Goal: Task Accomplishment & Management: Use online tool/utility

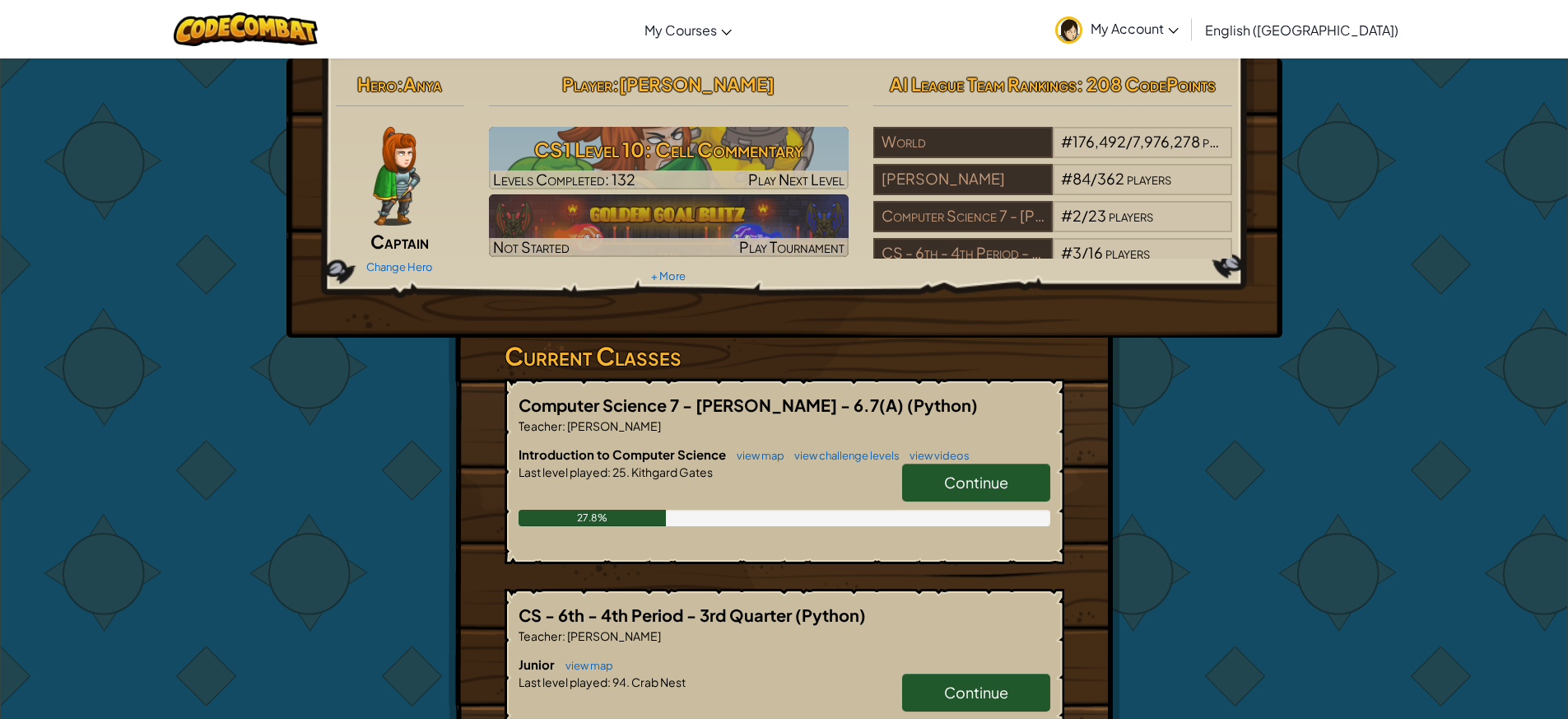
click at [1015, 480] on link "Continue" at bounding box center [976, 482] width 148 height 38
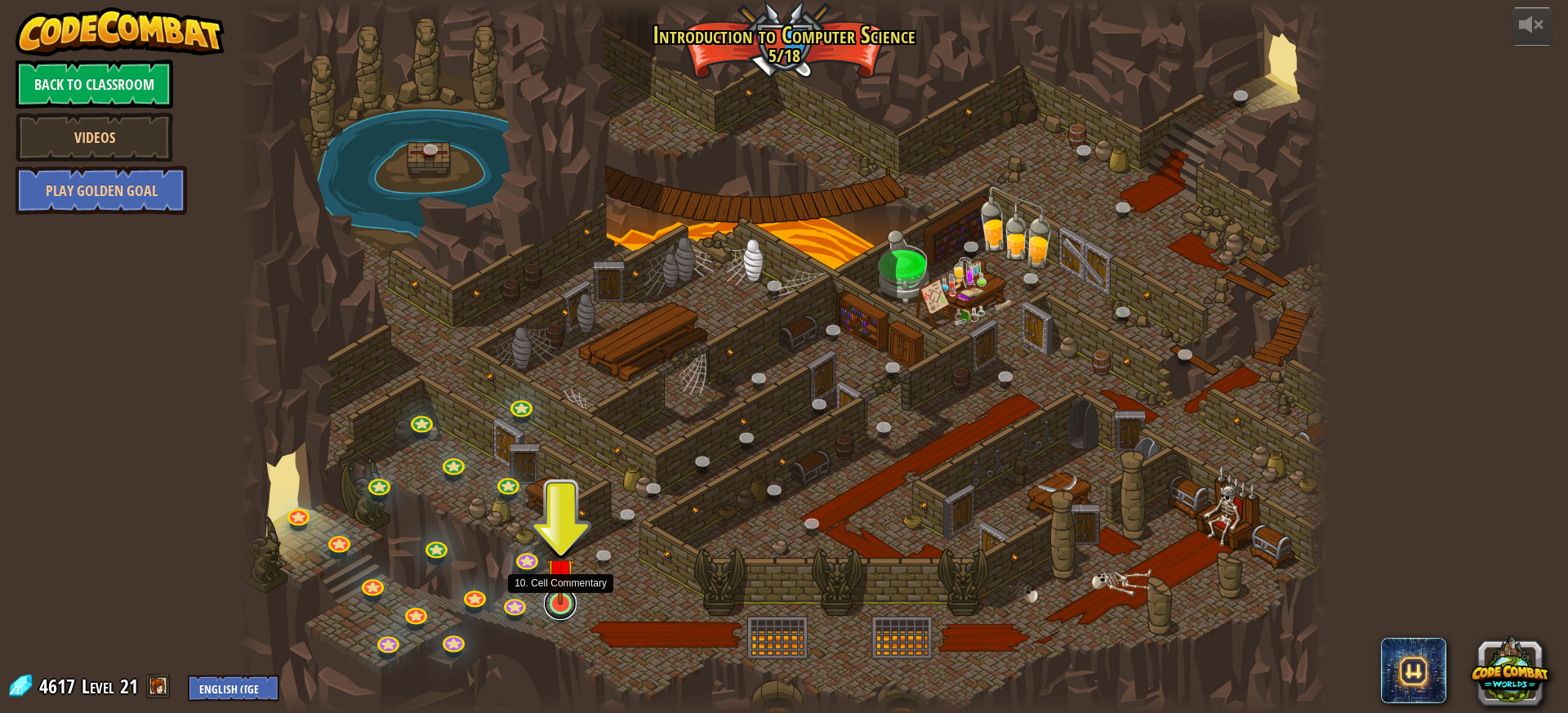
click at [555, 608] on link at bounding box center [560, 603] width 32 height 32
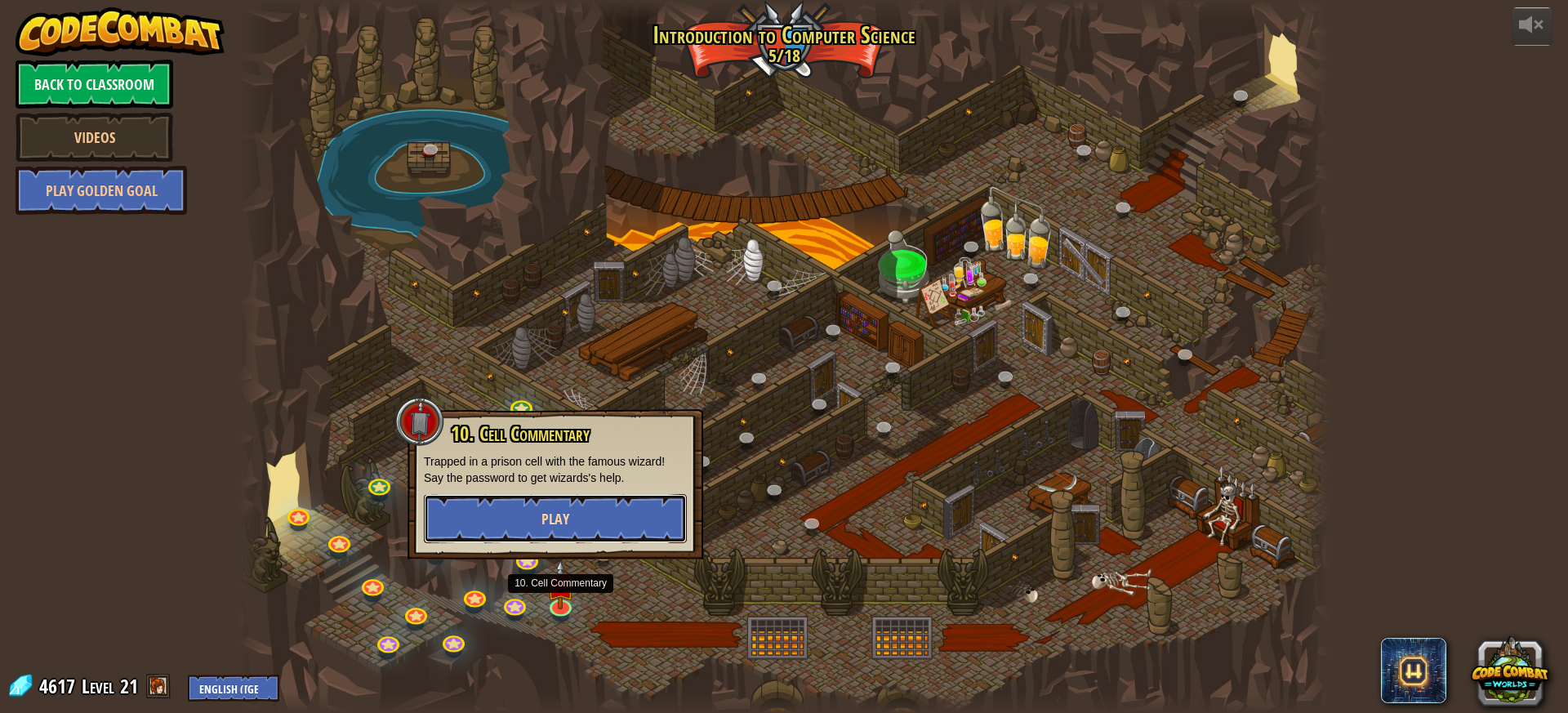
click at [592, 518] on button "Play" at bounding box center [556, 519] width 263 height 49
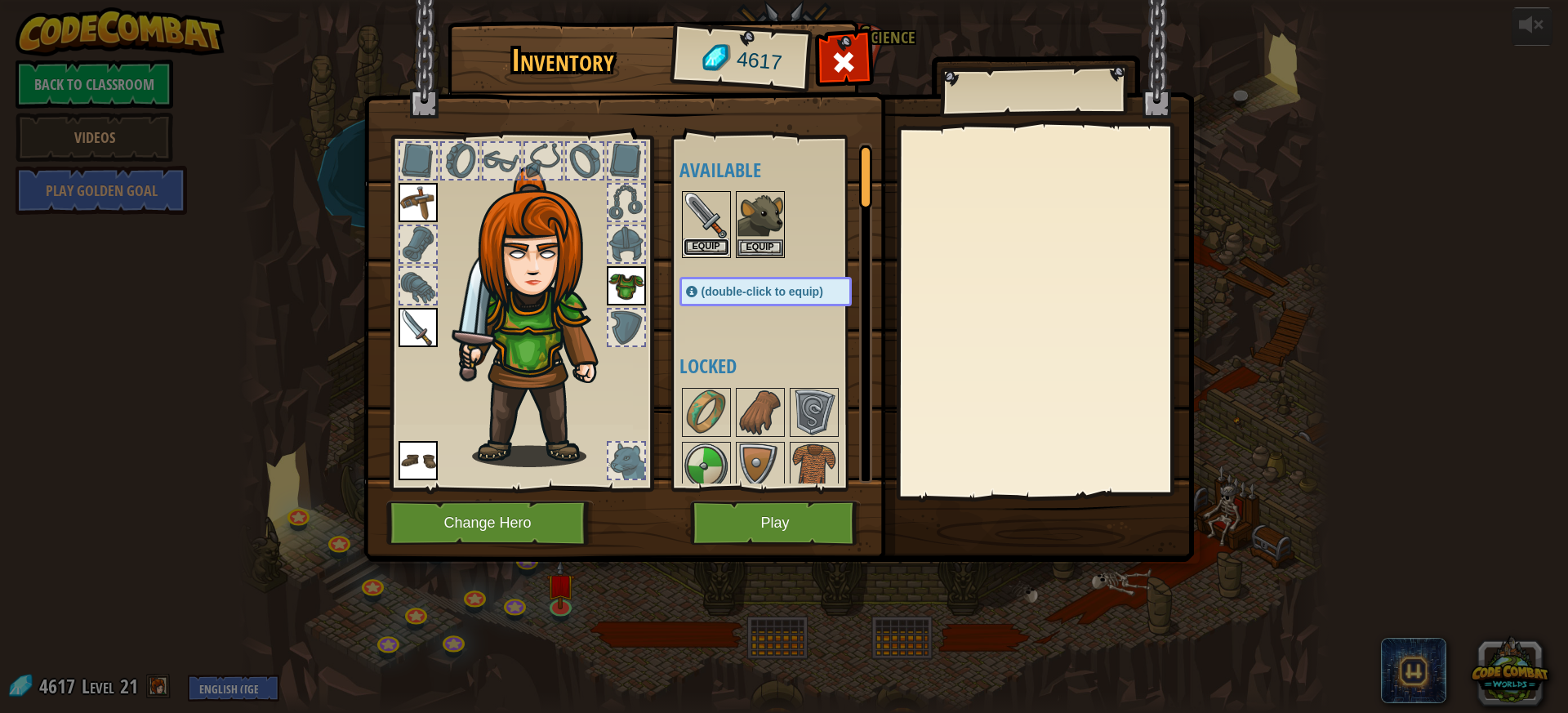
click at [699, 242] on button "Equip" at bounding box center [706, 247] width 46 height 17
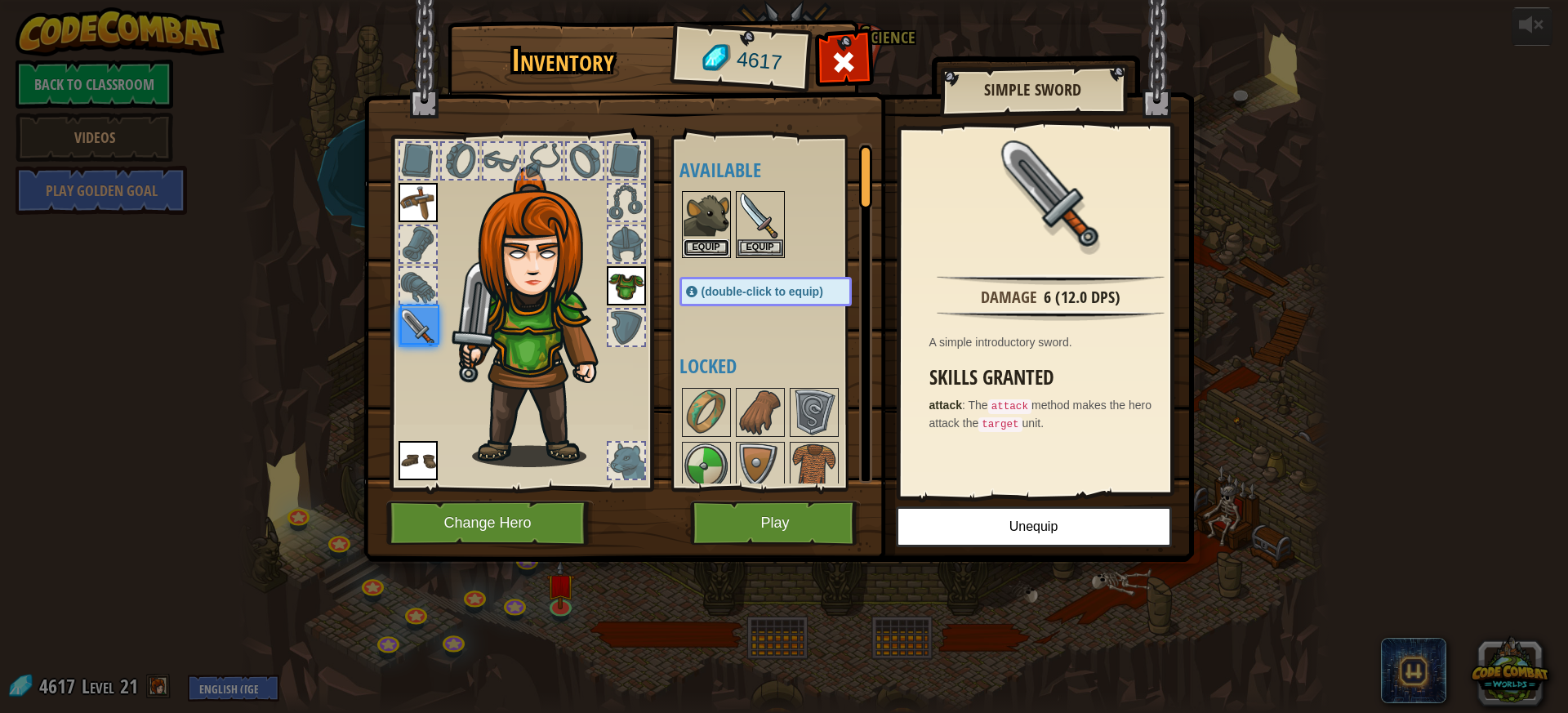
click at [699, 242] on button "Equip" at bounding box center [706, 247] width 46 height 17
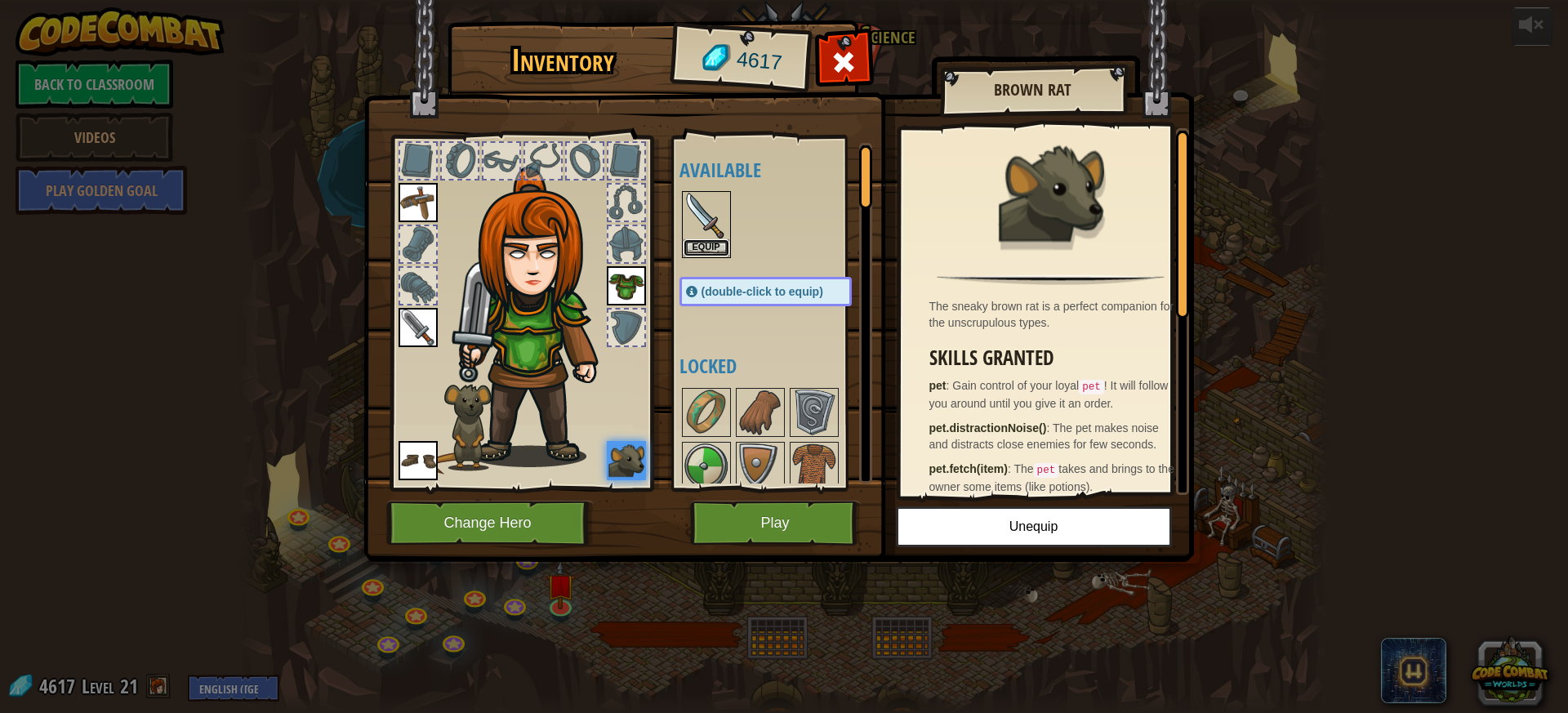
click at [699, 242] on button "Equip" at bounding box center [706, 247] width 46 height 17
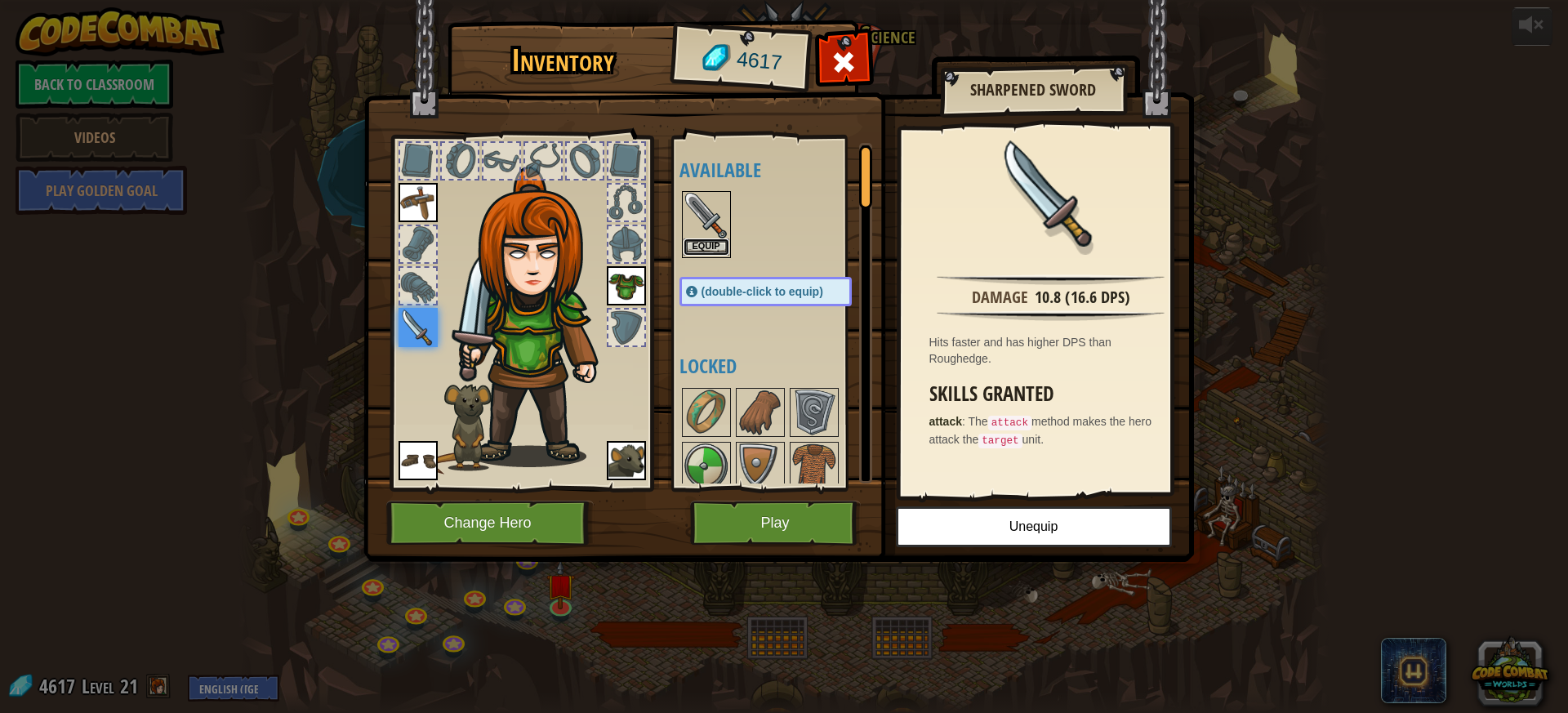
click at [711, 249] on button "Equip" at bounding box center [706, 247] width 46 height 17
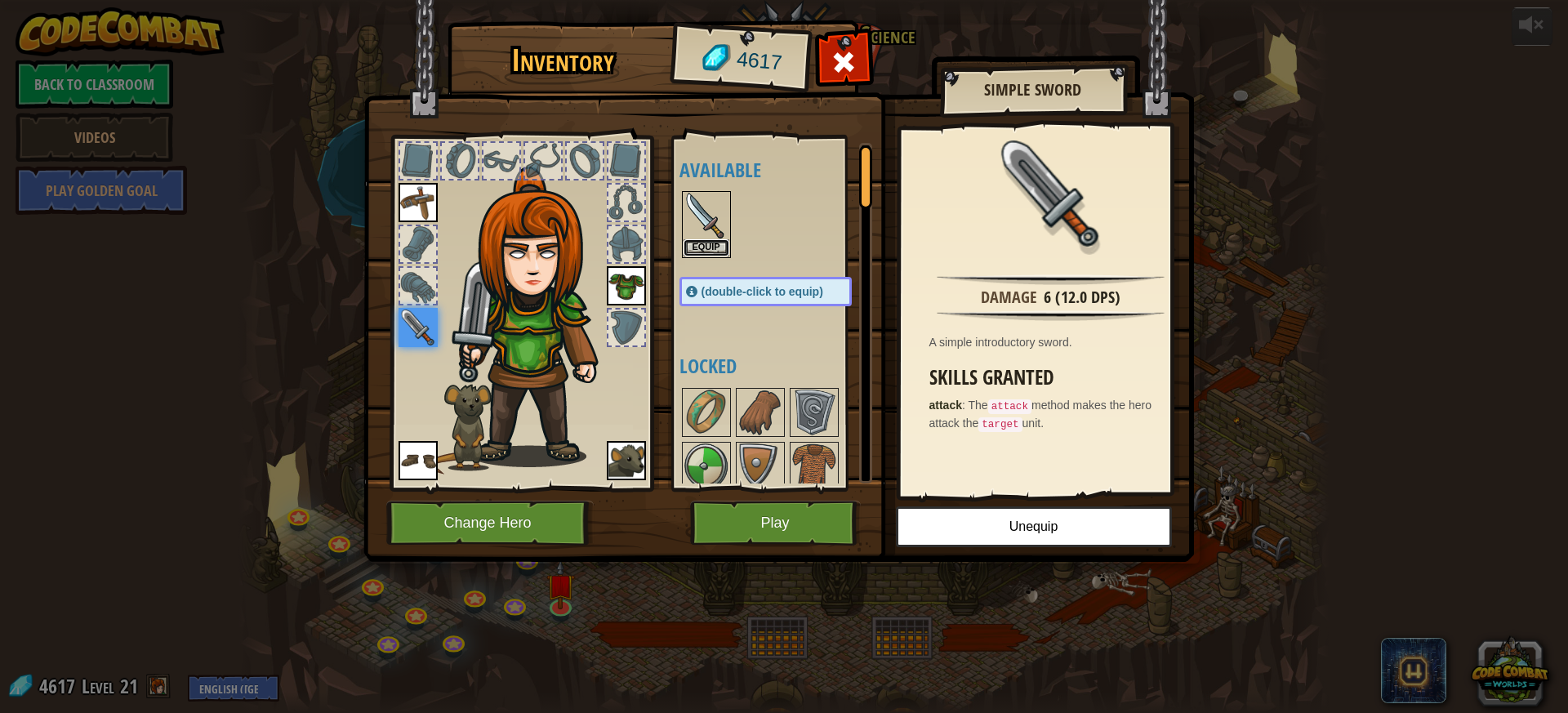
click at [711, 249] on button "Equip" at bounding box center [706, 247] width 46 height 17
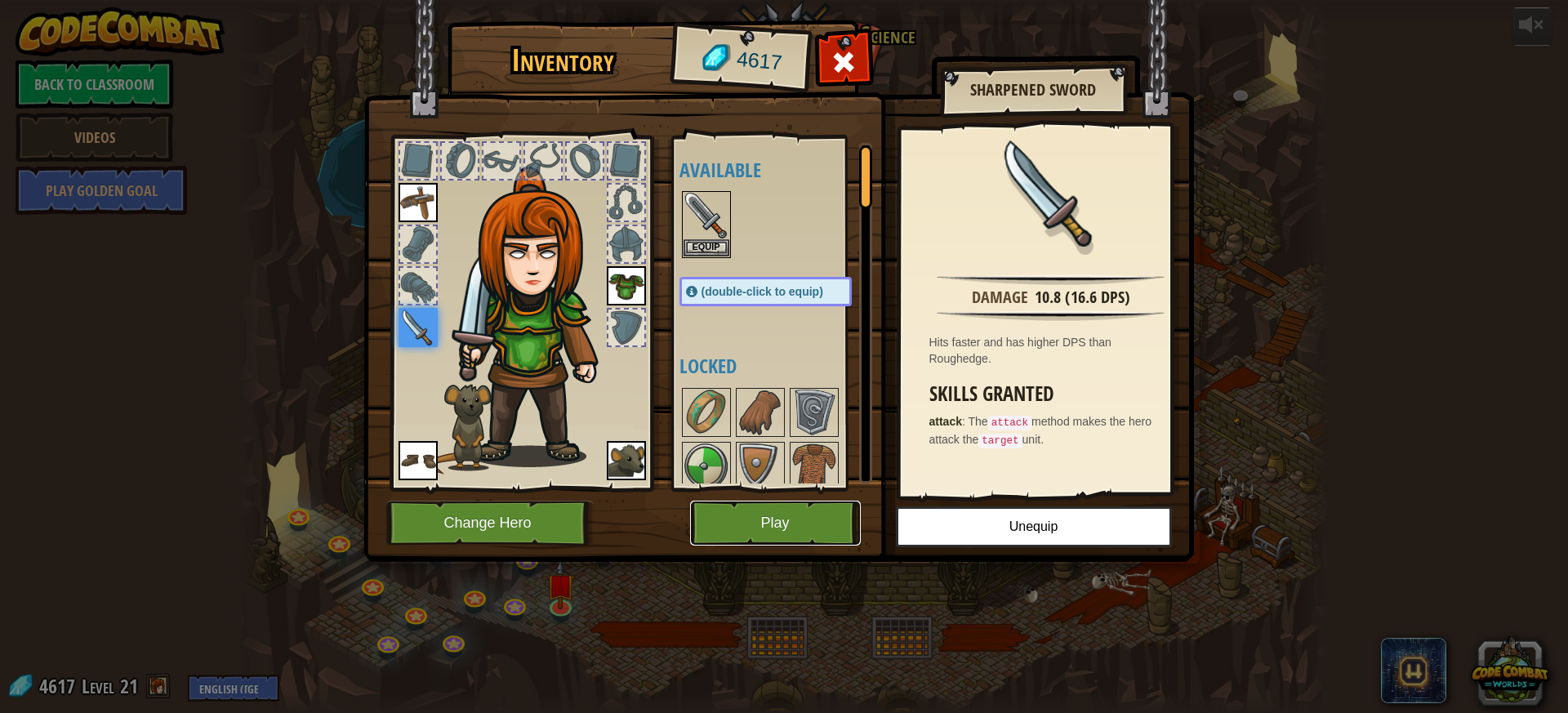
click at [790, 517] on button "Play" at bounding box center [776, 523] width 171 height 45
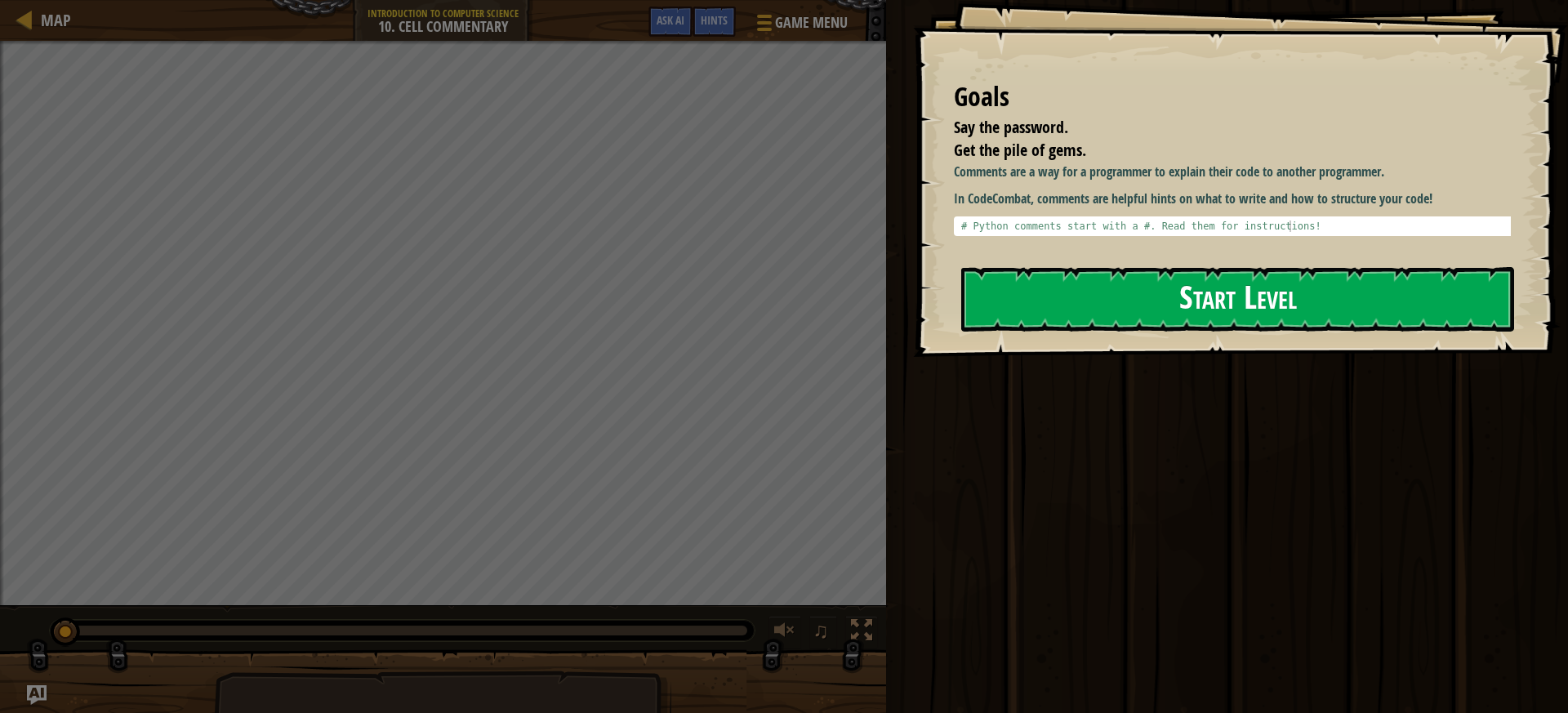
click at [1176, 315] on button "Start Level" at bounding box center [1238, 300] width 553 height 65
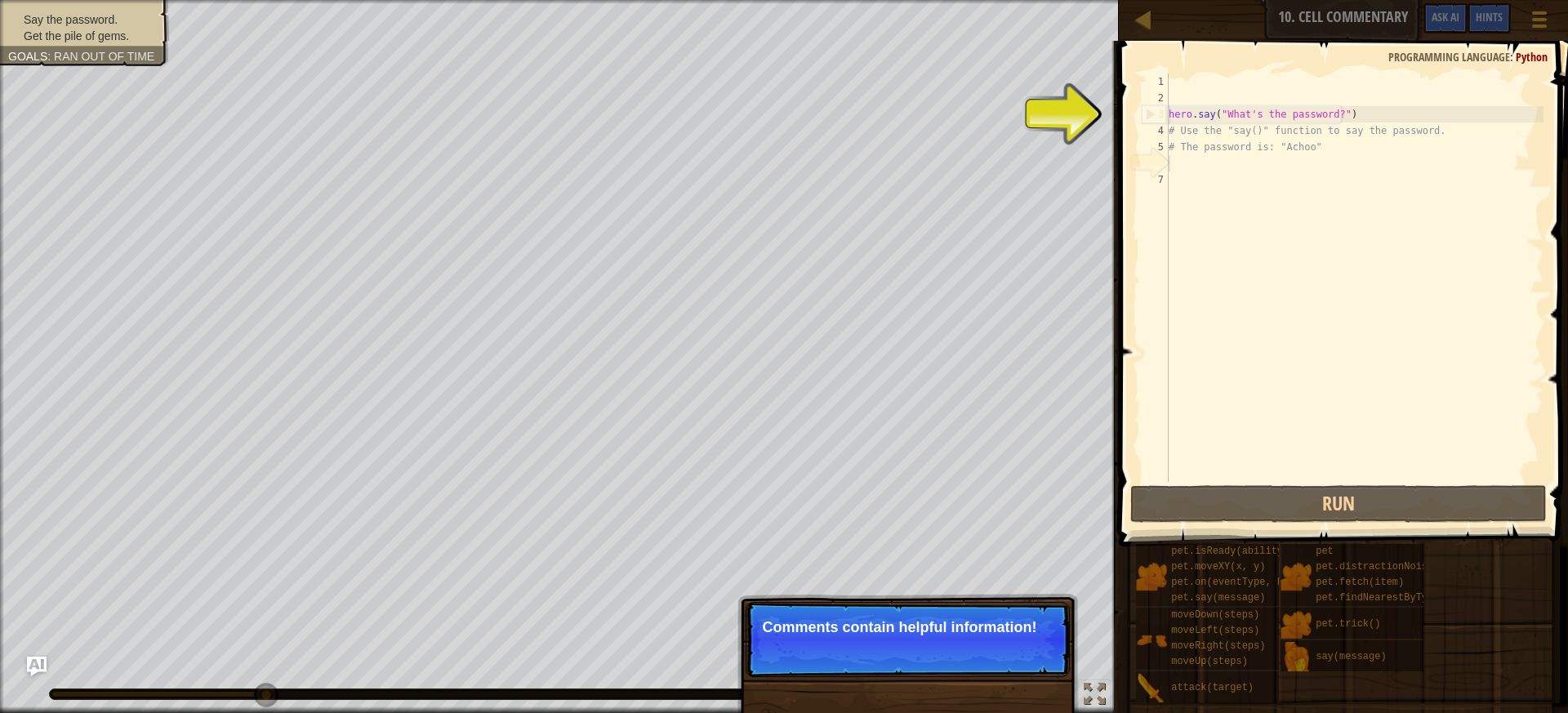
click at [1023, 681] on div "Skip (esc) Continue Comments contain helpful information!" at bounding box center [908, 723] width 341 height 242
click at [1019, 665] on p "Skip (esc) Continue Comments contain helpful information!" at bounding box center [908, 639] width 324 height 75
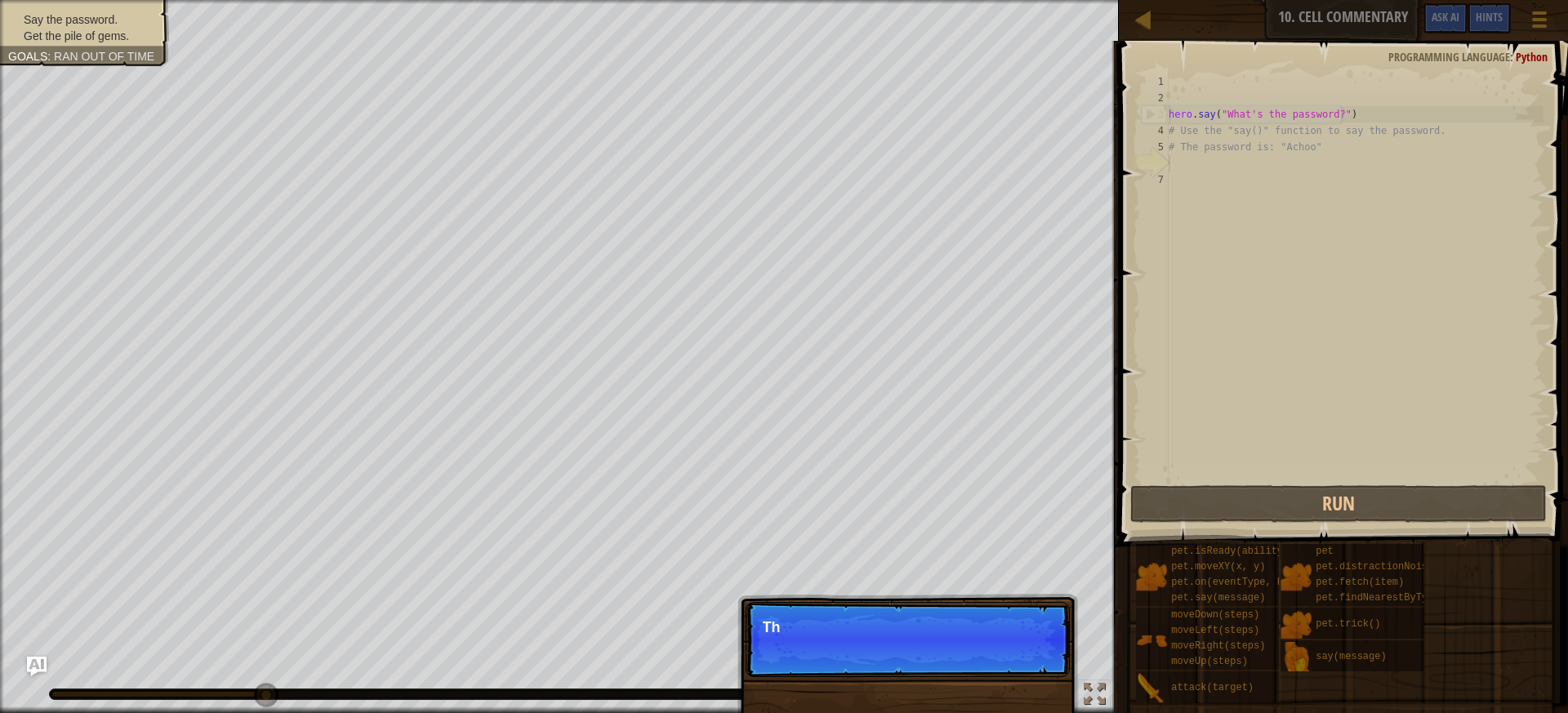
scroll to position [7, 0]
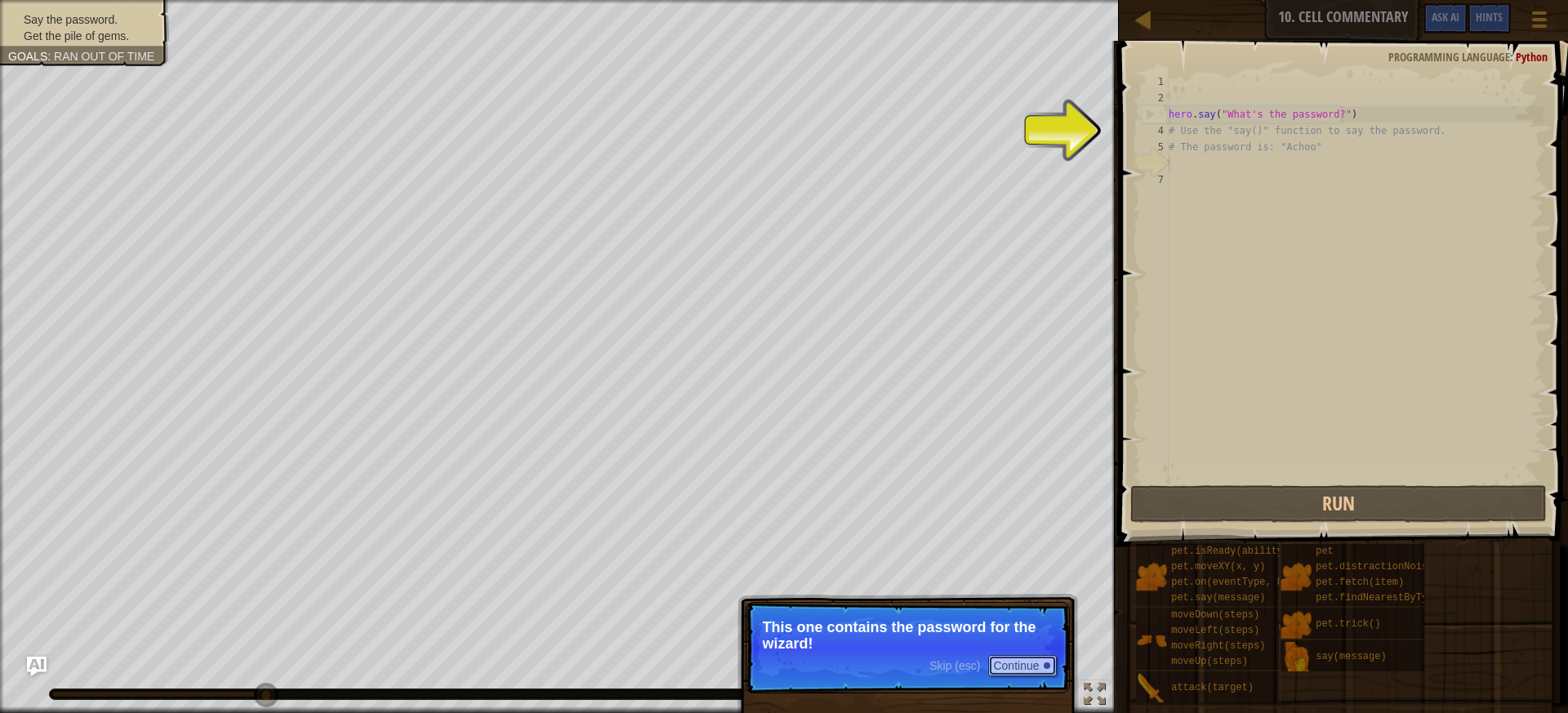
click at [1019, 665] on button "Continue" at bounding box center [1022, 666] width 68 height 22
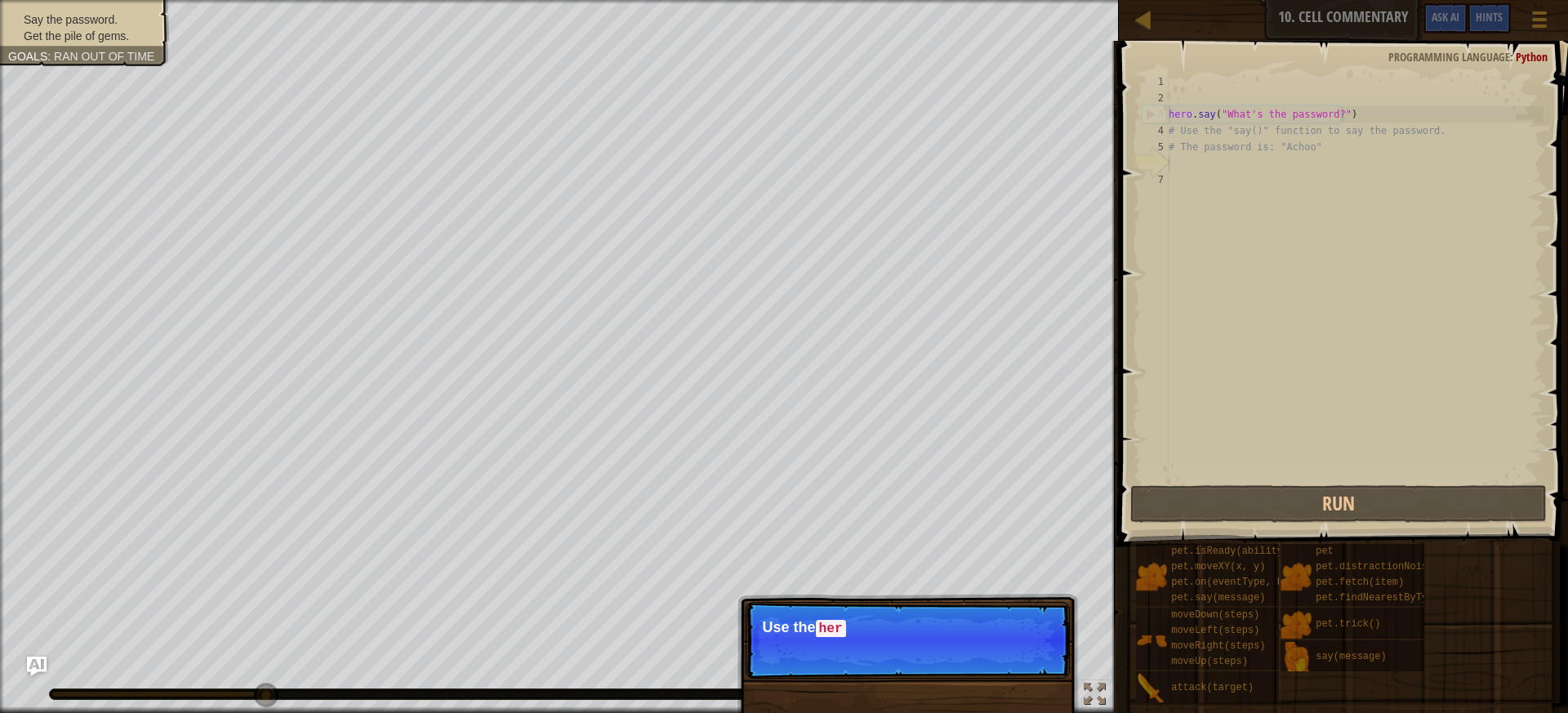
click at [1019, 665] on p "Skip (esc) Continue Use the her" at bounding box center [908, 640] width 324 height 77
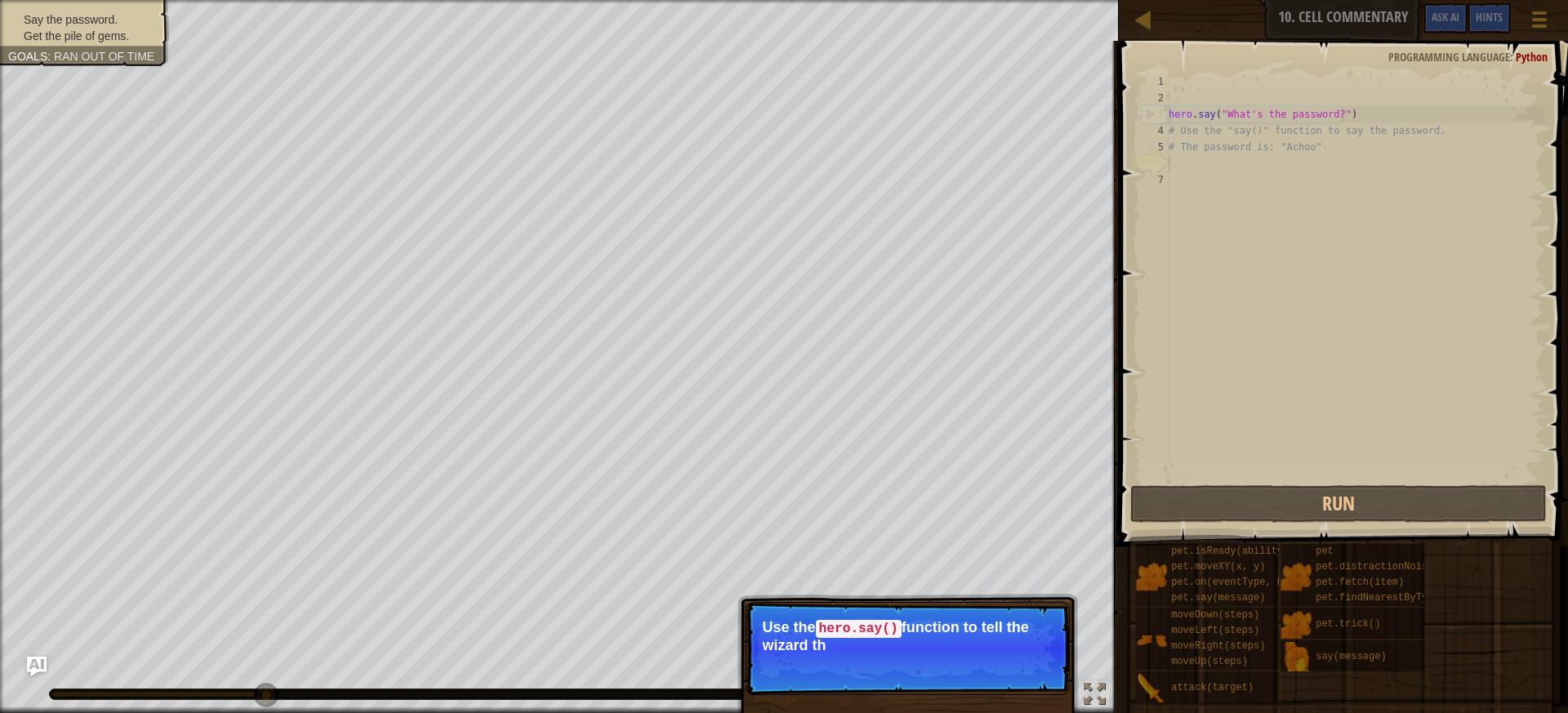
click at [1019, 665] on p "Skip (esc) Continue Use the hero.say() function to tell the wizard th" at bounding box center [908, 648] width 324 height 93
click at [1019, 665] on p "Skip (esc) Continue Use the hero.say() function to tell the wizard the password…" at bounding box center [908, 648] width 324 height 93
click at [1019, 665] on button "Continue" at bounding box center [1022, 667] width 68 height 22
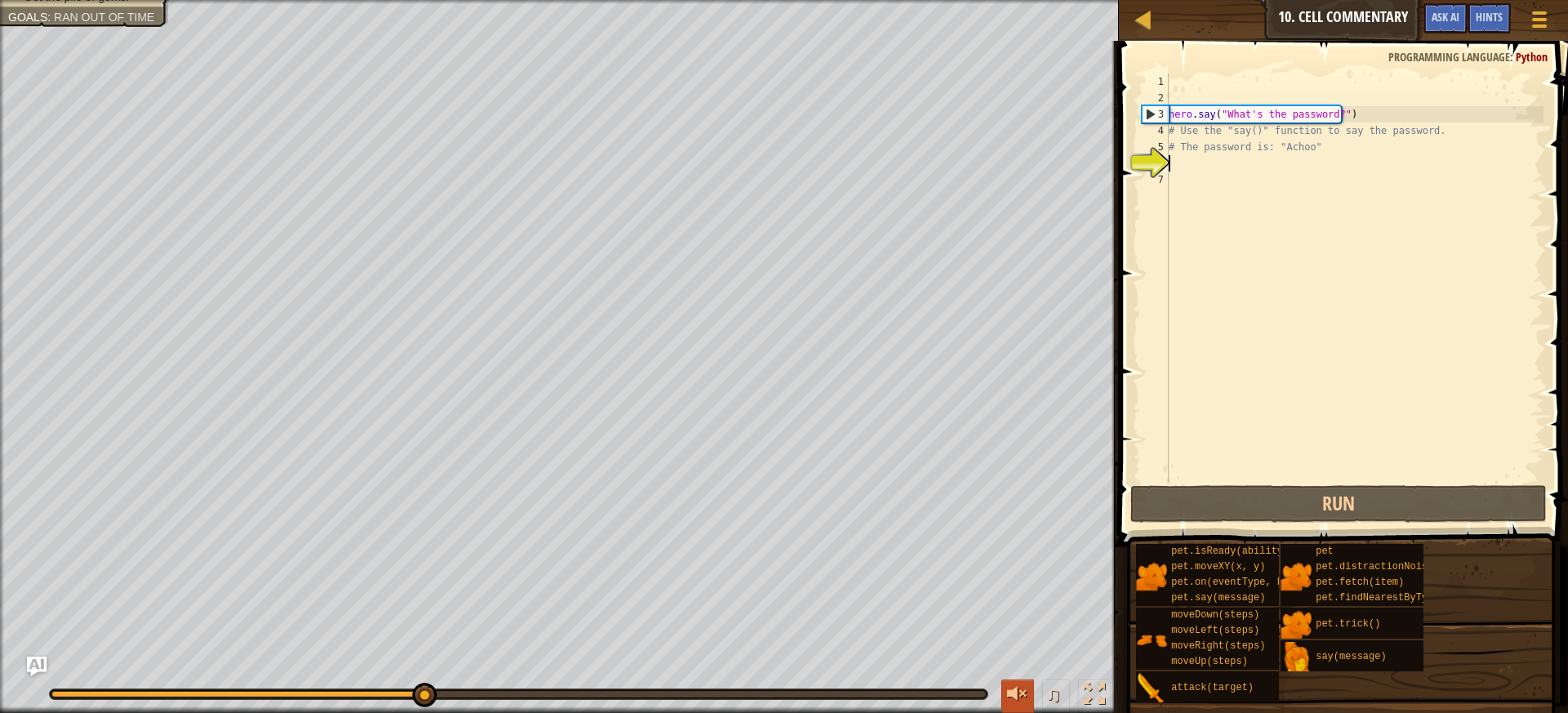
click at [1012, 691] on div at bounding box center [1018, 694] width 22 height 22
click at [1001, 697] on button at bounding box center [1017, 696] width 32 height 33
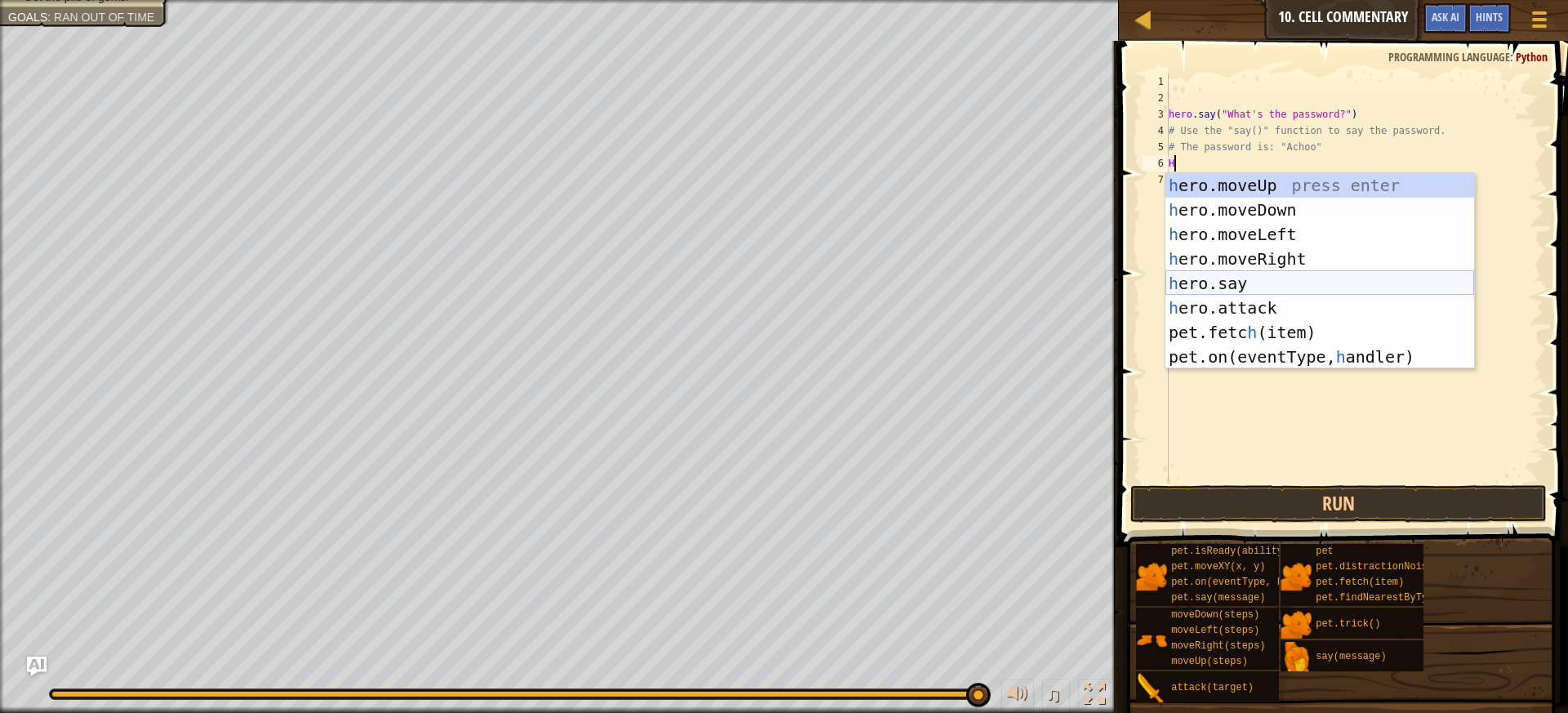
click at [1297, 287] on div "h ero.moveUp press enter h ero.moveDown press enter h ero.moveLeft press enter …" at bounding box center [1319, 295] width 308 height 245
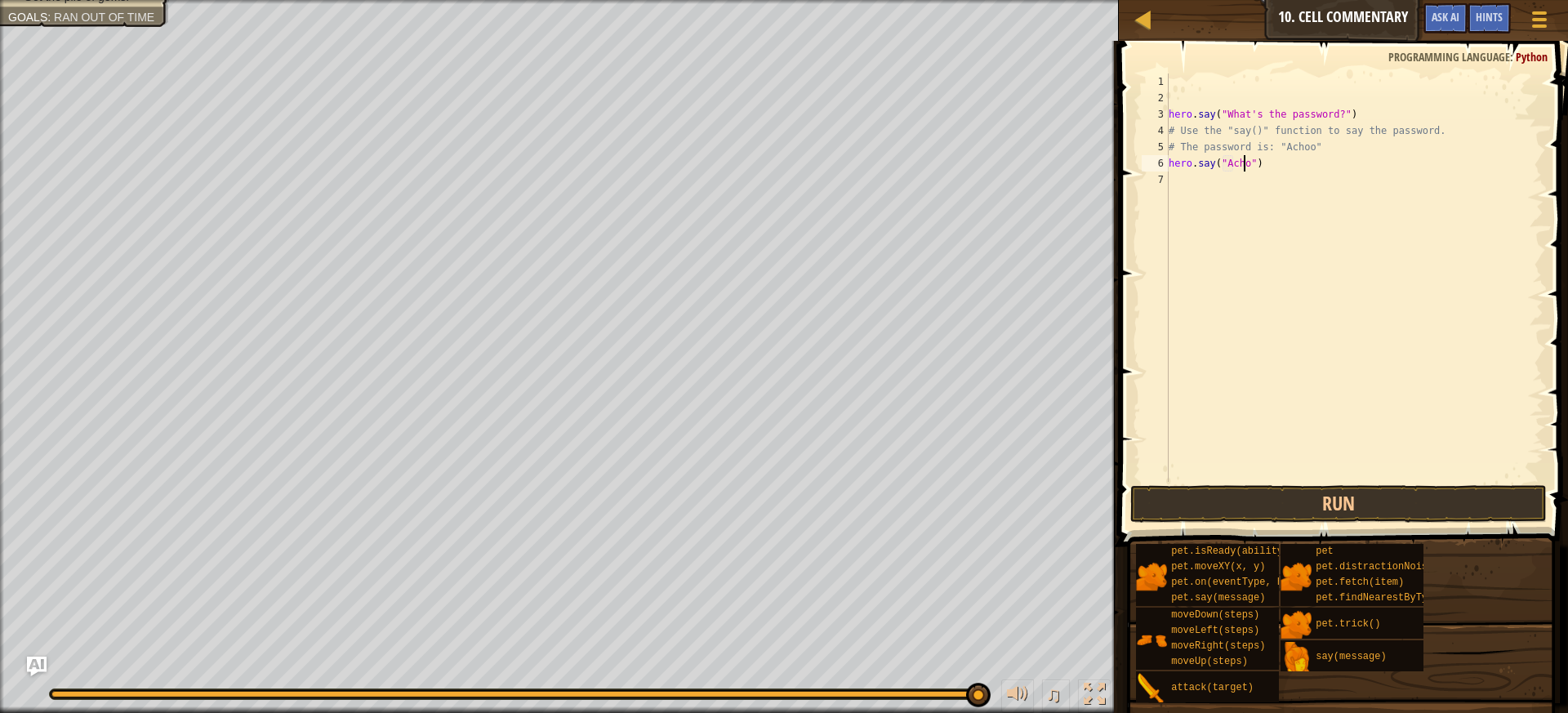
scroll to position [7, 7]
type textarea "hero.say("Achoo")"
click at [1262, 505] on button "Run" at bounding box center [1339, 504] width 418 height 37
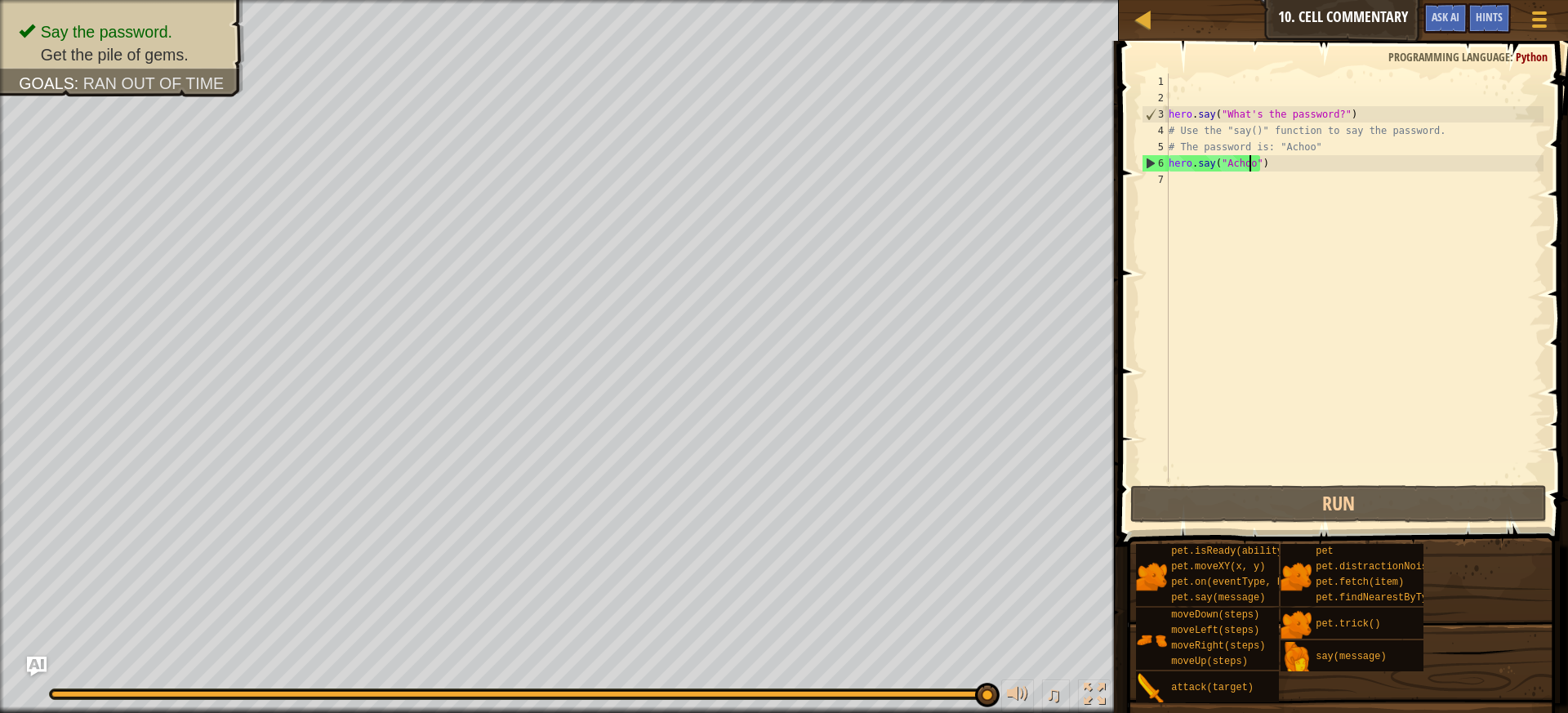
click at [1239, 182] on div "hero . say ( "What's the password?" ) # Use the "say()" function to say the pas…" at bounding box center [1354, 294] width 378 height 441
type textarea "H"
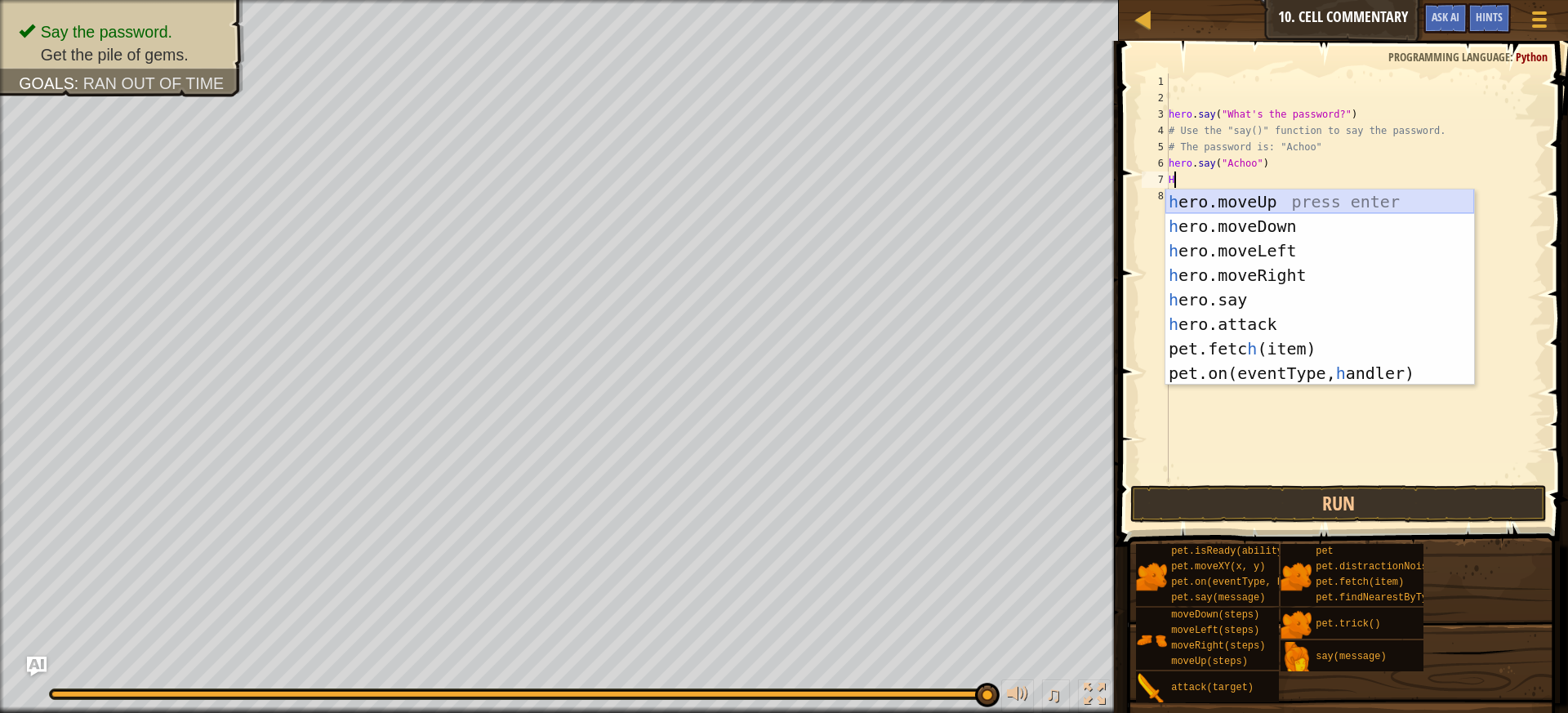
click at [1223, 206] on div "h ero.moveUp press enter h ero.moveDown press enter h ero.moveLeft press enter …" at bounding box center [1319, 311] width 308 height 245
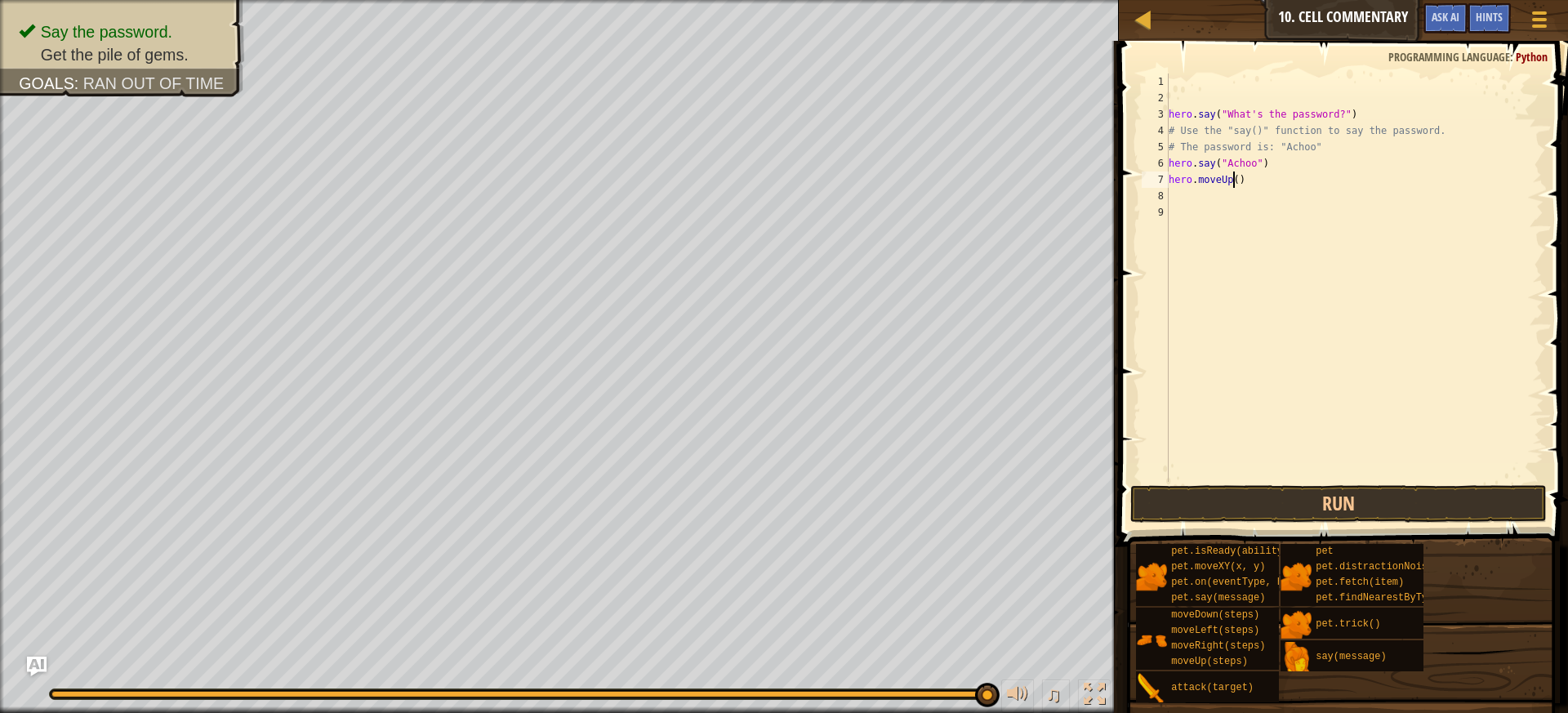
click at [1233, 182] on div "hero . say ( "What's the password?" ) # Use the "say()" function to say the pas…" at bounding box center [1354, 294] width 378 height 441
type textarea "hero.moveUp(2)"
click at [1406, 507] on button "Run" at bounding box center [1339, 504] width 418 height 37
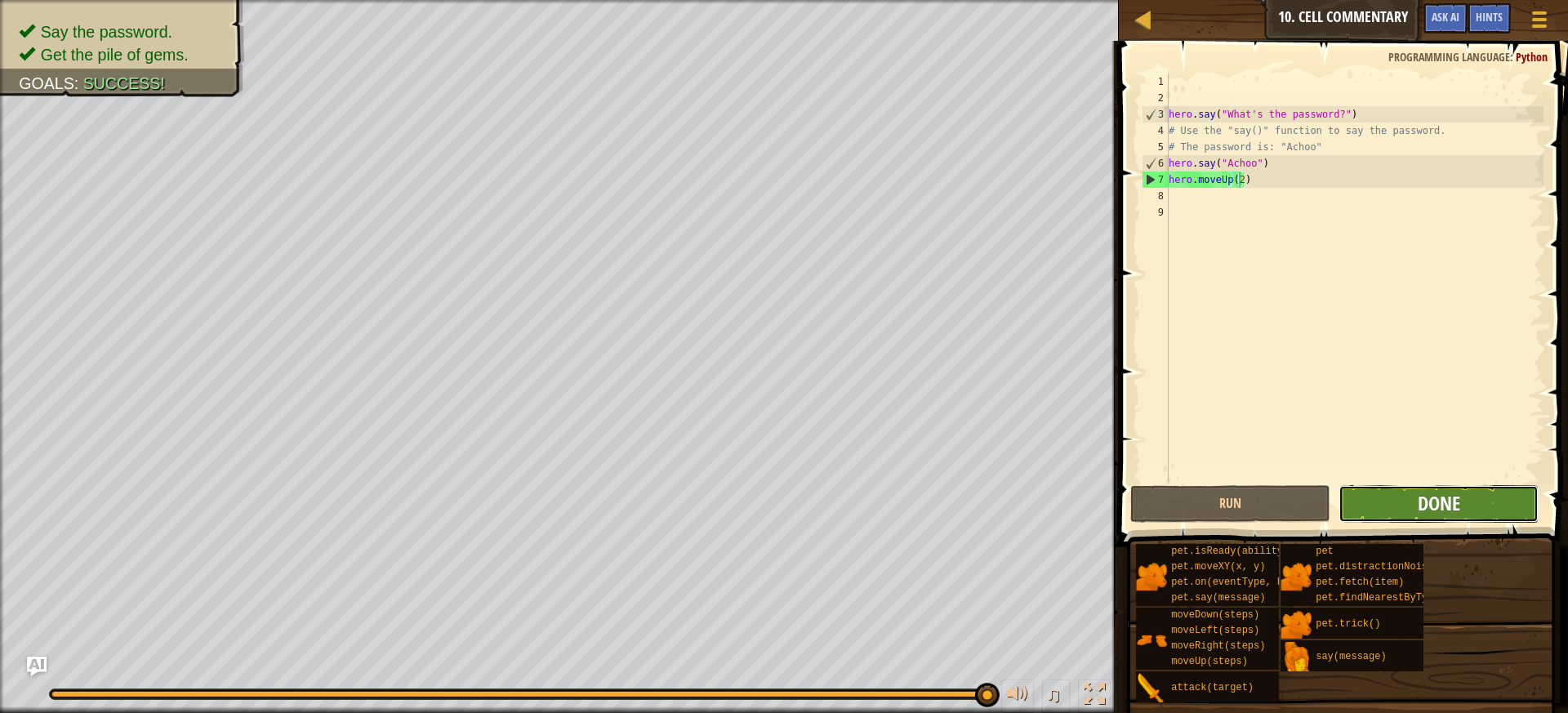
click at [1455, 511] on span "Done" at bounding box center [1438, 503] width 42 height 27
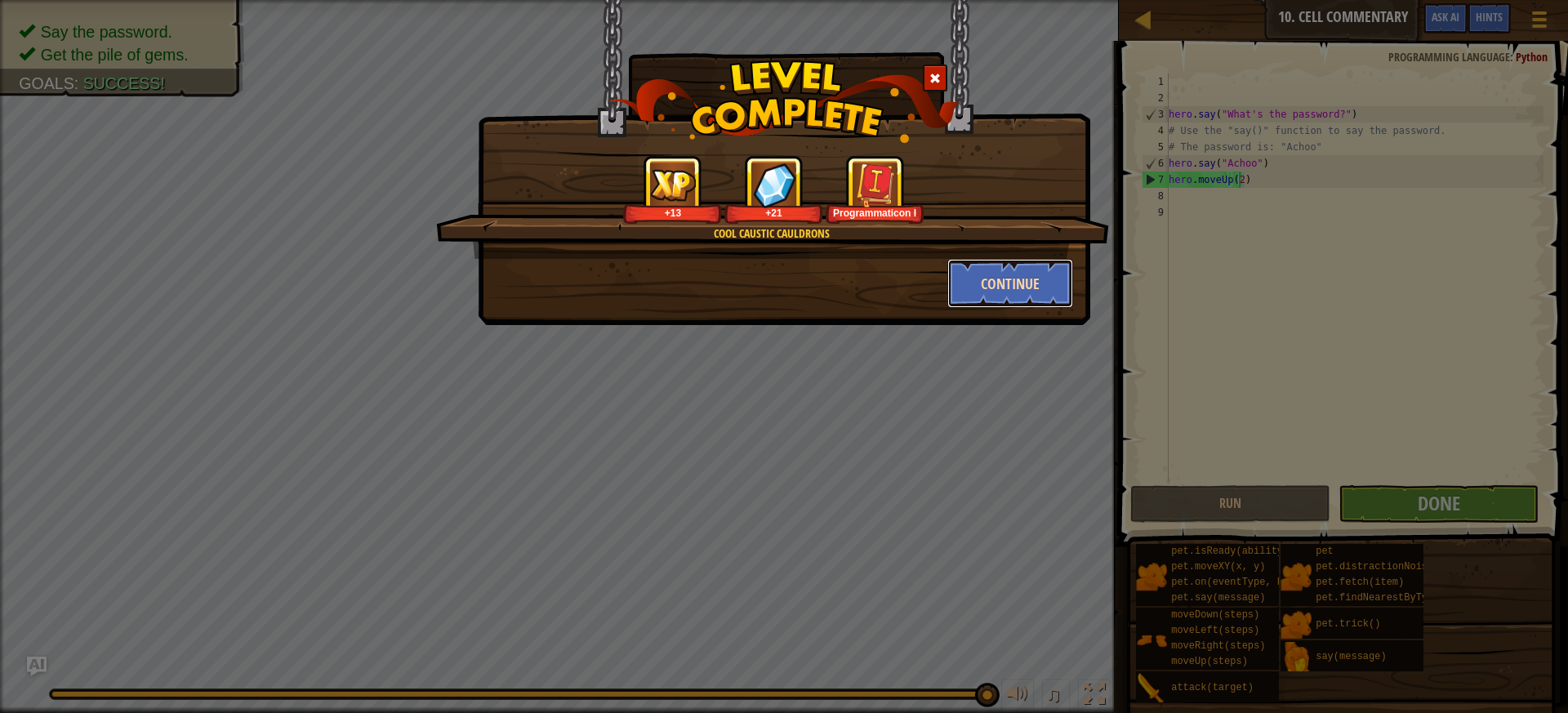
click at [1008, 302] on button "Continue" at bounding box center [1010, 284] width 127 height 49
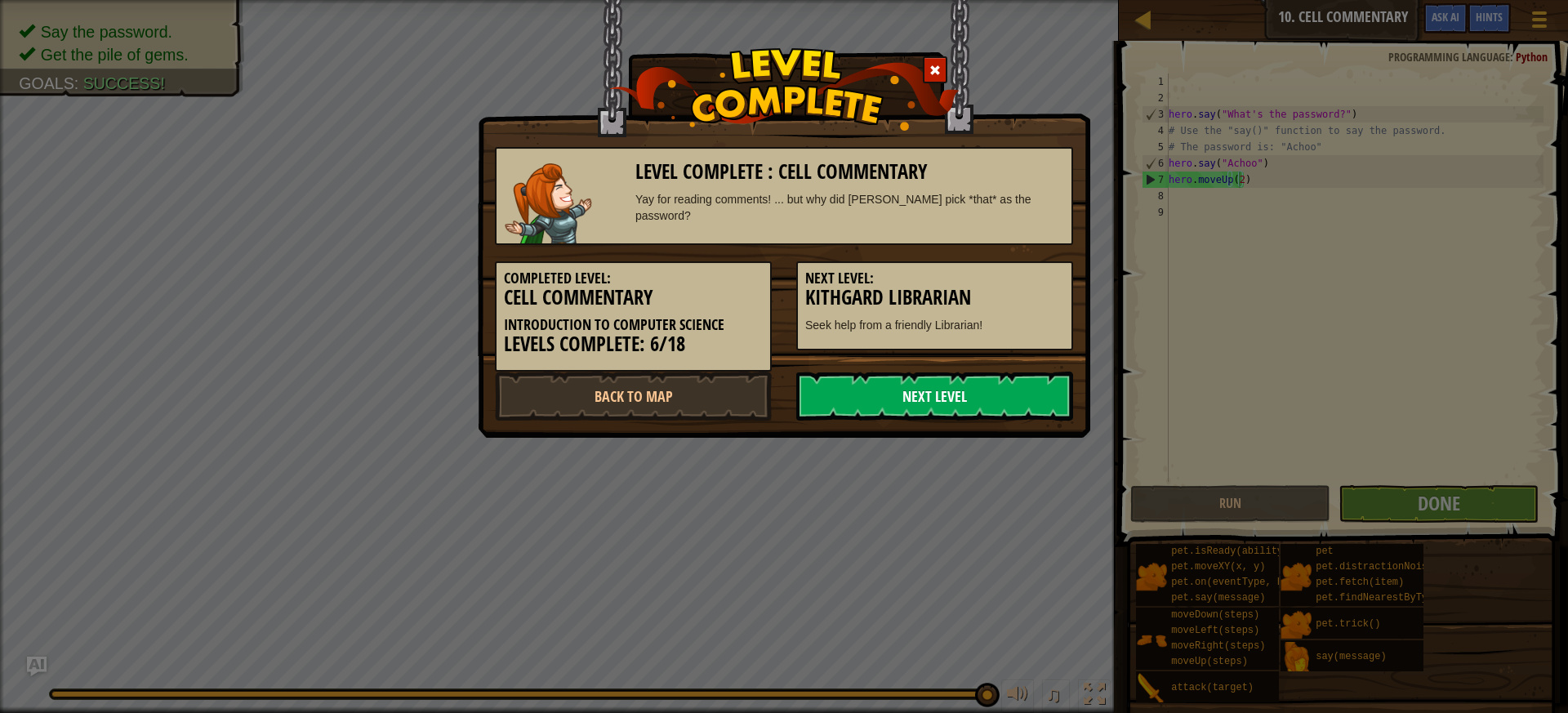
click at [1030, 405] on link "Next Level" at bounding box center [935, 396] width 277 height 49
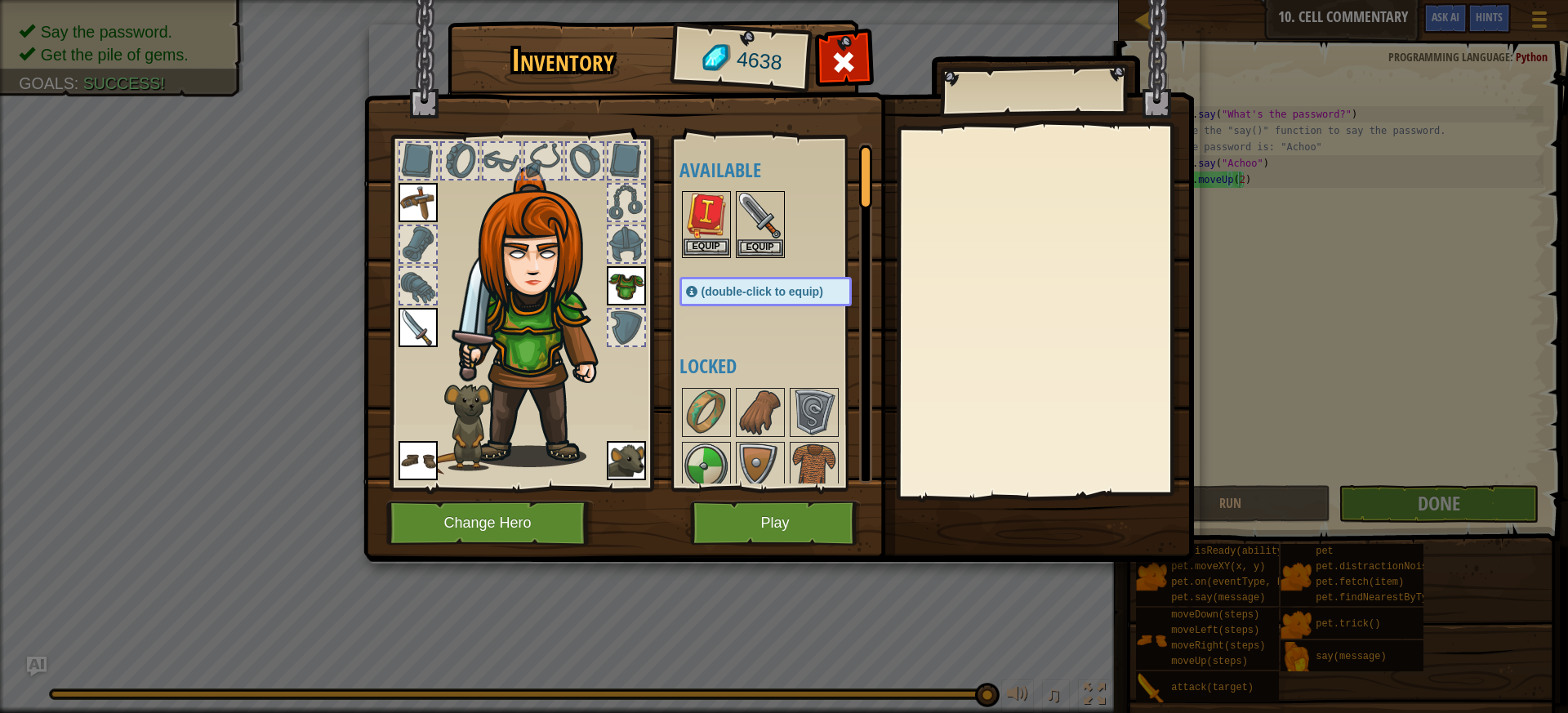
click at [710, 238] on img at bounding box center [706, 215] width 46 height 46
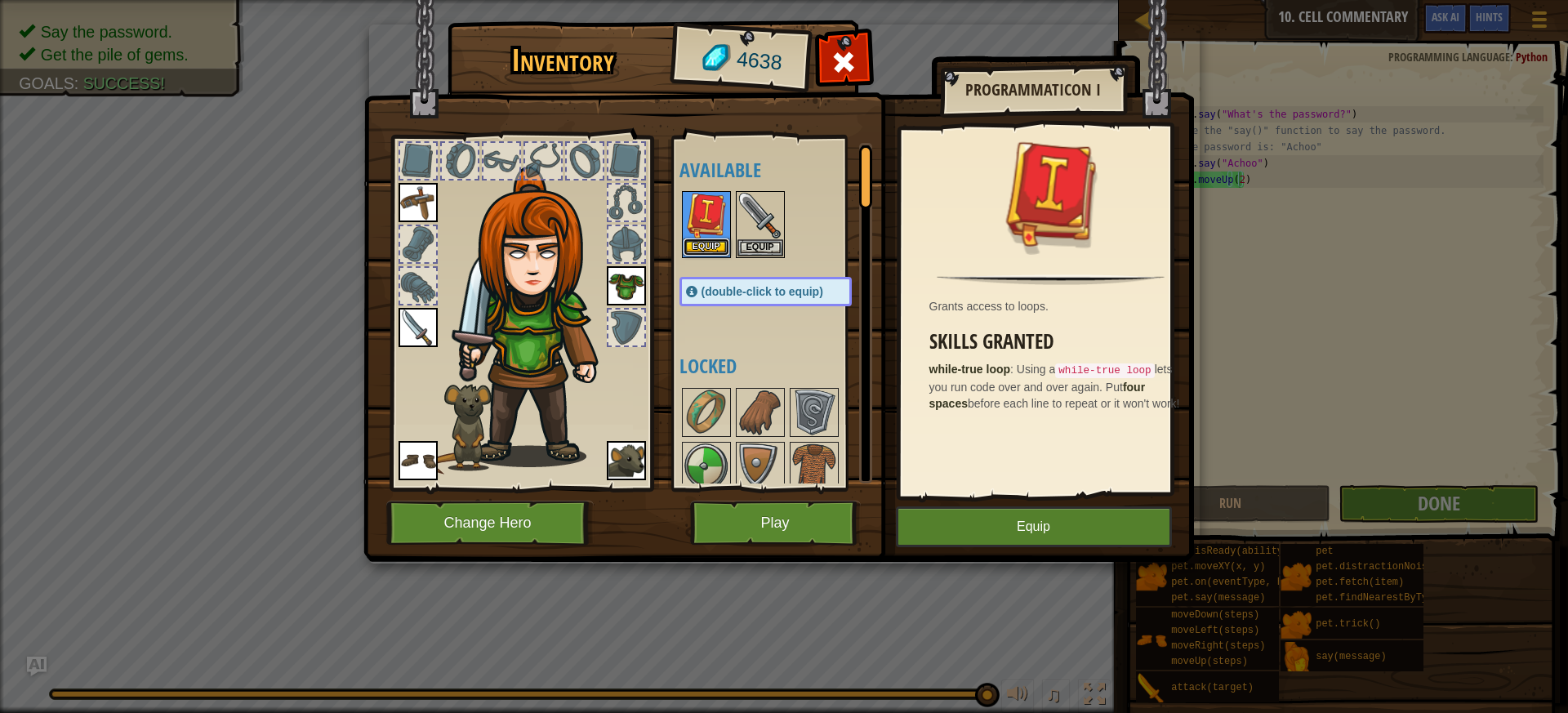
click at [710, 243] on button "Equip" at bounding box center [706, 247] width 46 height 17
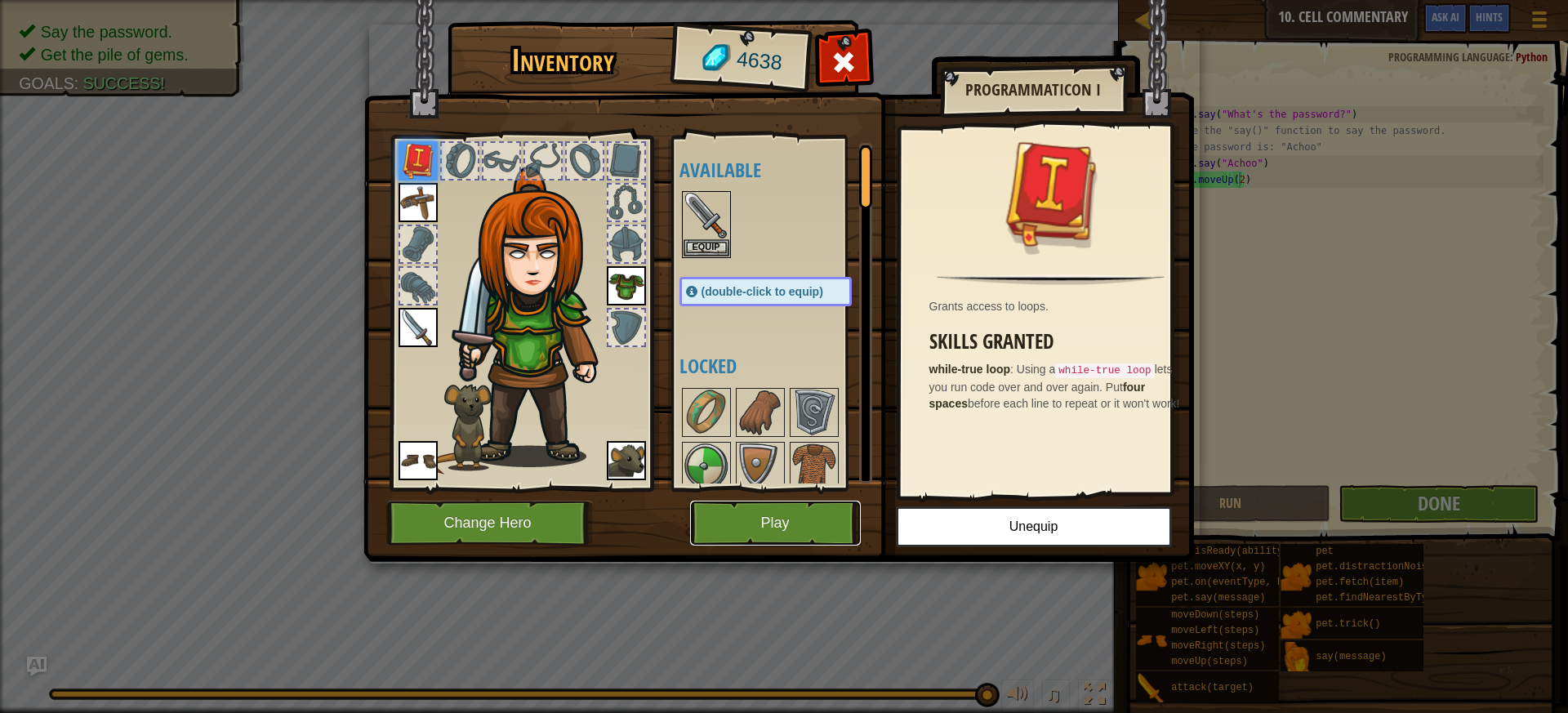
click at [813, 520] on button "Play" at bounding box center [776, 523] width 171 height 45
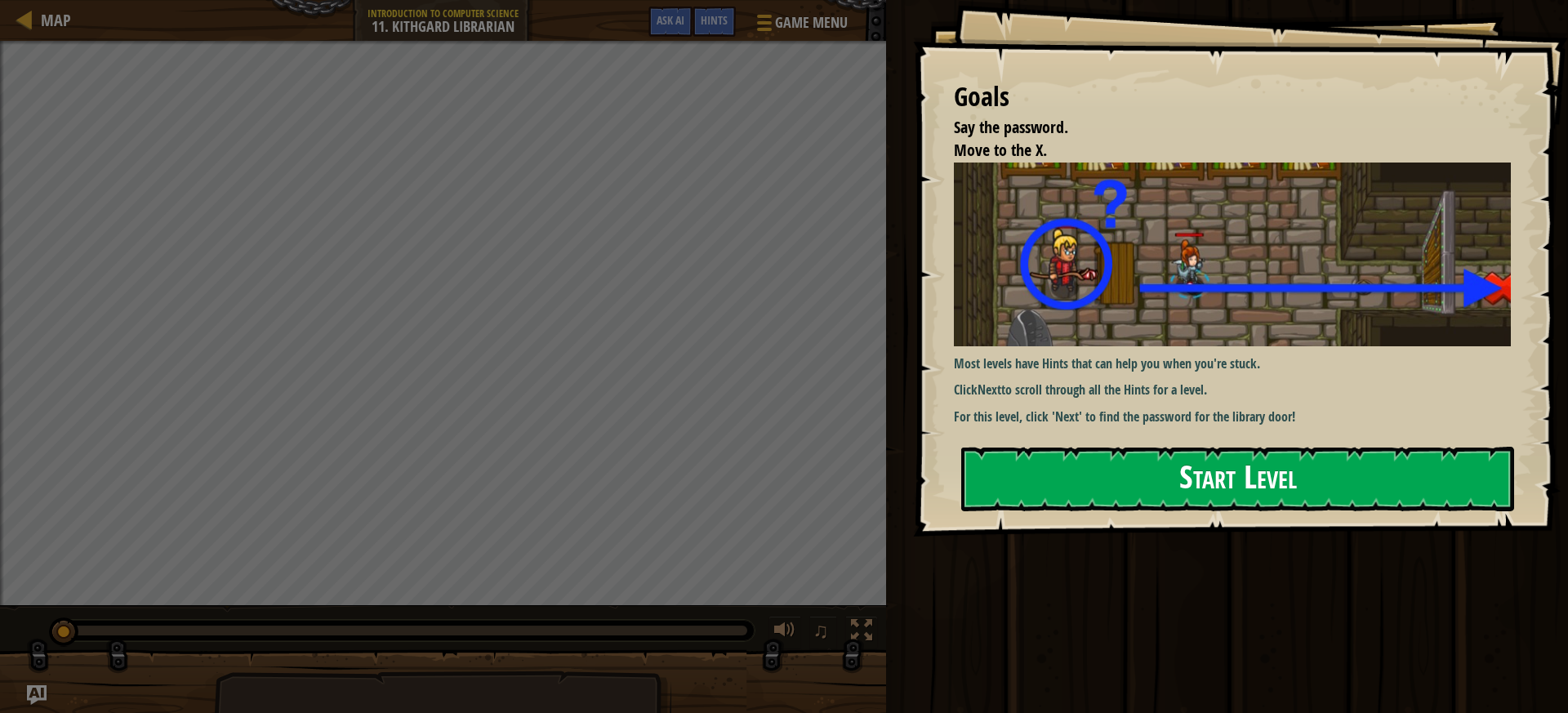
click at [1212, 469] on button "Start Level" at bounding box center [1238, 479] width 553 height 65
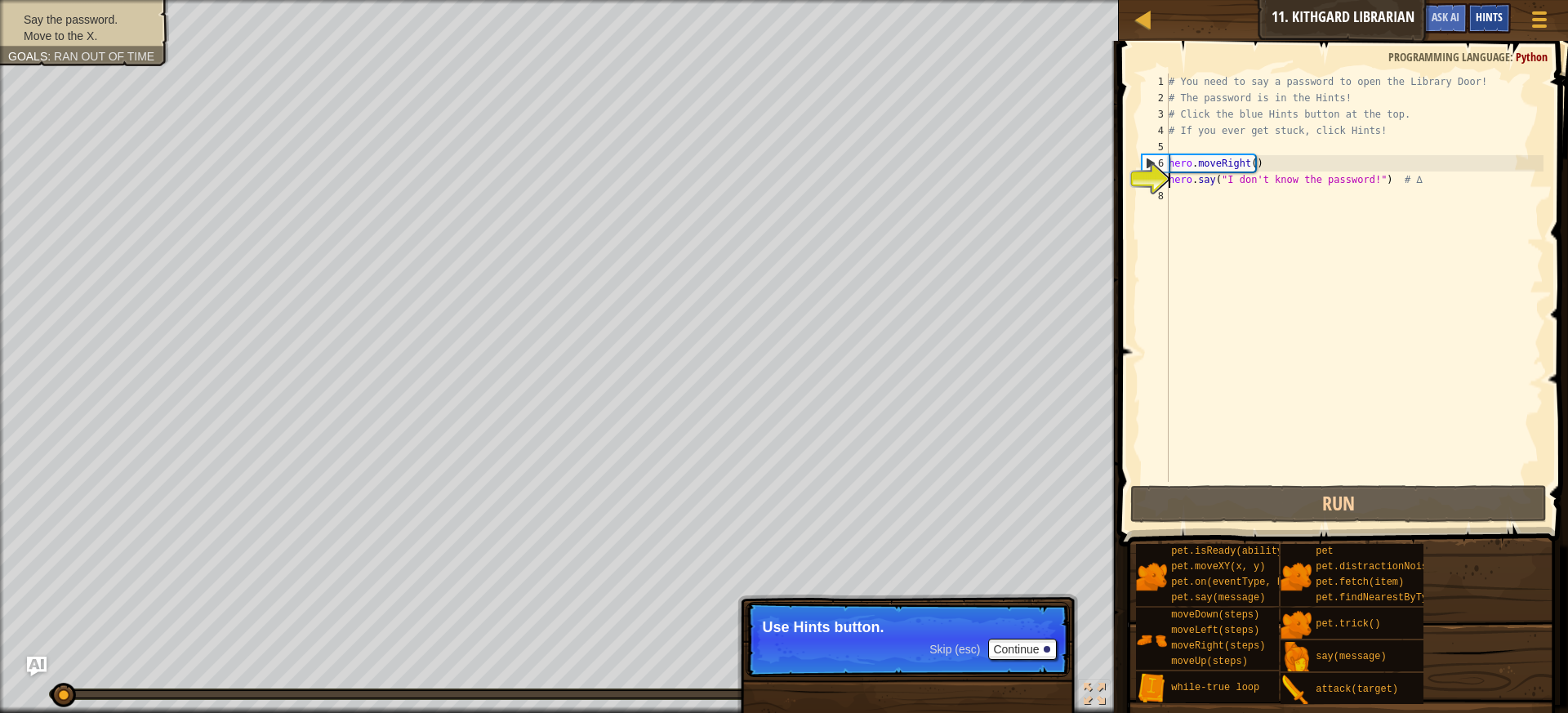
click at [1477, 18] on span "Hints" at bounding box center [1488, 17] width 27 height 16
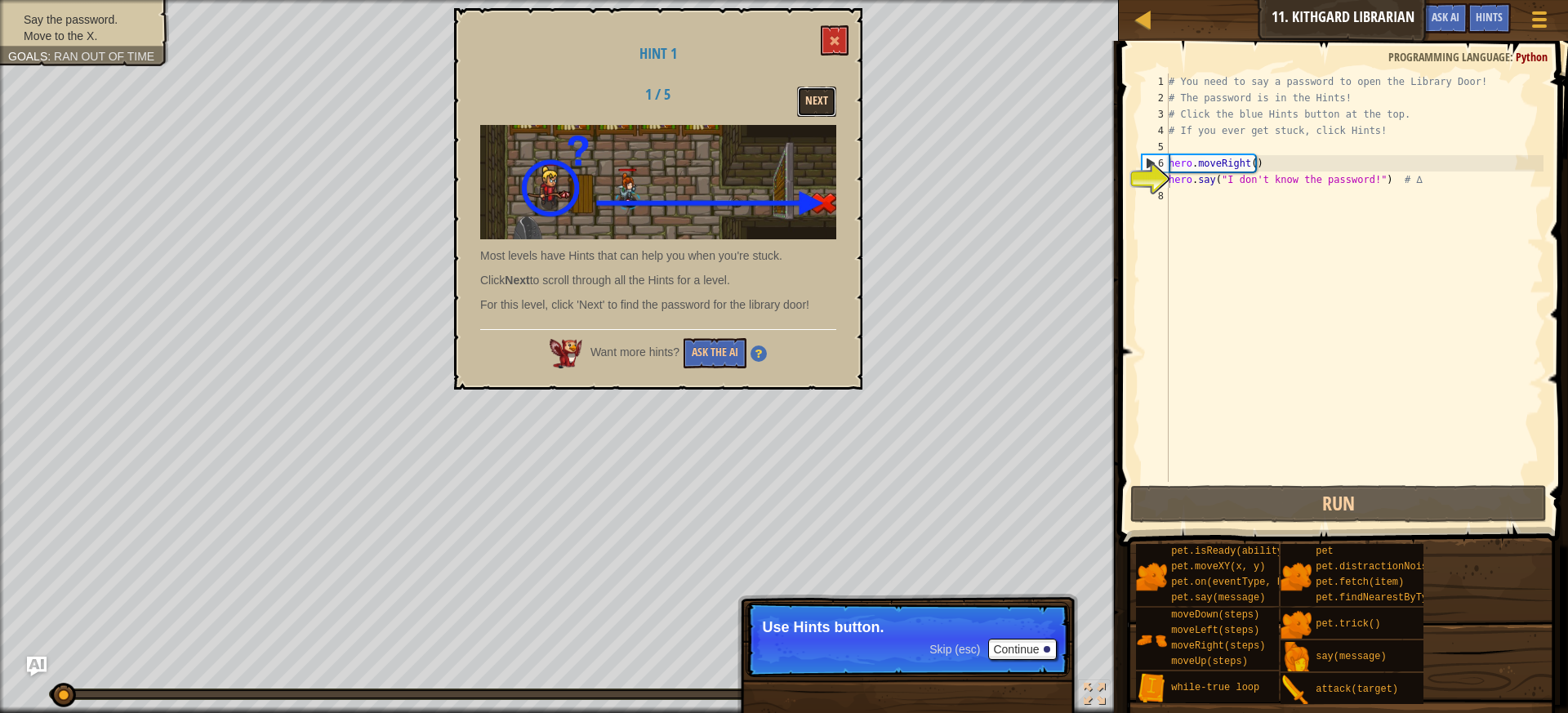
click at [820, 105] on button "Next" at bounding box center [817, 101] width 39 height 30
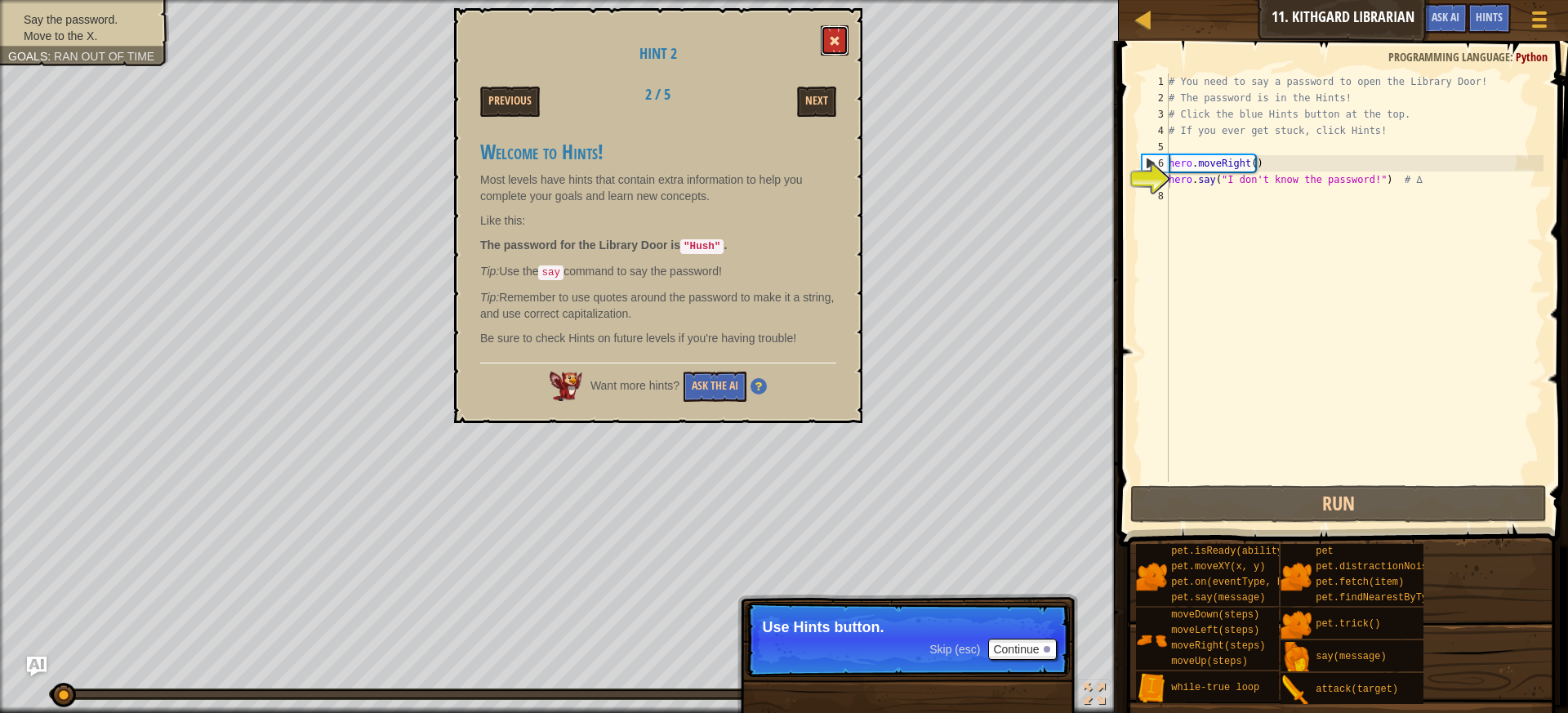
click at [833, 47] on button at bounding box center [835, 40] width 28 height 30
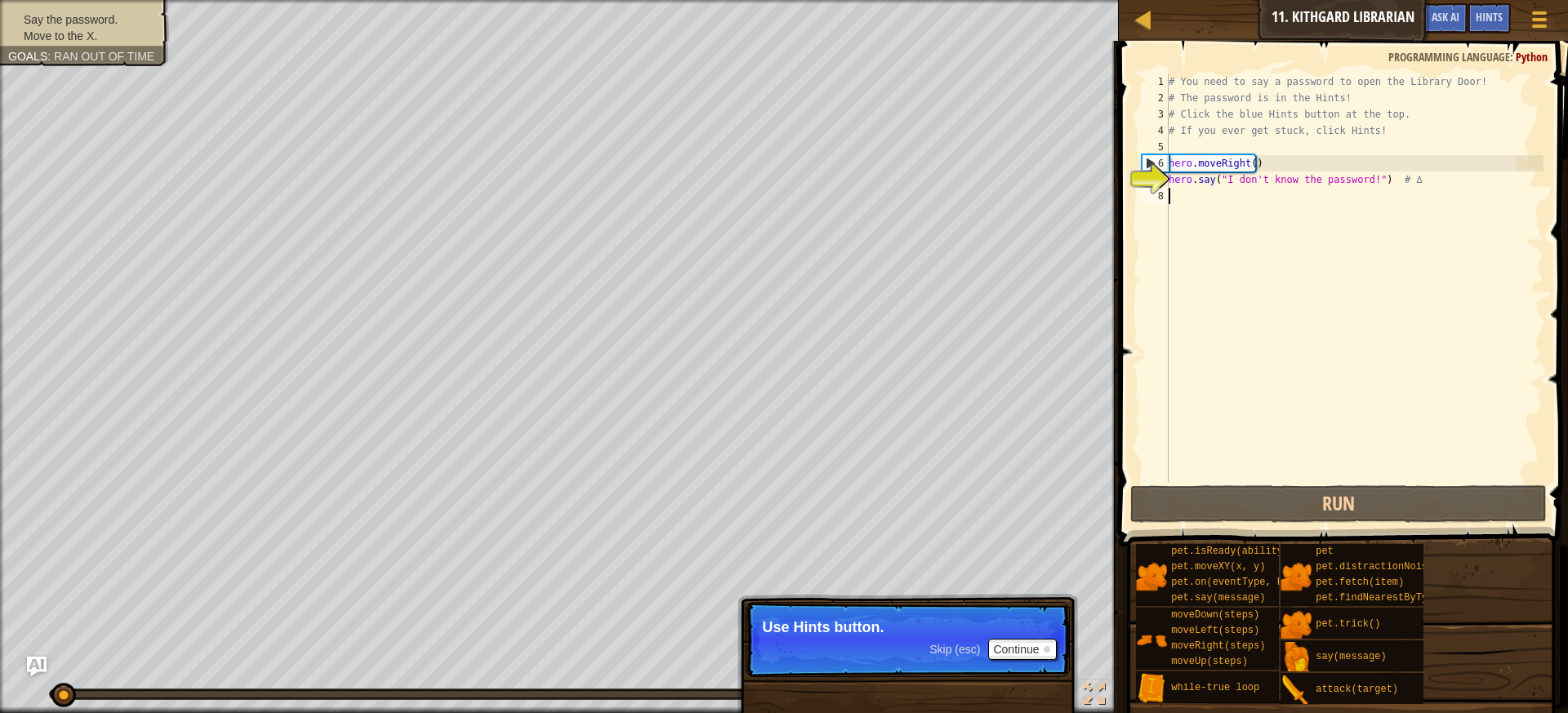
click at [1235, 197] on div "# You need to say a password to open the Library Door! # The password is in the…" at bounding box center [1354, 294] width 378 height 441
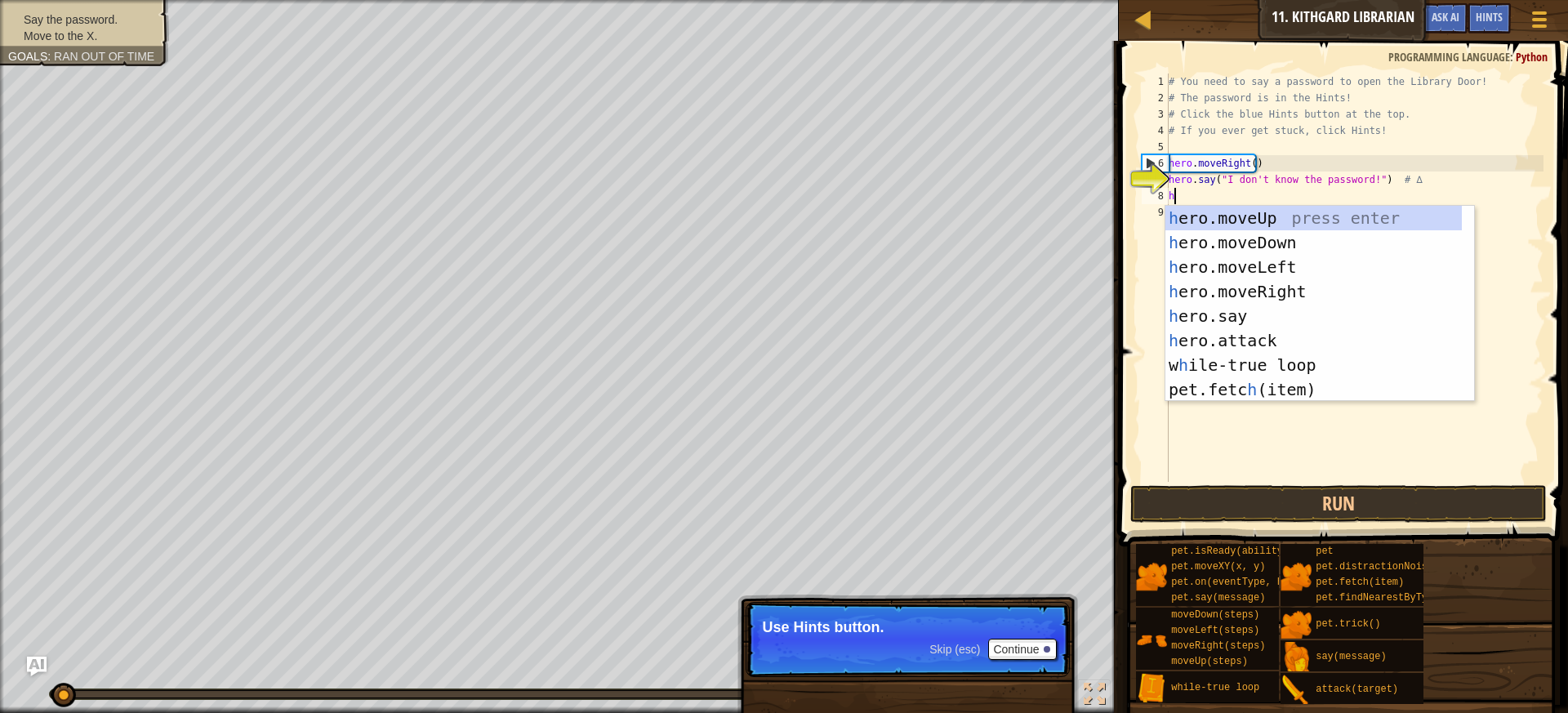
scroll to position [7, 0]
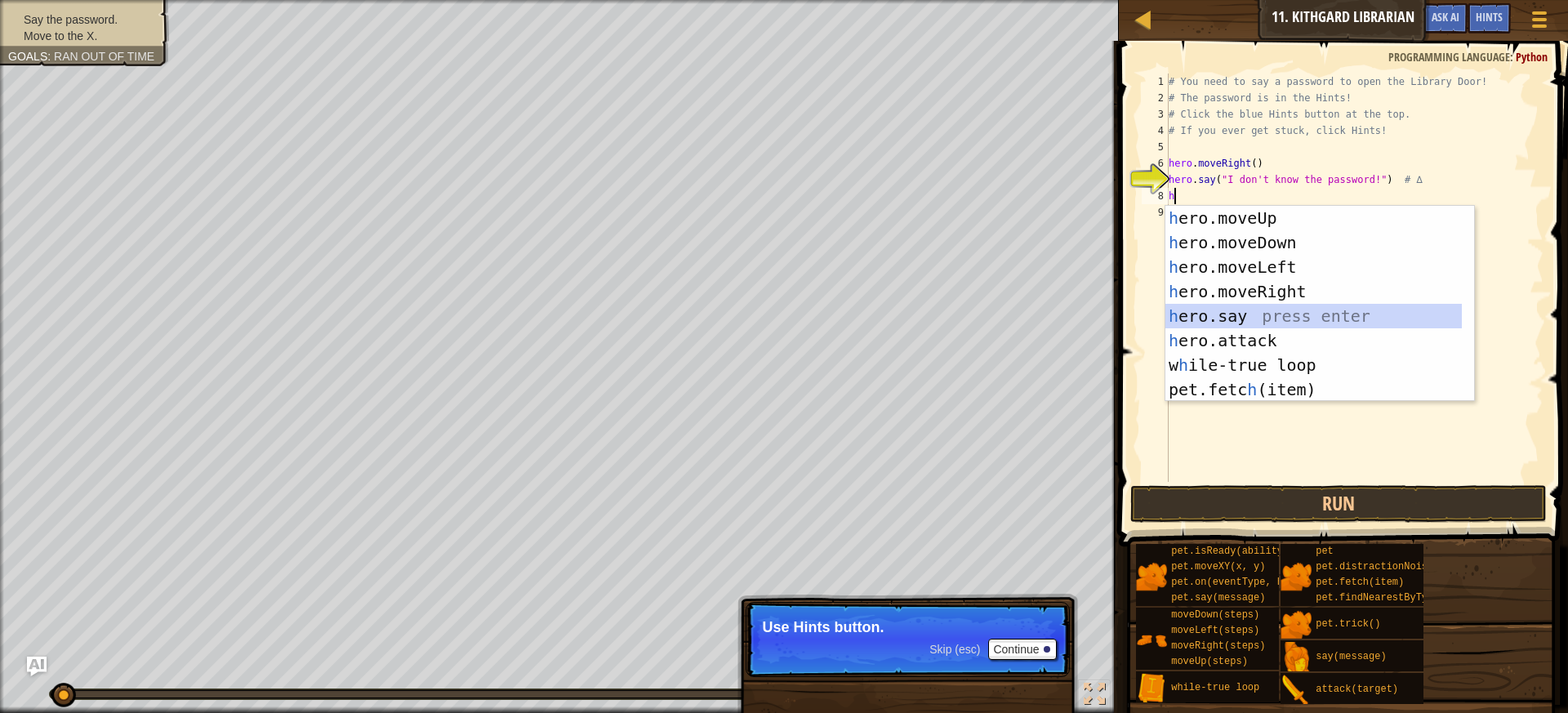
click at [1273, 325] on div "h ero.moveUp press enter h ero.moveDown press enter h ero.moveLeft press enter …" at bounding box center [1314, 328] width 297 height 245
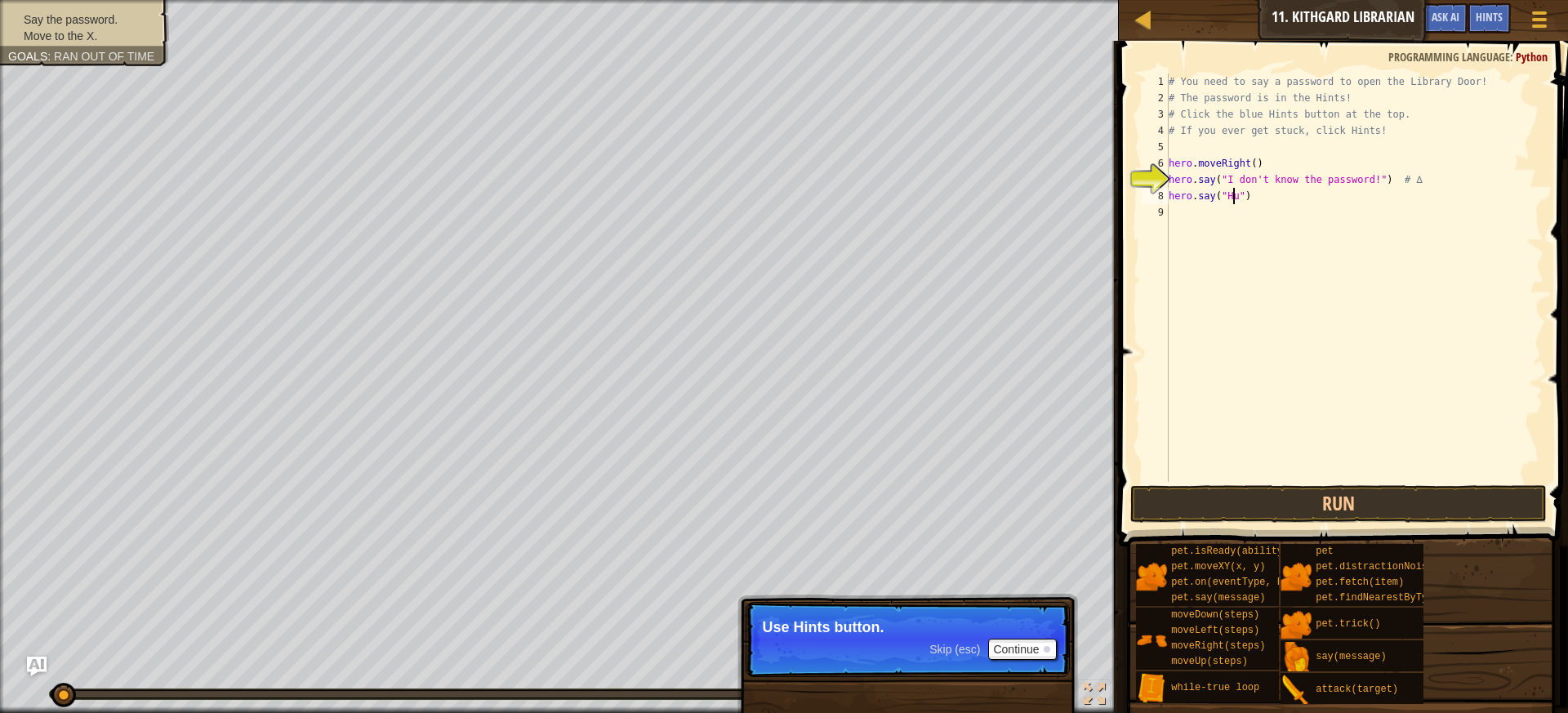
scroll to position [7, 6]
click at [1165, 486] on button "Run" at bounding box center [1339, 504] width 418 height 37
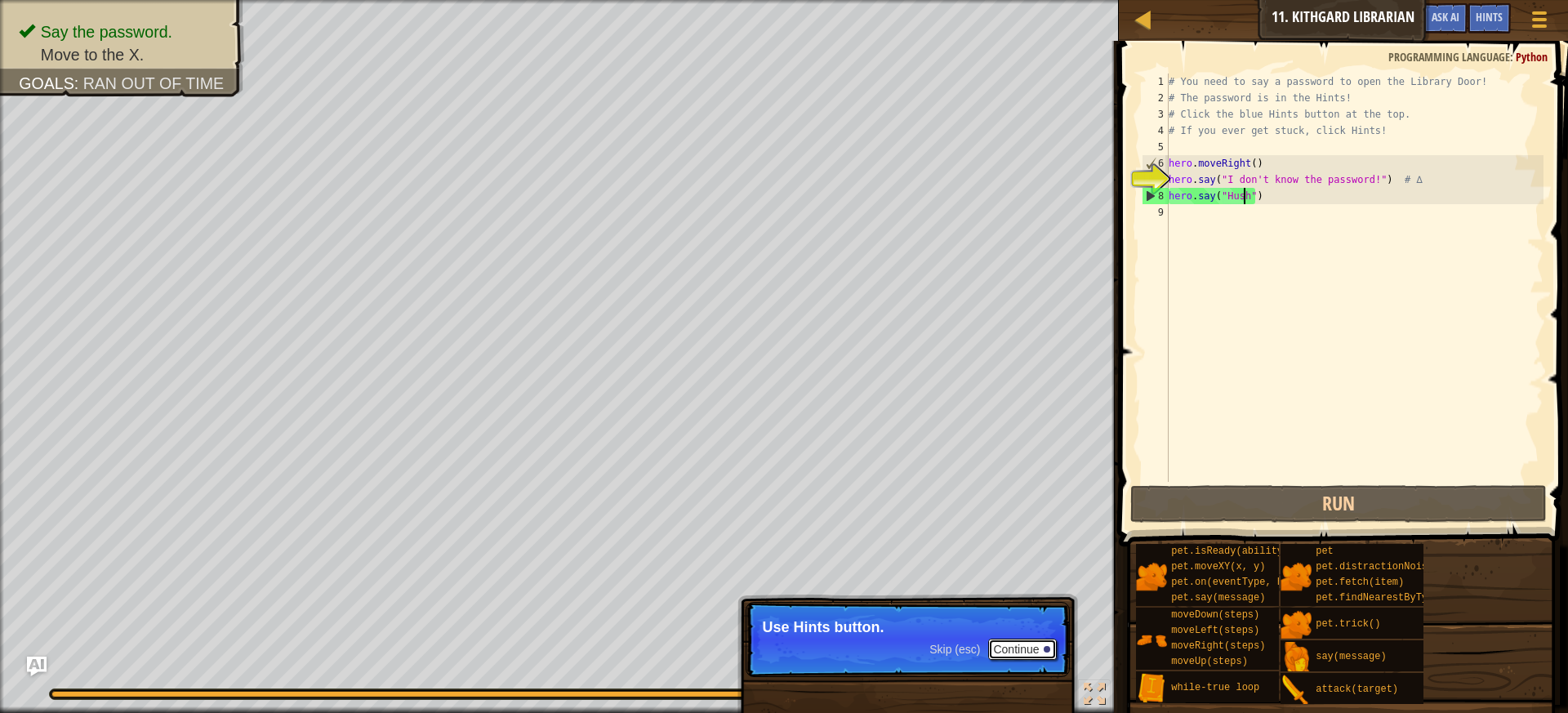
click at [1020, 645] on button "Continue" at bounding box center [1022, 649] width 68 height 22
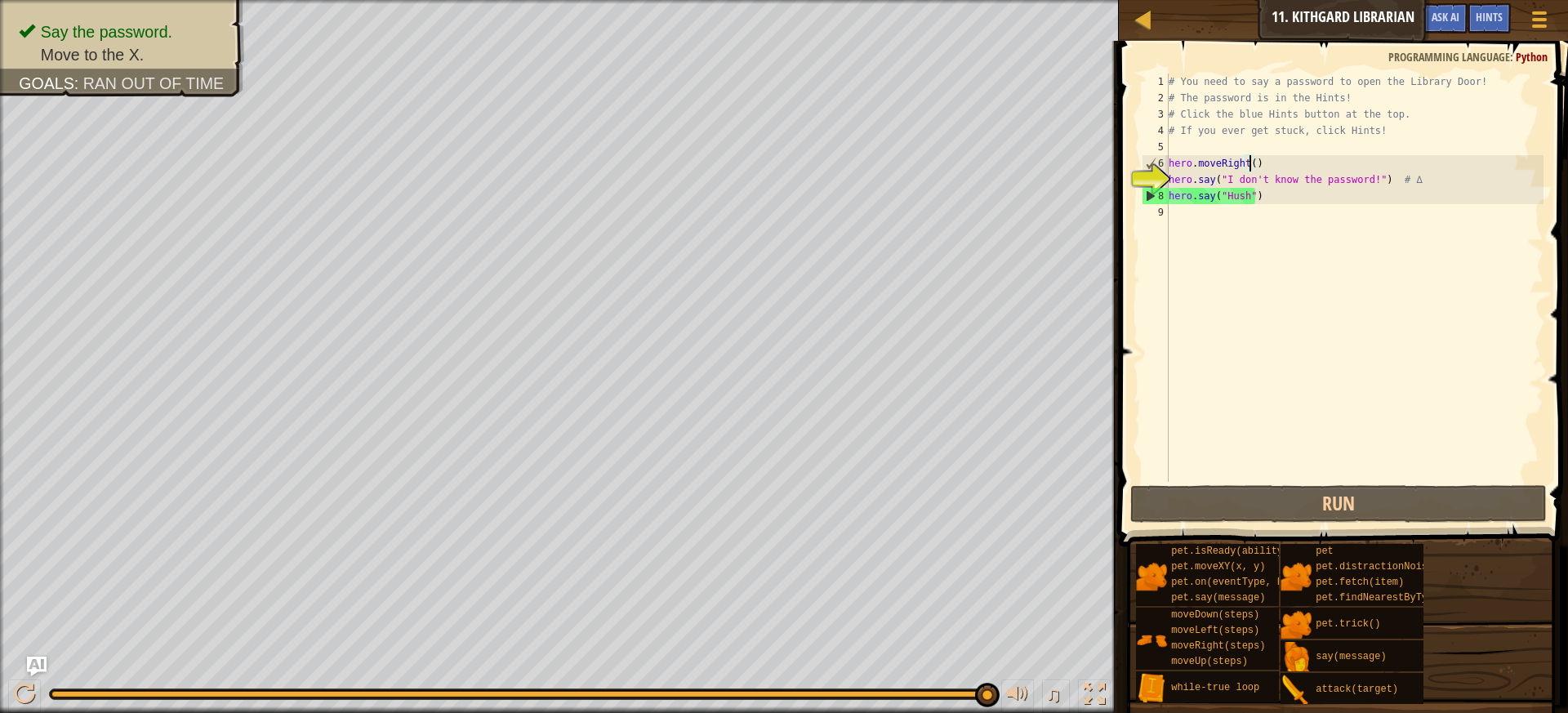
click at [1248, 167] on div "# You need to say a password to open the Library Door! # The password is in the…" at bounding box center [1354, 294] width 378 height 441
type textarea "hero.moveRight()"
click at [1238, 226] on div "# You need to say a password to open the Library Door! # The password is in the…" at bounding box center [1354, 294] width 378 height 441
type textarea "h"
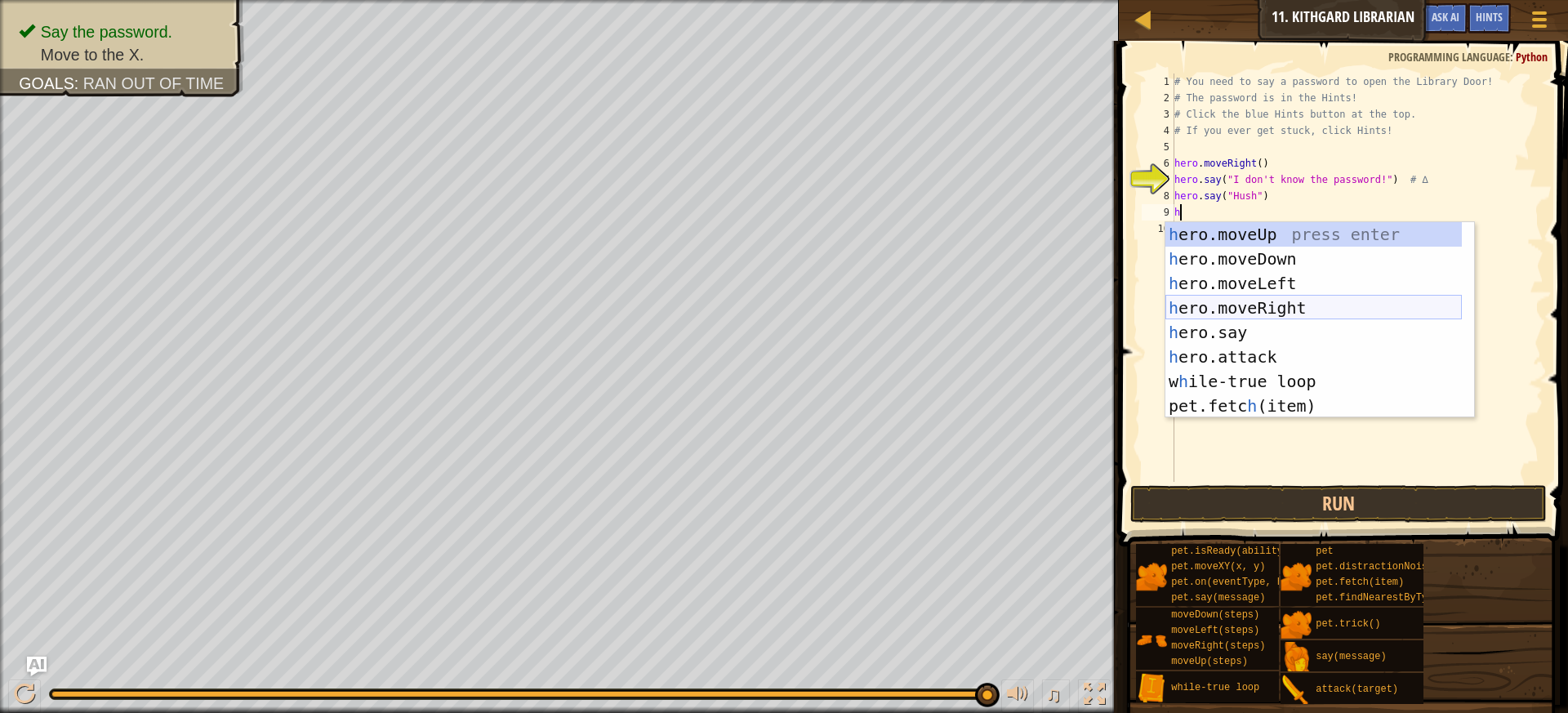
click at [1274, 302] on div "h ero.moveUp press enter h ero.moveDown press enter h ero.moveLeft press enter …" at bounding box center [1314, 344] width 297 height 245
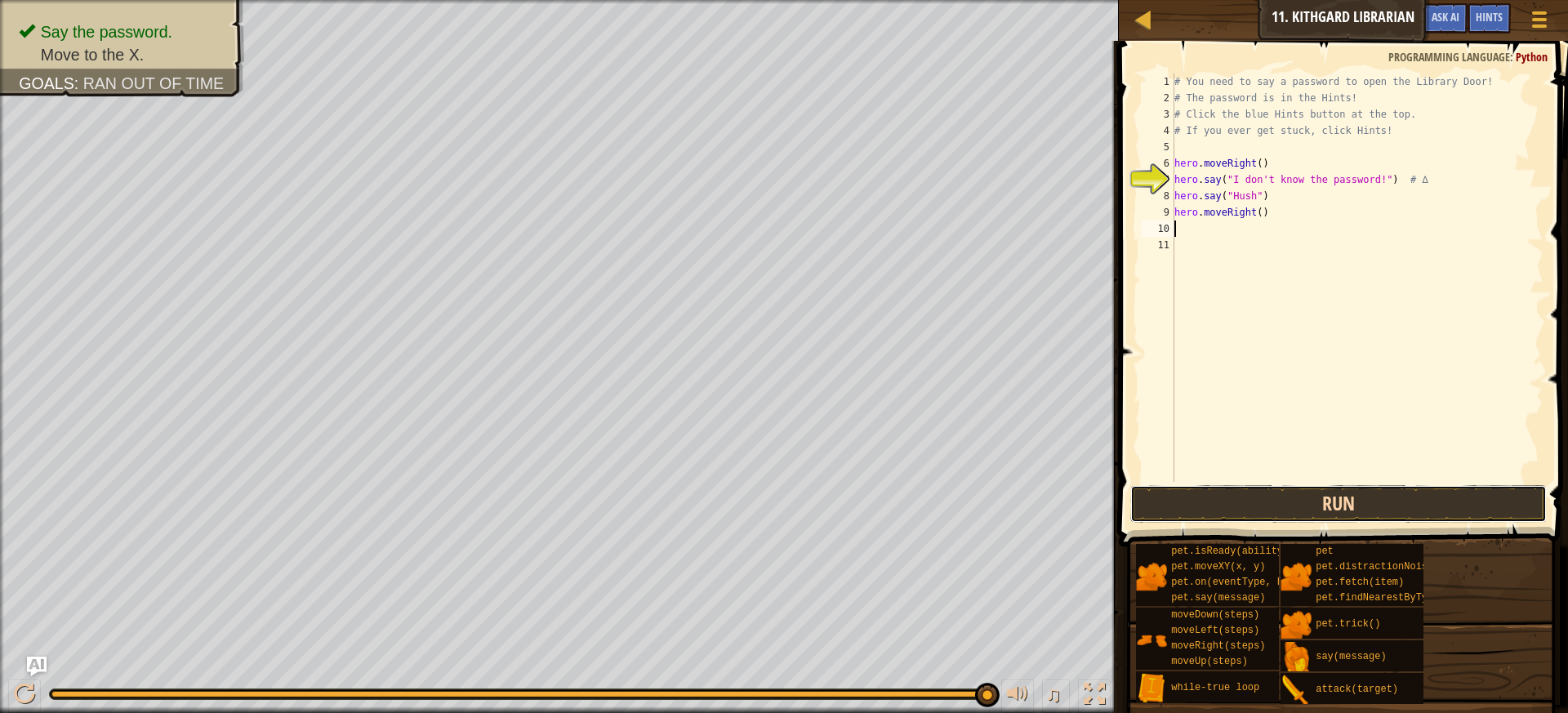
click at [1340, 511] on button "Run" at bounding box center [1339, 504] width 418 height 37
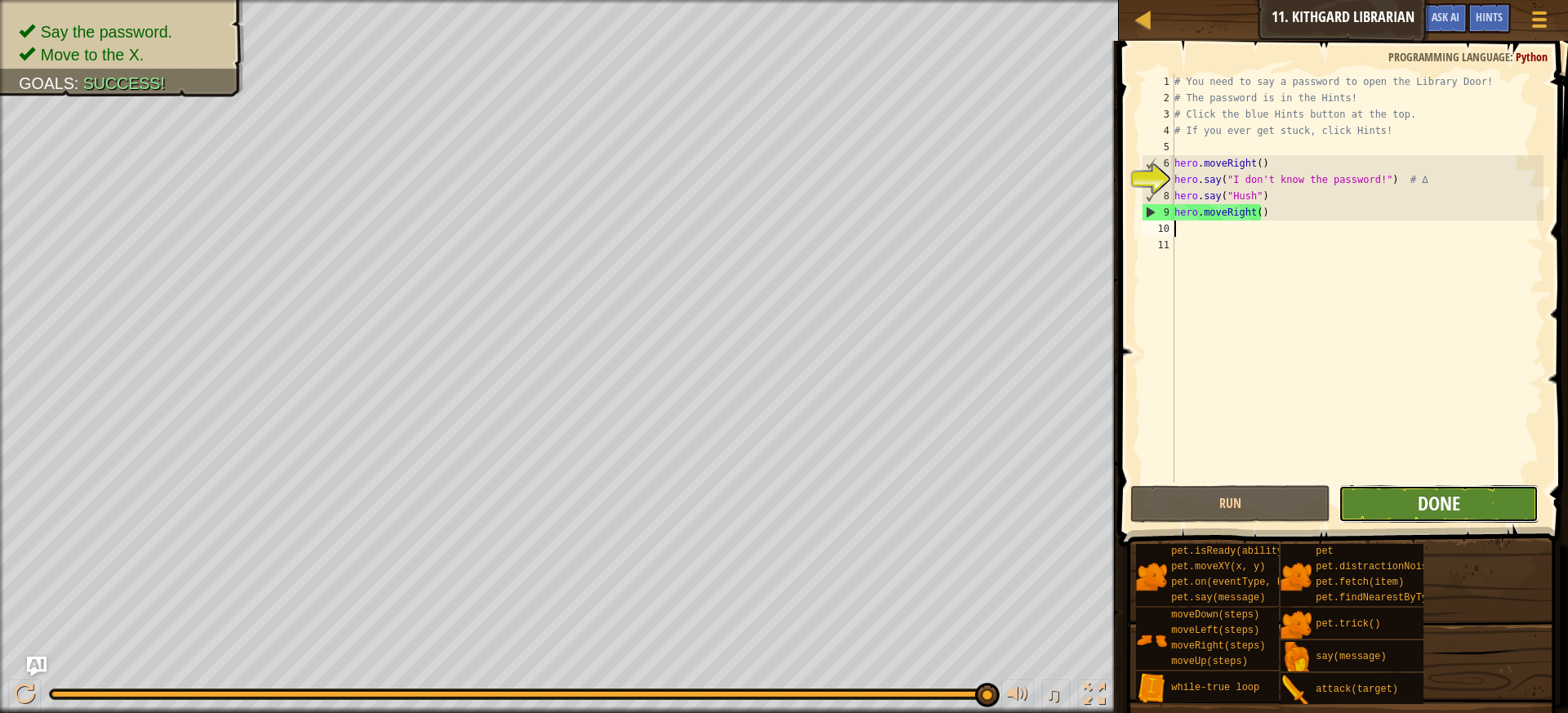
click at [1453, 504] on span "Done" at bounding box center [1438, 503] width 42 height 27
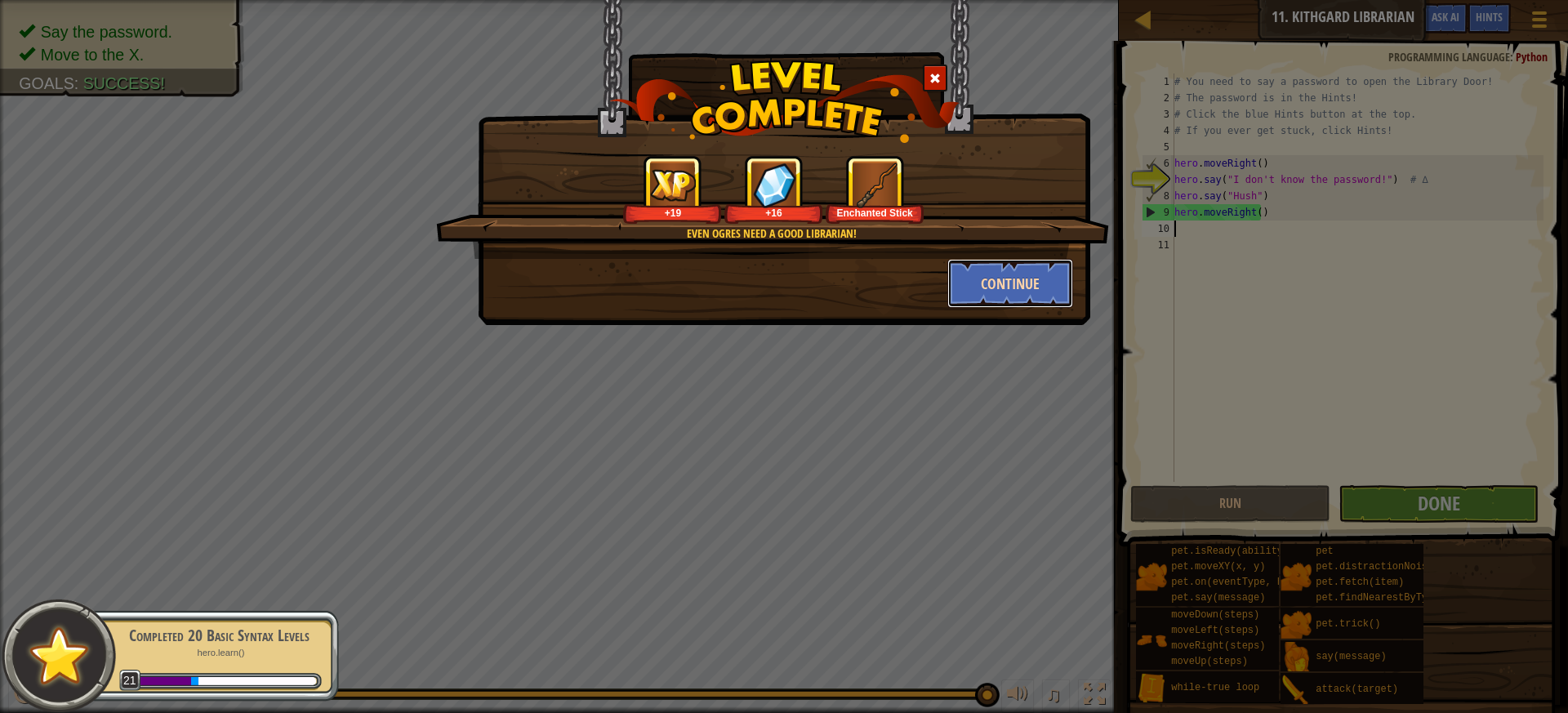
click at [980, 290] on button "Continue" at bounding box center [1010, 284] width 127 height 49
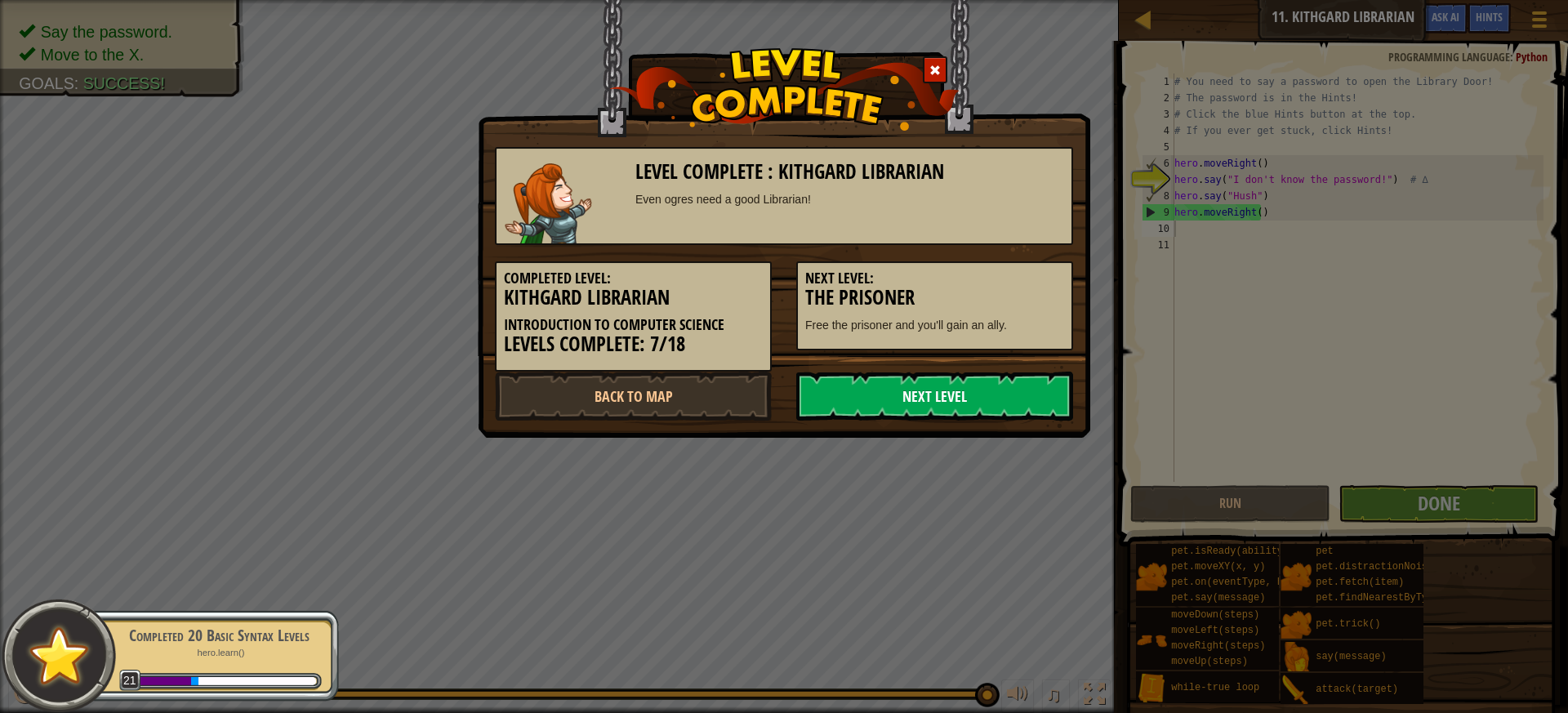
click at [1026, 399] on link "Next Level" at bounding box center [935, 396] width 277 height 49
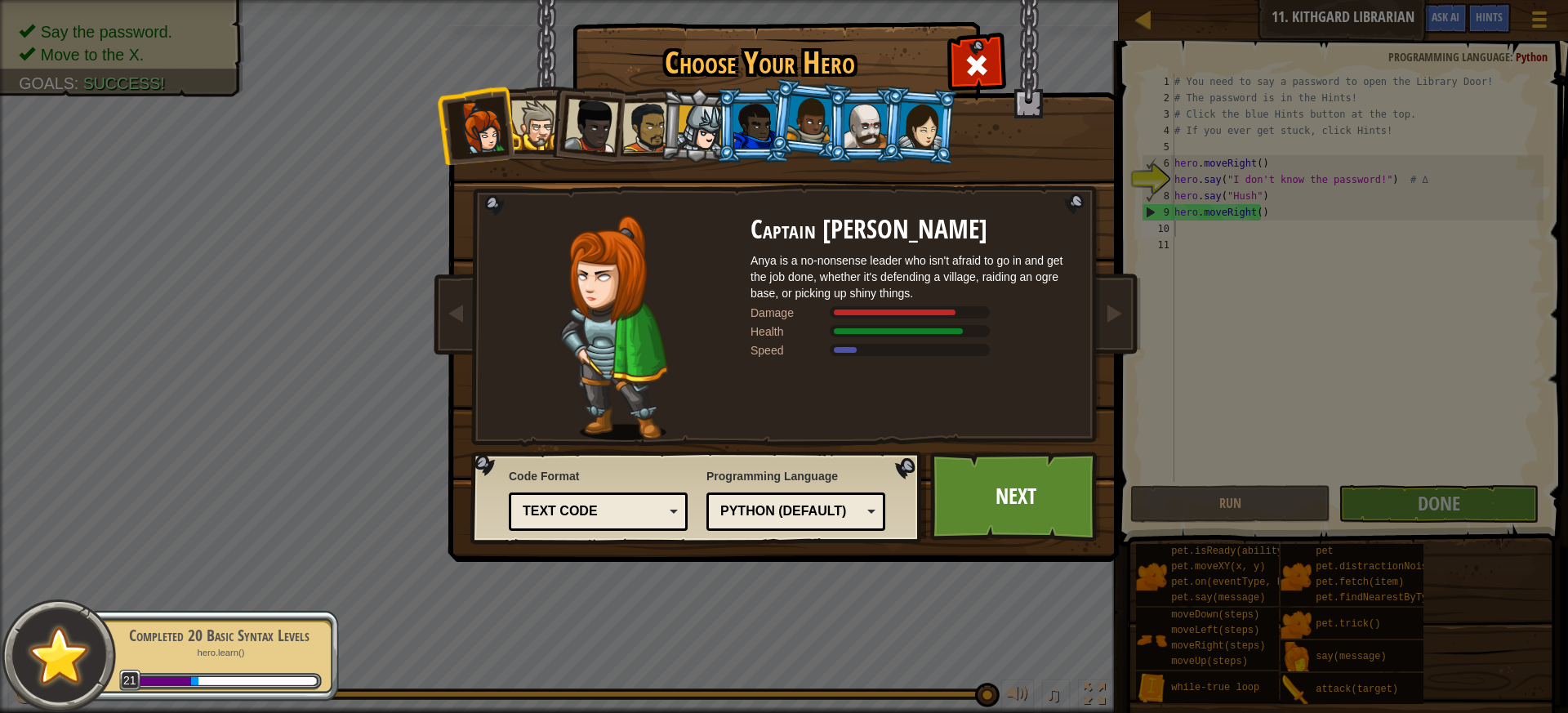
click at [685, 137] on div at bounding box center [700, 128] width 46 height 46
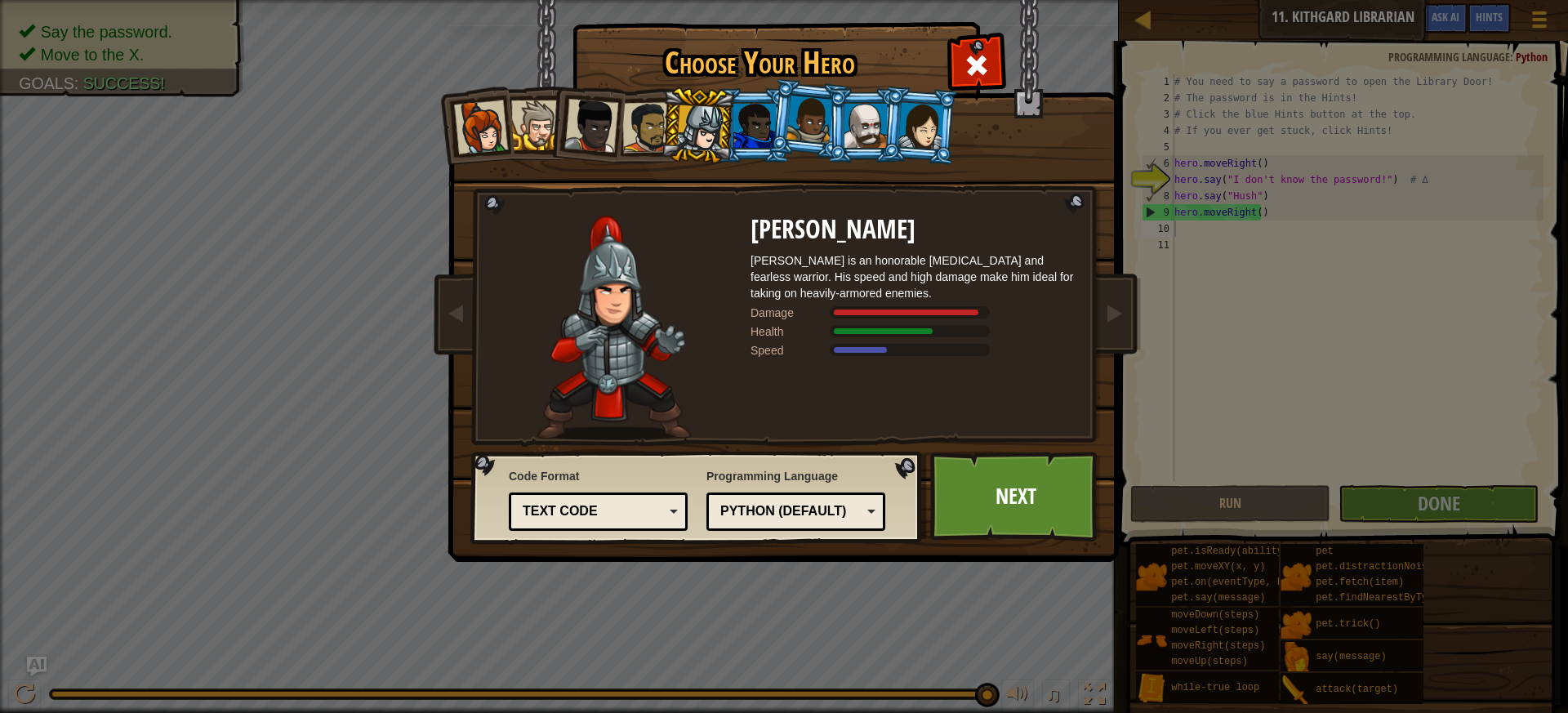
click at [913, 118] on div at bounding box center [922, 125] width 46 height 46
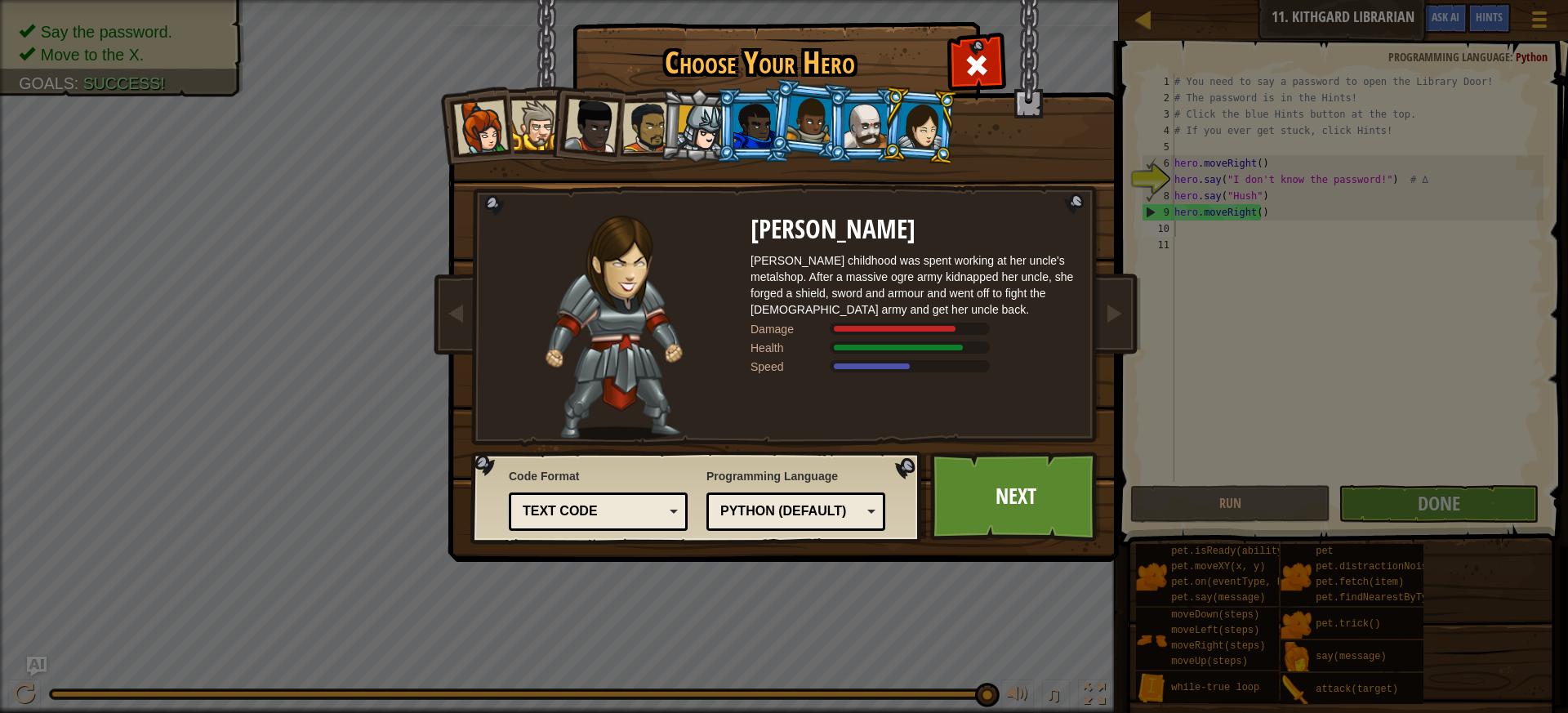
click at [476, 125] on div at bounding box center [480, 127] width 54 height 54
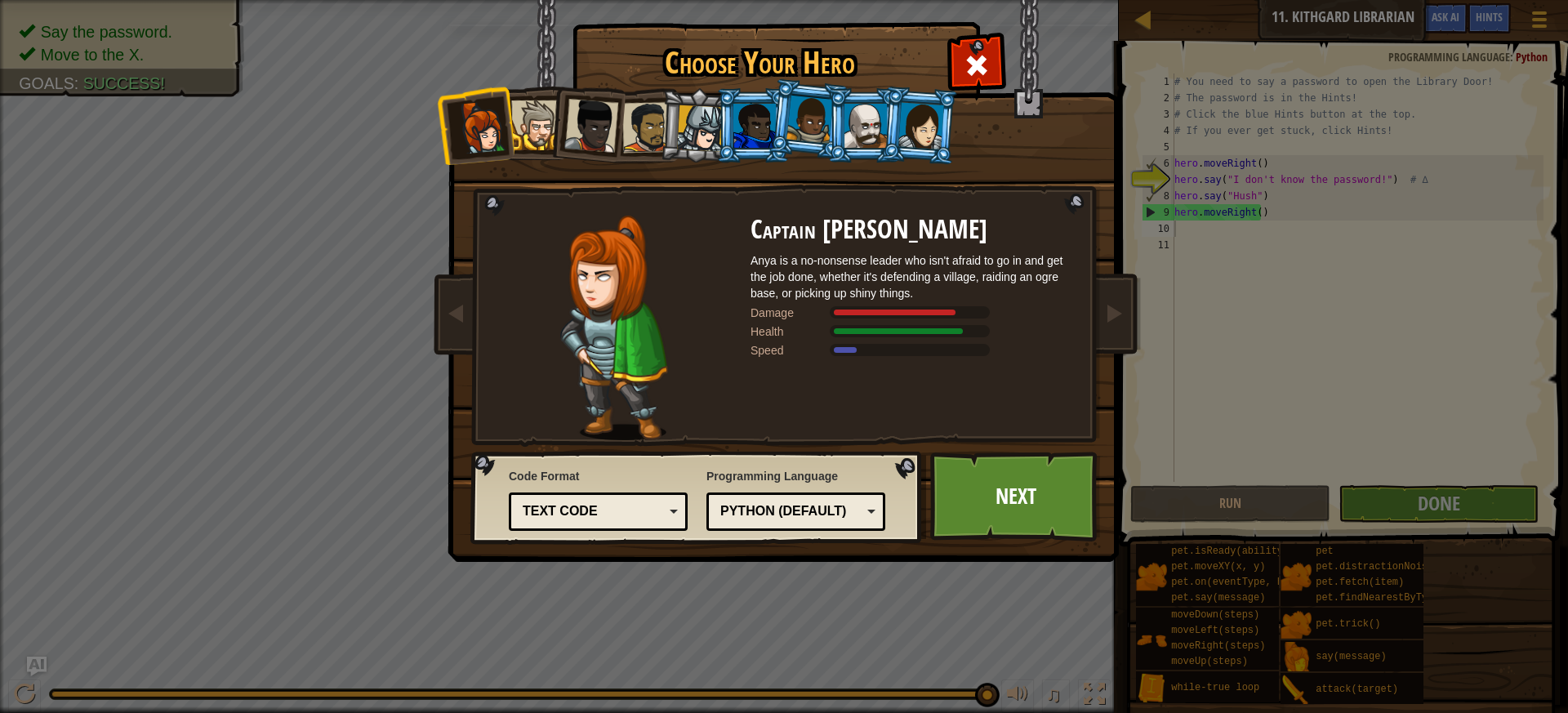
click at [941, 128] on div at bounding box center [922, 125] width 46 height 46
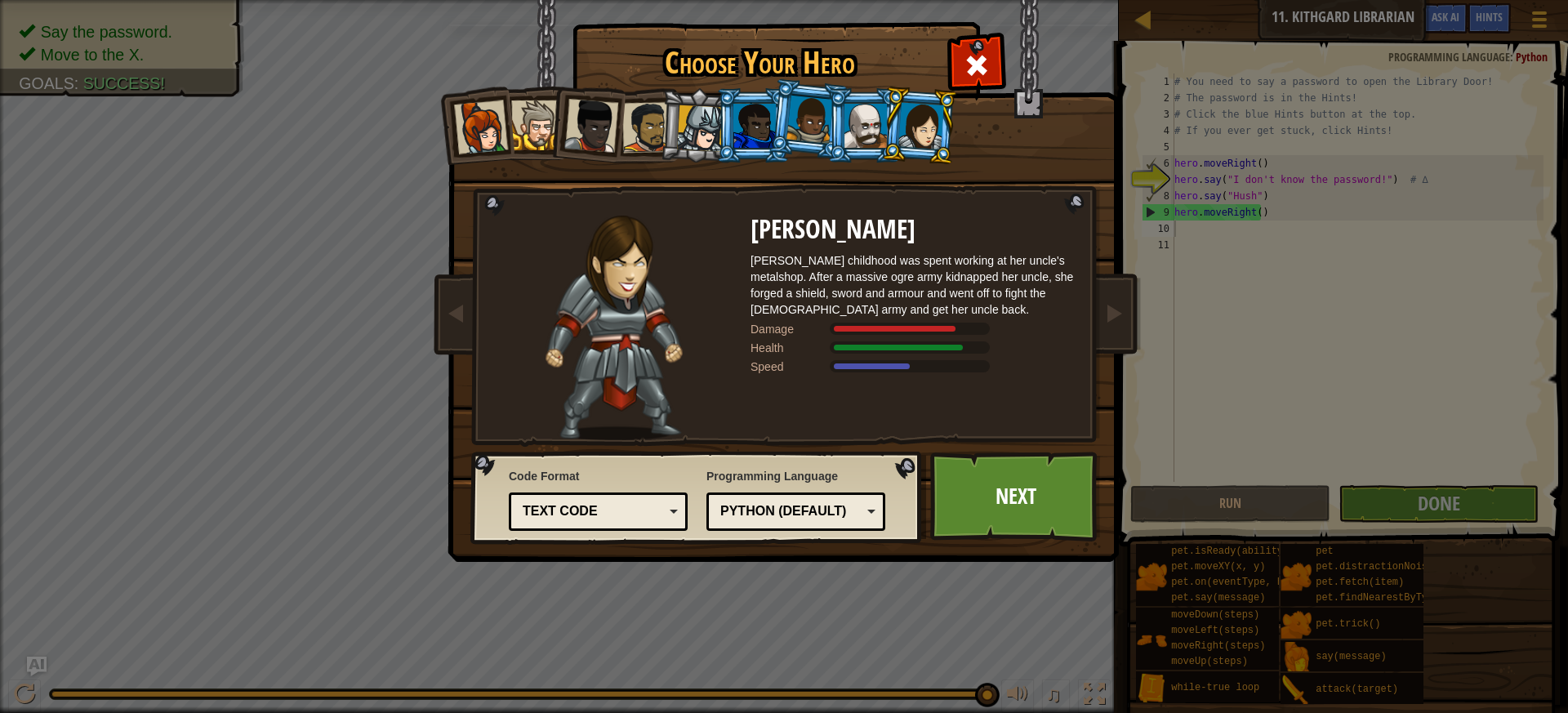
click at [469, 127] on div at bounding box center [480, 127] width 54 height 54
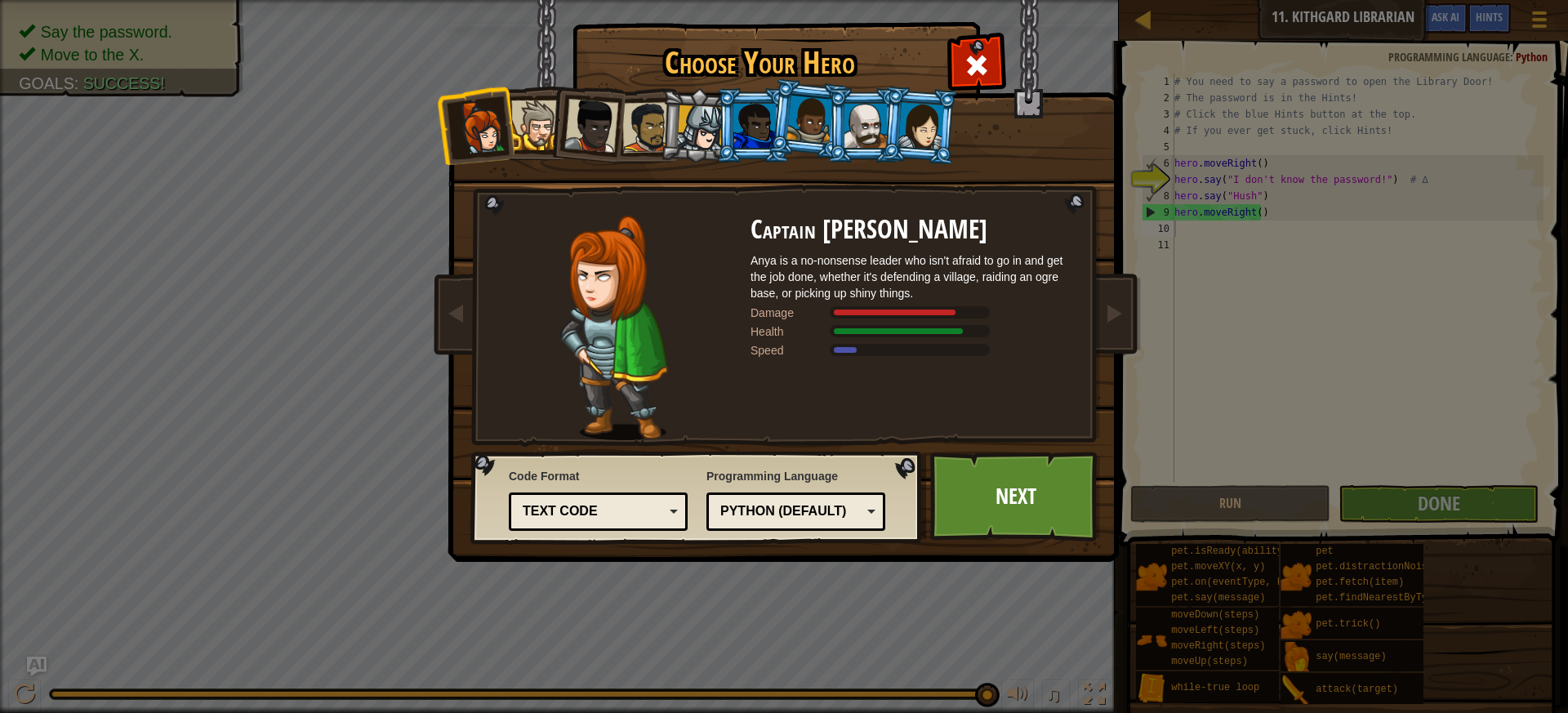
click at [920, 141] on div at bounding box center [922, 125] width 46 height 46
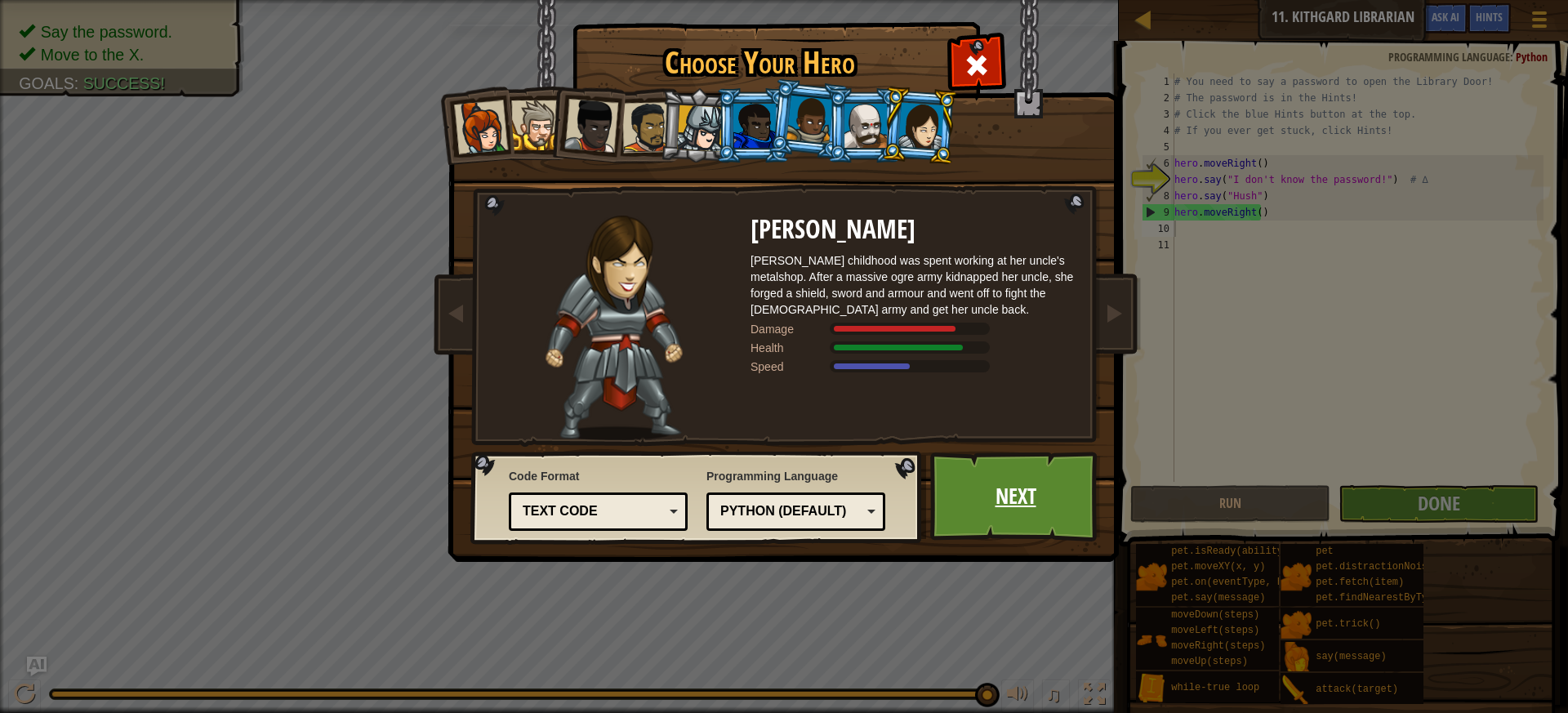
click at [1016, 514] on link "Next" at bounding box center [1016, 496] width 171 height 89
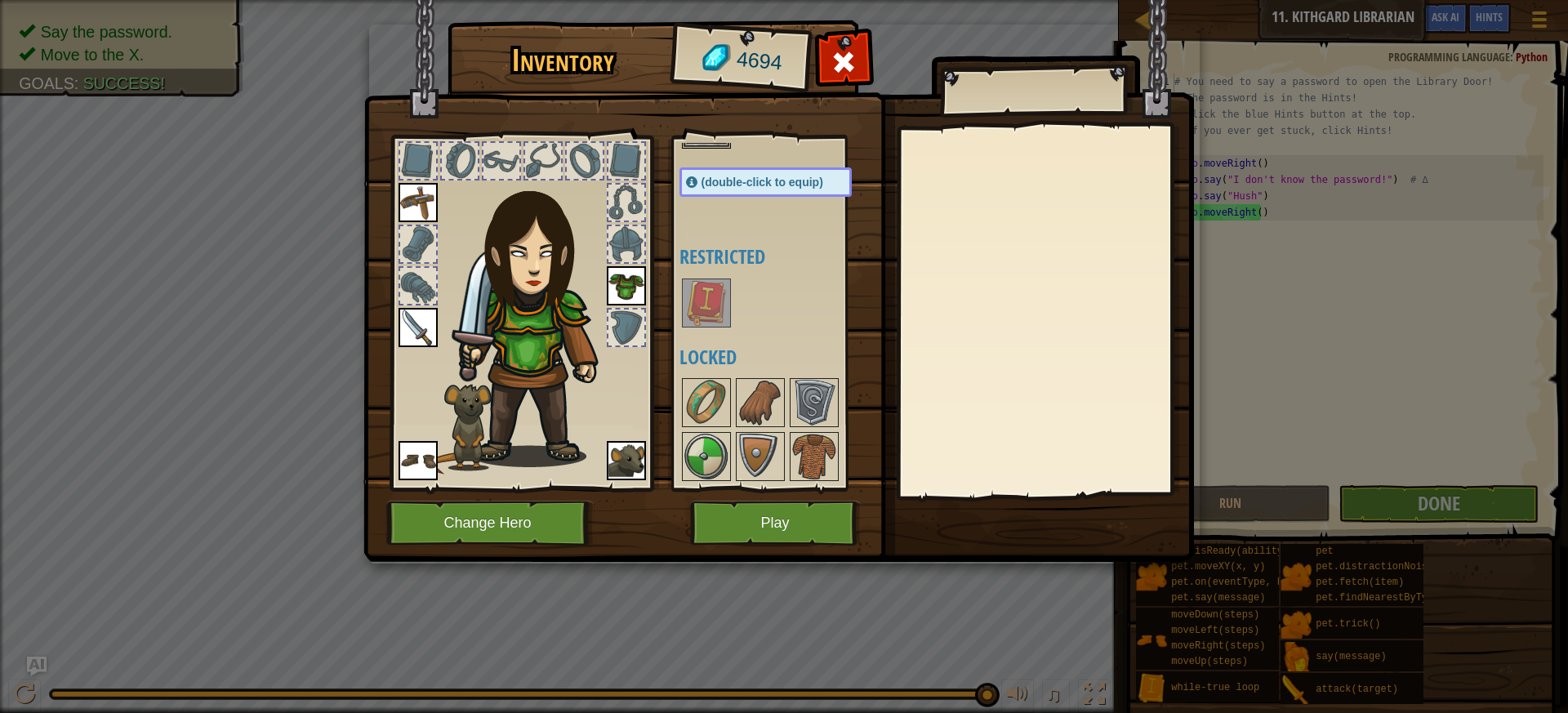
scroll to position [0, 0]
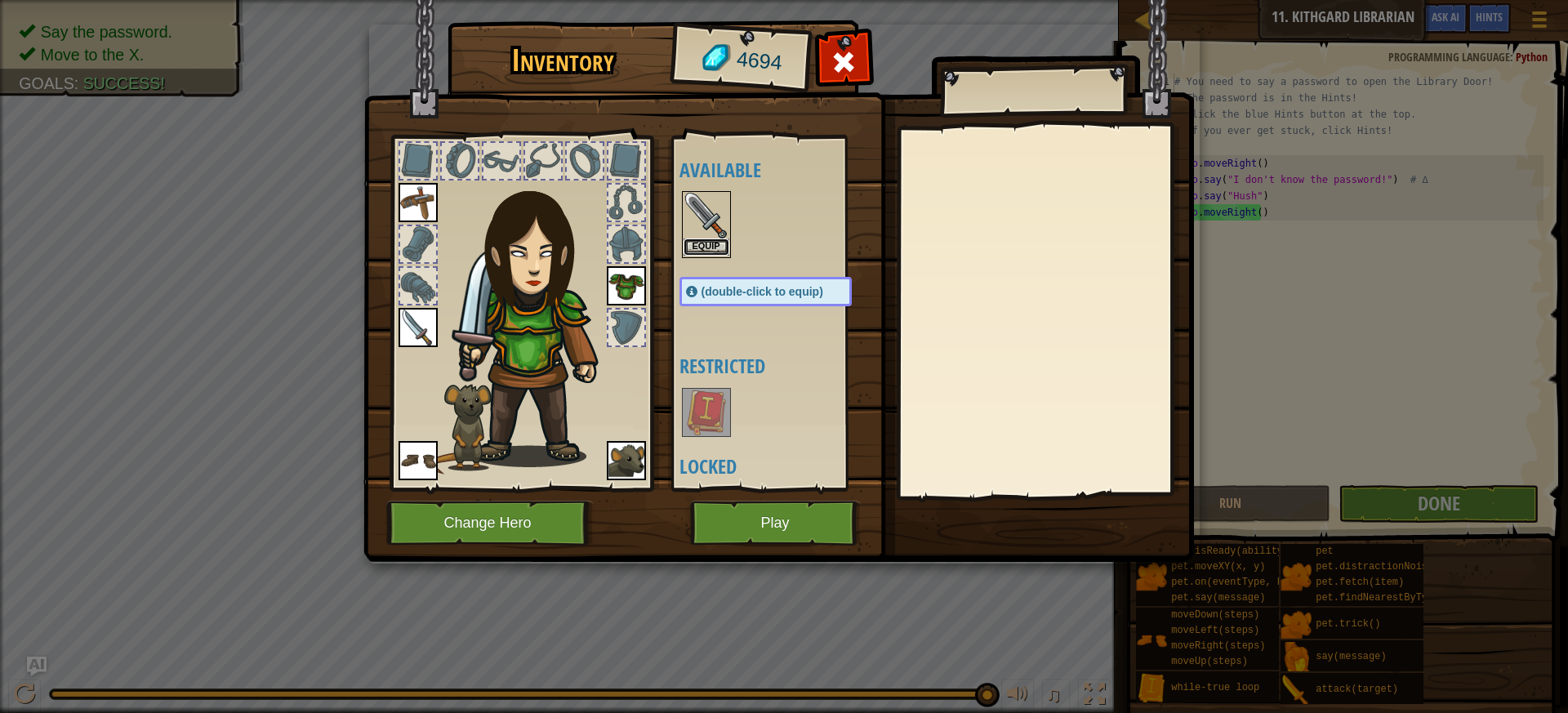
click at [718, 247] on button "Equip" at bounding box center [706, 247] width 46 height 17
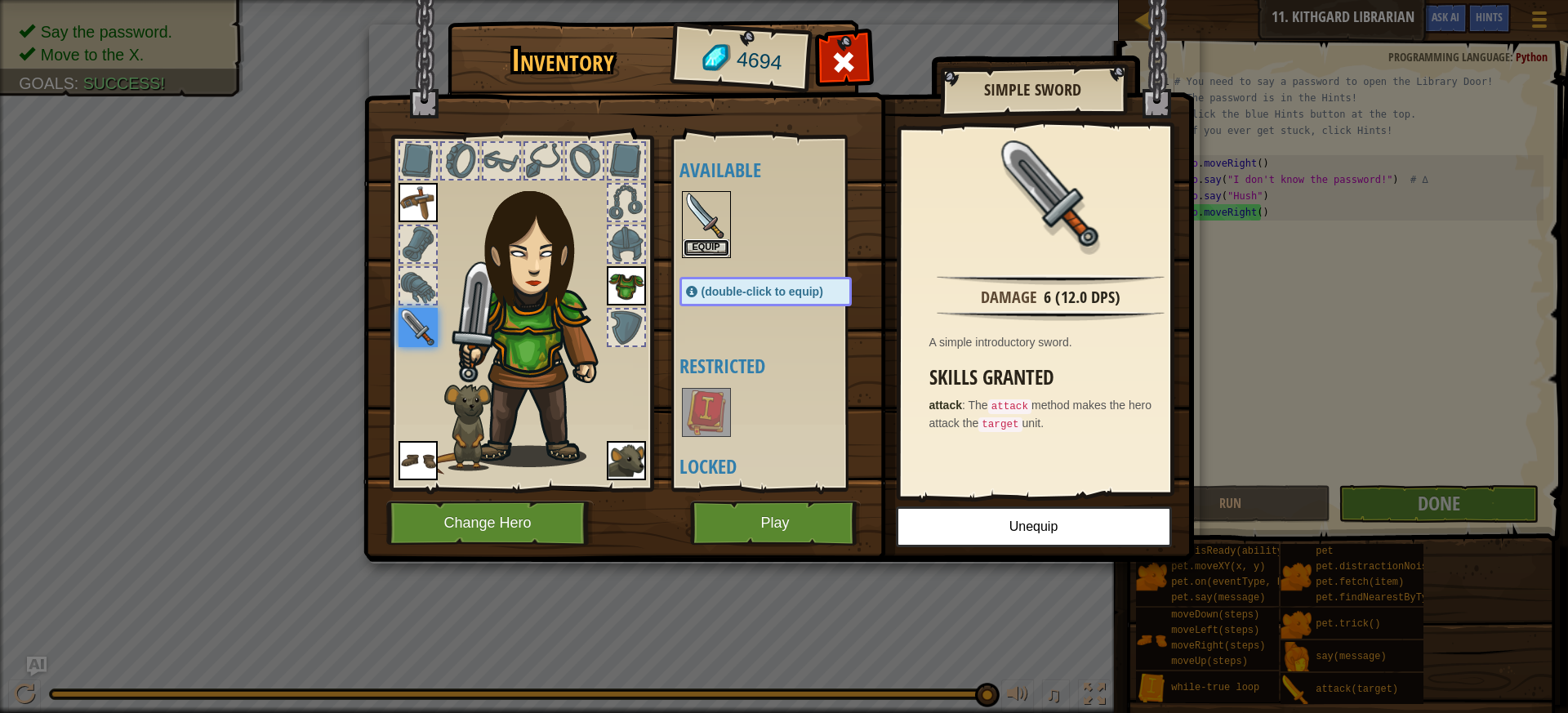
click at [718, 247] on button "Equip" at bounding box center [706, 247] width 46 height 17
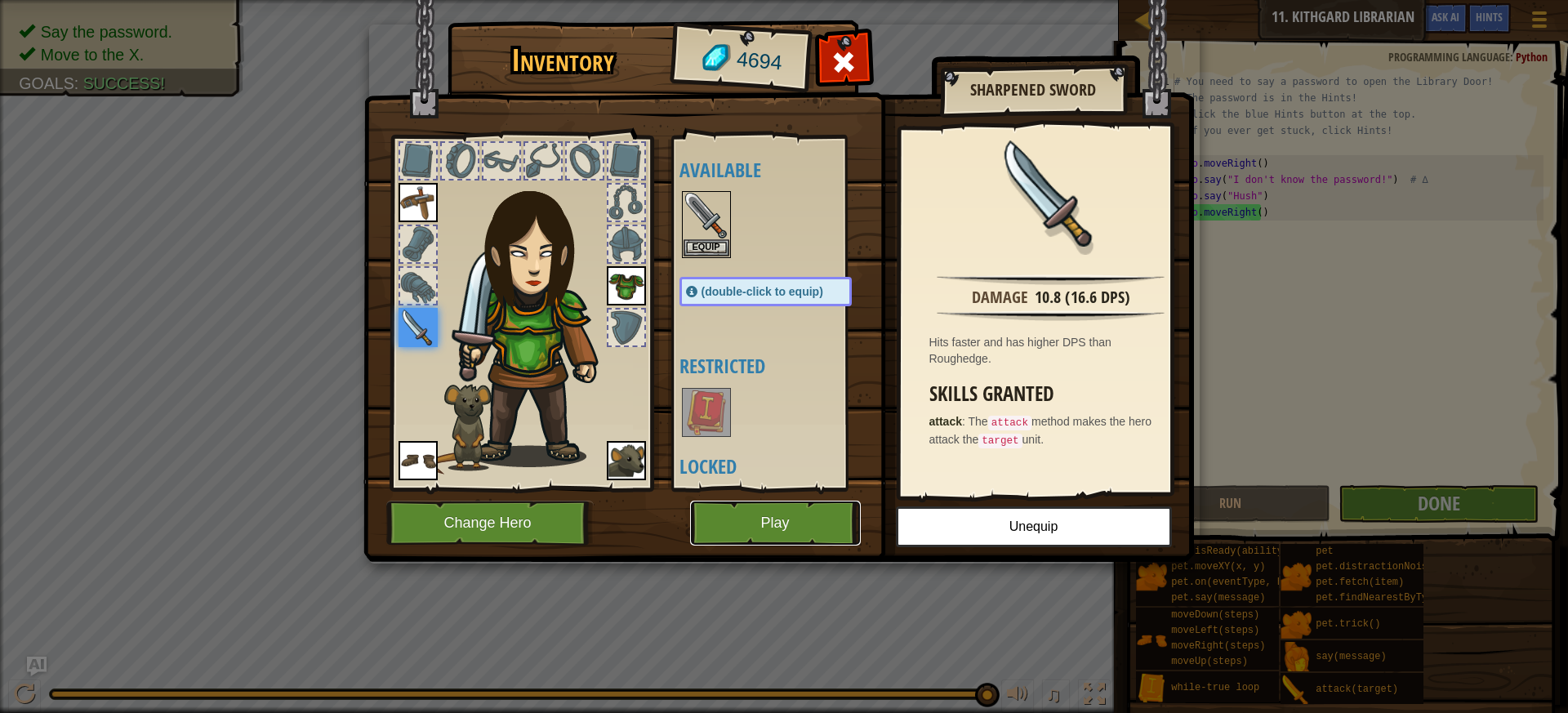
click at [801, 535] on button "Play" at bounding box center [776, 523] width 171 height 45
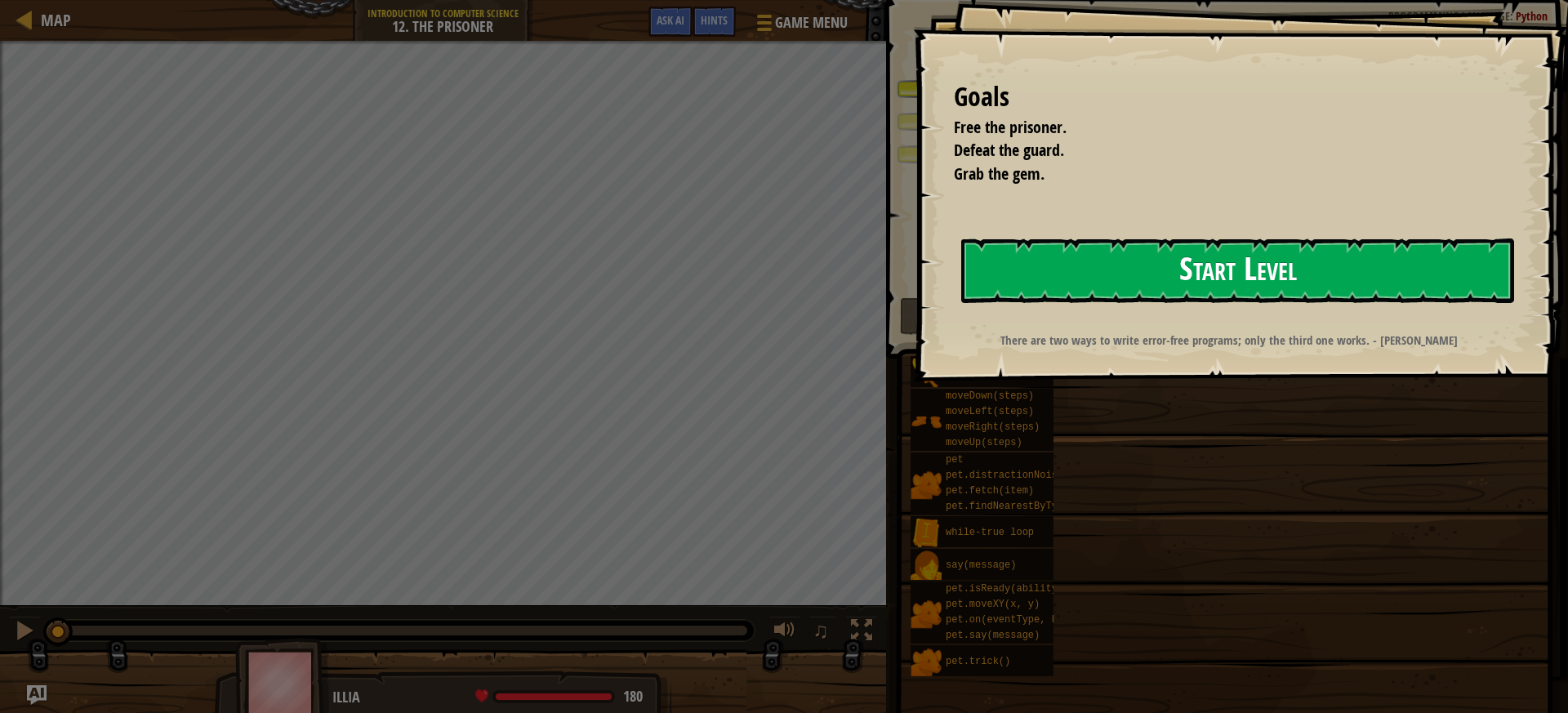
click at [1260, 289] on button "Start Level" at bounding box center [1238, 271] width 553 height 65
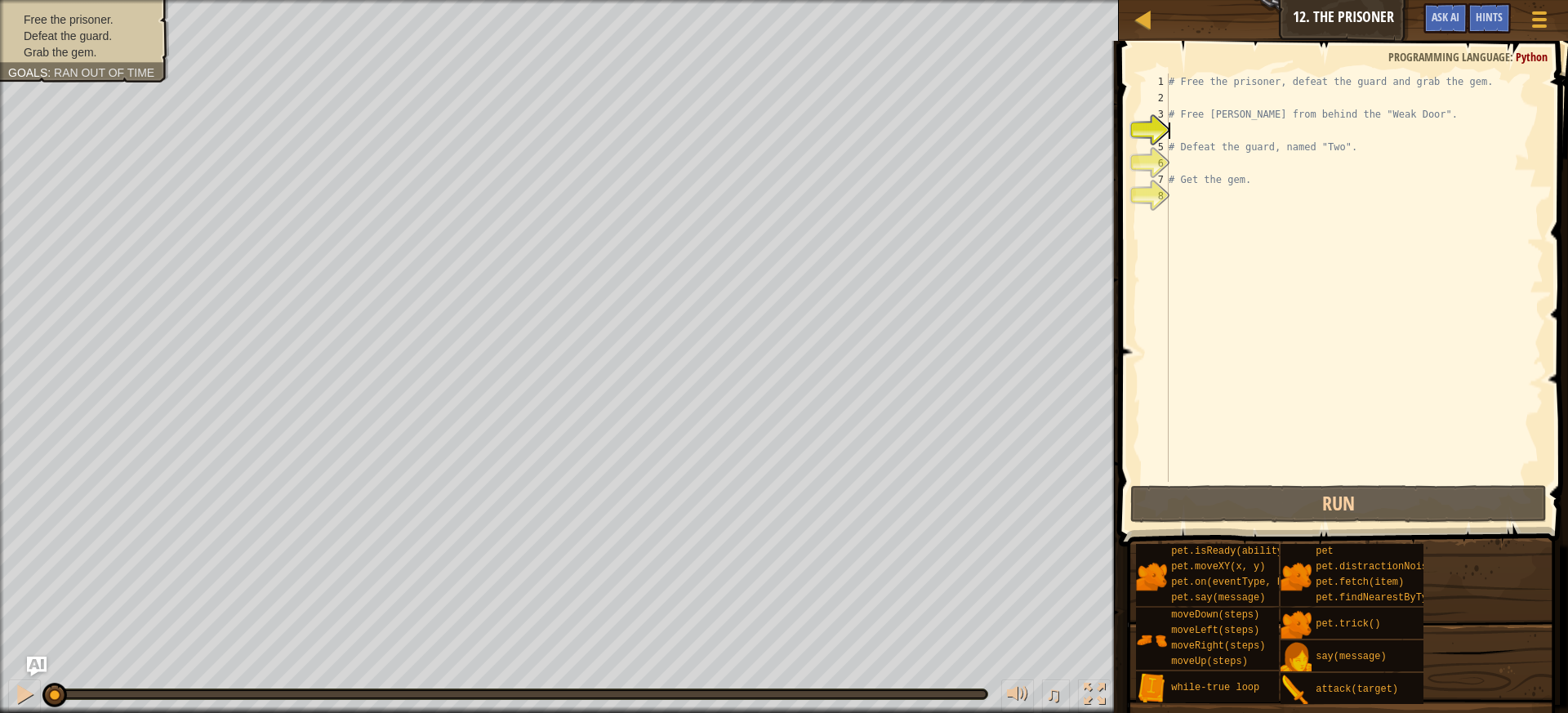
type textarea "h"
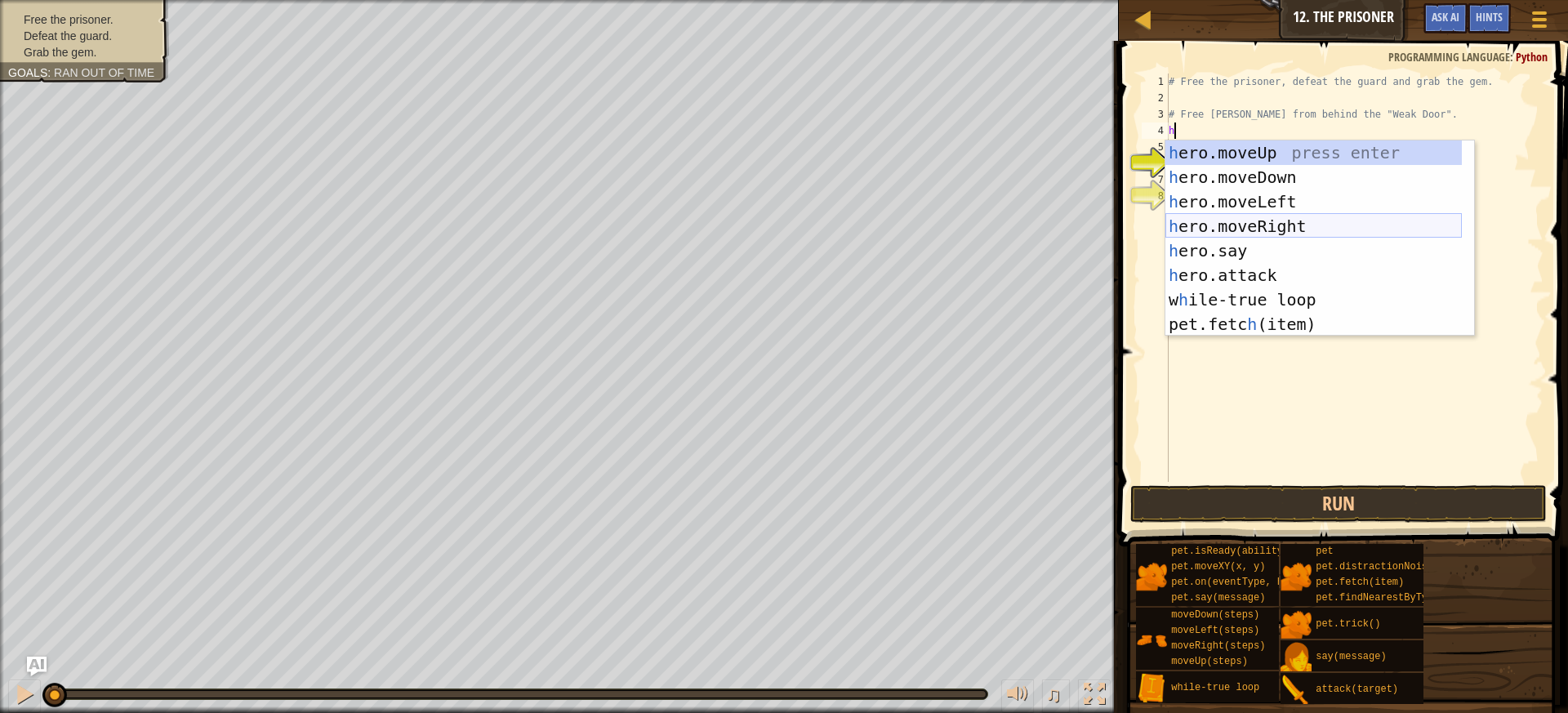
click at [1280, 221] on div "h ero.moveUp press enter h ero.moveDown press enter h ero.moveLeft press enter …" at bounding box center [1314, 262] width 297 height 245
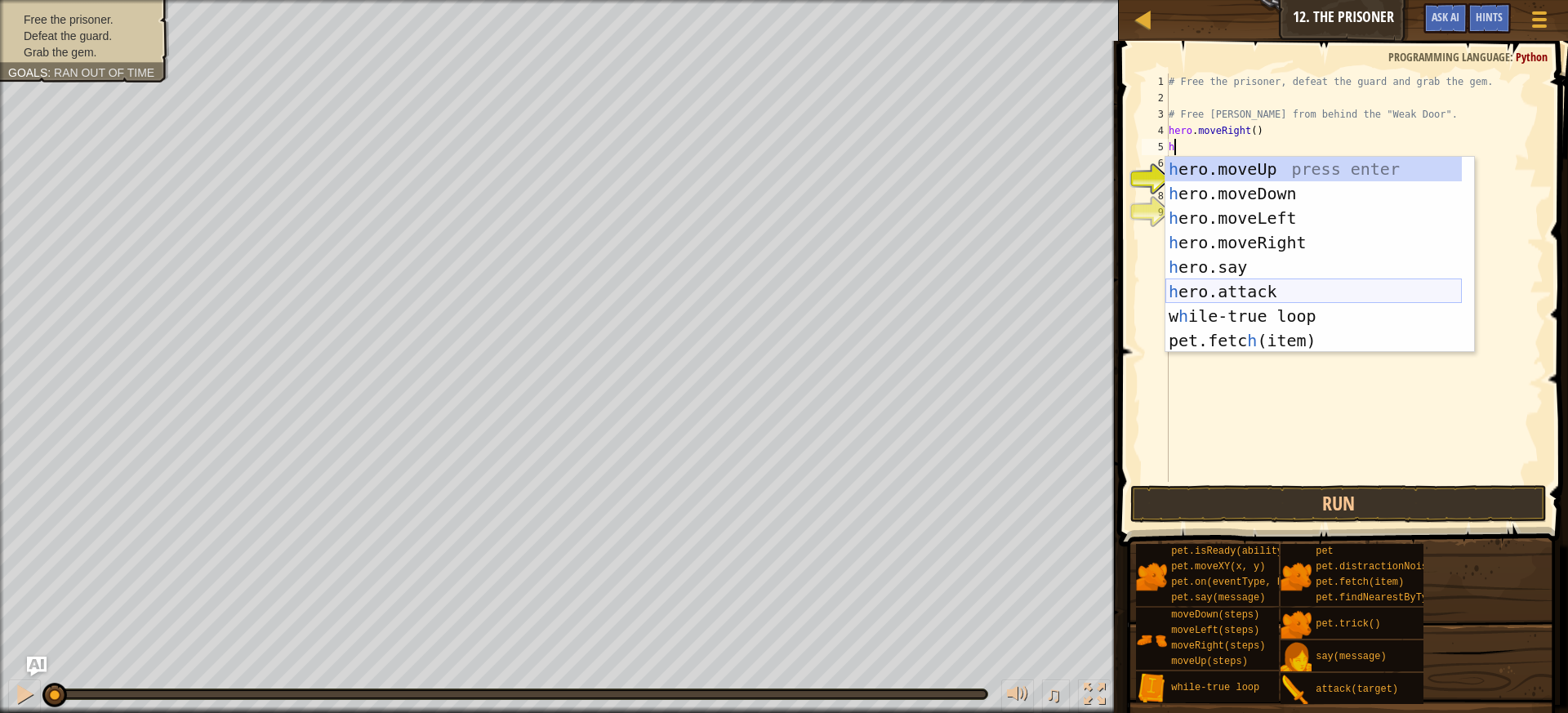
click at [1269, 293] on div "h ero.moveUp press enter h ero.moveDown press enter h ero.moveLeft press enter …" at bounding box center [1314, 279] width 297 height 245
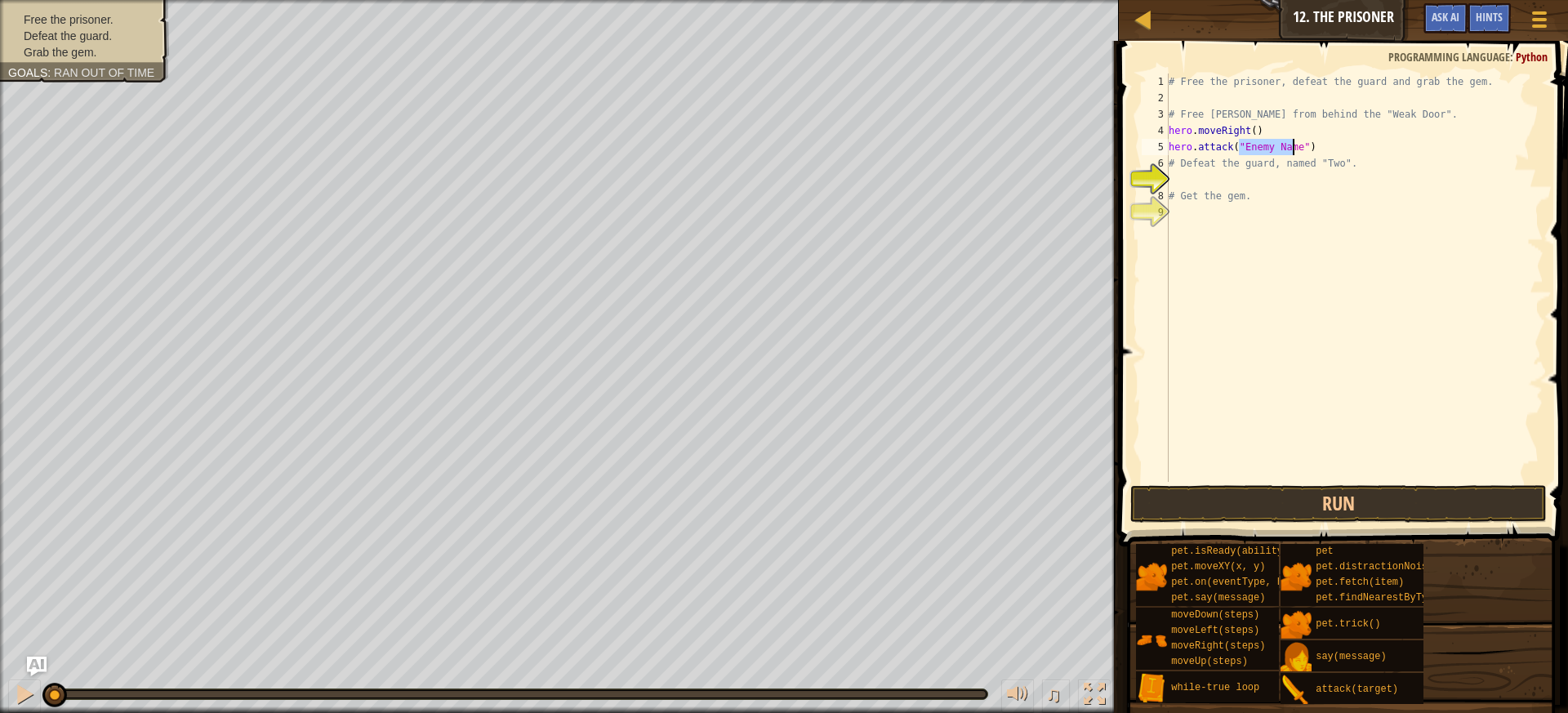
type textarea "hero.attack("")"
click at [1097, 154] on div "Map Introduction to Computer Science 12. The Prisoner Game Menu Done Hints Ask …" at bounding box center [784, 356] width 1568 height 713
type textarea "hero.moveRight()"
click at [1214, 168] on div "# Free the prisoner, defeat the guard and grab the gem. # Free [PERSON_NAME] fr…" at bounding box center [1354, 294] width 378 height 441
click at [1032, 689] on button at bounding box center [1017, 696] width 32 height 33
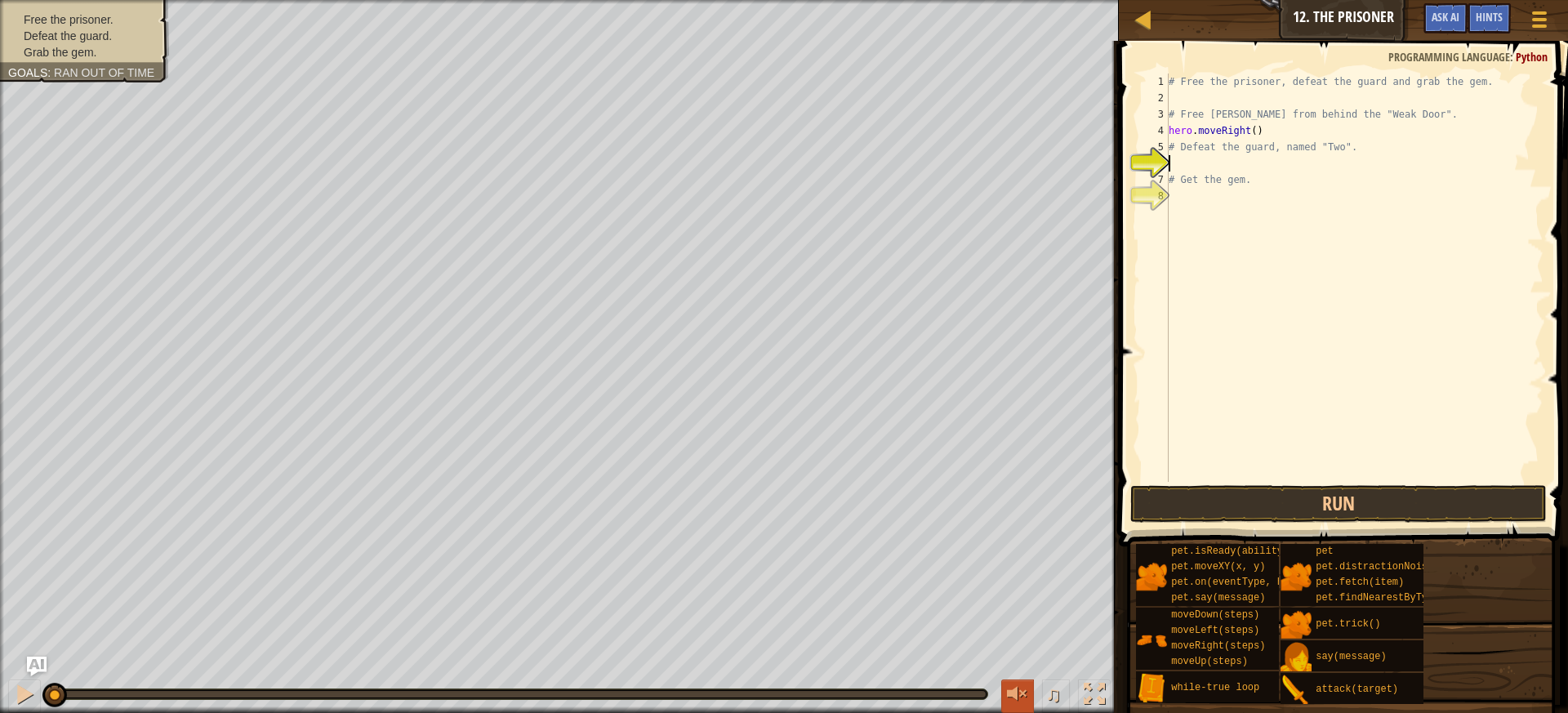
click at [1033, 684] on button at bounding box center [1017, 696] width 32 height 33
click at [1011, 685] on div at bounding box center [1018, 694] width 22 height 22
click at [1015, 686] on div at bounding box center [1018, 694] width 22 height 22
click at [1016, 686] on div at bounding box center [1018, 694] width 22 height 22
type textarea "h"
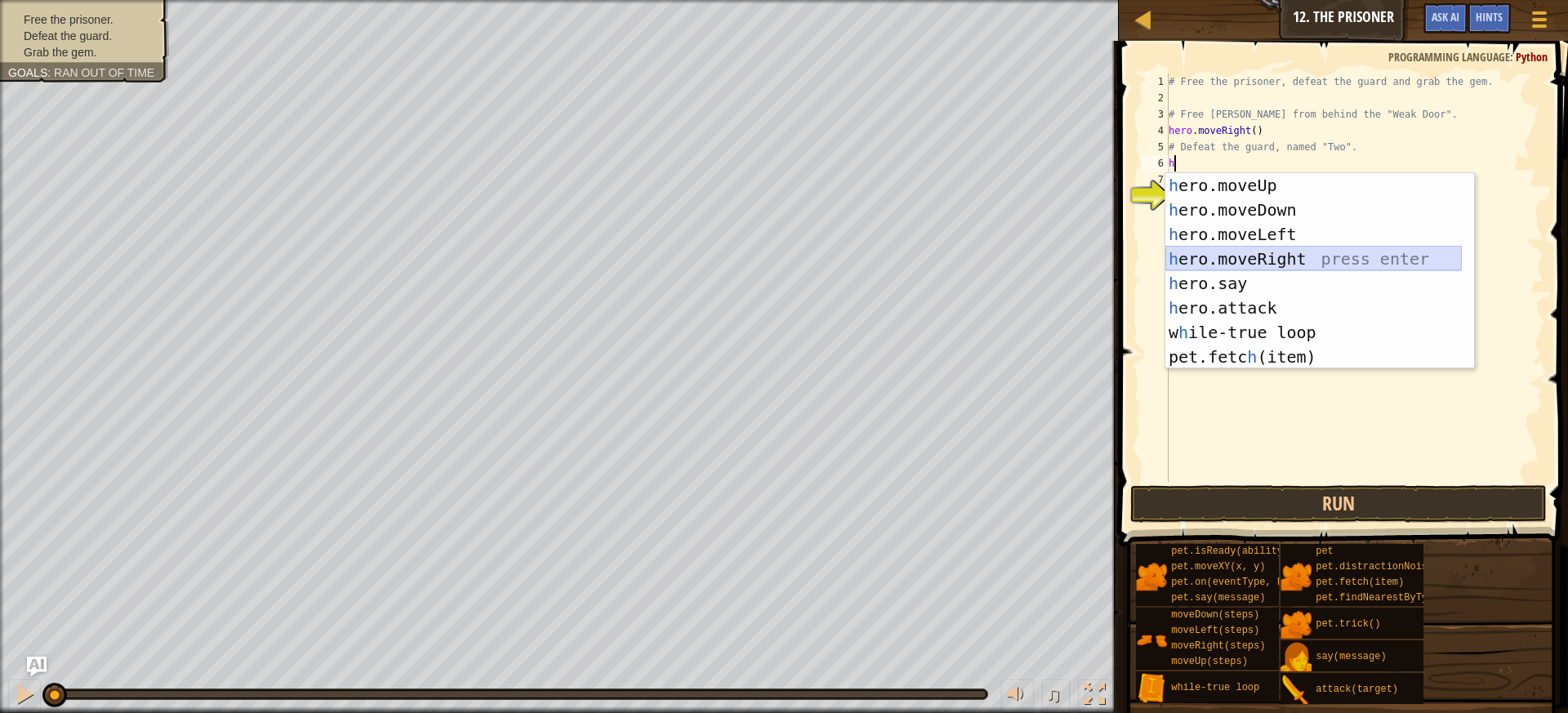
drag, startPoint x: 1267, startPoint y: 257, endPoint x: 1252, endPoint y: 247, distance: 18.0
click at [1265, 255] on div "h ero.moveUp press enter h ero.moveDown press enter h ero.moveLeft press enter …" at bounding box center [1314, 295] width 297 height 245
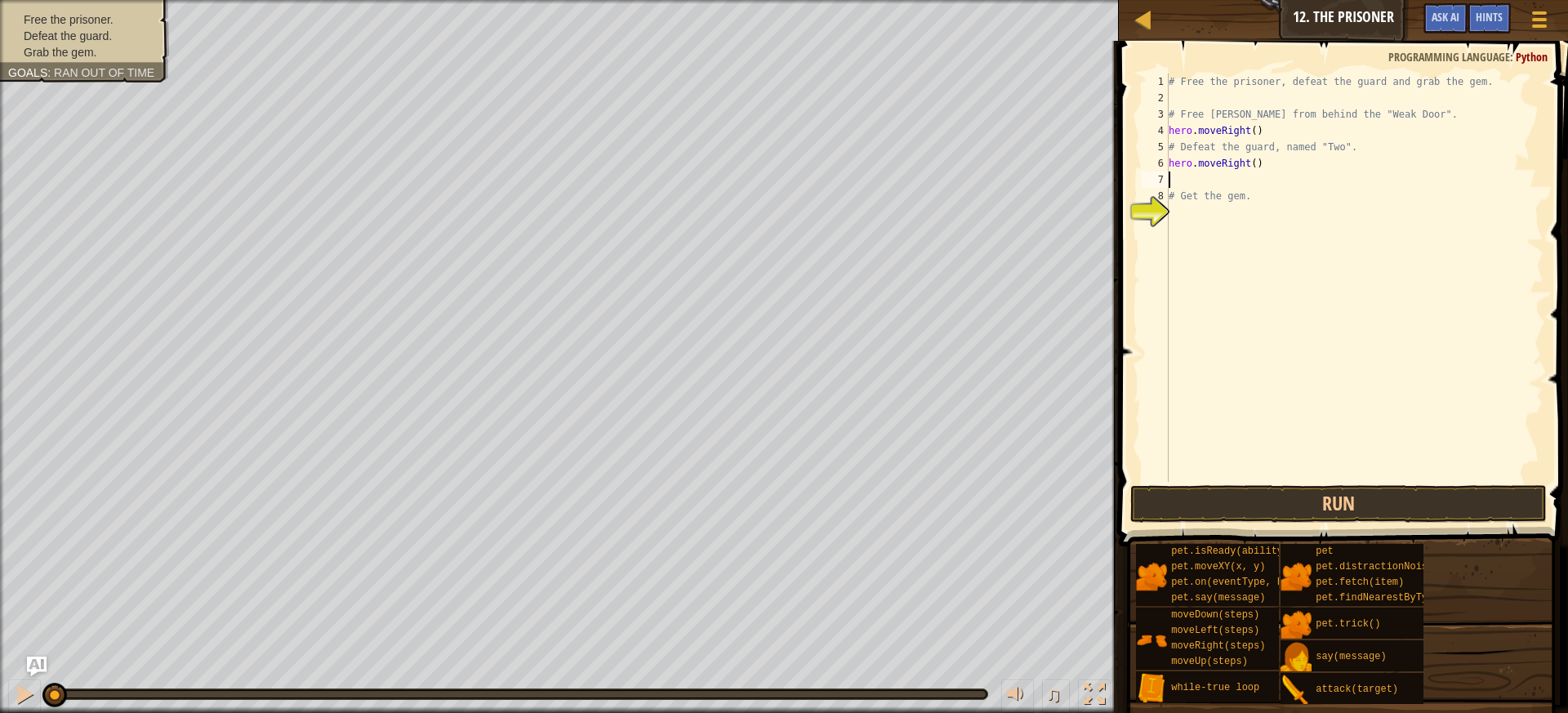
click at [1248, 166] on div "# Free the prisoner, defeat the guard and grab the gem. # Free [PERSON_NAME] fr…" at bounding box center [1354, 294] width 378 height 441
type textarea "hero.moveRight(3)"
click at [1238, 178] on div "# Free the prisoner, defeat the guard and grab the gem. # Free [PERSON_NAME] fr…" at bounding box center [1354, 294] width 378 height 441
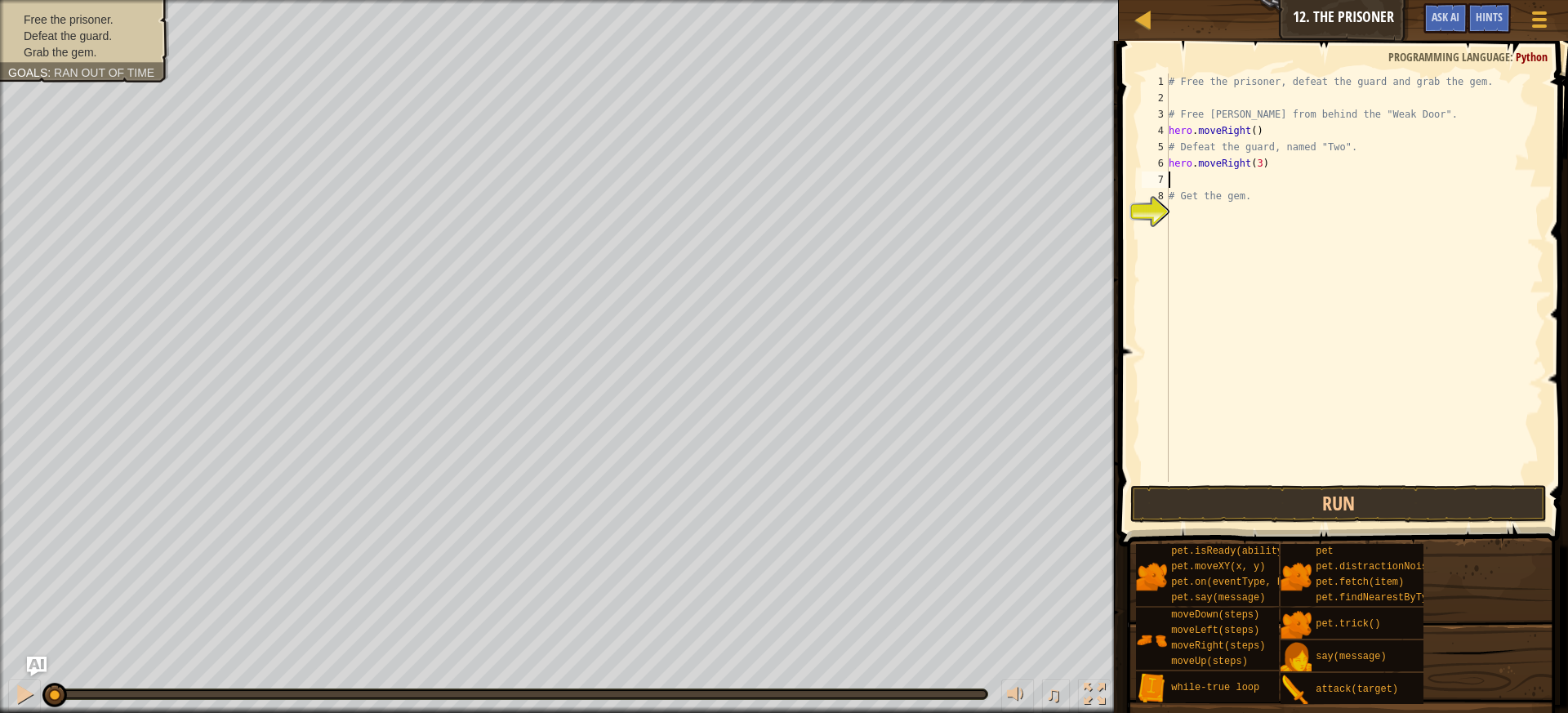
type textarea "h"
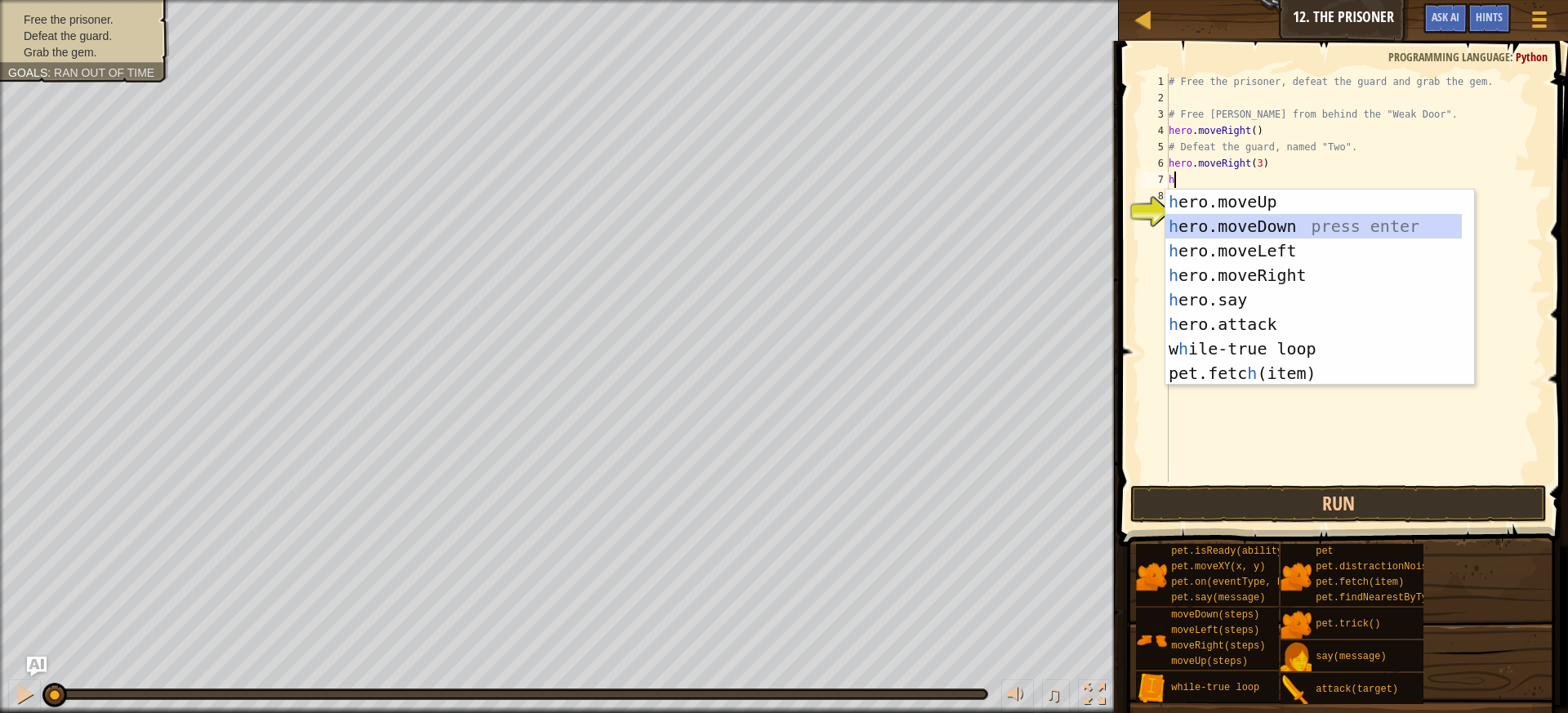
click at [1284, 232] on div "h ero.moveUp press enter h ero.moveDown press enter h ero.moveLeft press enter …" at bounding box center [1314, 311] width 297 height 245
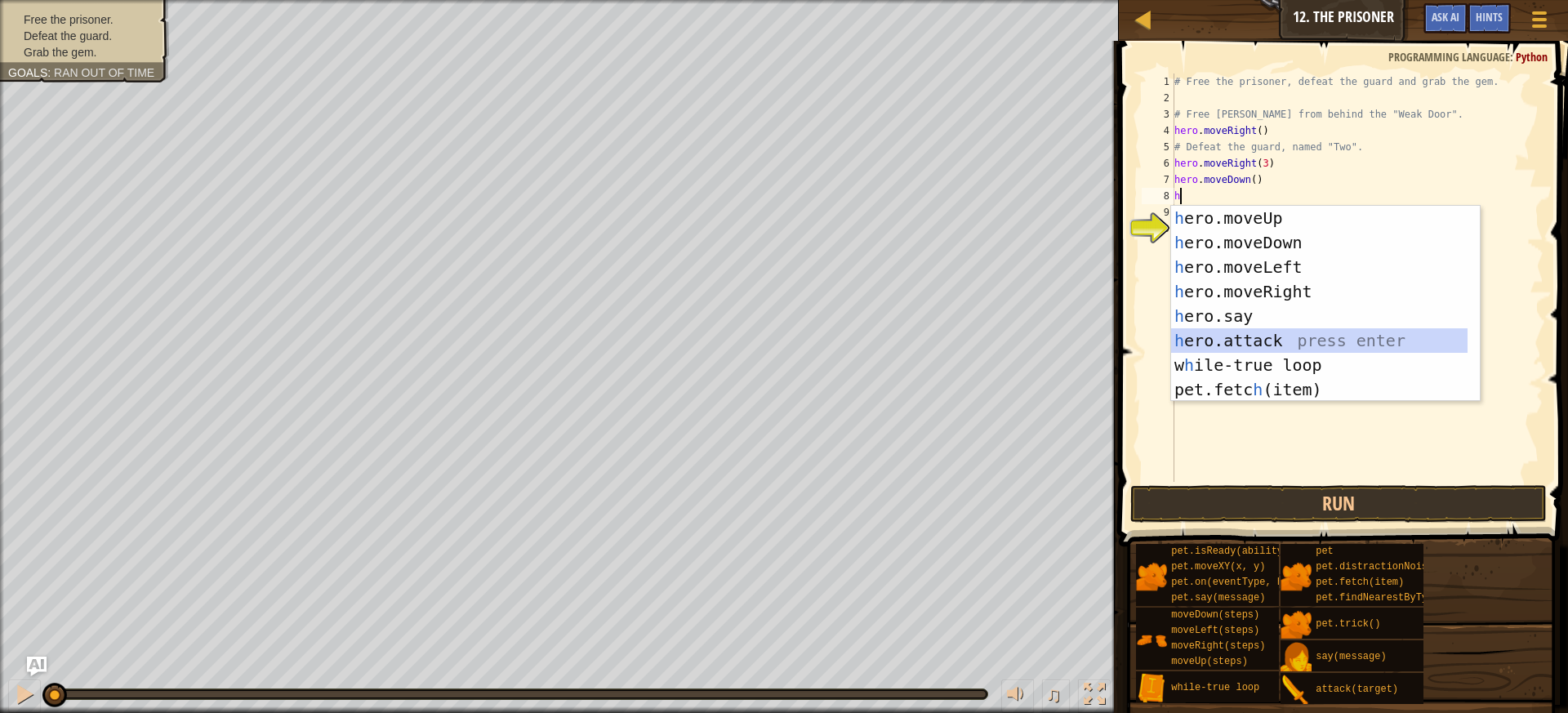
click at [1295, 342] on div "h ero.moveUp press enter h ero.moveDown press enter h ero.moveLeft press enter …" at bounding box center [1319, 328] width 297 height 245
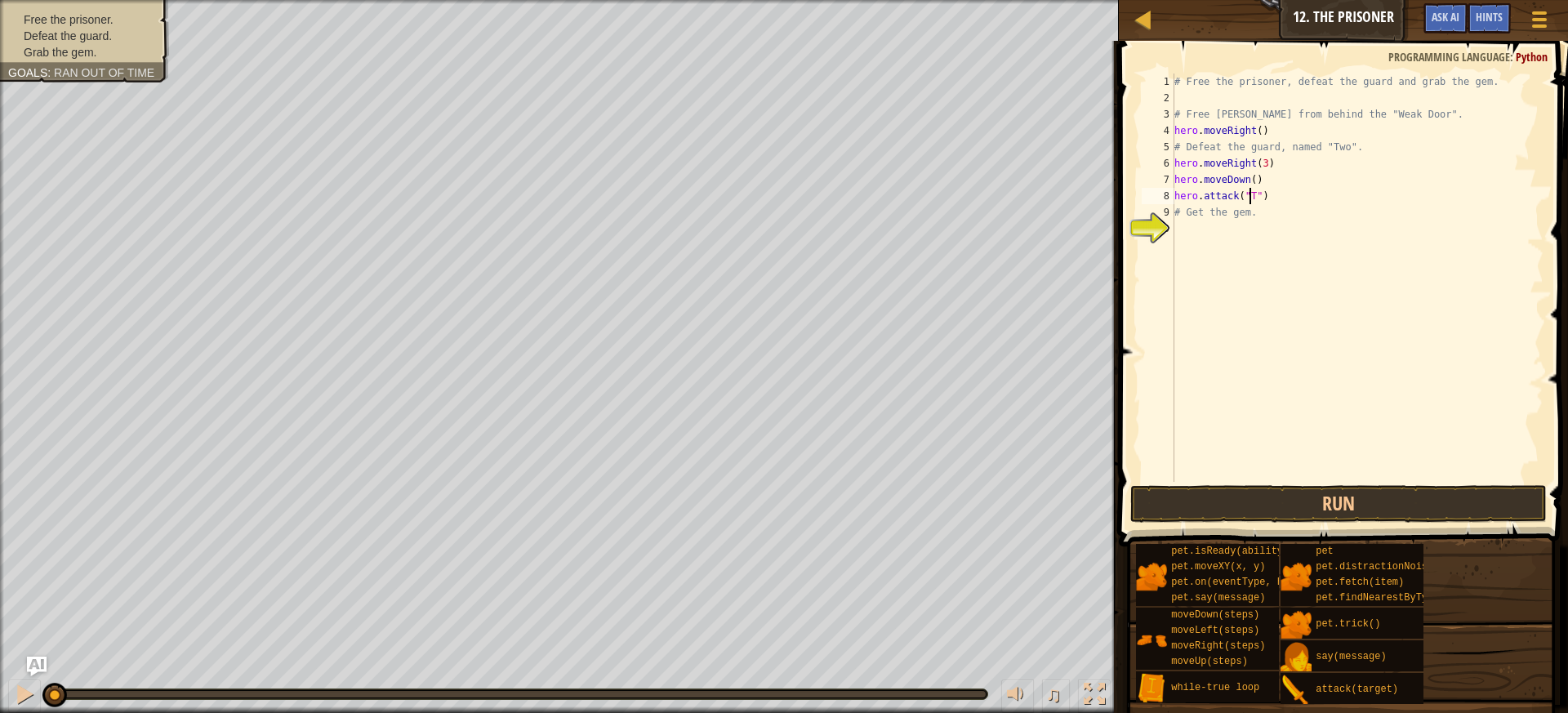
scroll to position [7, 7]
drag, startPoint x: 1277, startPoint y: 198, endPoint x: 1163, endPoint y: 191, distance: 114.2
click at [1163, 191] on div "hero.attack("Two") 1 2 3 4 5 6 7 8 9 10 # Free the prisoner, defeat the guard a…" at bounding box center [1341, 278] width 405 height 409
type textarea "hero.attack("Two")"
click at [1276, 201] on div "# Free the prisoner, defeat the guard and grab the gem. # Free [PERSON_NAME] fr…" at bounding box center [1357, 278] width 372 height 409
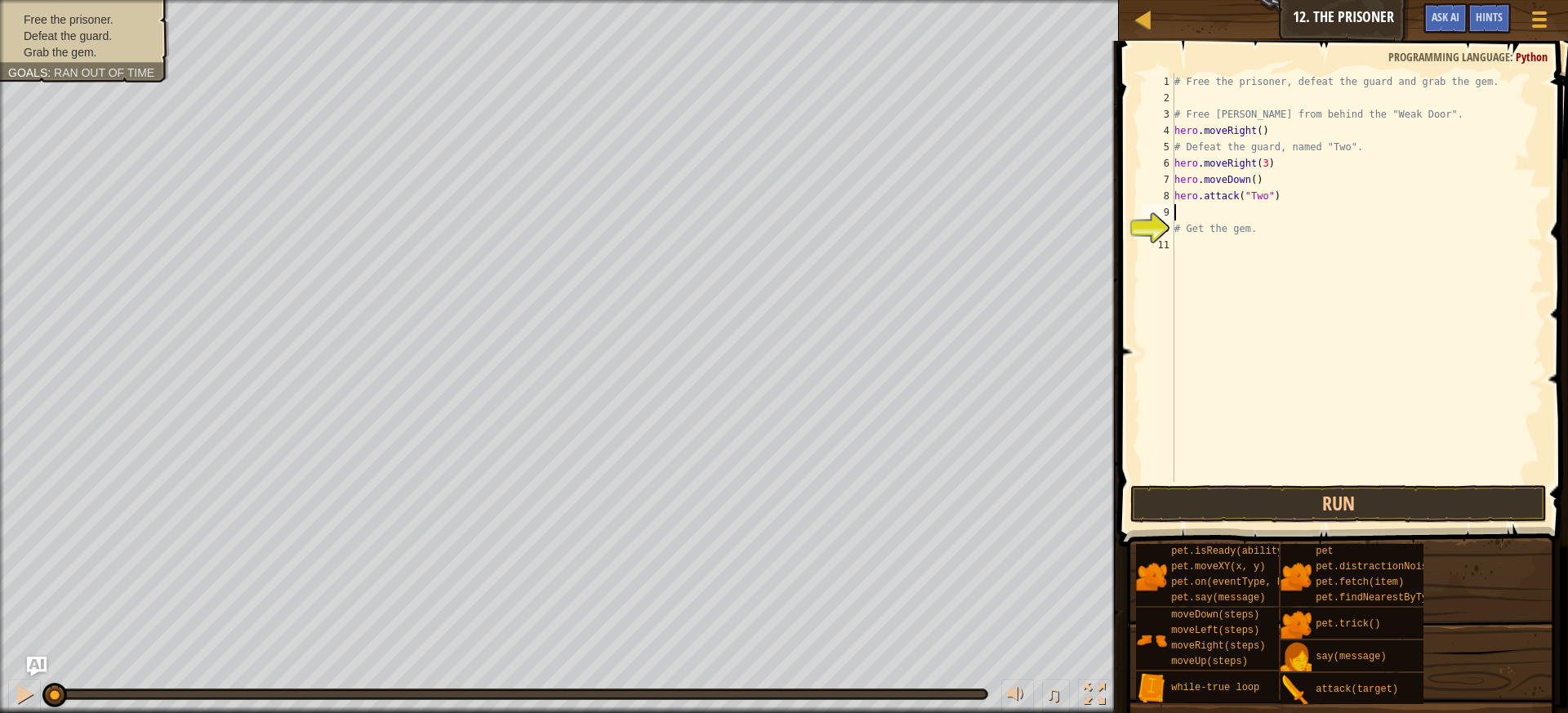
scroll to position [7, 0]
paste textarea "hero.attack("Two")"
type textarea "hero.attack("Two")"
click at [1214, 249] on div "# Free the prisoner, defeat the guard and grab the gem. # Free [PERSON_NAME] fr…" at bounding box center [1357, 294] width 372 height 441
type textarea "h"
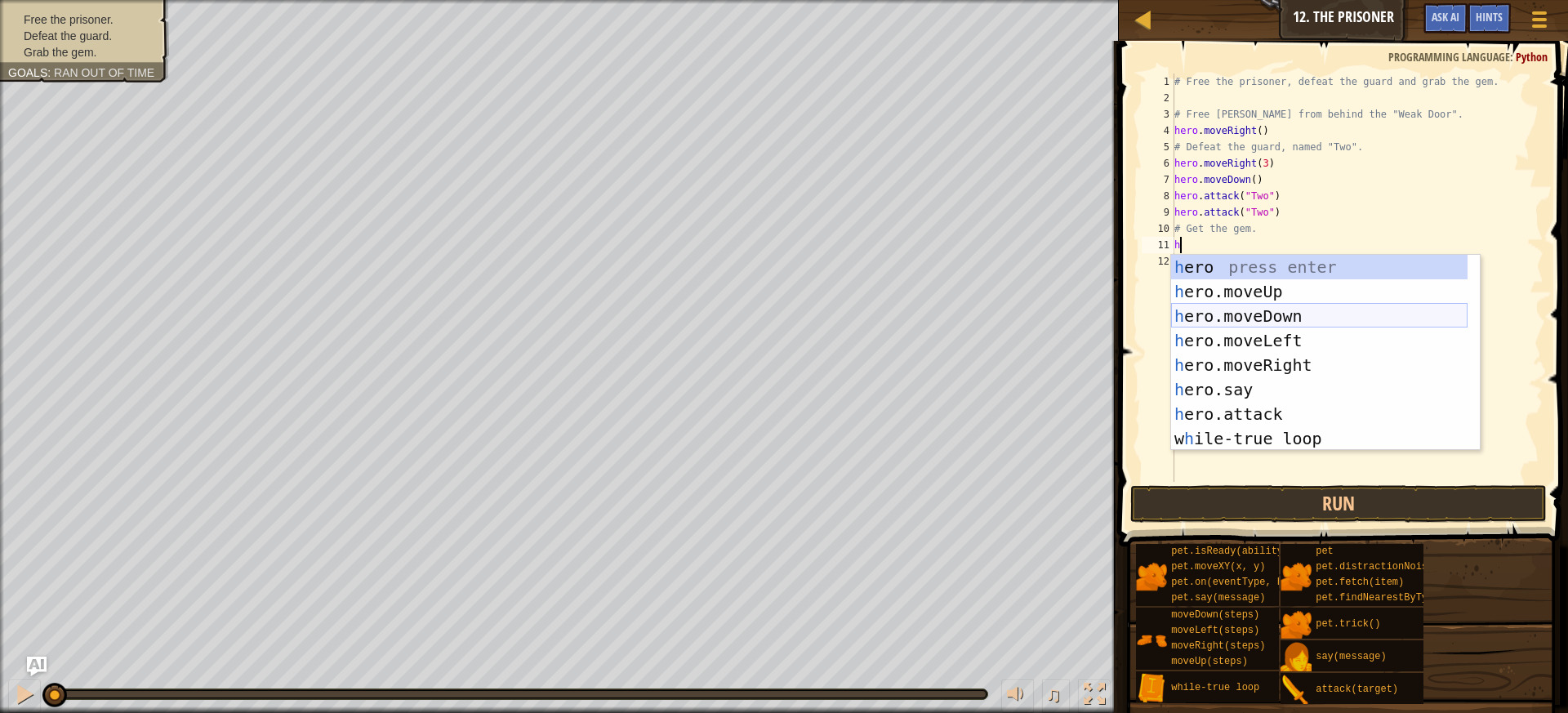
click at [1309, 310] on div "h ero press enter h ero.moveUp press enter h ero.moveDown press enter h ero.mov…" at bounding box center [1319, 376] width 297 height 245
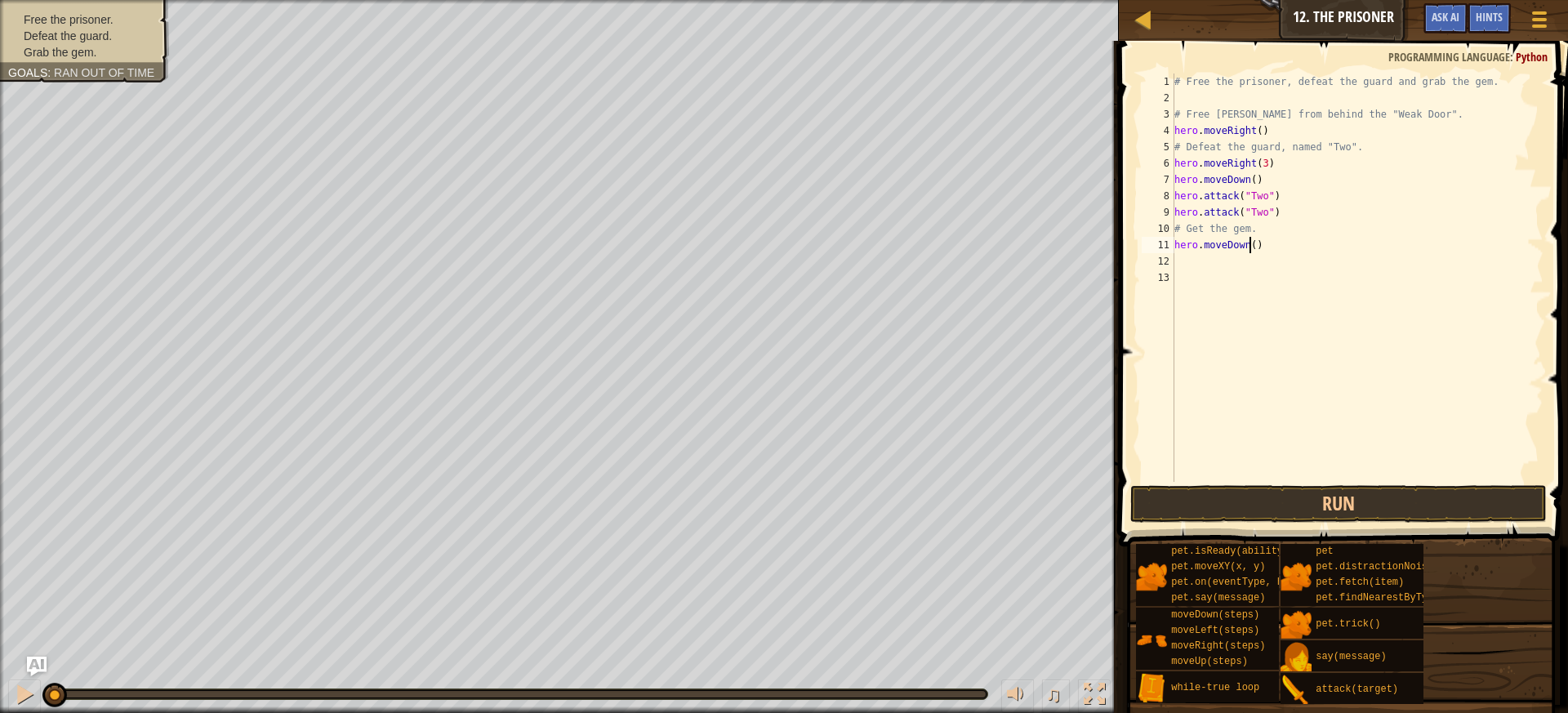
click at [1251, 246] on div "# Free the prisoner, defeat the guard and grab the gem. # Free [PERSON_NAME] fr…" at bounding box center [1357, 294] width 372 height 441
type textarea "hero.moveDown(2)"
click at [1240, 265] on div "# Free the prisoner, defeat the guard and grab the gem. # Free [PERSON_NAME] fr…" at bounding box center [1357, 294] width 372 height 441
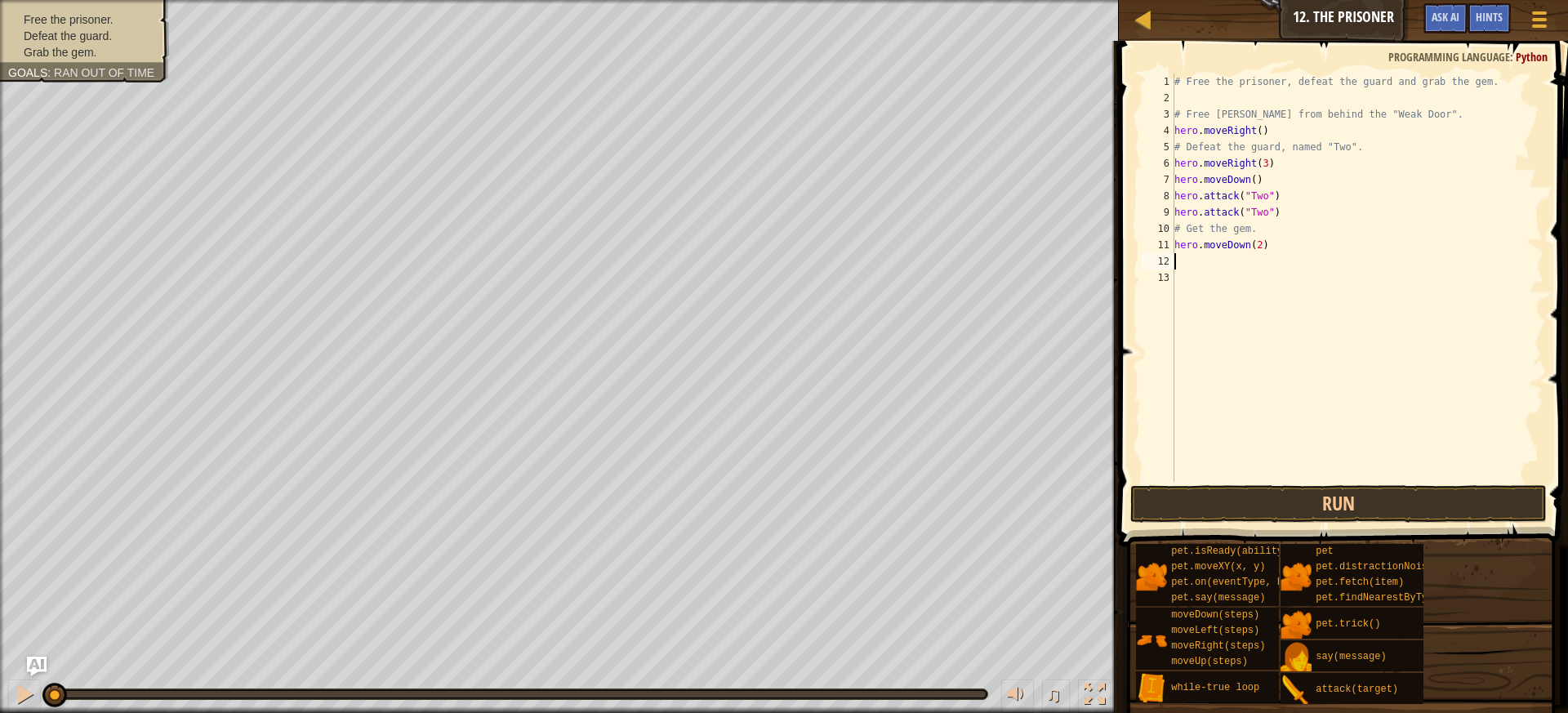
type textarea "h"
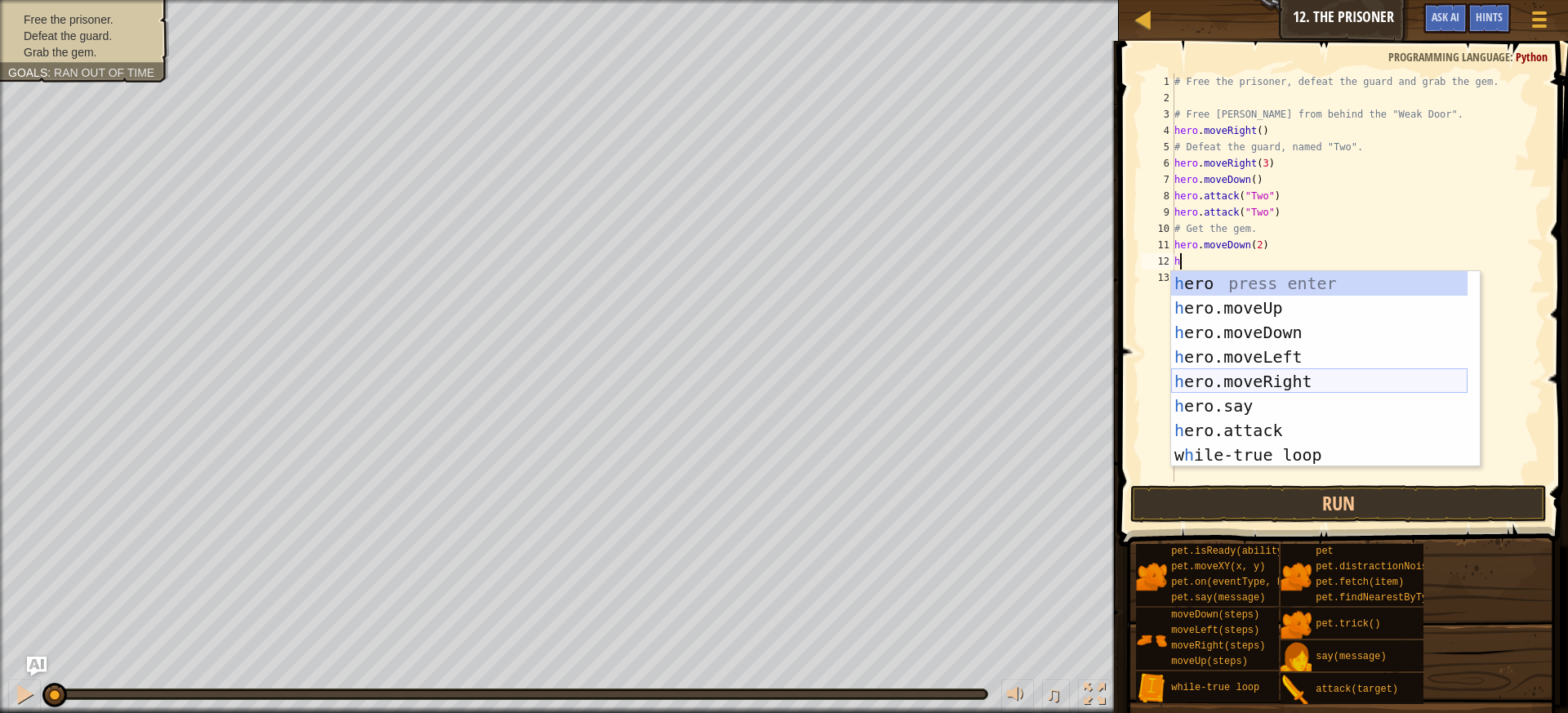
click at [1285, 383] on div "h ero press enter h ero.moveUp press enter h ero.moveDown press enter h ero.mov…" at bounding box center [1319, 393] width 297 height 245
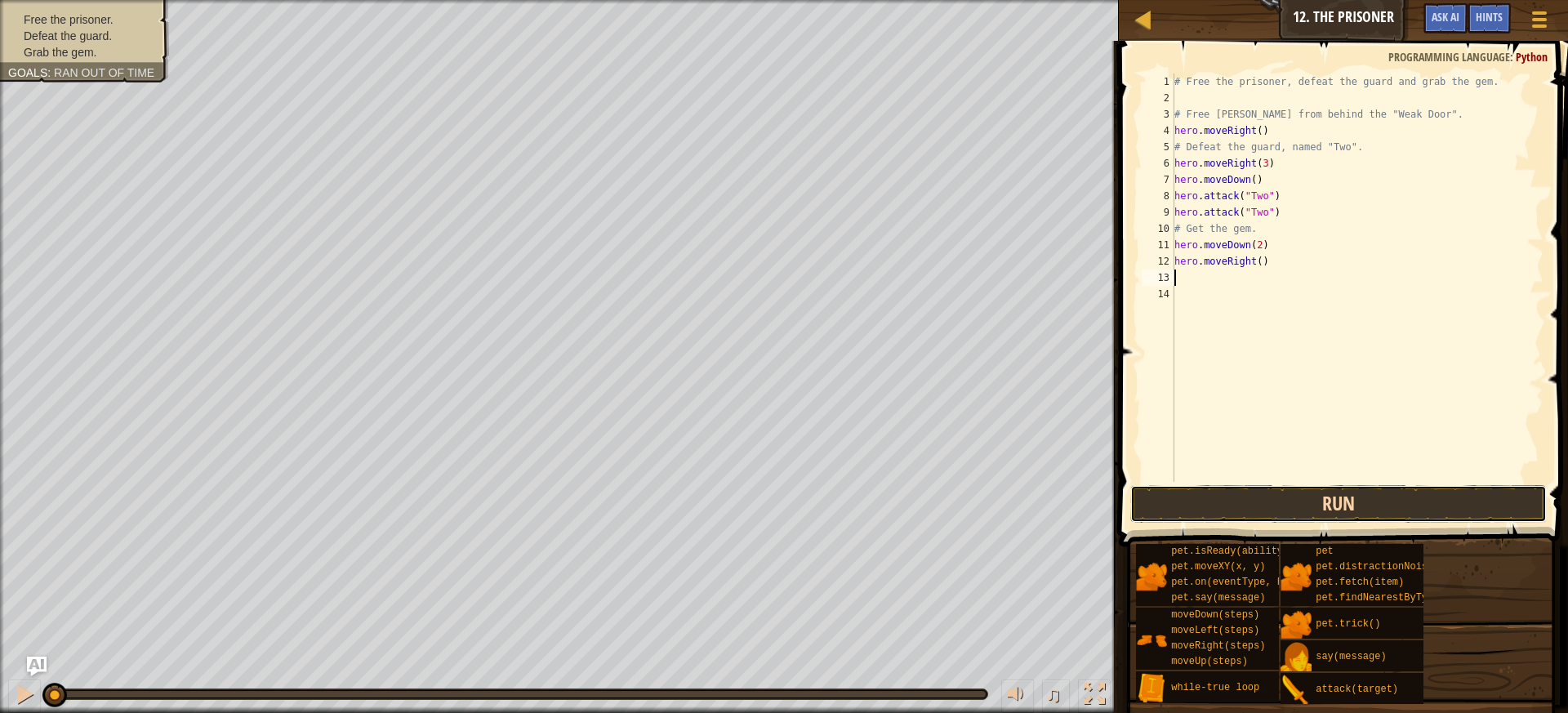
click at [1308, 495] on button "Run" at bounding box center [1339, 504] width 418 height 37
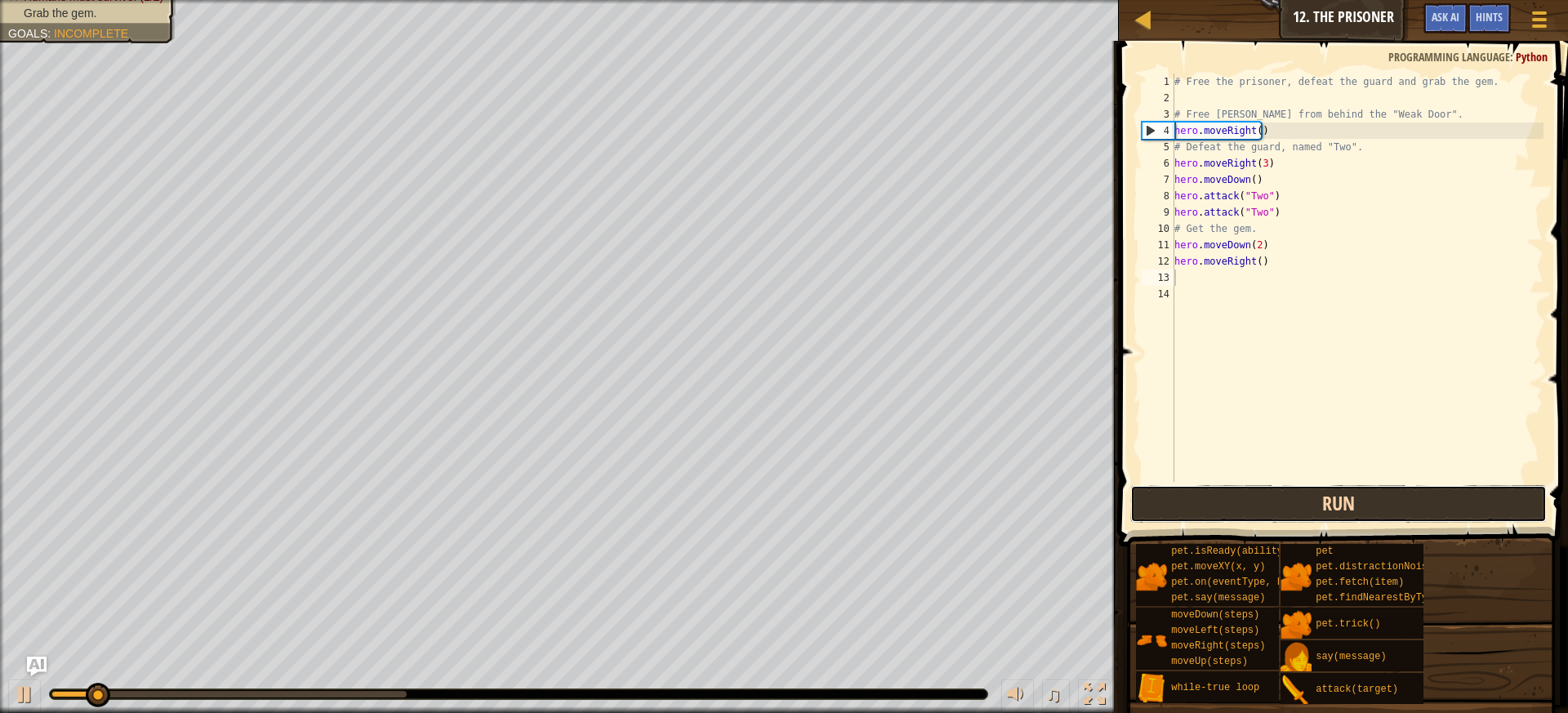
click at [1313, 492] on button "Run" at bounding box center [1339, 504] width 418 height 37
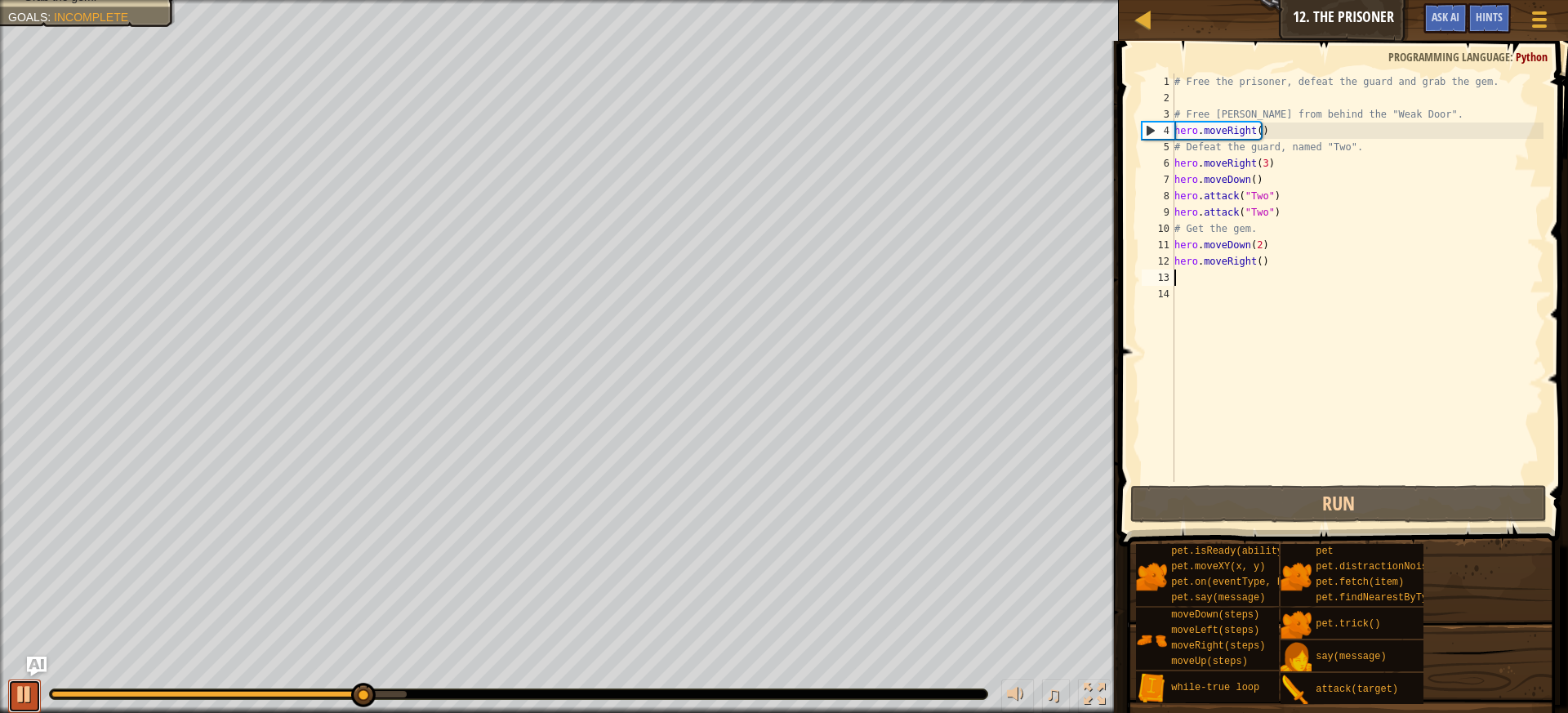
click at [19, 687] on div at bounding box center [25, 694] width 22 height 22
click at [1277, 208] on div "# Free the prisoner, defeat the guard and grab the gem. # Free [PERSON_NAME] fr…" at bounding box center [1357, 294] width 372 height 441
type textarea "hero.attack("Two")"
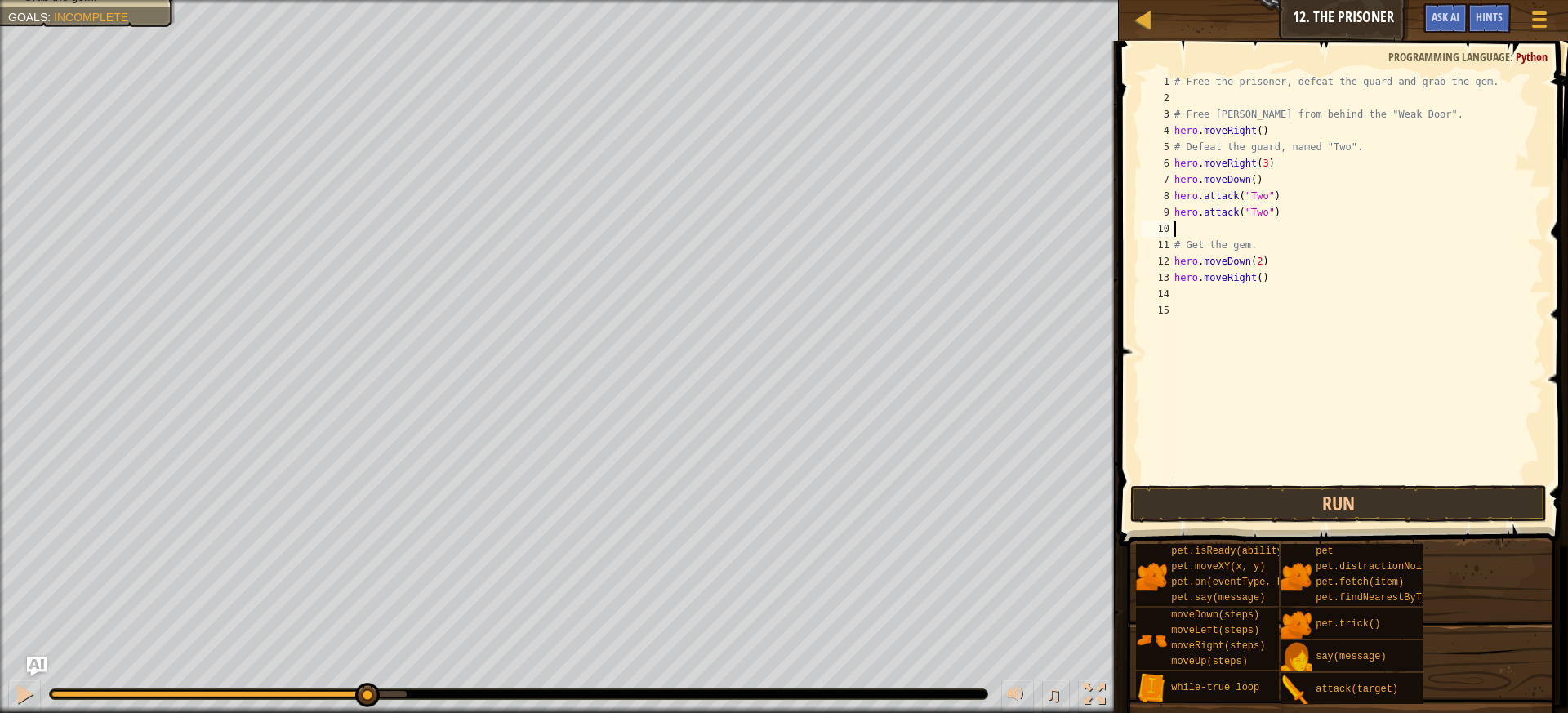
paste textarea "hero.attack("Two")"
type textarea "hero.attack("Two")"
paste textarea "hero.attack("Two")"
click at [1264, 131] on div "# Free the prisoner, defeat the guard and grab the gem. # Free [PERSON_NAME] fr…" at bounding box center [1357, 294] width 372 height 441
type textarea "hero.moveRight()"
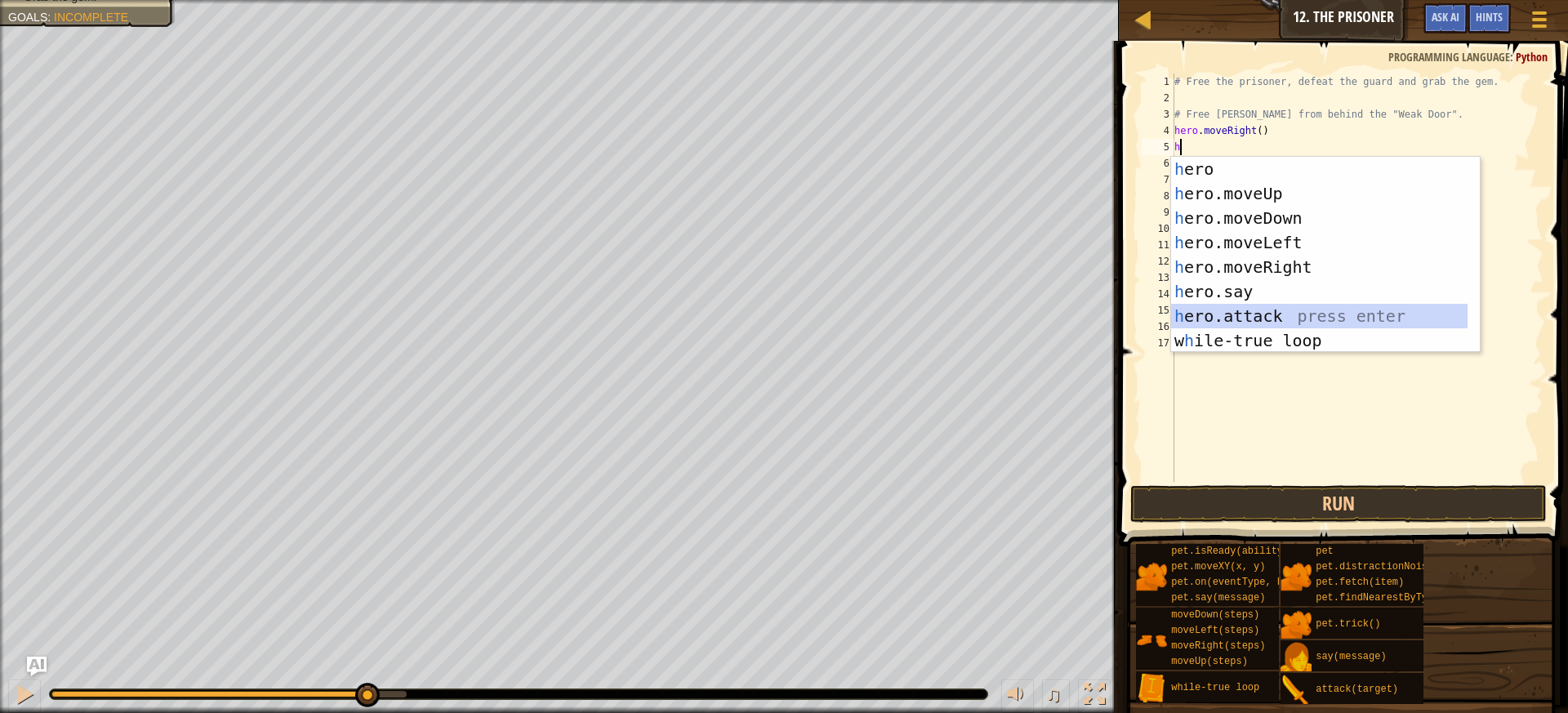
click at [1320, 312] on div "h ero press enter h ero.moveUp press enter h ero.moveDown press enter h ero.mov…" at bounding box center [1319, 279] width 297 height 245
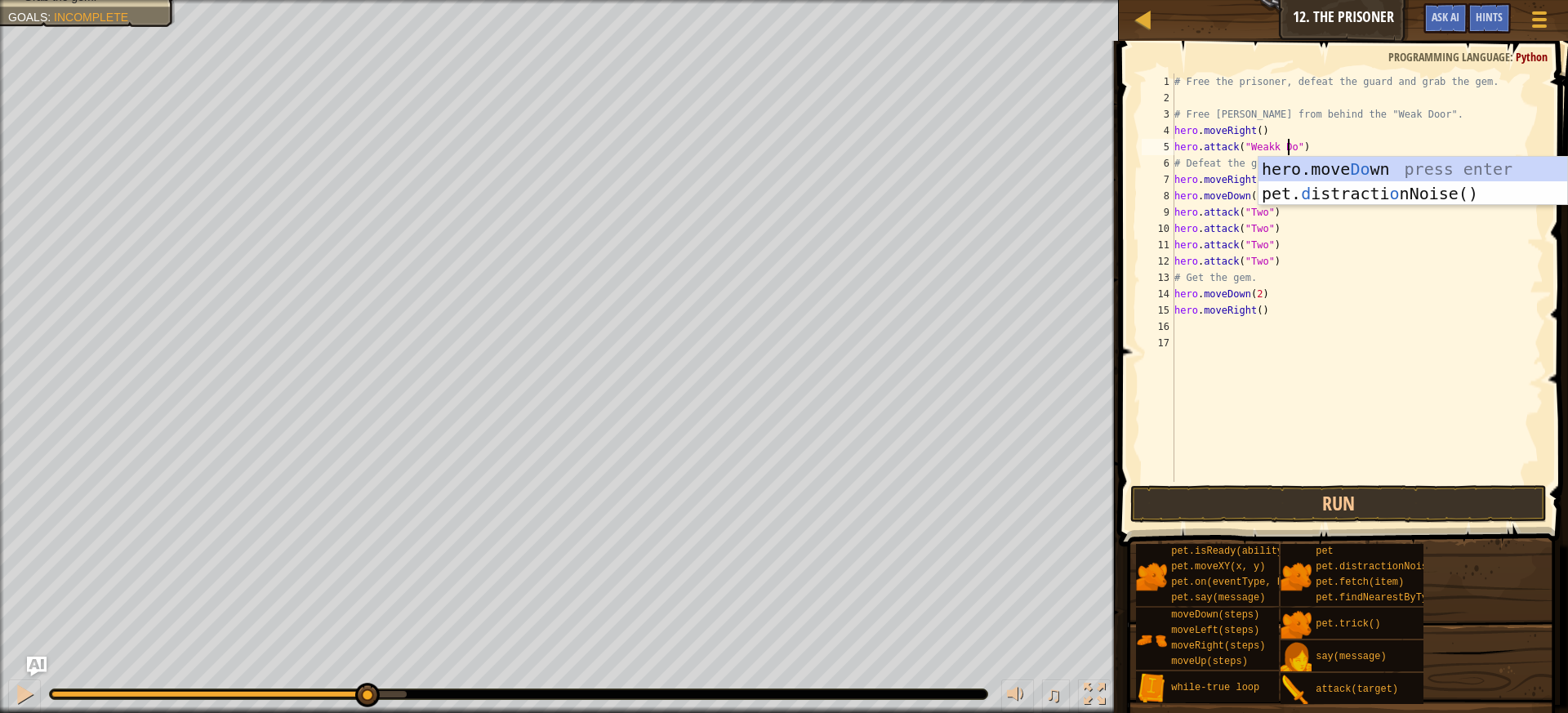
scroll to position [7, 10]
type textarea "hero.attack("Weakk Door")"
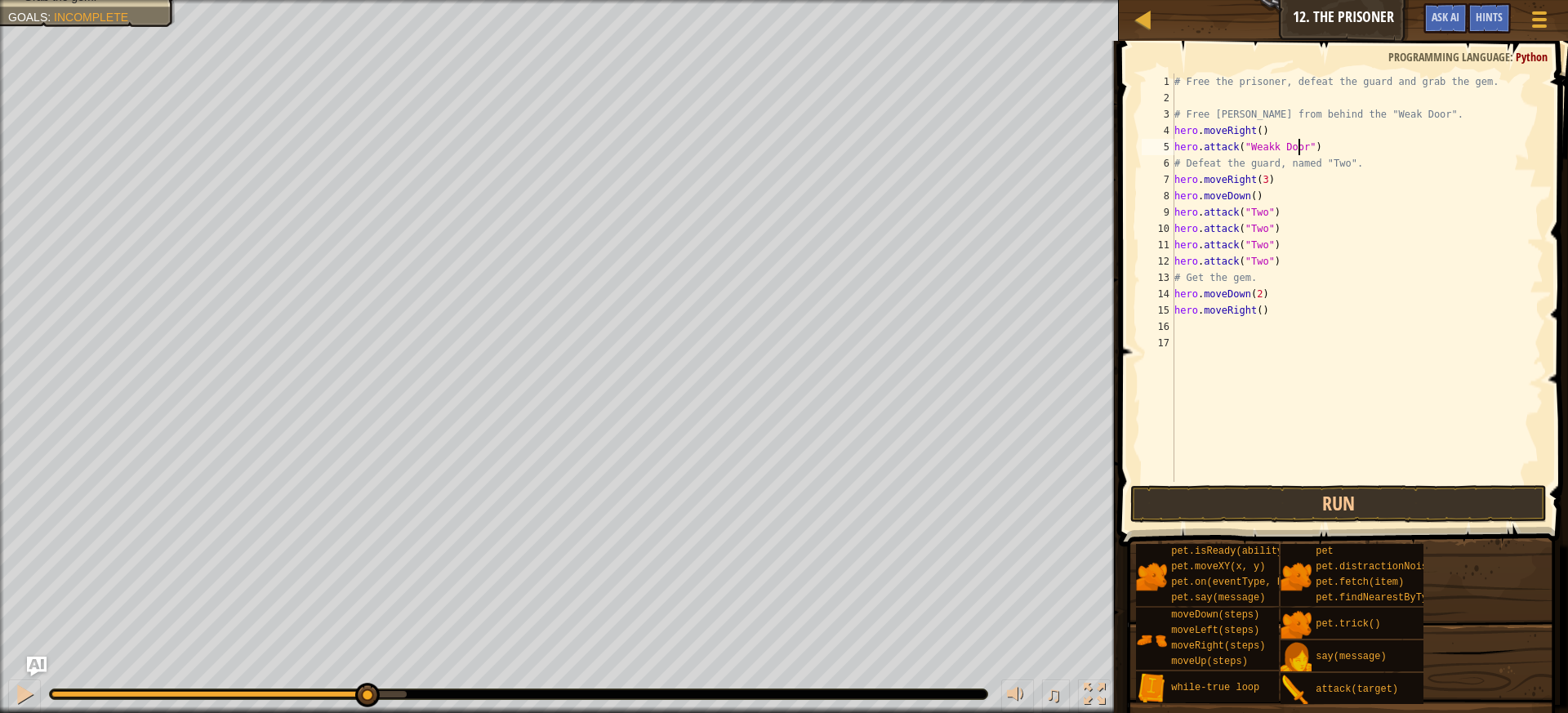
click at [1393, 378] on div "# Free the prisoner, defeat the guard and grab the gem. # Free [PERSON_NAME] fr…" at bounding box center [1357, 294] width 372 height 441
click at [1267, 293] on div "# Free the prisoner, defeat the guard and grab the gem. # Free [PERSON_NAME] fr…" at bounding box center [1357, 294] width 372 height 441
click at [1256, 293] on div "# Free the prisoner, defeat the guard and grab the gem. # Free [PERSON_NAME] fr…" at bounding box center [1357, 294] width 372 height 441
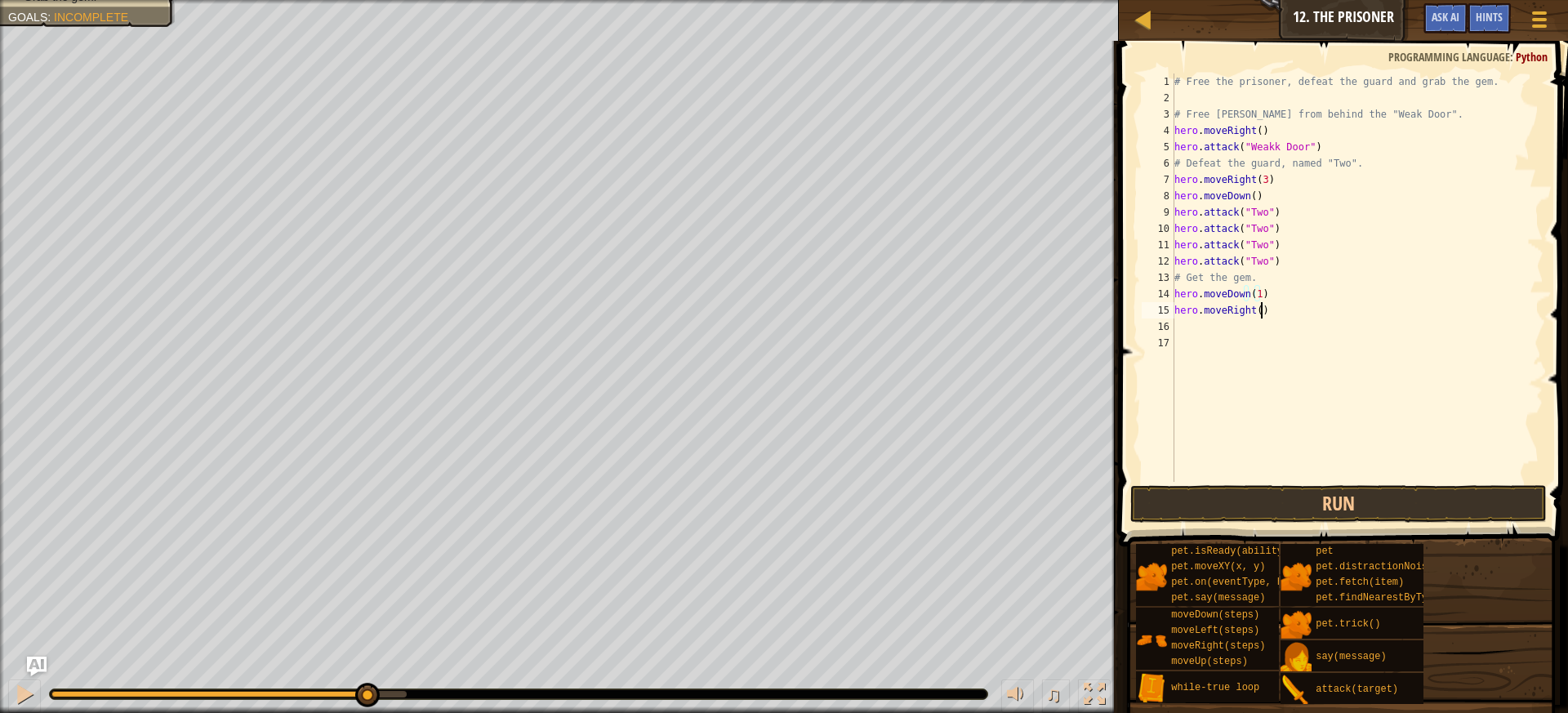
click at [1272, 317] on div "# Free the prisoner, defeat the guard and grab the gem. # Free [PERSON_NAME] fr…" at bounding box center [1357, 294] width 372 height 441
click at [1252, 312] on div "# Free the prisoner, defeat the guard and grab the gem. # Free [PERSON_NAME] fr…" at bounding box center [1357, 294] width 372 height 441
click at [1255, 314] on div "# Free the prisoner, defeat the guard and grab the gem. # Free [PERSON_NAME] fr…" at bounding box center [1357, 294] width 372 height 441
click at [1200, 491] on button "Run" at bounding box center [1339, 504] width 418 height 37
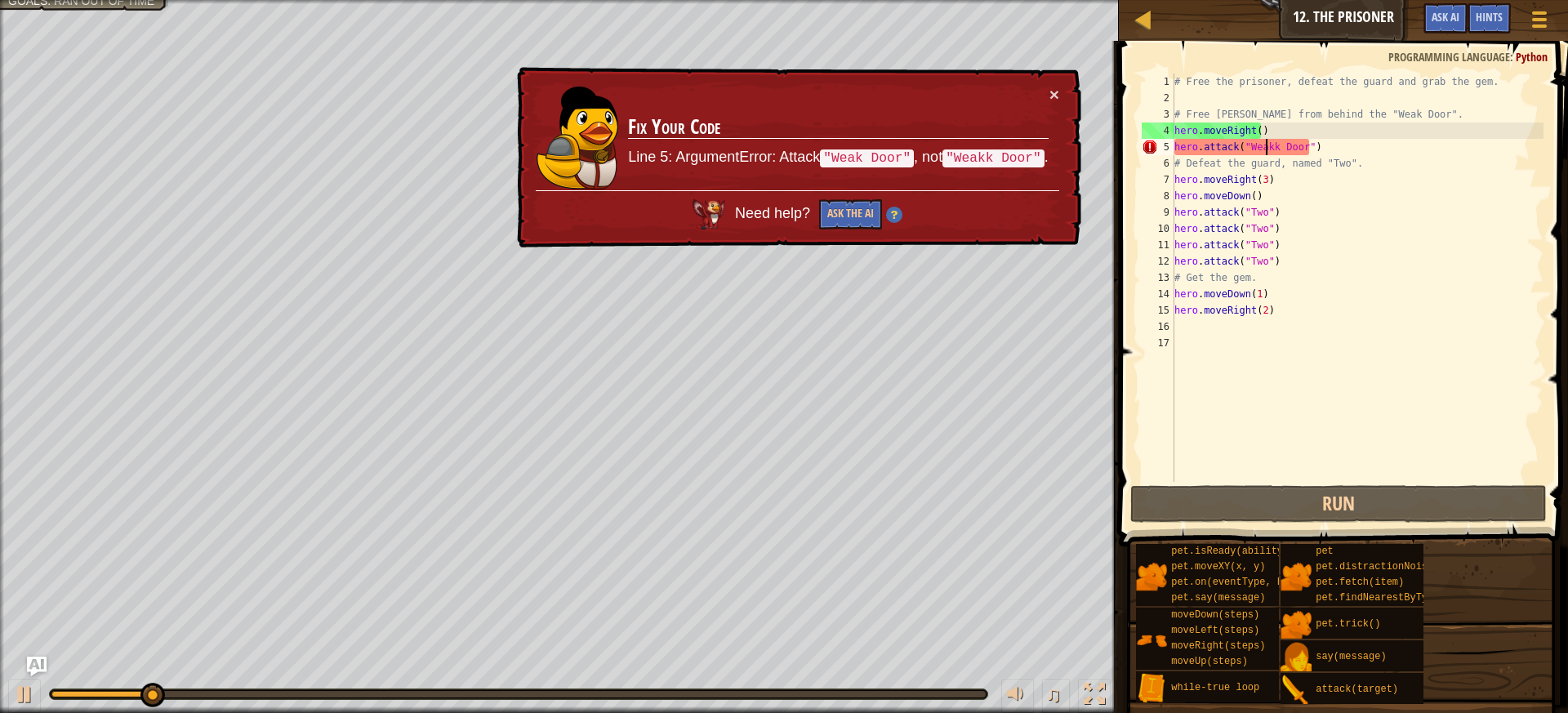
click at [1267, 145] on div "# Free the prisoner, defeat the guard and grab the gem. # Free [PERSON_NAME] fr…" at bounding box center [1357, 294] width 372 height 441
click at [1272, 147] on div "# Free the prisoner, defeat the guard and grab the gem. # Free [PERSON_NAME] fr…" at bounding box center [1357, 294] width 372 height 441
type textarea "hero.attack("Weak Door")"
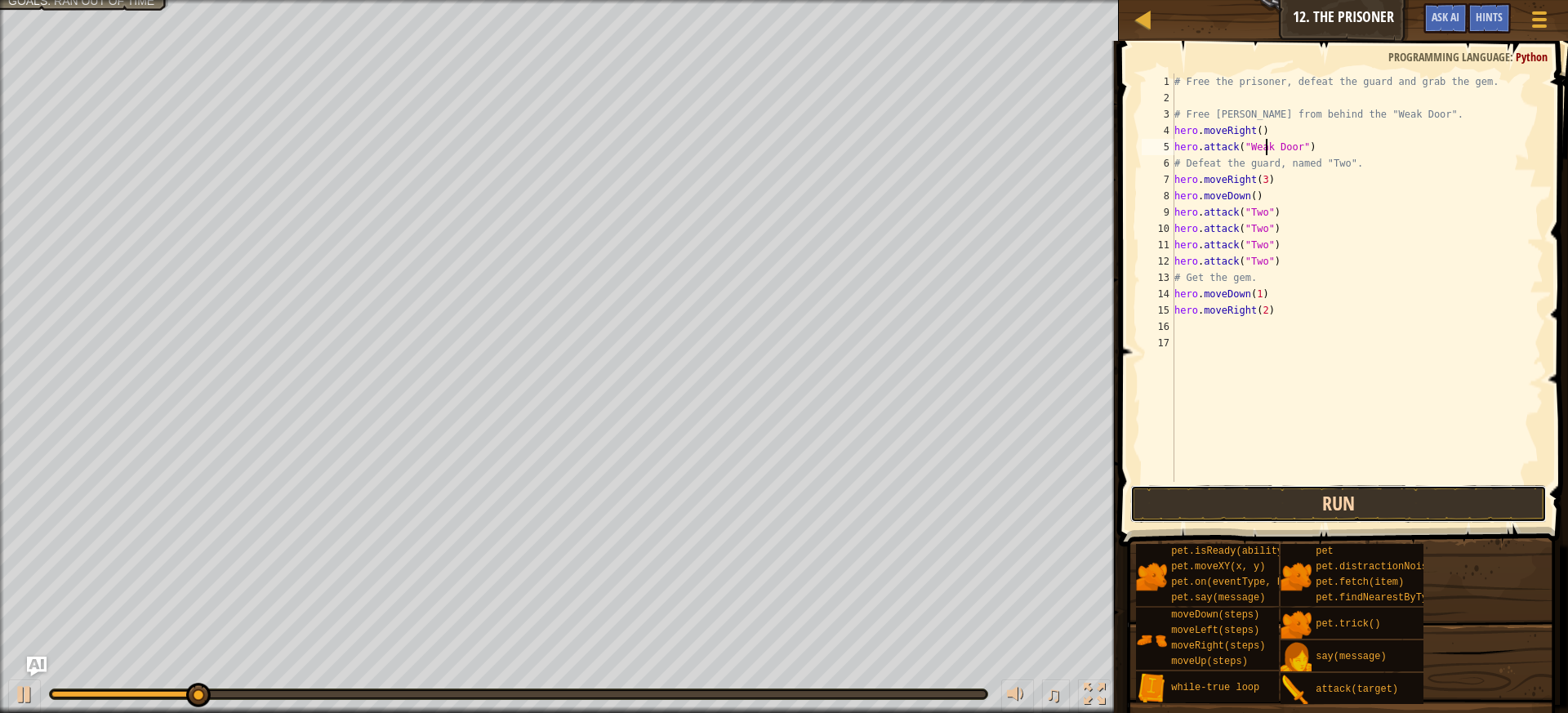
click at [1325, 494] on button "Run" at bounding box center [1339, 504] width 418 height 37
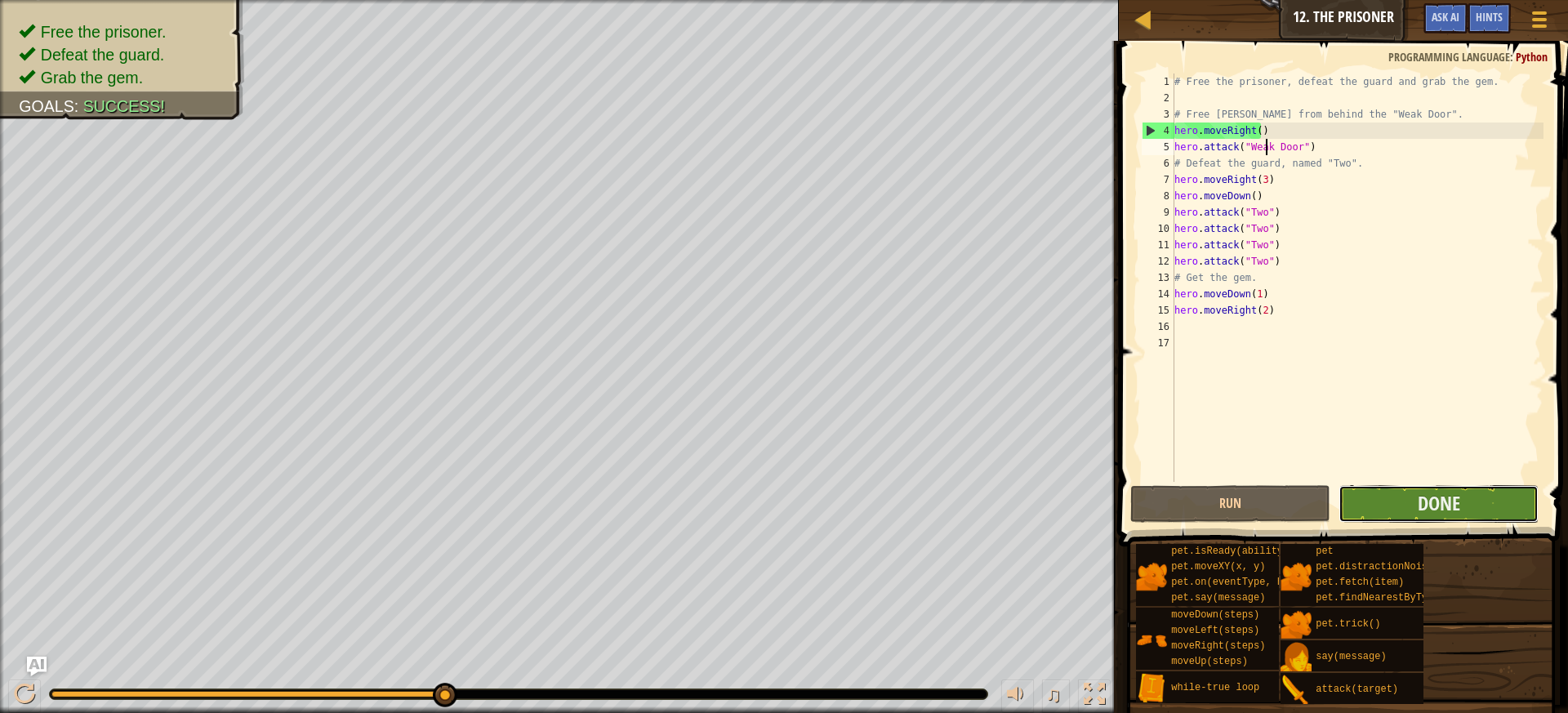
click at [1393, 502] on button "Done" at bounding box center [1439, 504] width 200 height 37
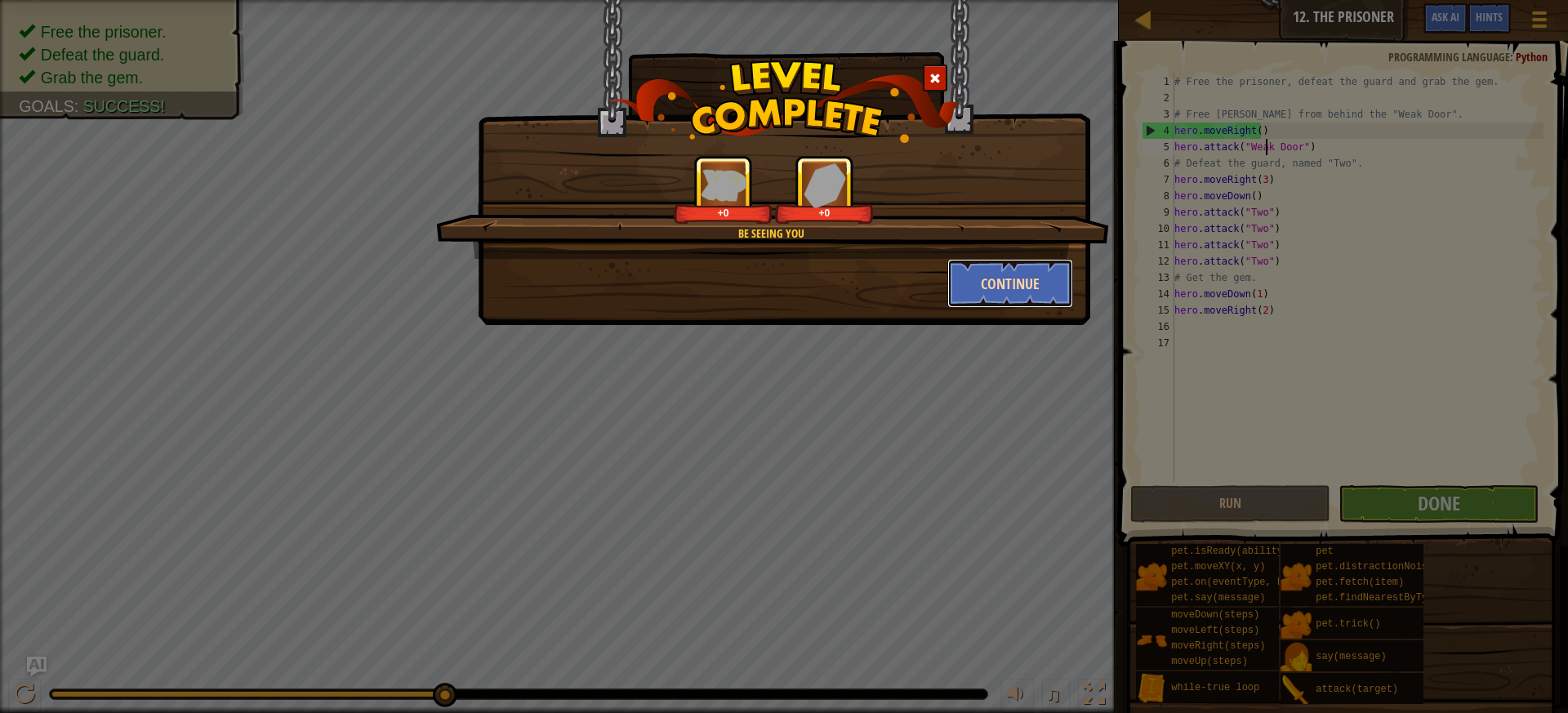
click at [981, 282] on button "Continue" at bounding box center [1010, 284] width 127 height 49
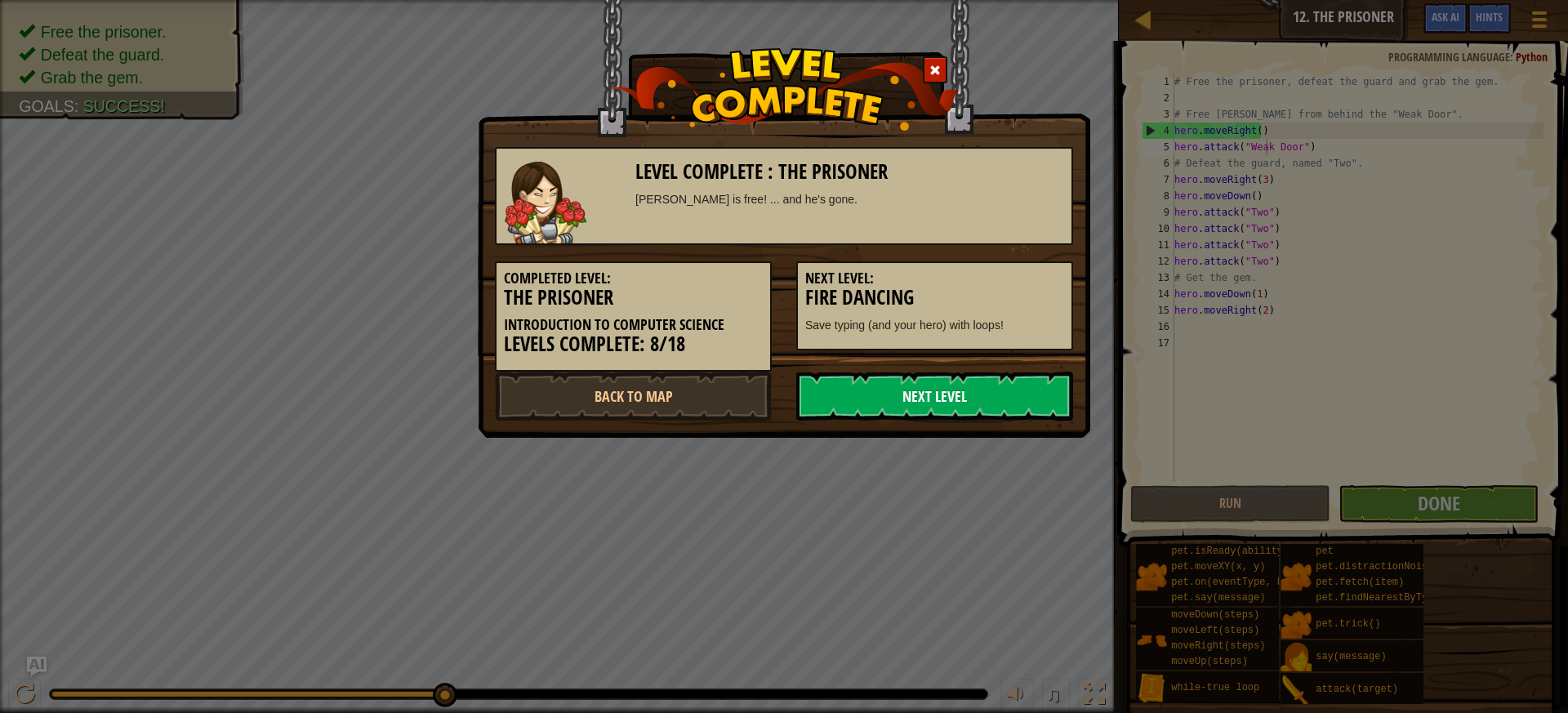
click at [977, 395] on link "Next Level" at bounding box center [935, 396] width 277 height 49
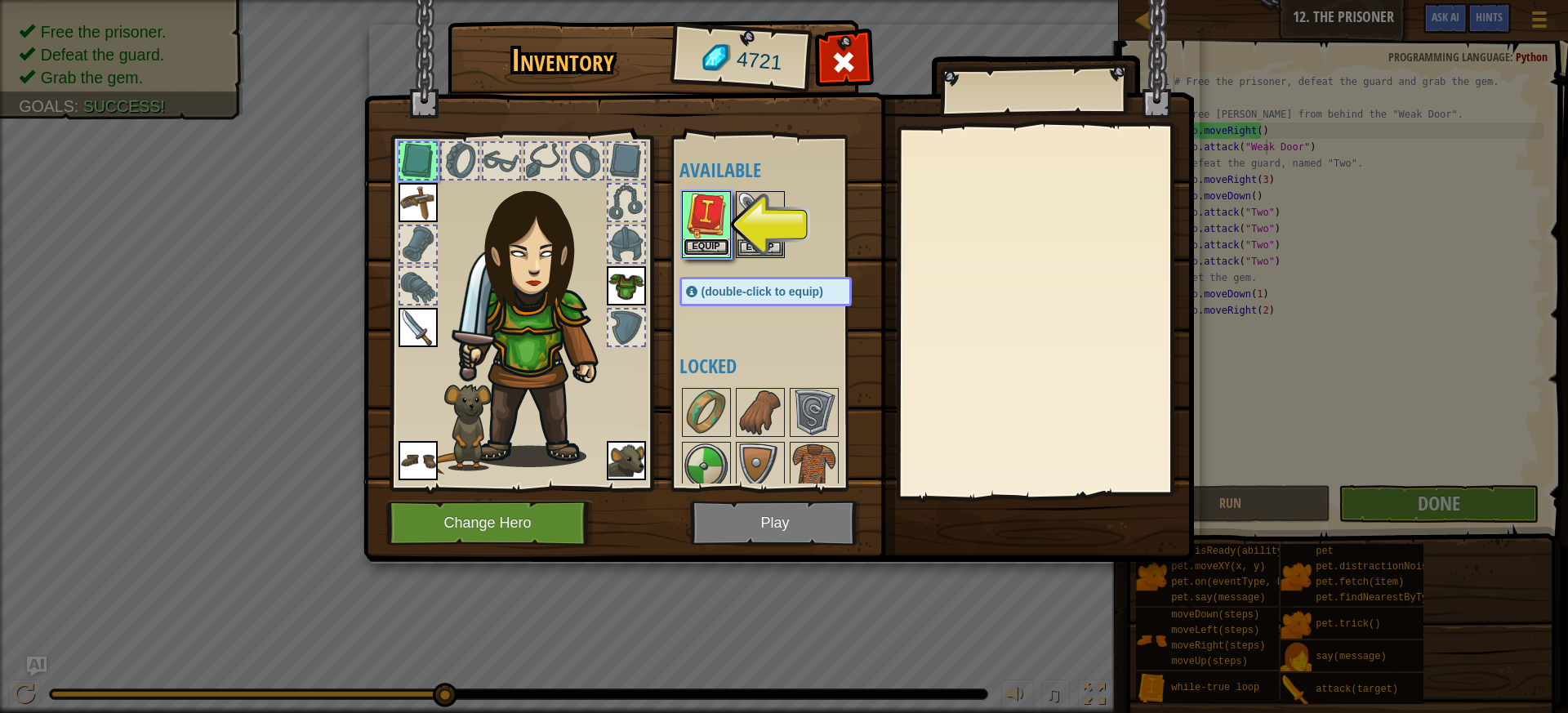
click at [724, 246] on button "Equip" at bounding box center [706, 247] width 46 height 17
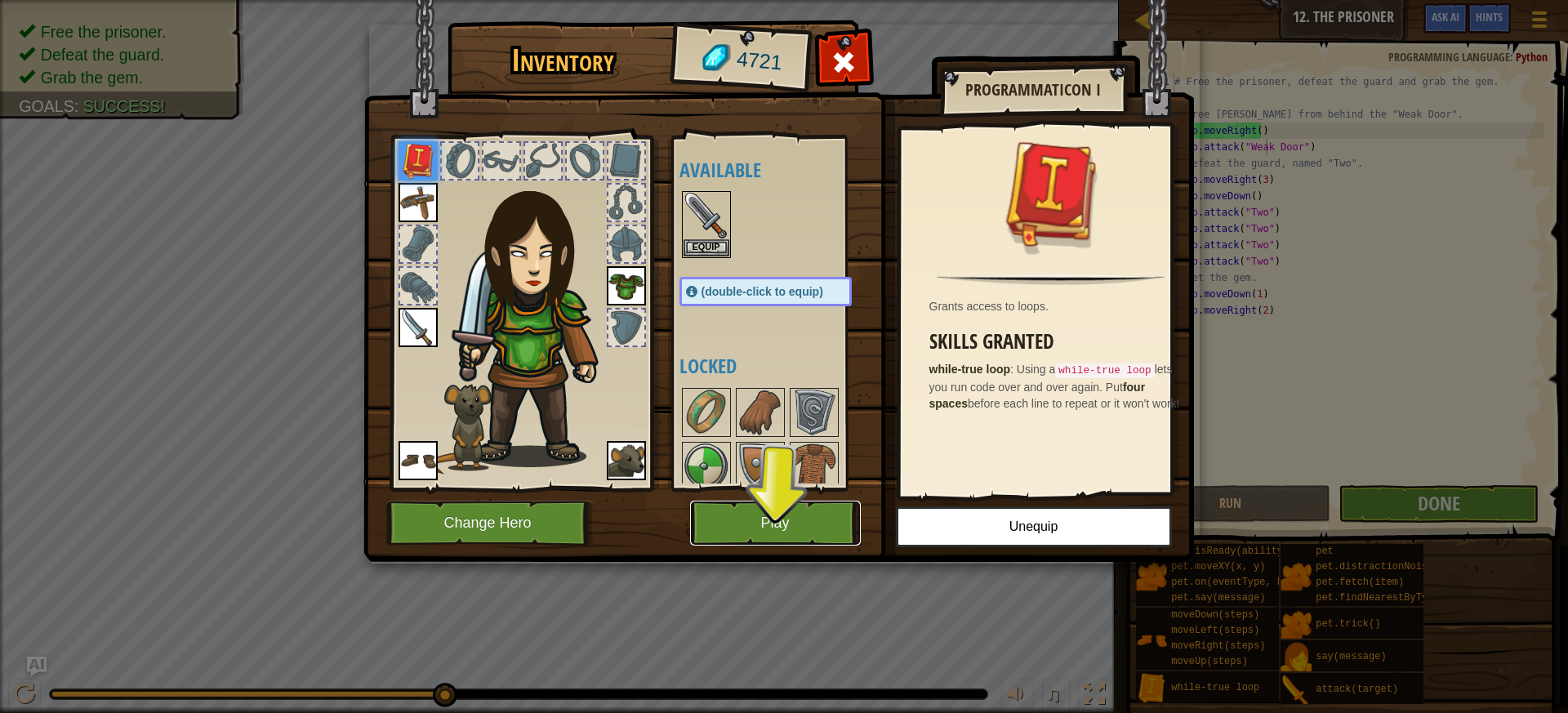
click at [778, 512] on button "Play" at bounding box center [776, 523] width 171 height 45
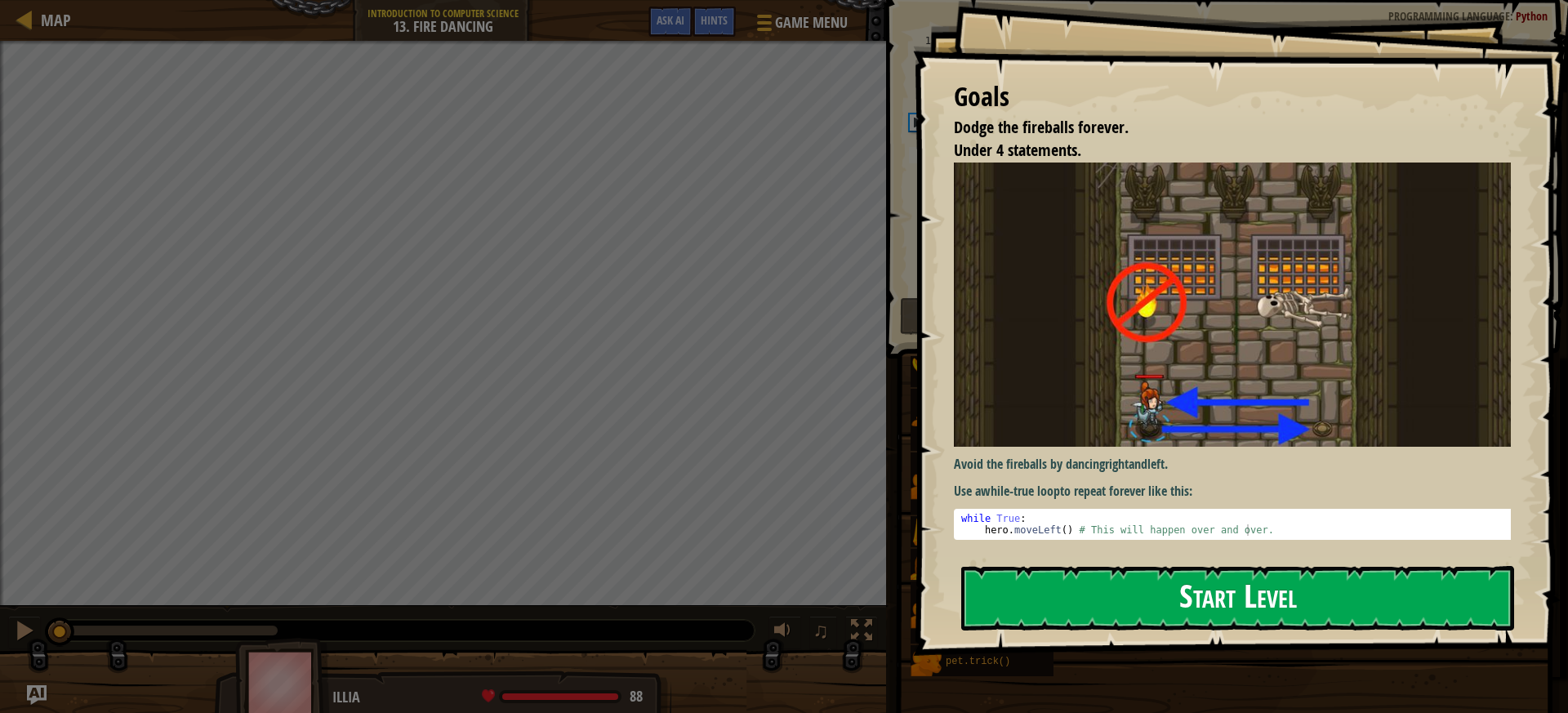
click at [1079, 603] on button "Start Level" at bounding box center [1238, 598] width 553 height 65
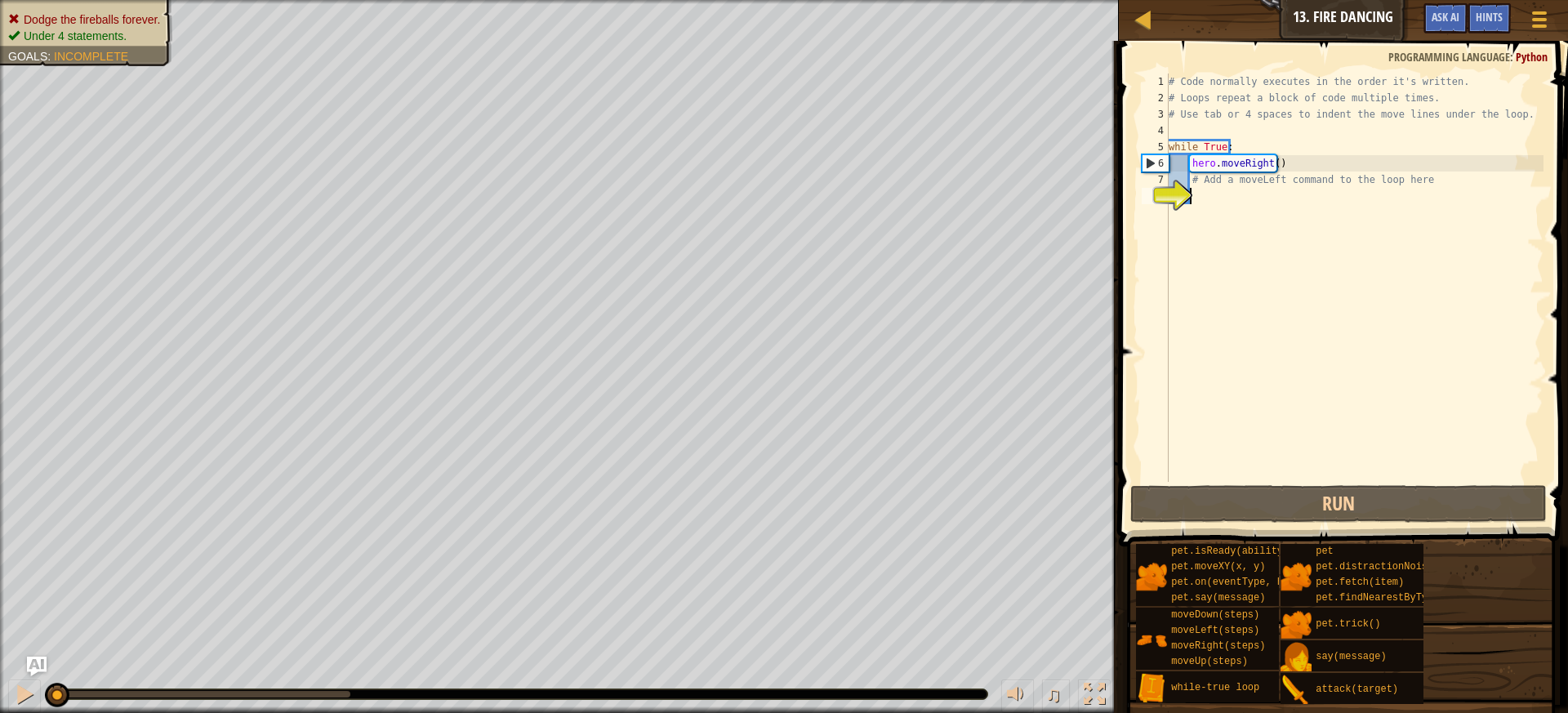
click at [1204, 205] on div "# Code normally executes in the order it's written. # Loops repeat a block of c…" at bounding box center [1354, 294] width 378 height 441
click at [1244, 237] on div "# Code normally executes in the order it's written. # Loops repeat a block of c…" at bounding box center [1354, 294] width 378 height 441
type textarea "h"
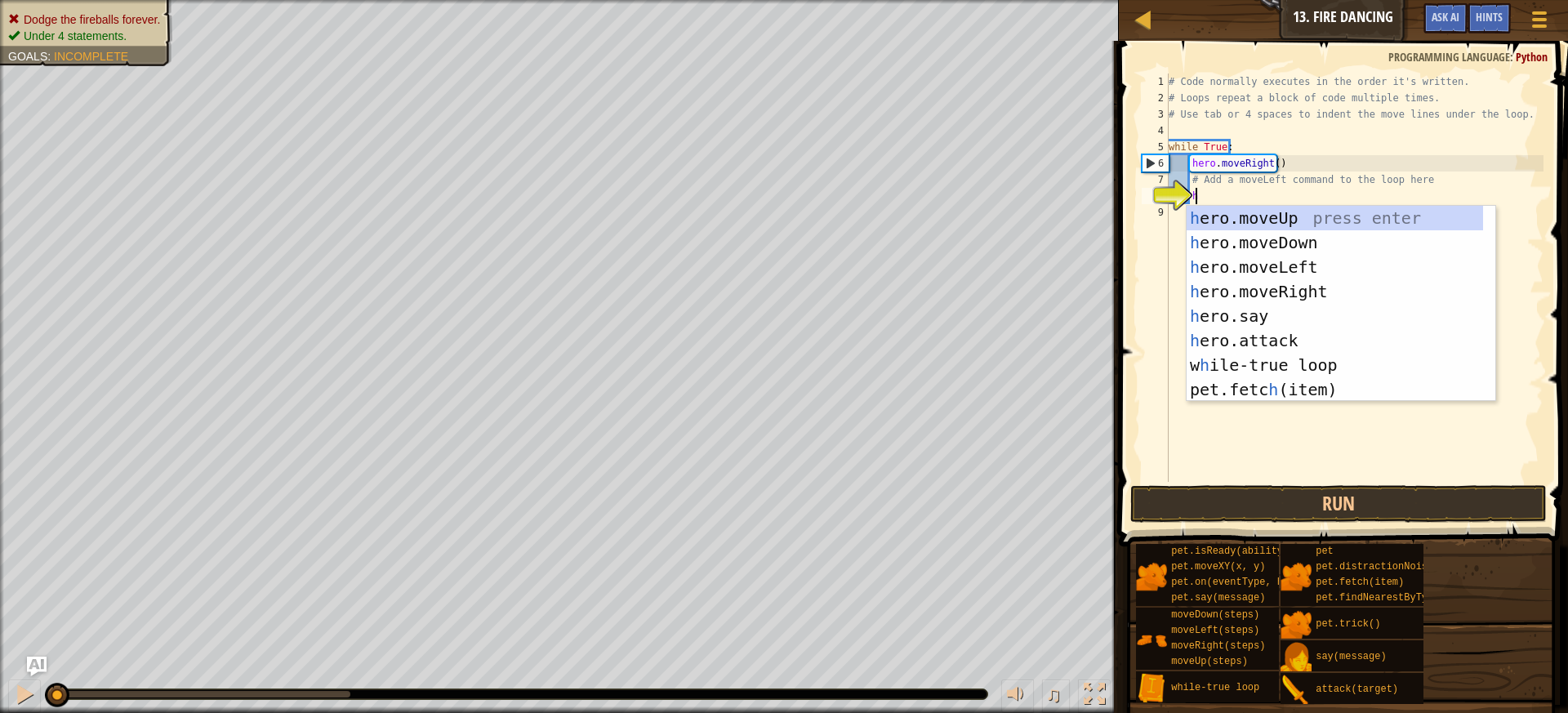
scroll to position [7, 1]
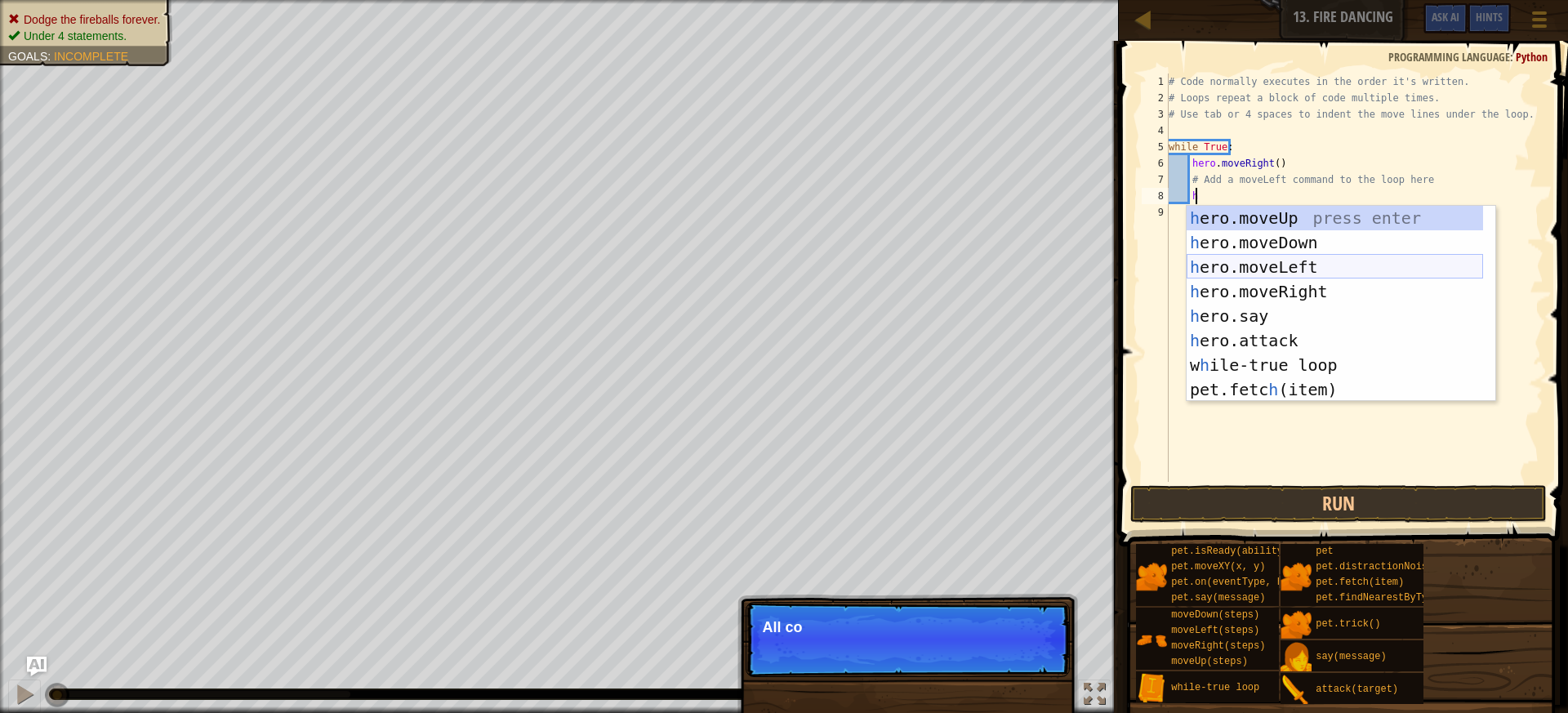
click at [1256, 260] on div "h ero.moveUp press enter h ero.moveDown press enter h ero.moveLeft press enter …" at bounding box center [1335, 328] width 297 height 245
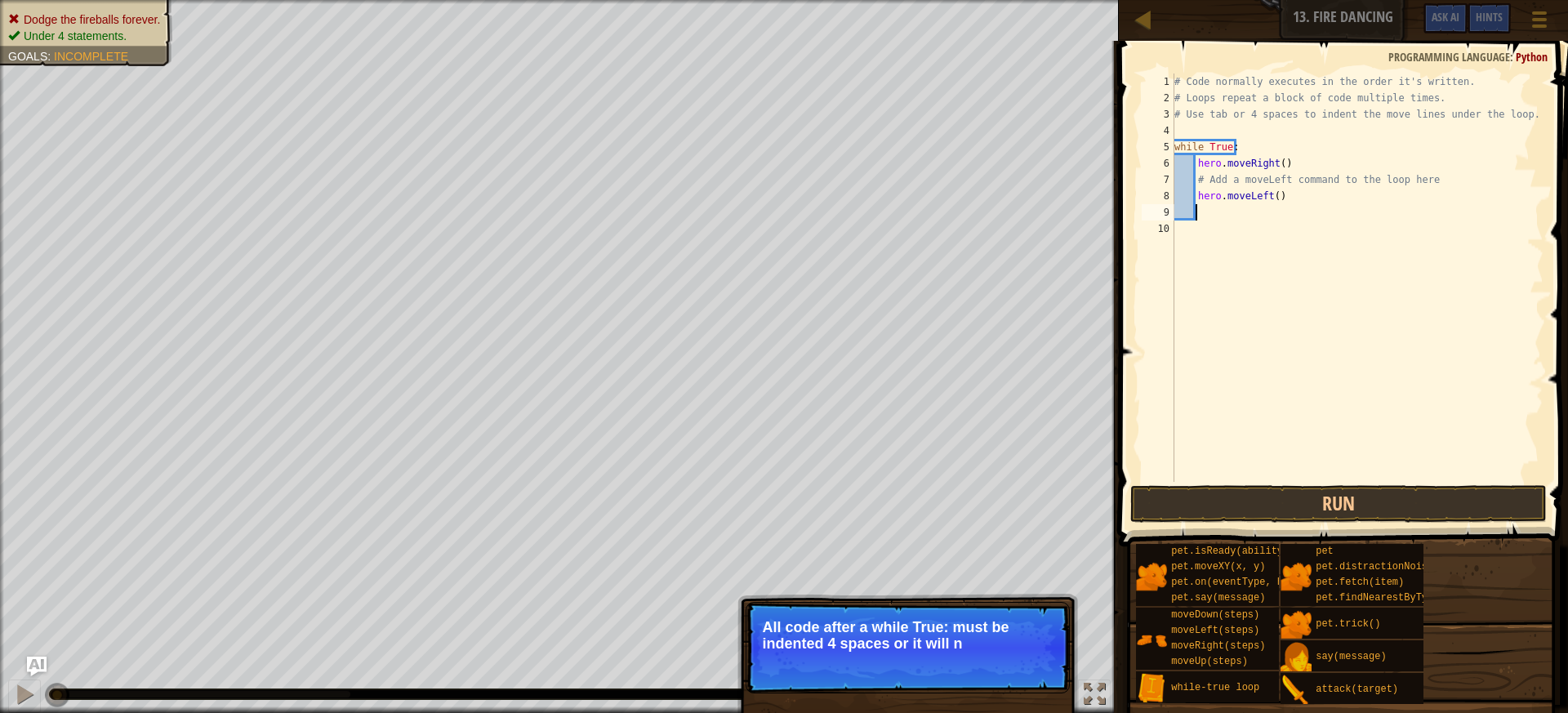
click at [1005, 656] on p "Skip (esc) Continue All code after a while True: must be indented 4 spaces or i…" at bounding box center [908, 647] width 324 height 91
click at [1030, 664] on button "Continue" at bounding box center [1022, 666] width 68 height 22
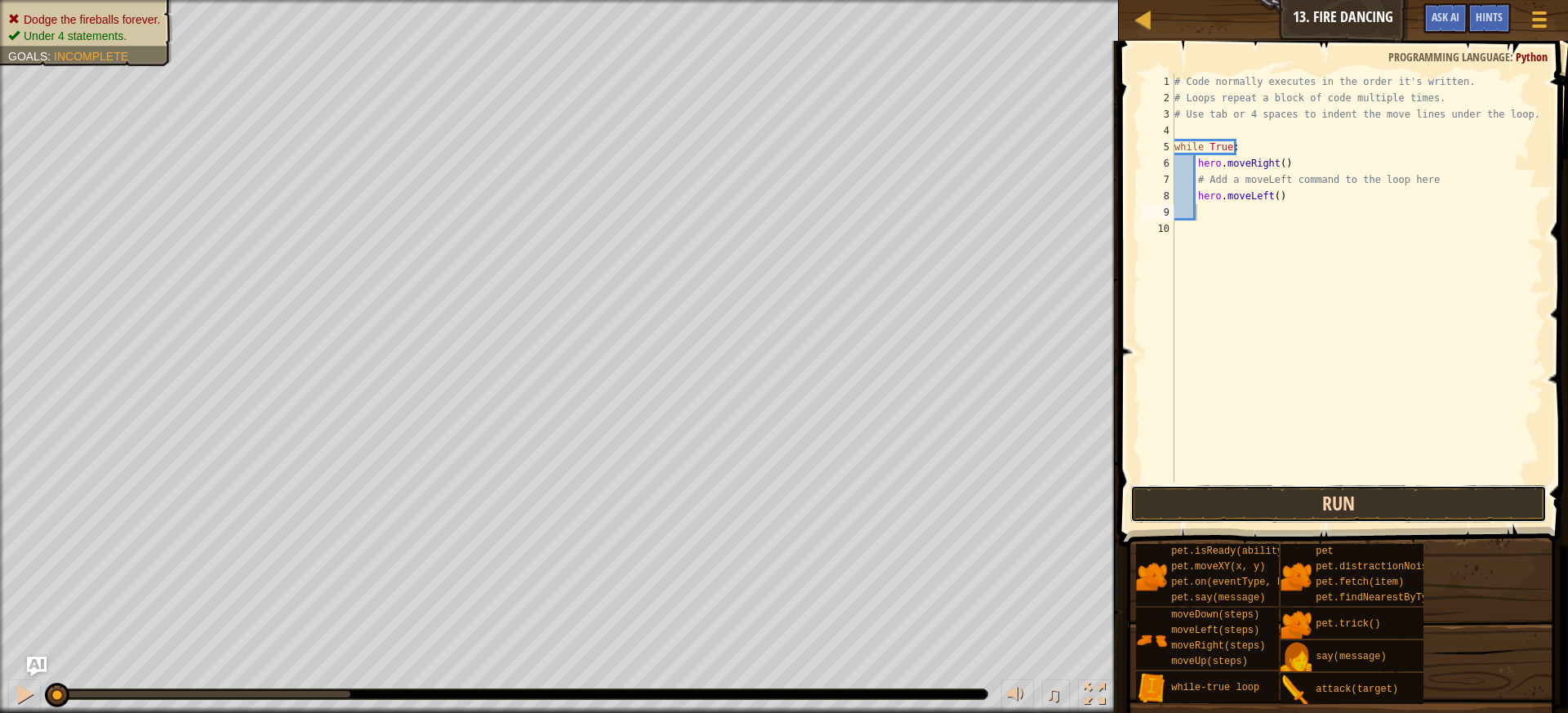
click at [1209, 511] on button "Run" at bounding box center [1339, 504] width 418 height 37
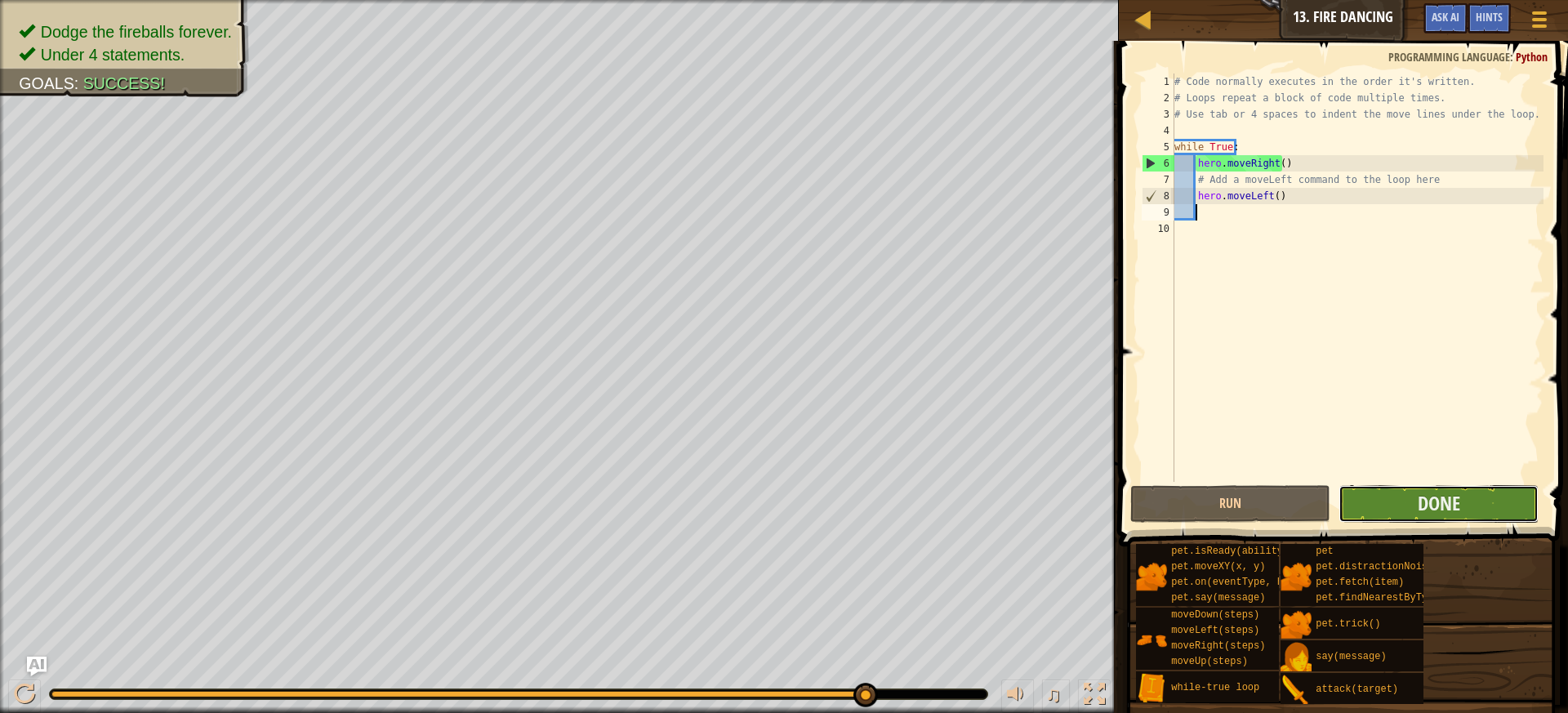
click at [1430, 488] on button "Done" at bounding box center [1439, 504] width 200 height 37
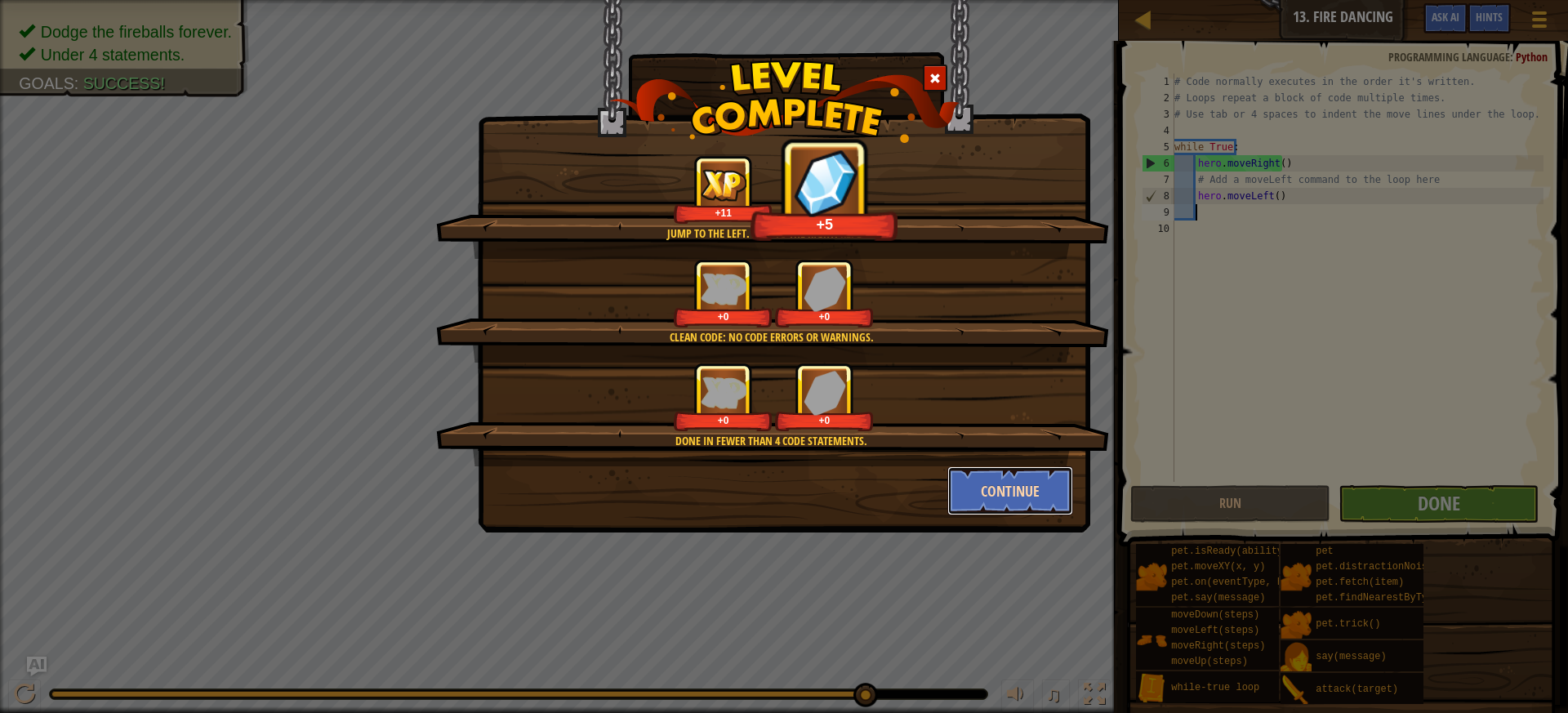
click at [980, 492] on button "Continue" at bounding box center [1010, 491] width 127 height 49
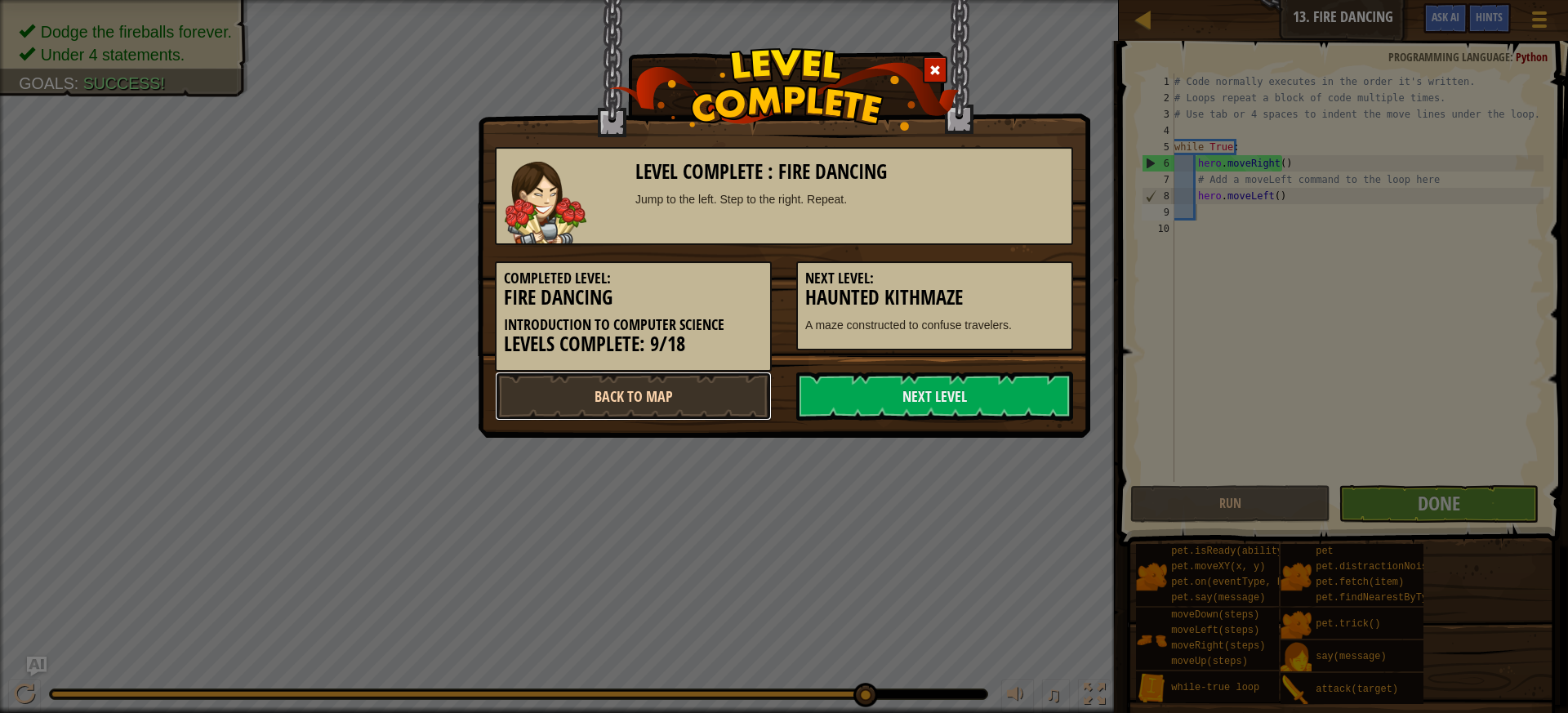
click at [714, 389] on link "Back to Map" at bounding box center [634, 396] width 277 height 49
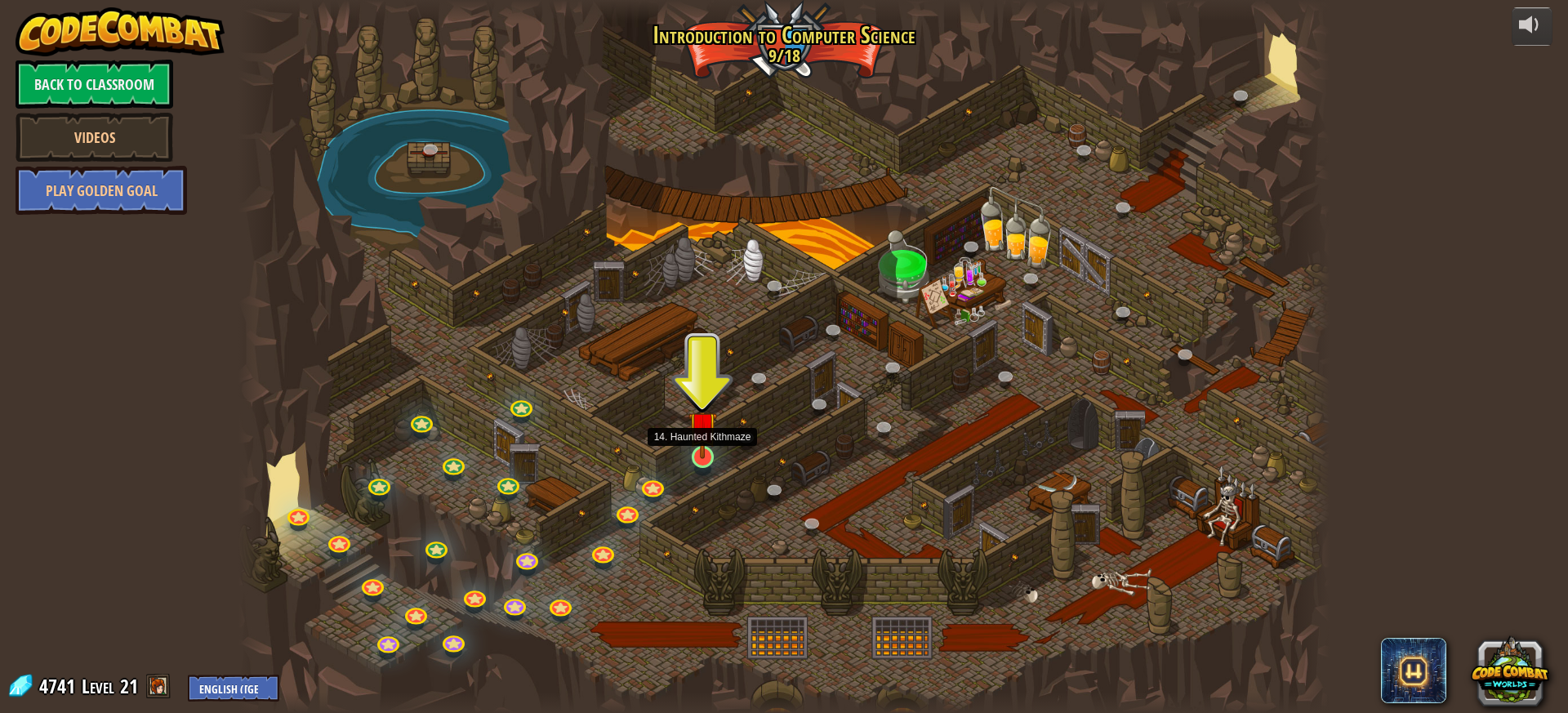
click at [708, 453] on img at bounding box center [702, 425] width 28 height 66
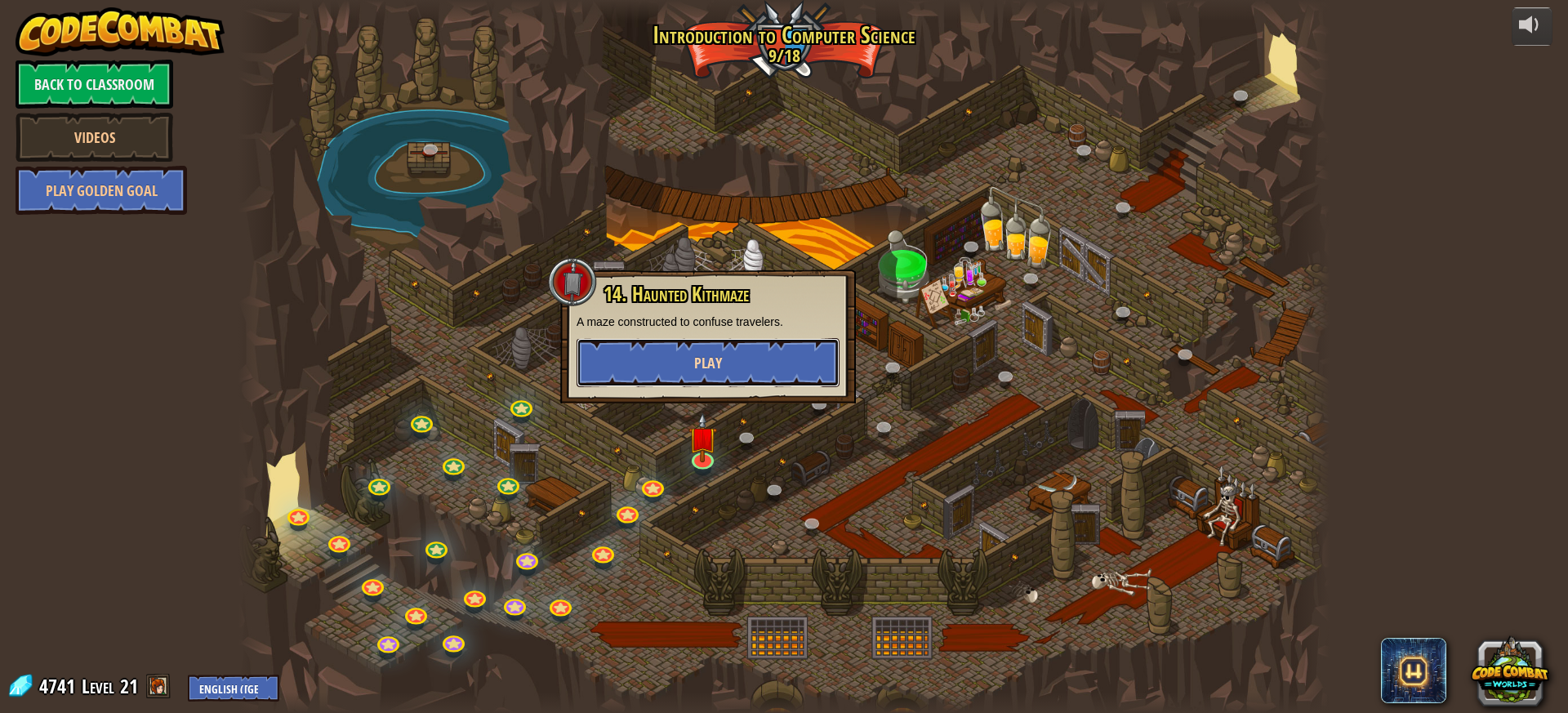
click at [708, 344] on button "Play" at bounding box center [708, 362] width 263 height 49
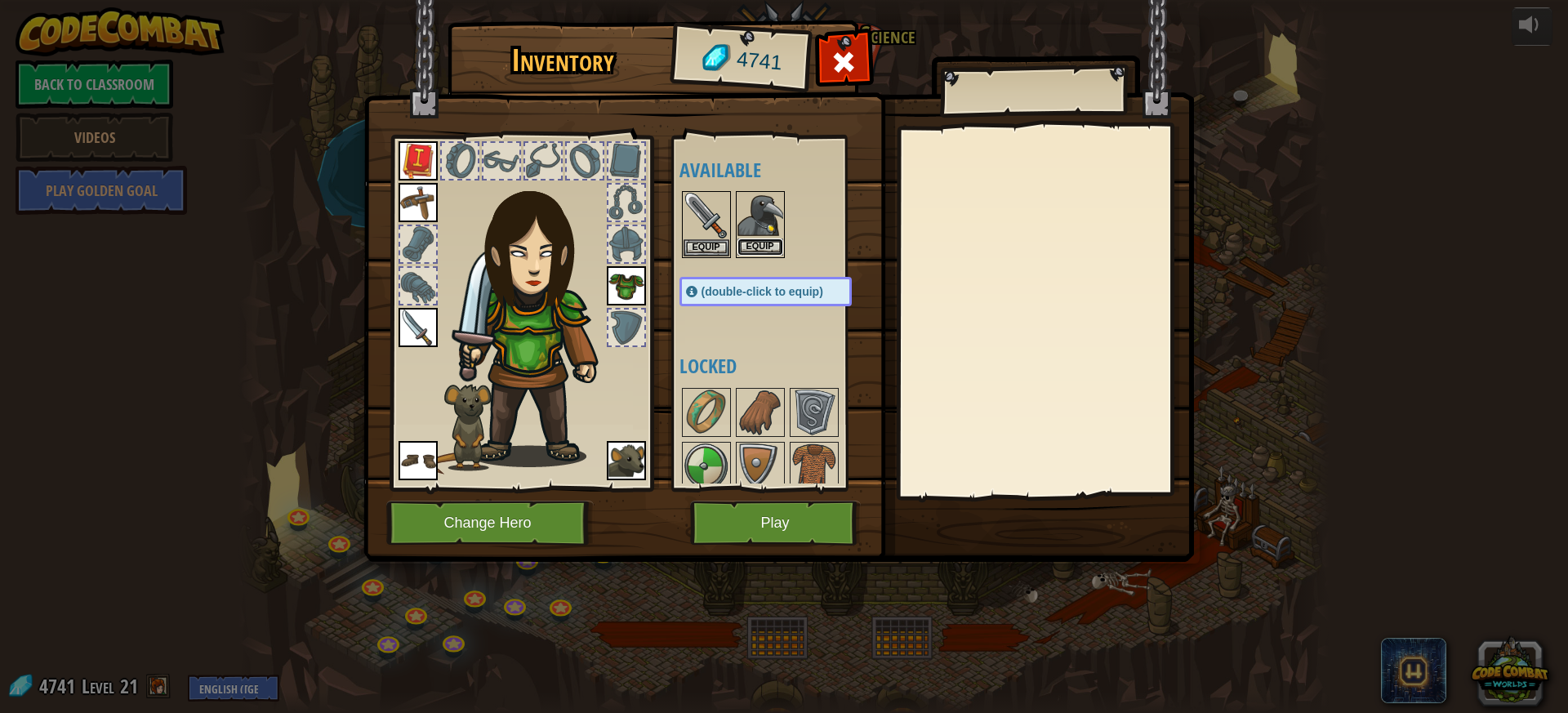
click at [756, 241] on button "Equip" at bounding box center [760, 247] width 46 height 17
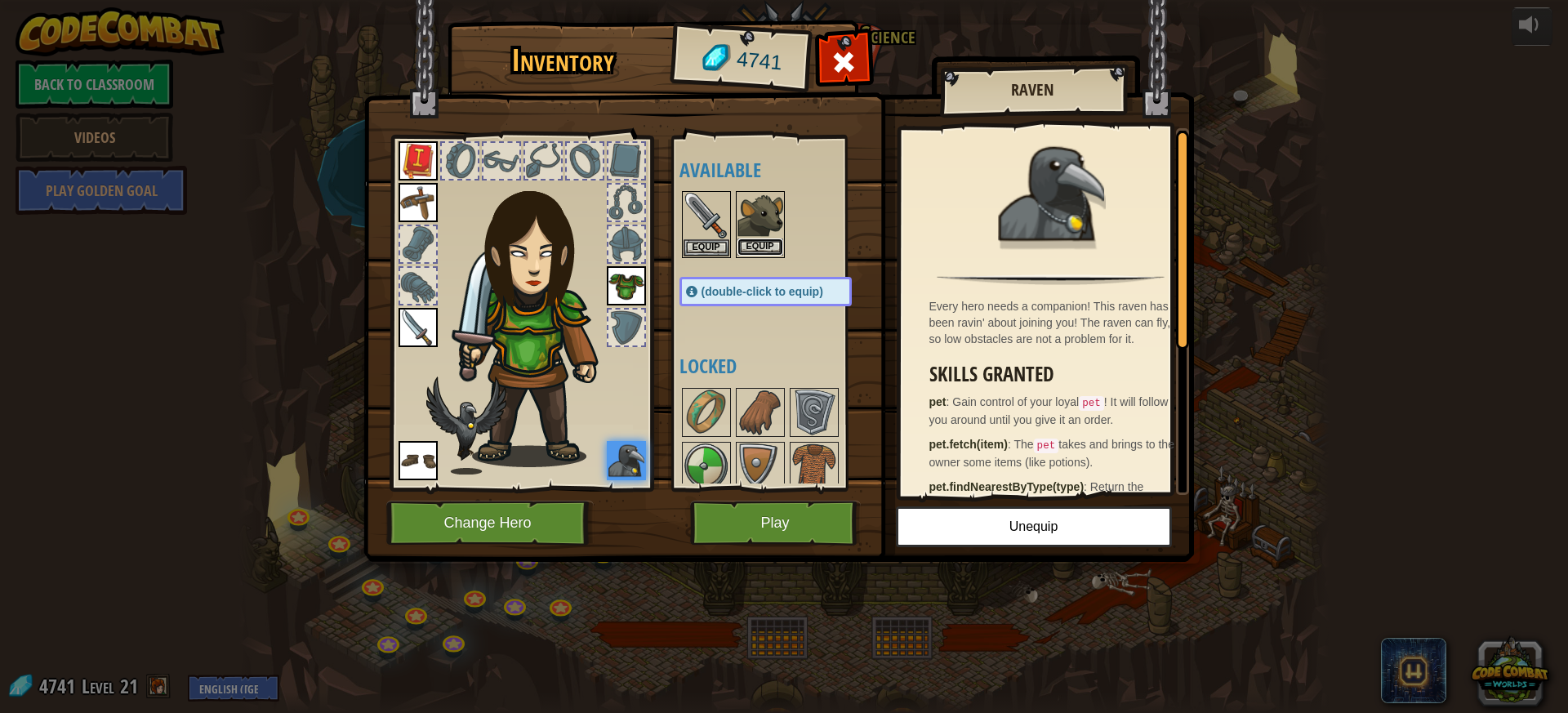
click at [767, 243] on button "Equip" at bounding box center [760, 247] width 46 height 17
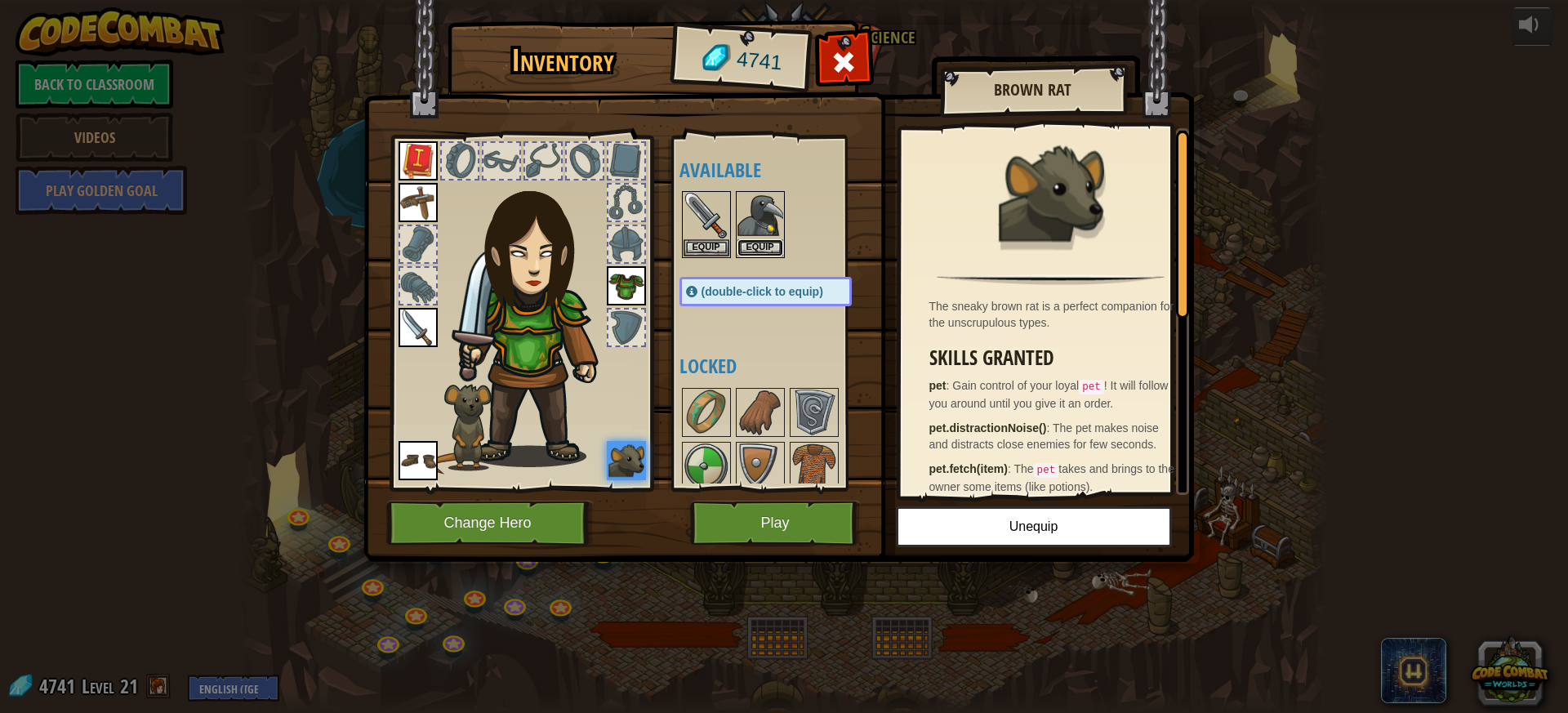
click at [767, 243] on button "Equip" at bounding box center [760, 247] width 46 height 17
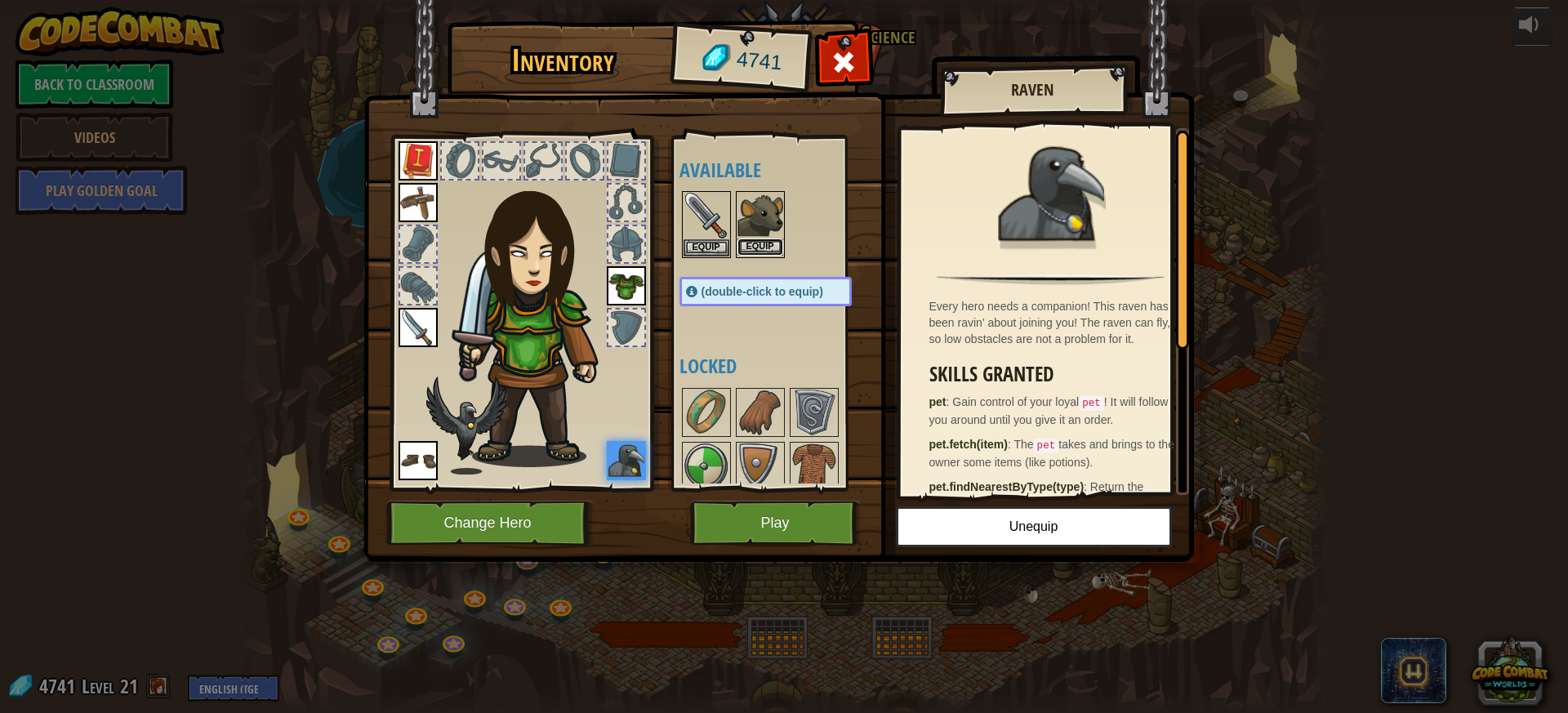
click at [767, 243] on button "Equip" at bounding box center [760, 247] width 46 height 17
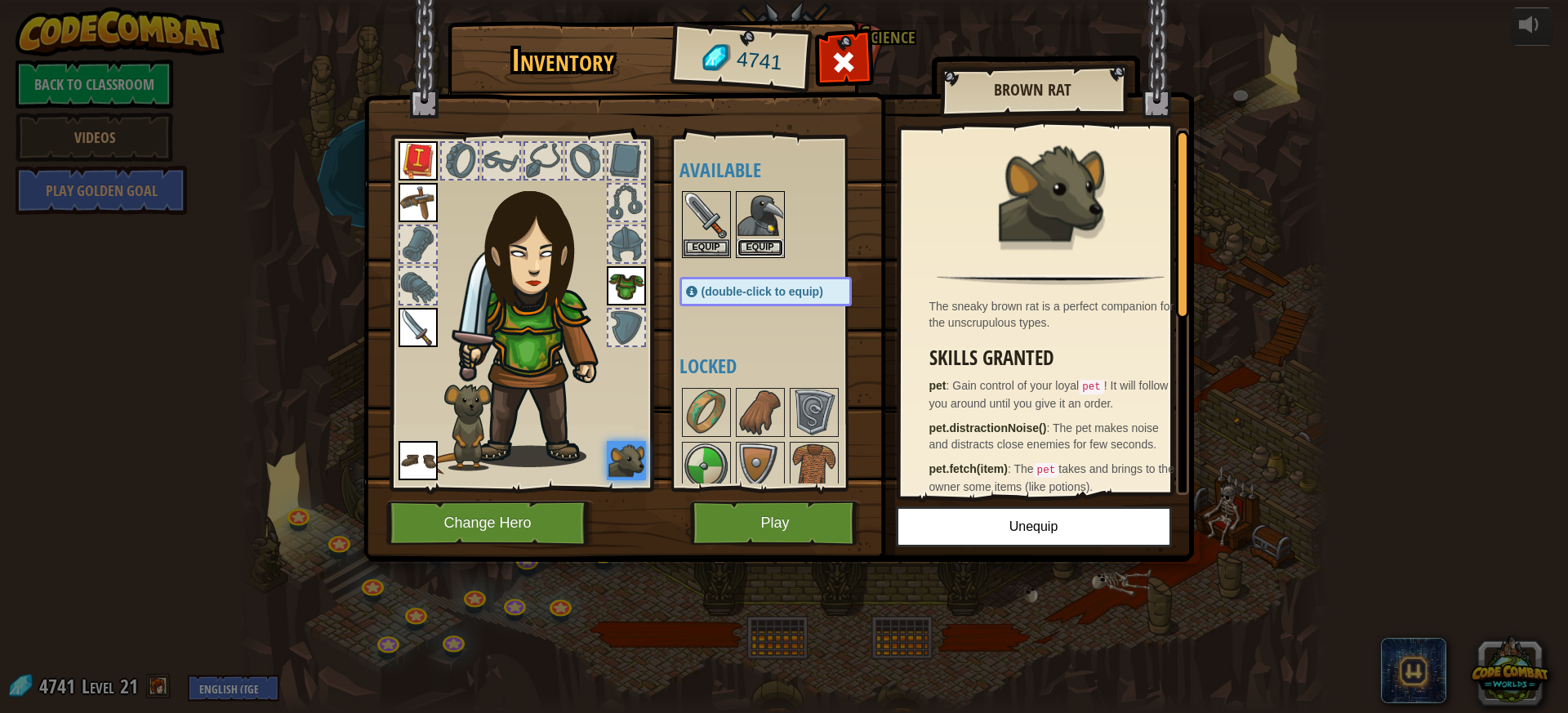
click at [767, 243] on button "Equip" at bounding box center [760, 247] width 46 height 17
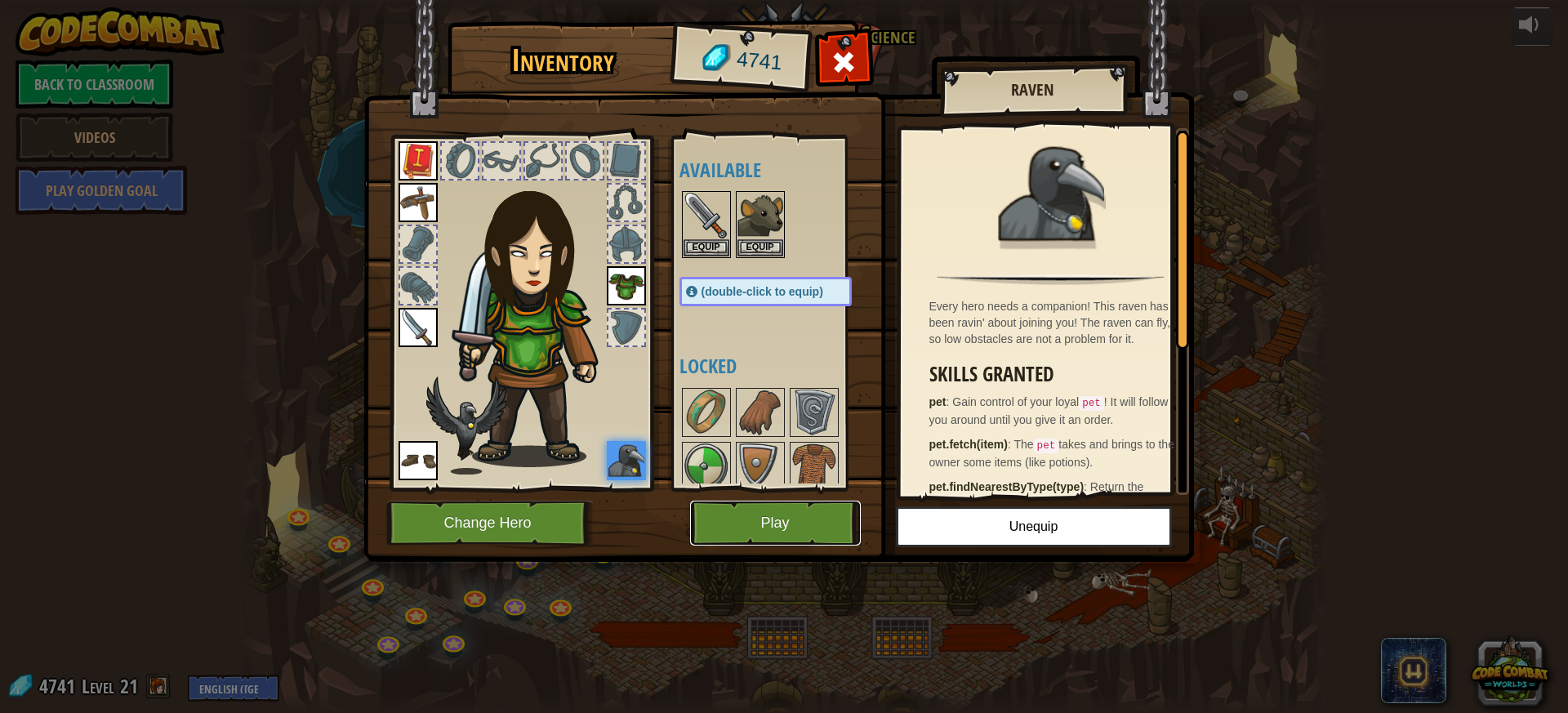
click at [721, 525] on button "Play" at bounding box center [776, 523] width 171 height 45
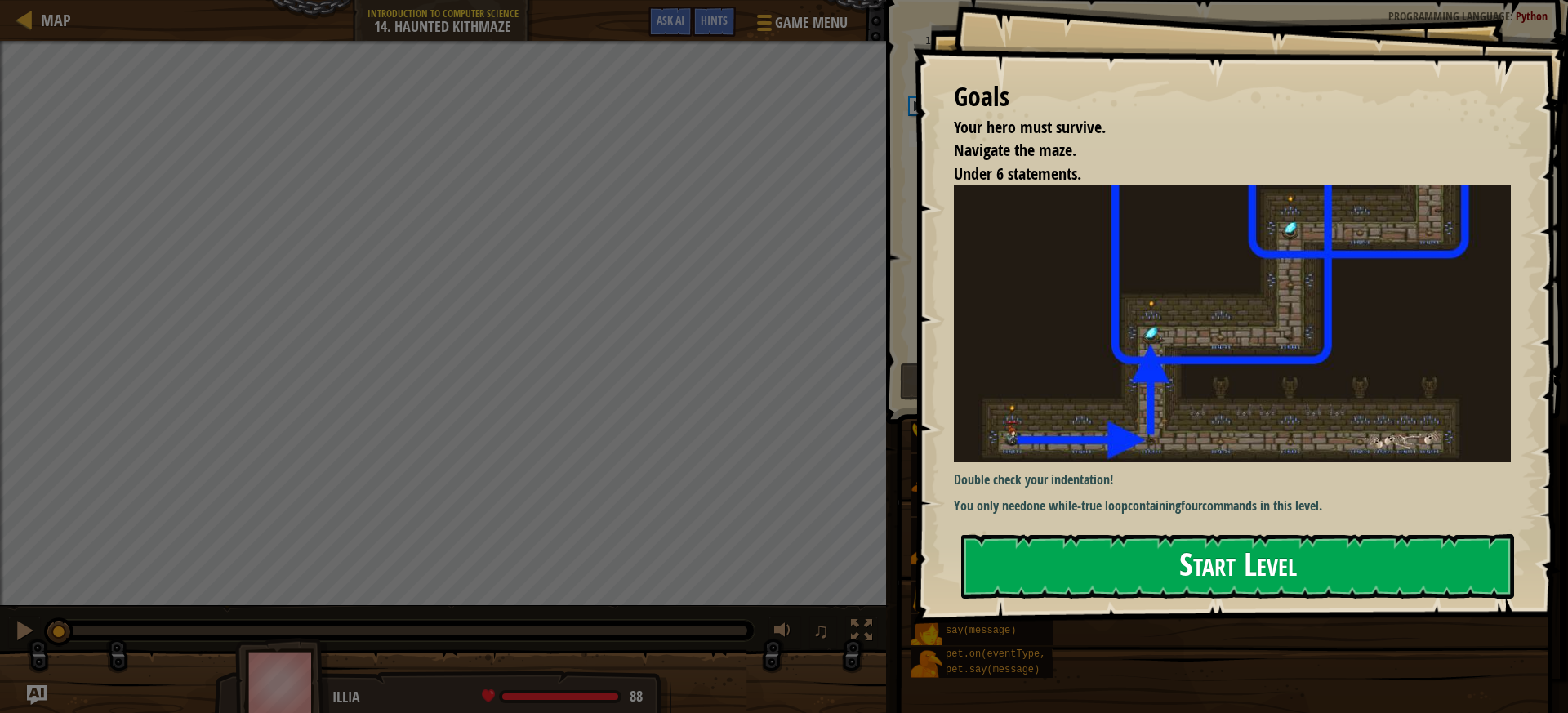
click at [1245, 586] on button "Start Level" at bounding box center [1238, 567] width 553 height 65
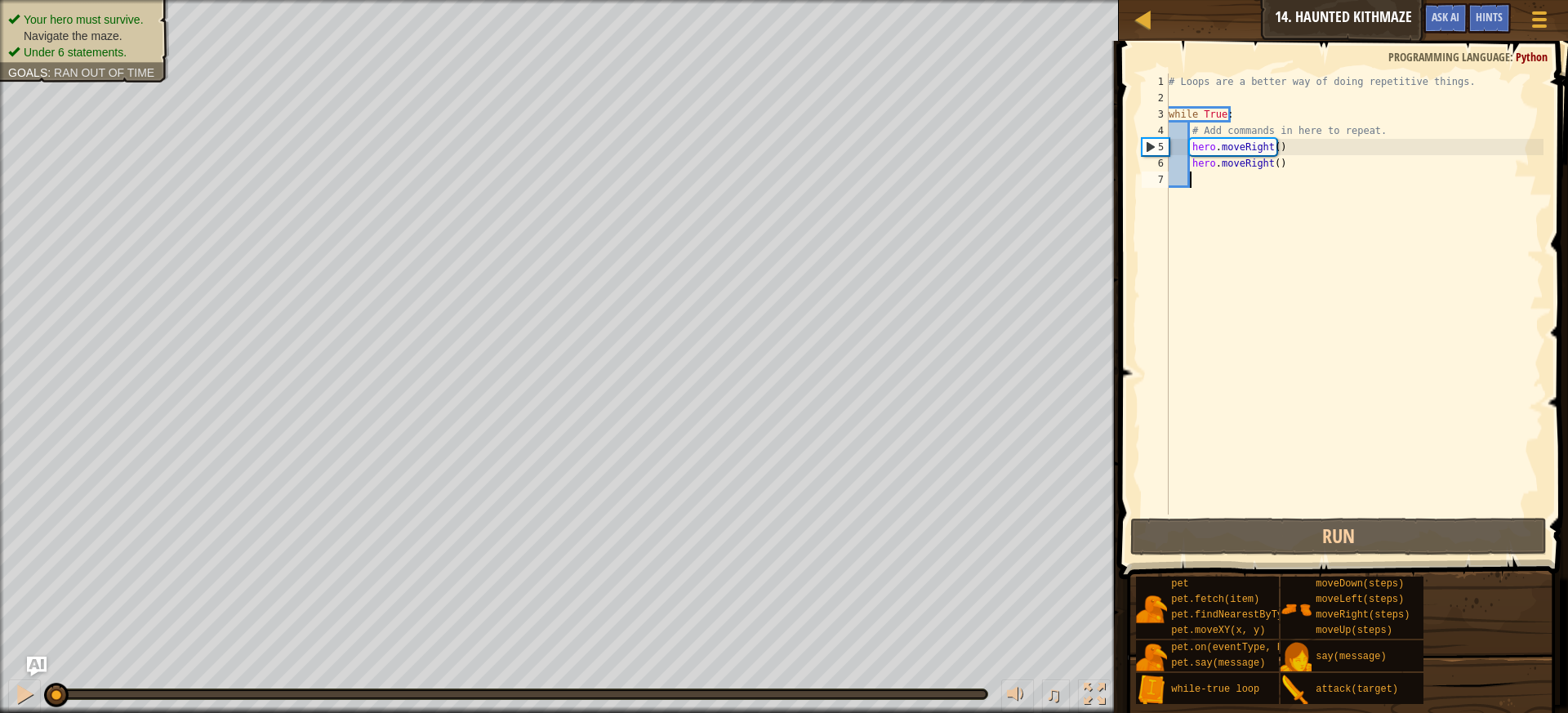
click at [1155, 138] on div "Map Introduction to Computer Science 14. Haunted Kithmaze Game Menu Done Hints …" at bounding box center [784, 356] width 1568 height 713
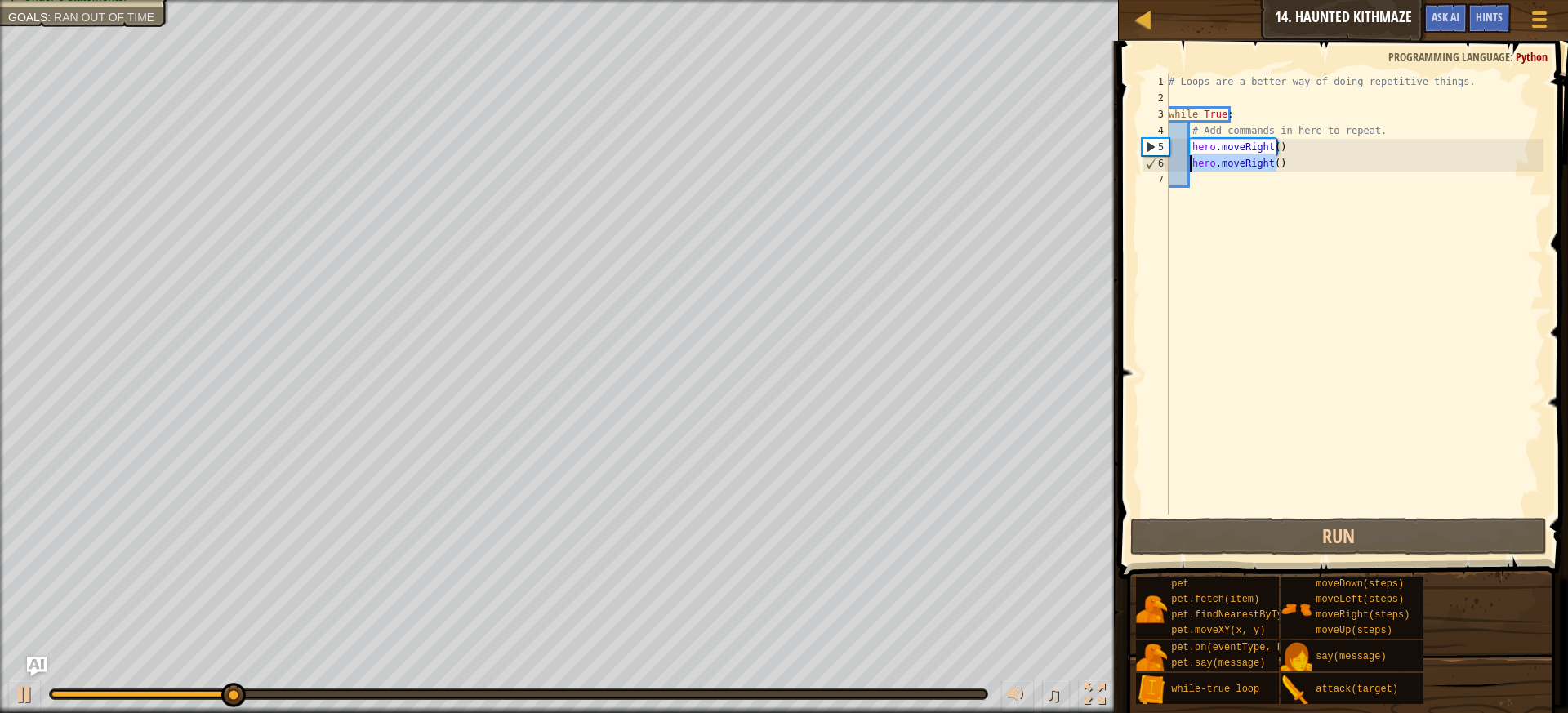
drag, startPoint x: 1287, startPoint y: 169, endPoint x: 1192, endPoint y: 164, distance: 95.1
click at [1192, 164] on div "# Loops are a better way of doing repetitive things. while True : # Add command…" at bounding box center [1354, 310] width 378 height 473
type textarea "hero.moveRight()"
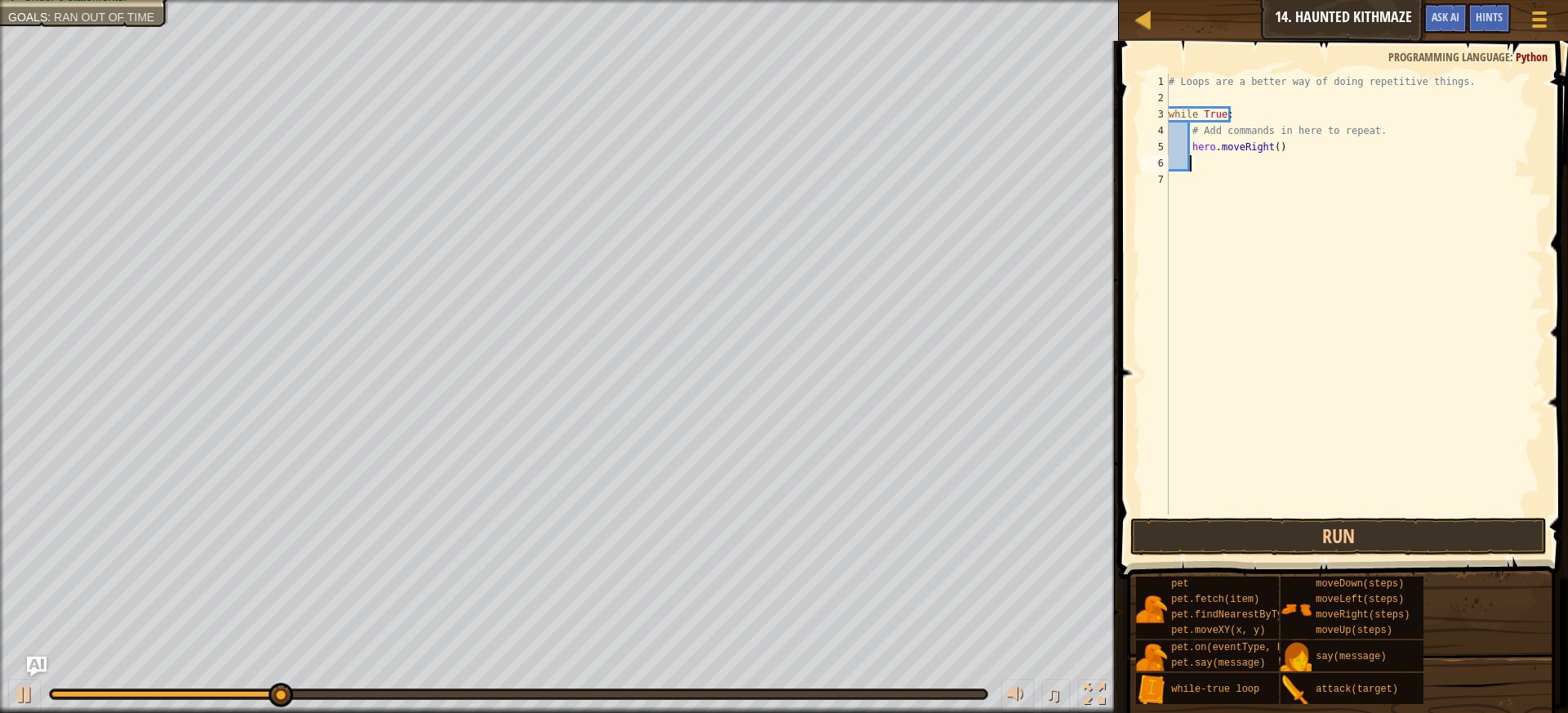
click at [1226, 162] on div "# Loops are a better way of doing repetitive things. while True : # Add command…" at bounding box center [1354, 310] width 378 height 473
click at [1219, 166] on div "# Loops are a better way of doing repetitive things. while True : # Add command…" at bounding box center [1354, 310] width 378 height 473
type textarea "h"
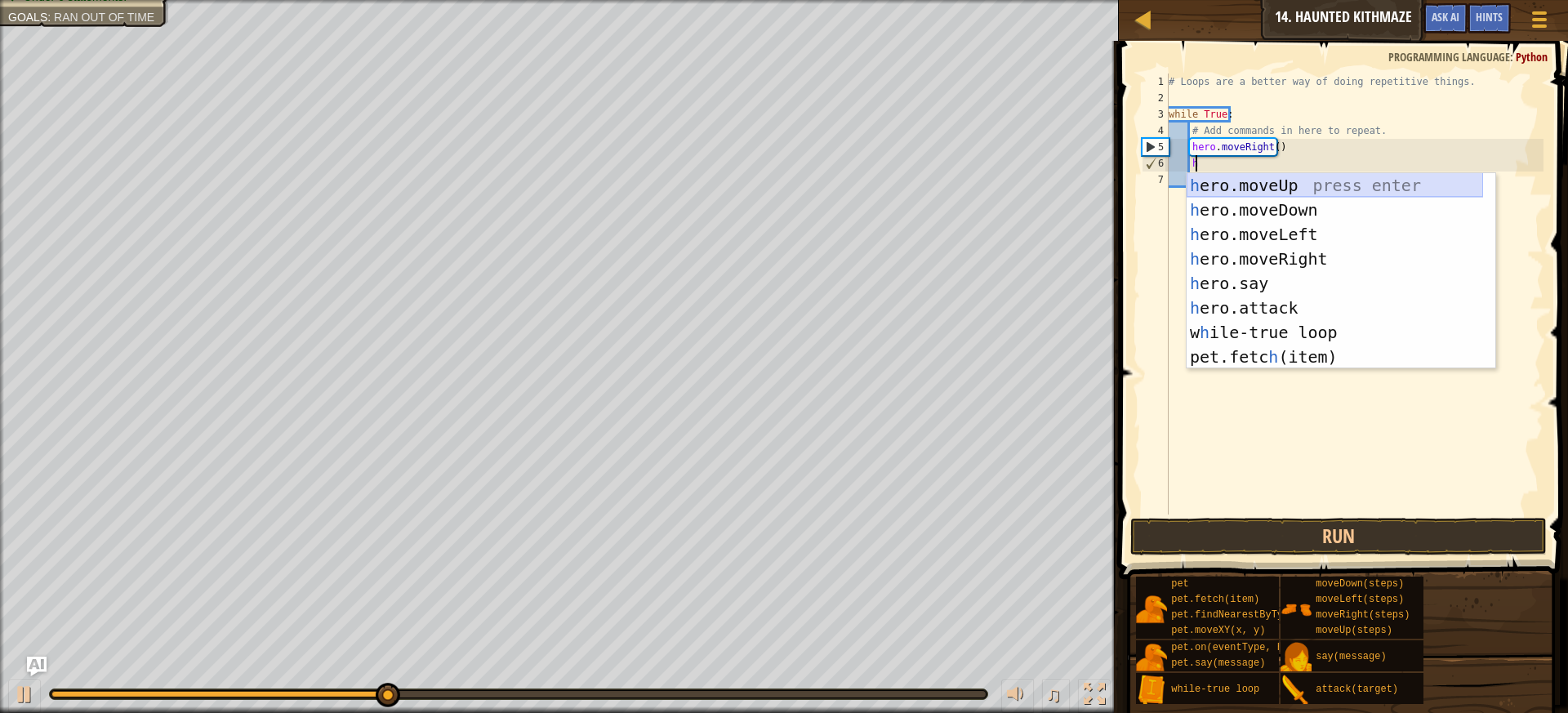
click at [1318, 184] on div "h ero.moveUp press enter h ero.moveDown press enter h ero.moveLeft press enter …" at bounding box center [1335, 295] width 297 height 245
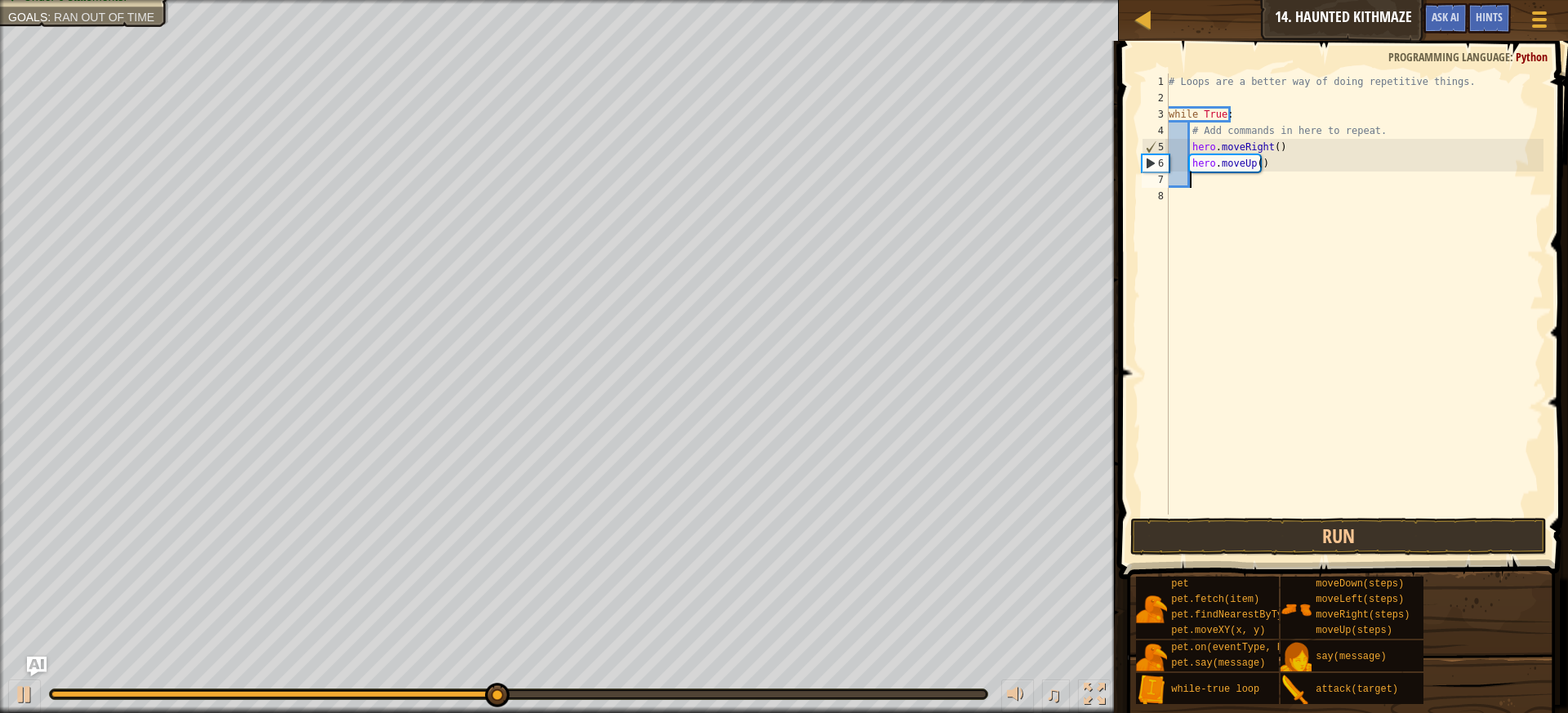
click at [1255, 164] on div "# Loops are a better way of doing repetitive things. while True : # Add command…" at bounding box center [1354, 310] width 378 height 473
click at [1267, 148] on div "# Loops are a better way of doing repetitive things. while True : # Add command…" at bounding box center [1354, 310] width 378 height 473
click at [1272, 148] on div "# Loops are a better way of doing repetitive things. while True : # Add command…" at bounding box center [1354, 310] width 378 height 473
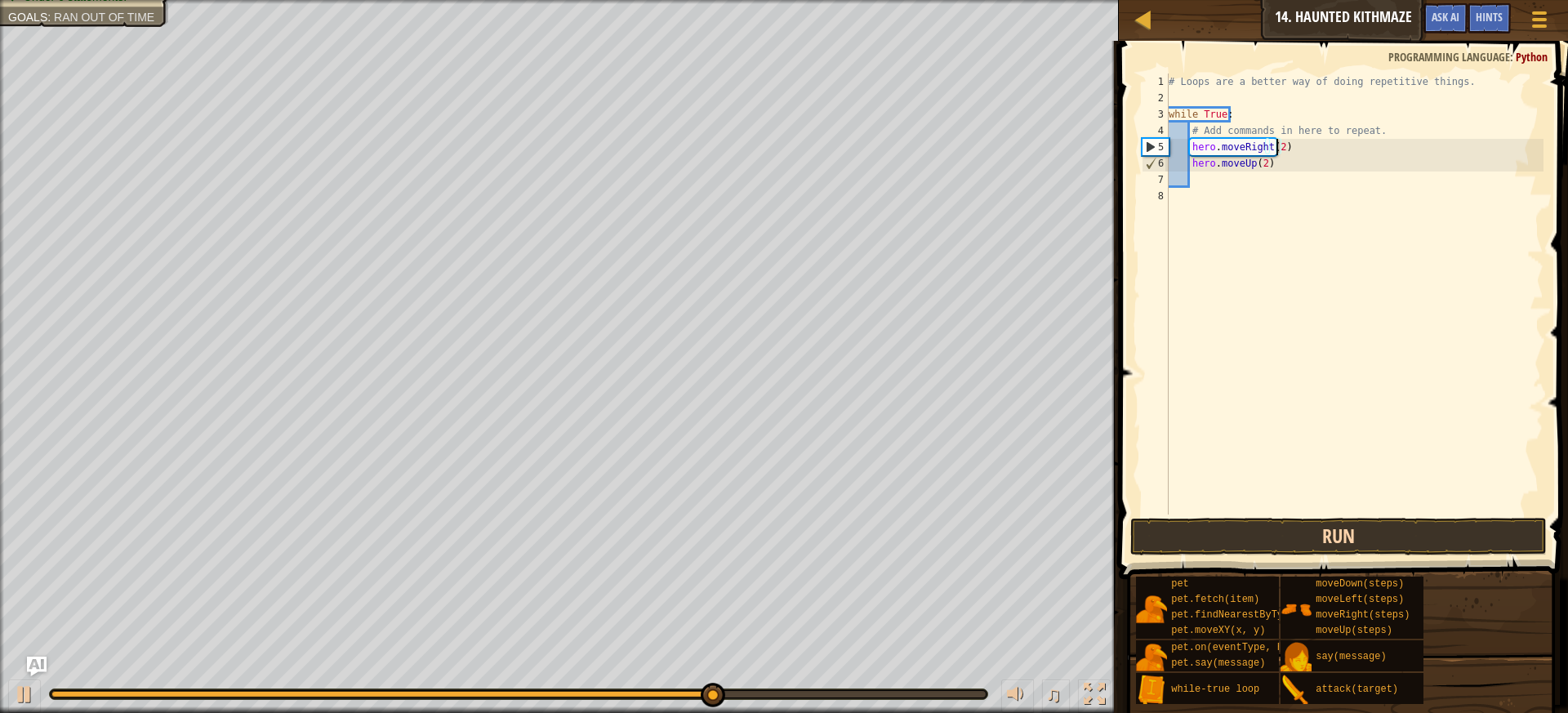
type textarea "hero.moveRight(2)"
click at [1481, 540] on button "Run" at bounding box center [1339, 536] width 418 height 37
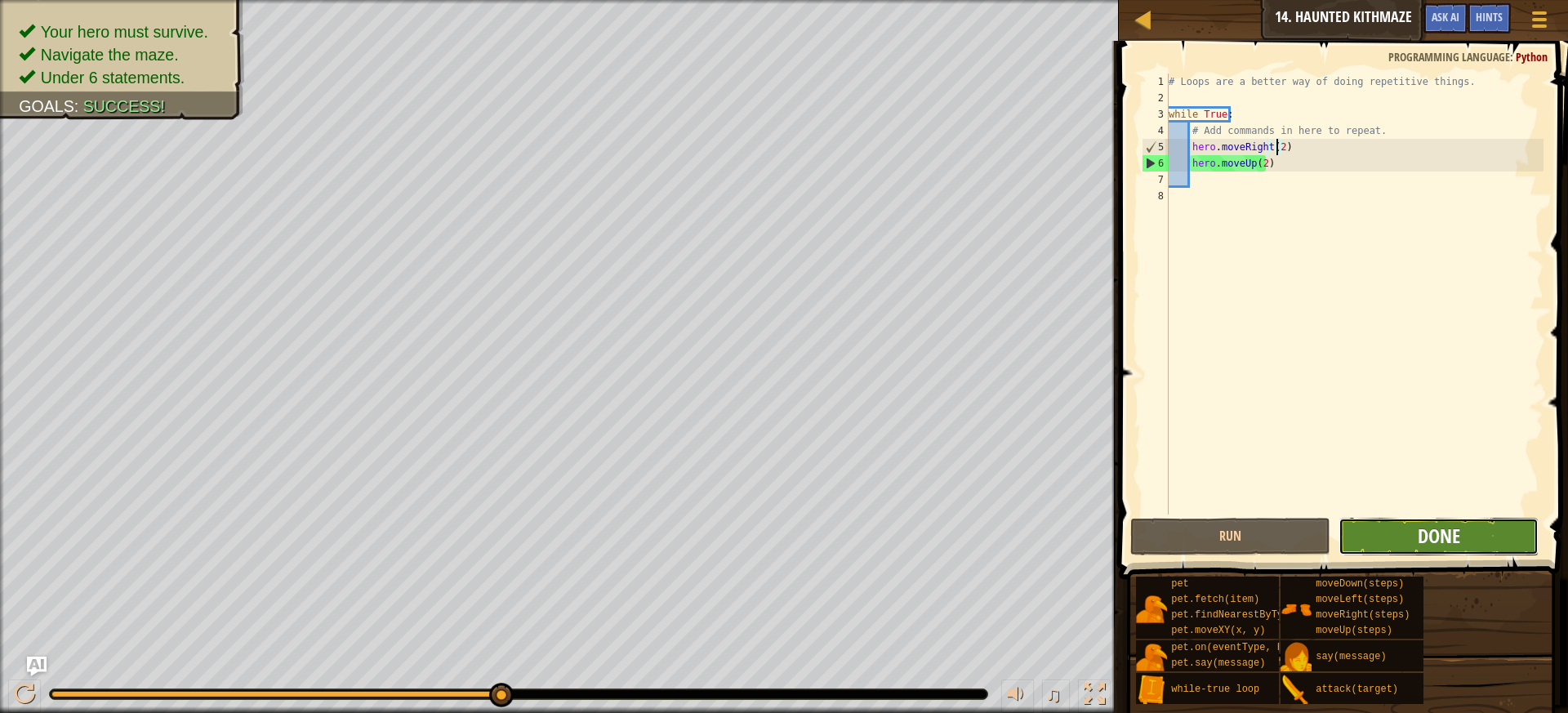
click at [1446, 546] on span "Done" at bounding box center [1438, 535] width 42 height 27
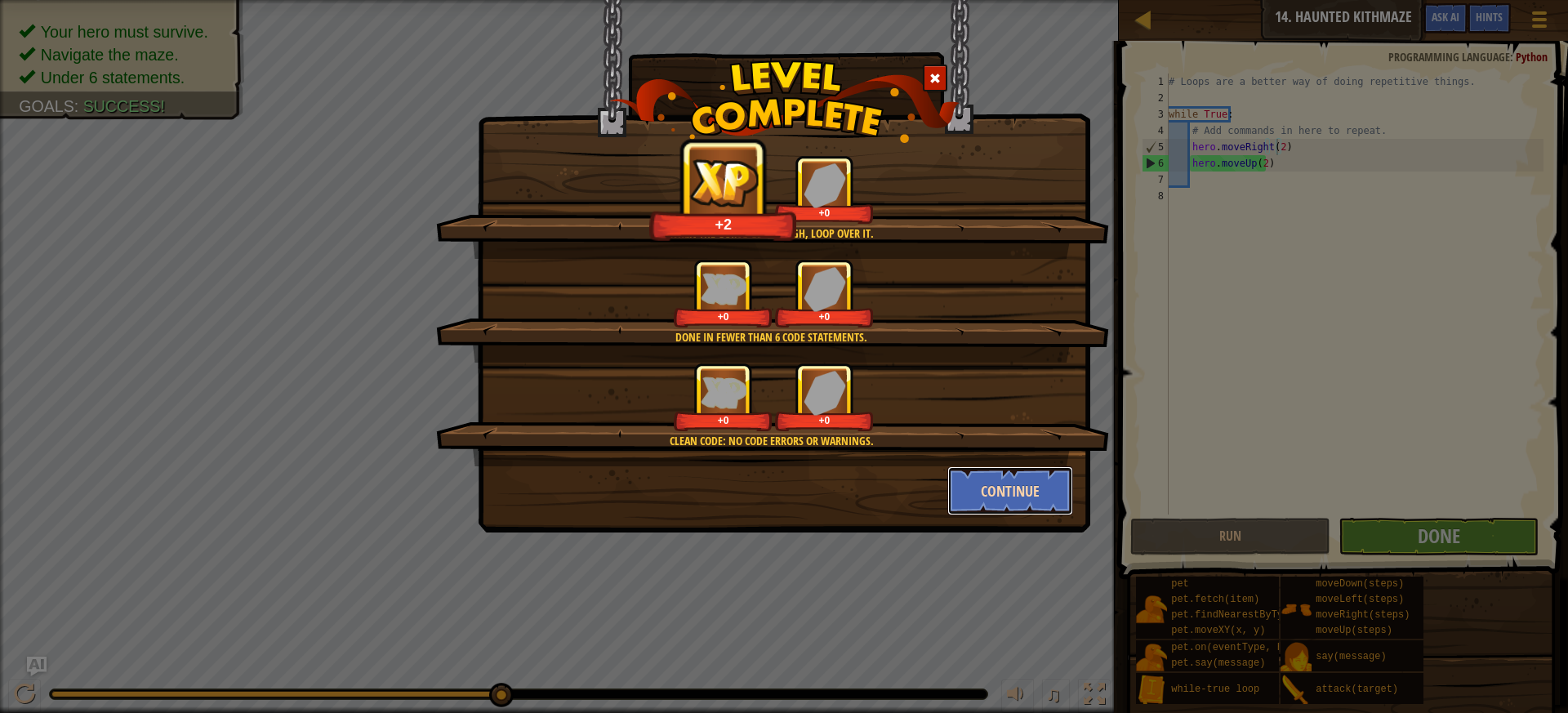
click at [1026, 474] on button "Continue" at bounding box center [1010, 491] width 127 height 49
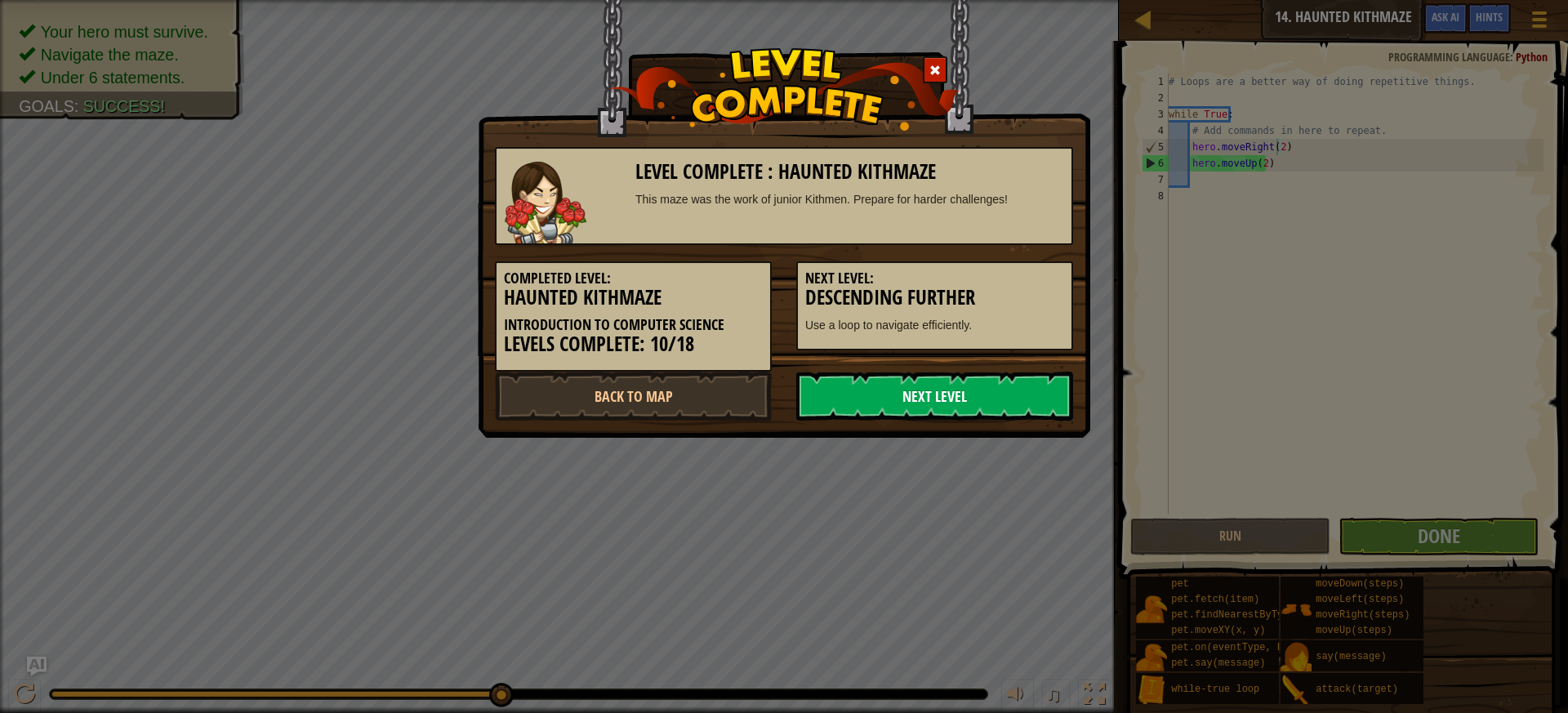
click at [1038, 400] on link "Next Level" at bounding box center [935, 396] width 277 height 49
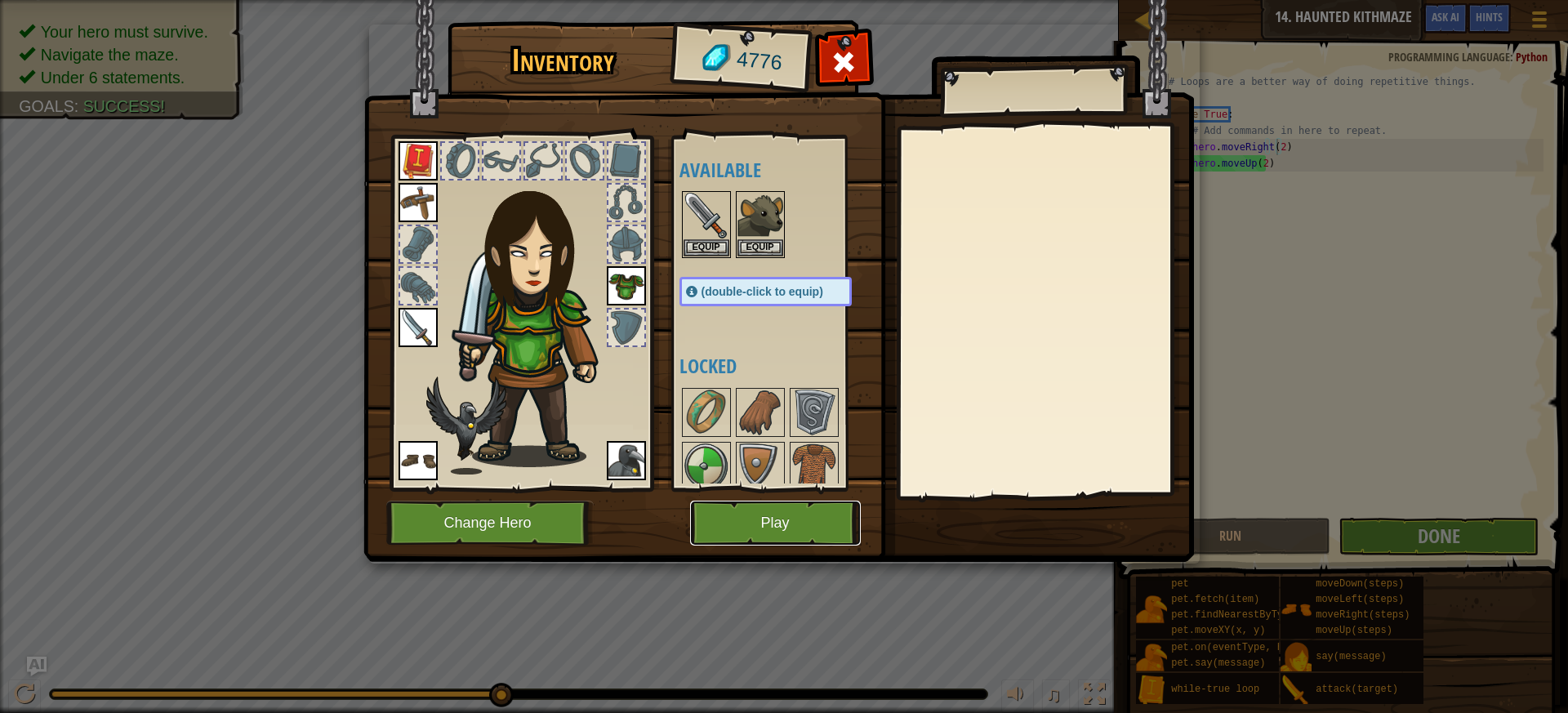
click at [791, 524] on button "Play" at bounding box center [776, 523] width 171 height 45
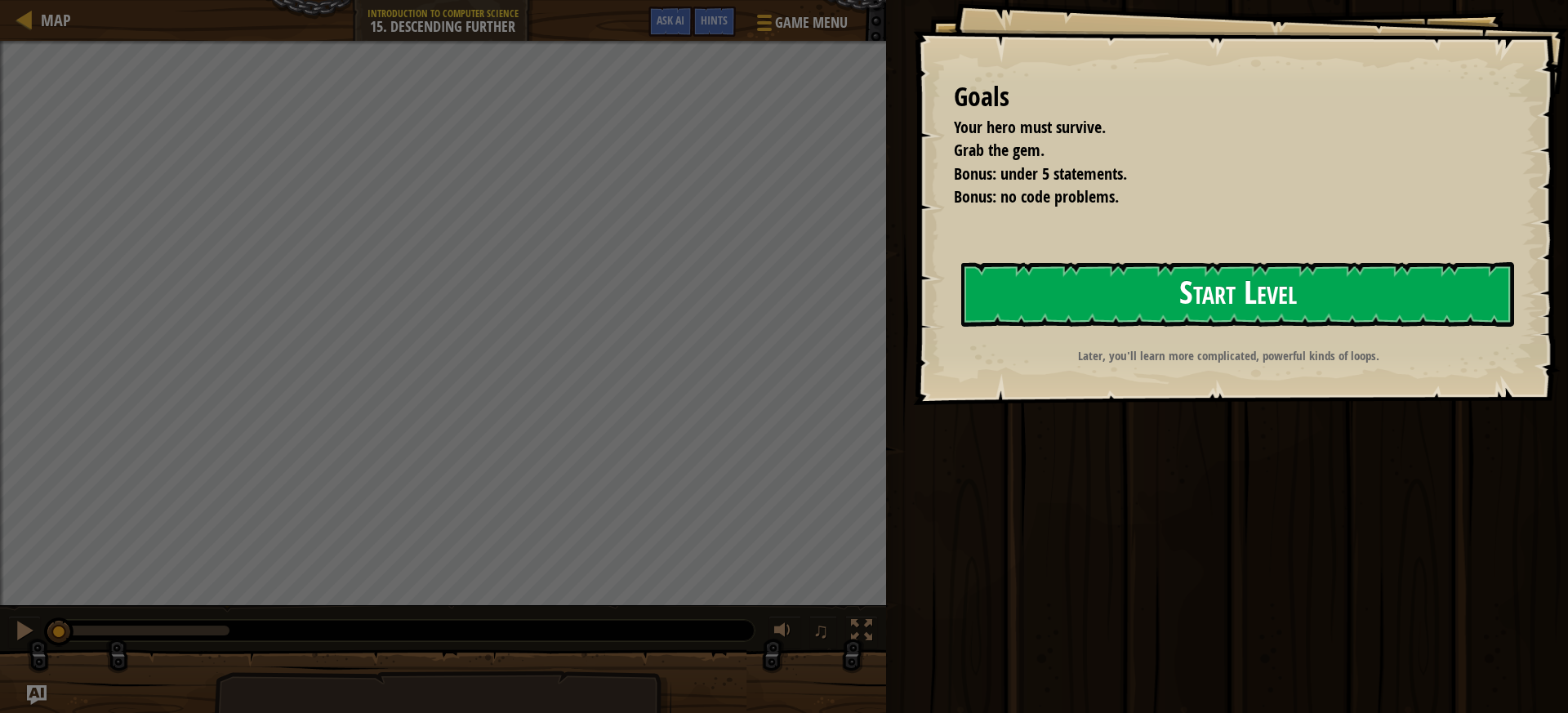
click at [1183, 316] on button "Start Level" at bounding box center [1238, 295] width 553 height 65
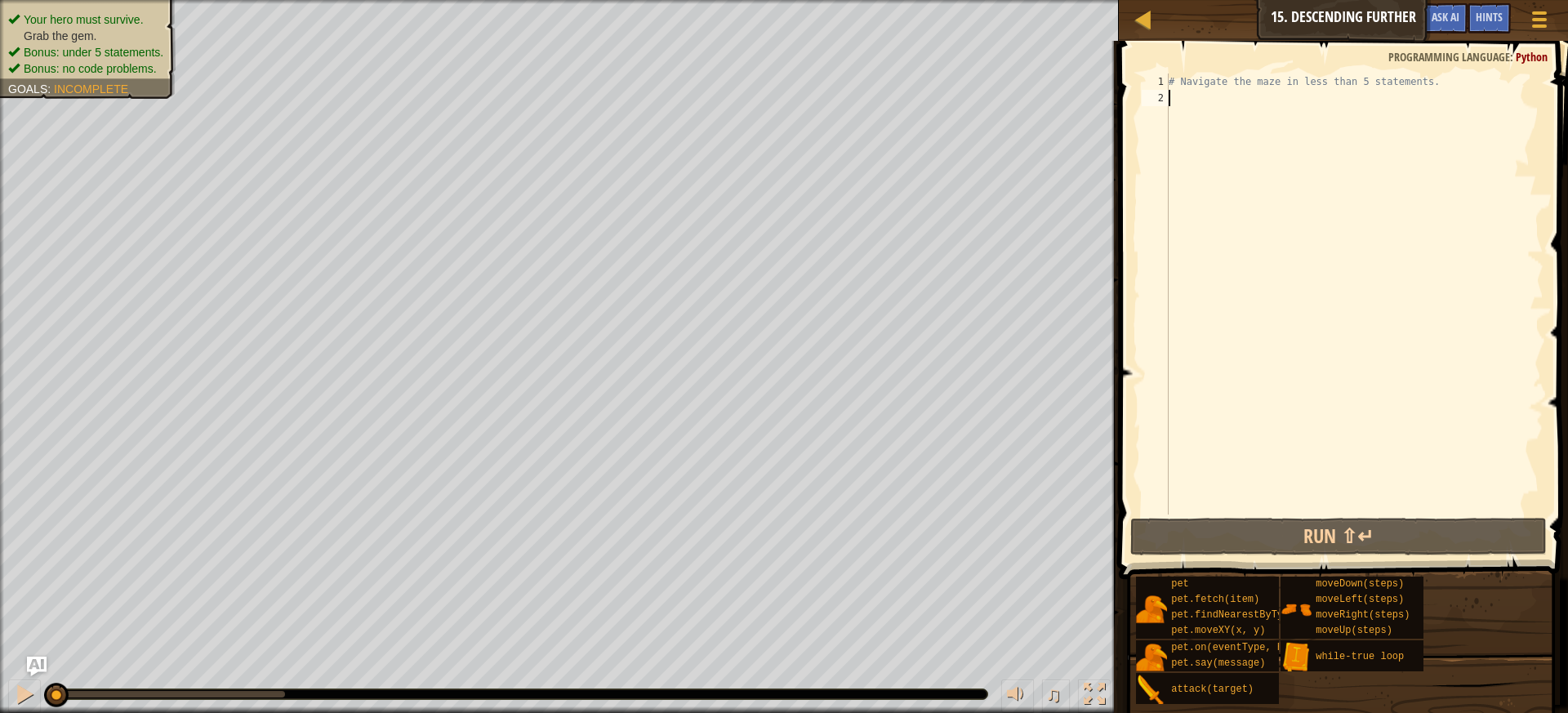
type textarea "w"
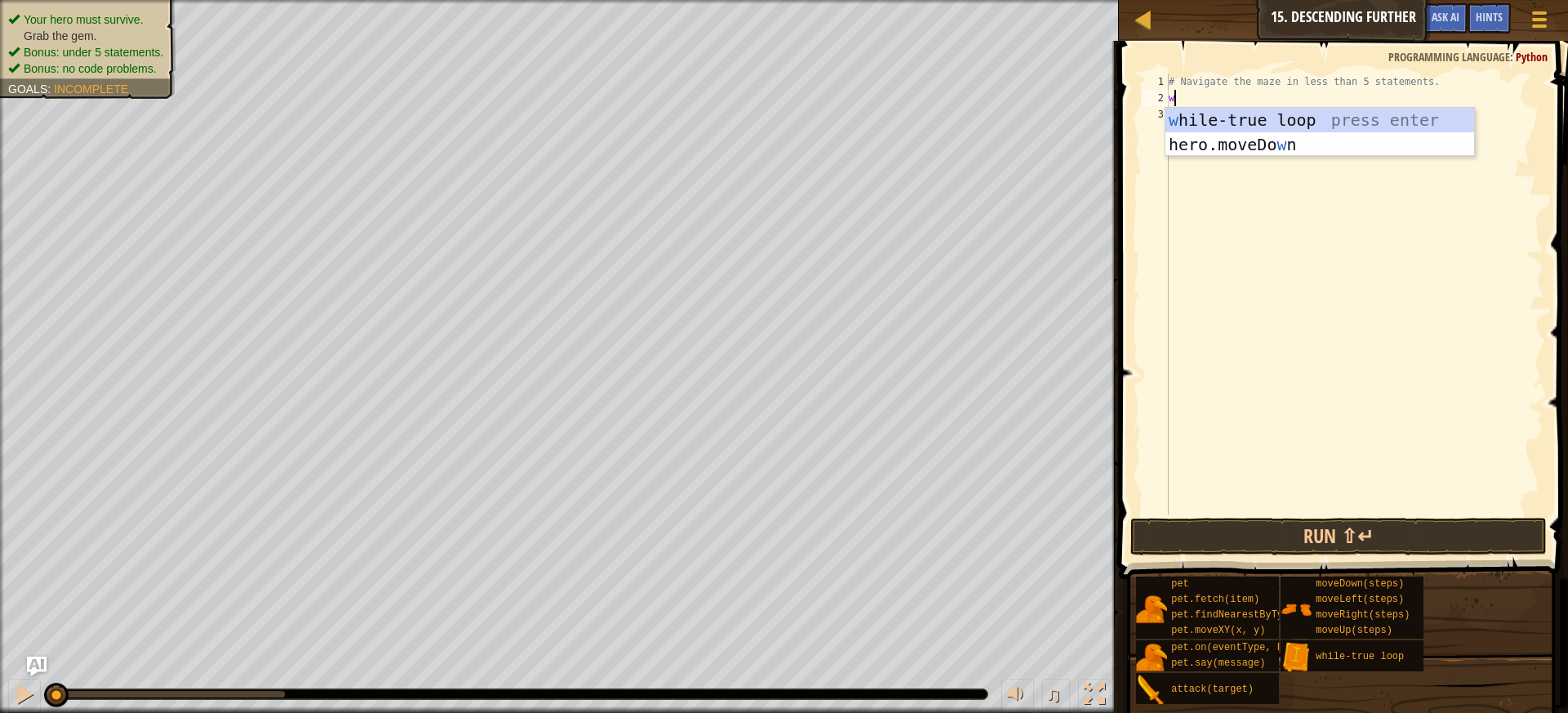
scroll to position [7, 0]
click at [1349, 114] on div "w [PERSON_NAME]-true loop press enter hero.moveDo w n press enter" at bounding box center [1319, 157] width 308 height 98
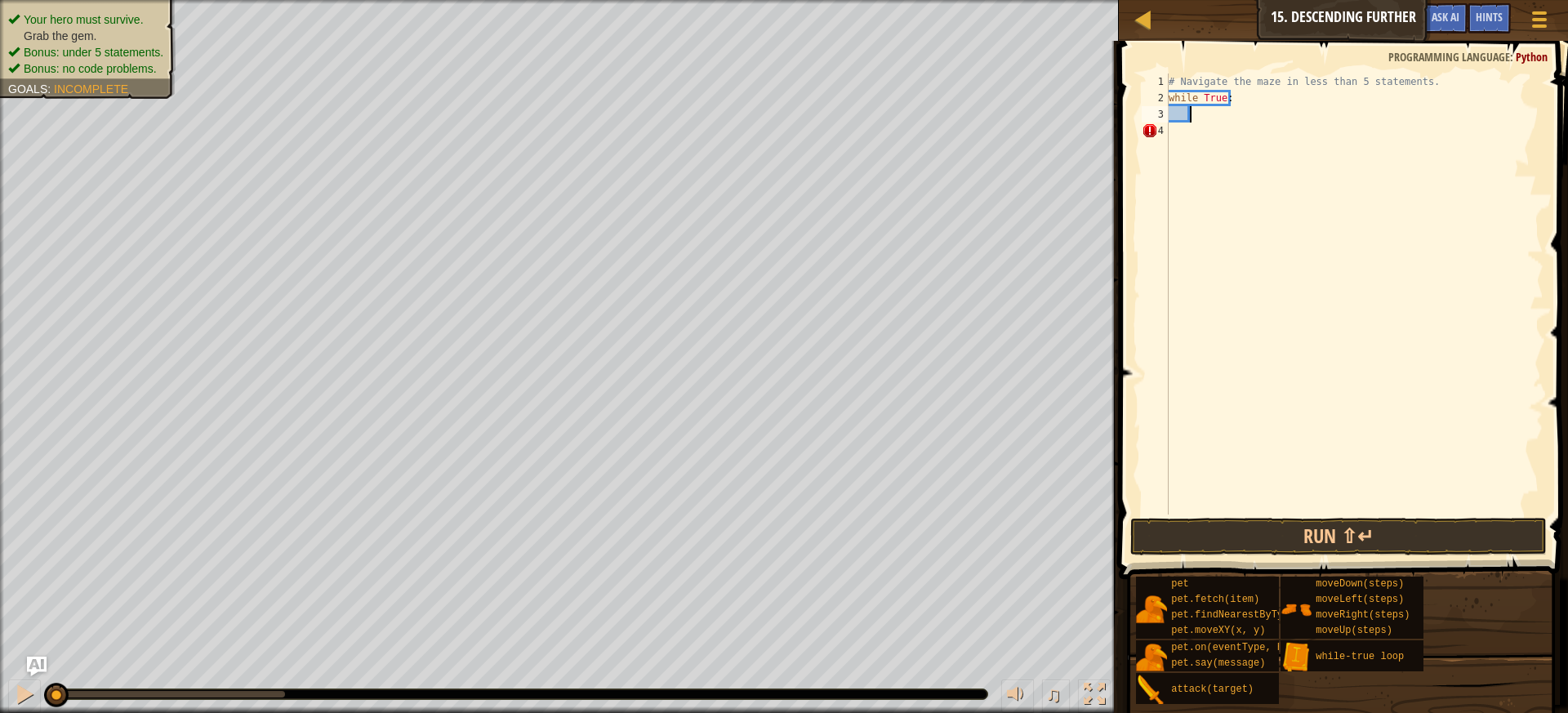
type textarea "h"
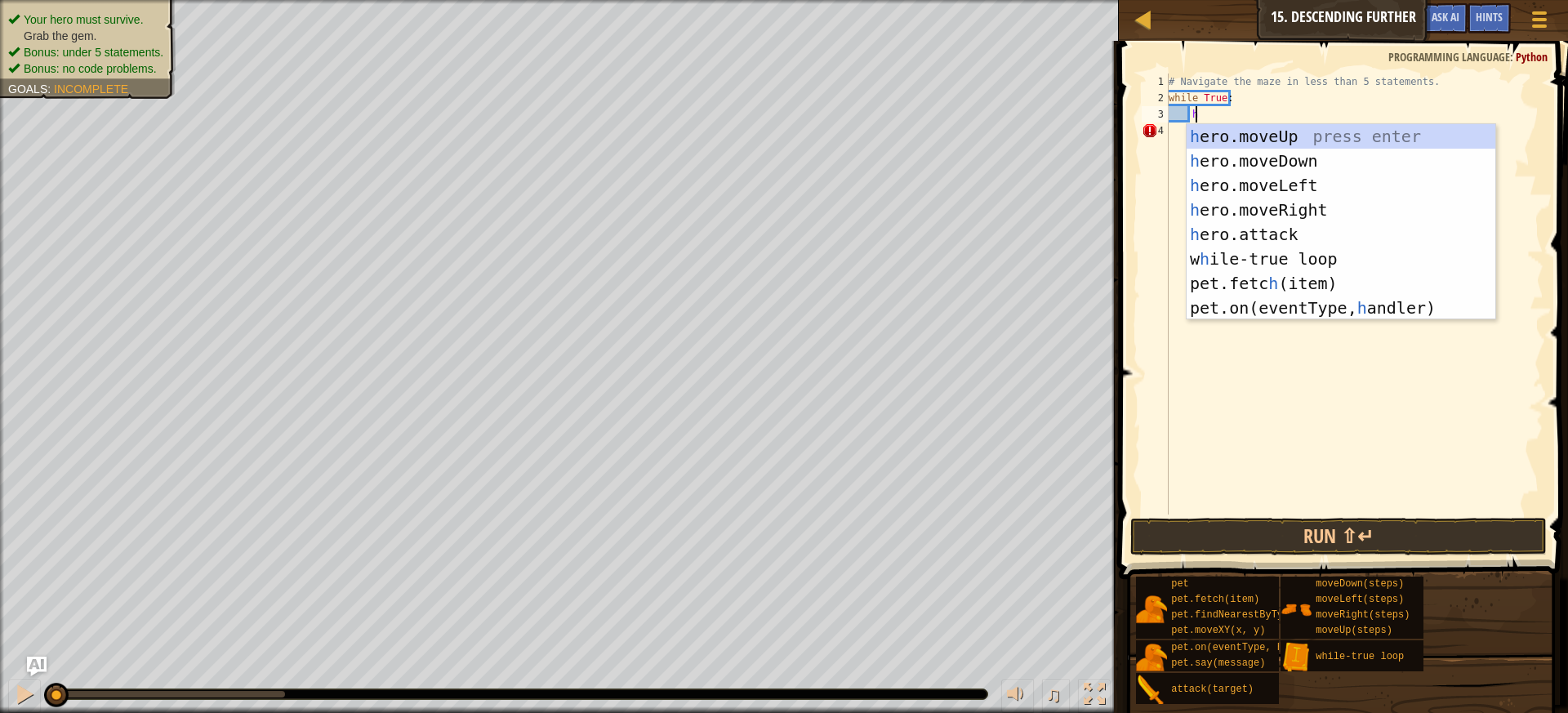
scroll to position [7, 1]
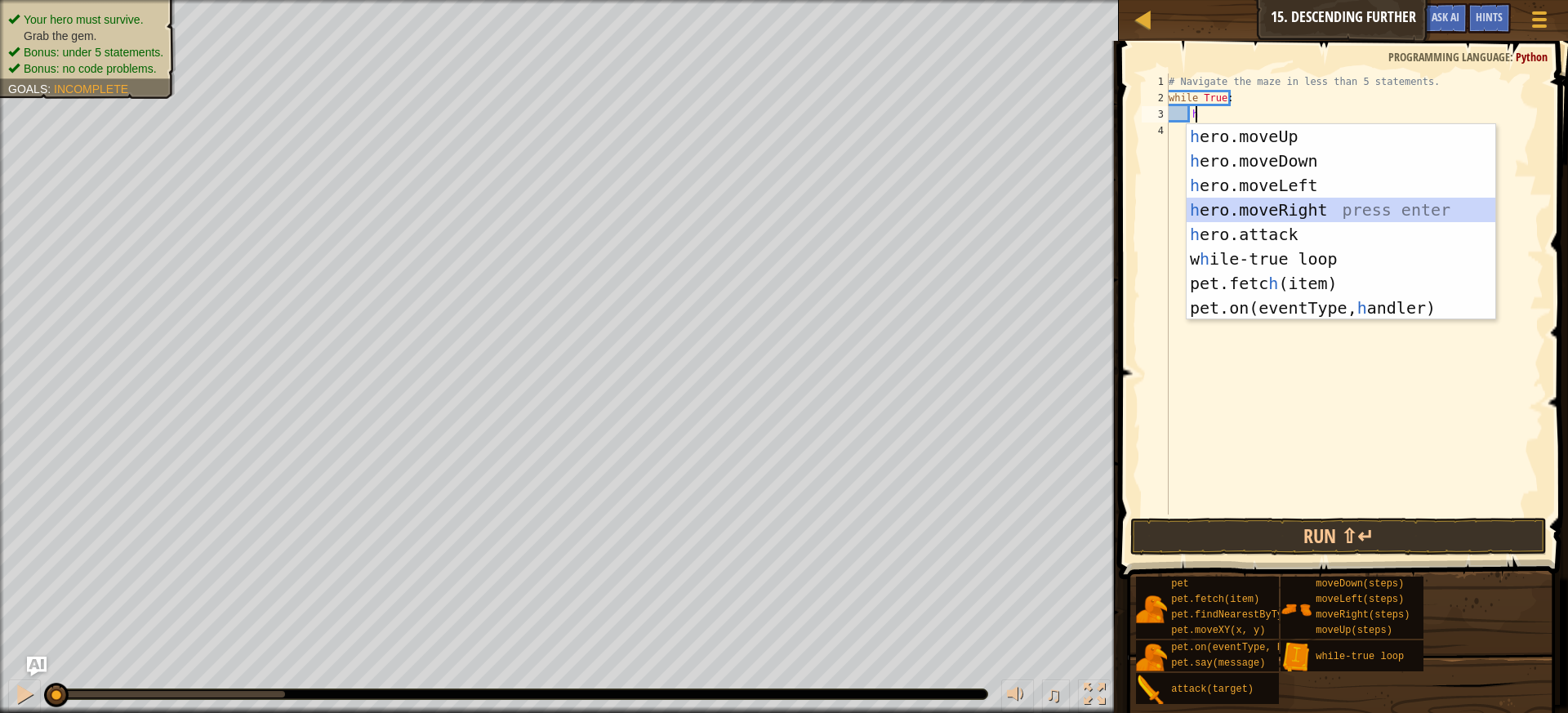
drag, startPoint x: 1316, startPoint y: 208, endPoint x: 1287, endPoint y: 146, distance: 68.4
click at [1311, 206] on div "h ero.moveUp press enter h ero.moveDown press enter h ero.moveLeft press enter …" at bounding box center [1341, 246] width 308 height 245
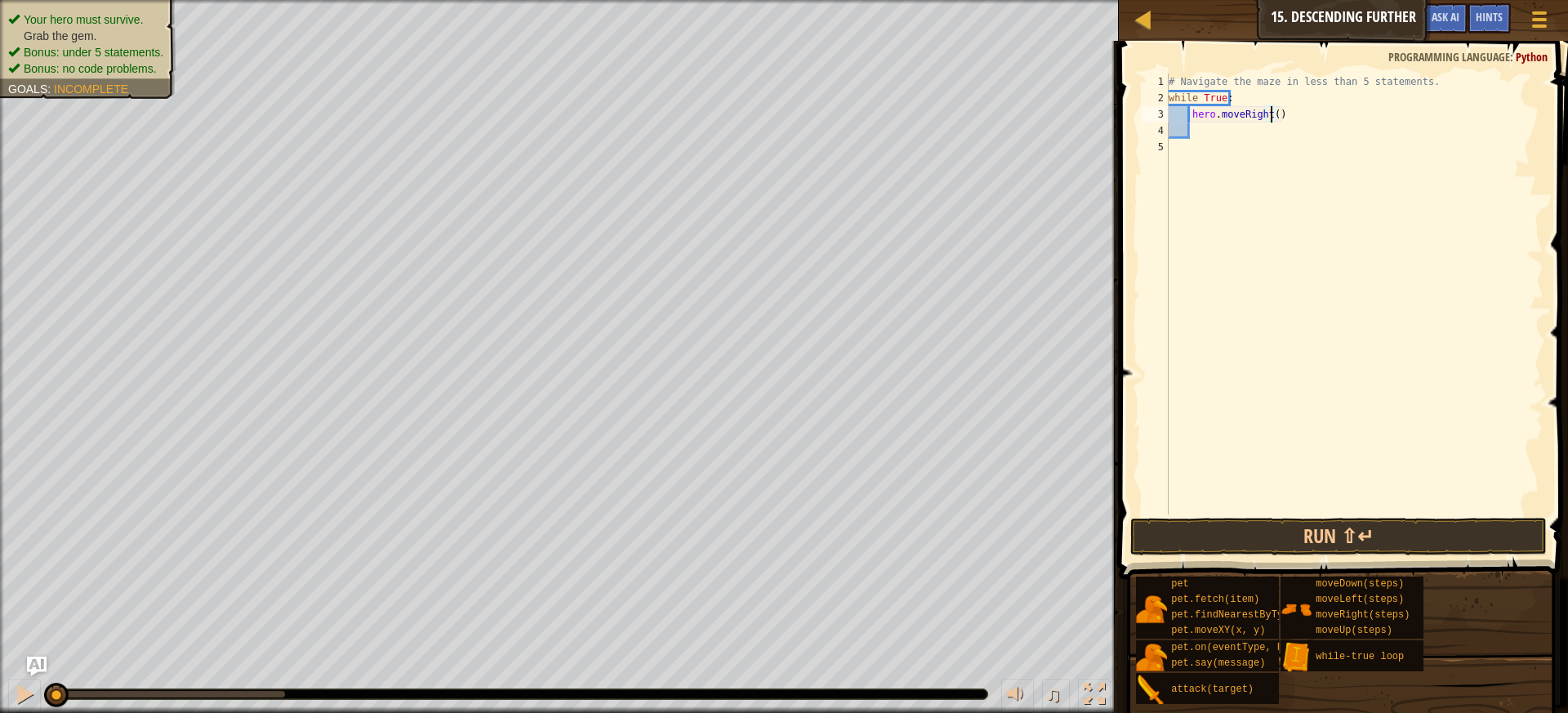
click at [1271, 118] on div "# Navigate the maze in less than 5 statements. while True : hero . moveRight ( )" at bounding box center [1354, 310] width 378 height 473
type textarea "hero.moveRight(2)"
click at [1249, 123] on div "# Navigate the maze in less than 5 statements. while True : hero . moveRight ( …" at bounding box center [1354, 310] width 378 height 473
type textarea "h"
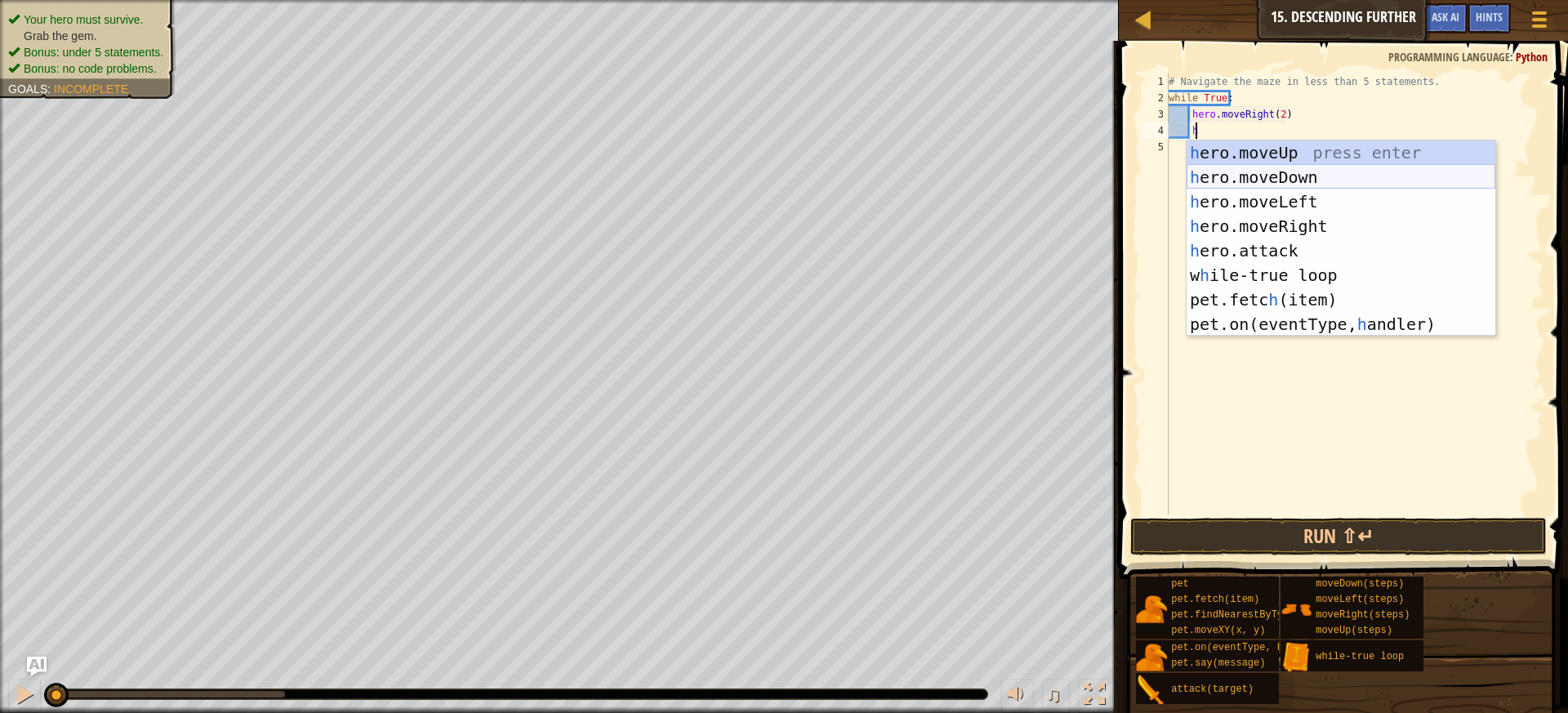
click at [1253, 179] on div "h ero.moveUp press enter h ero.moveDown press enter h ero.moveLeft press enter …" at bounding box center [1341, 262] width 308 height 245
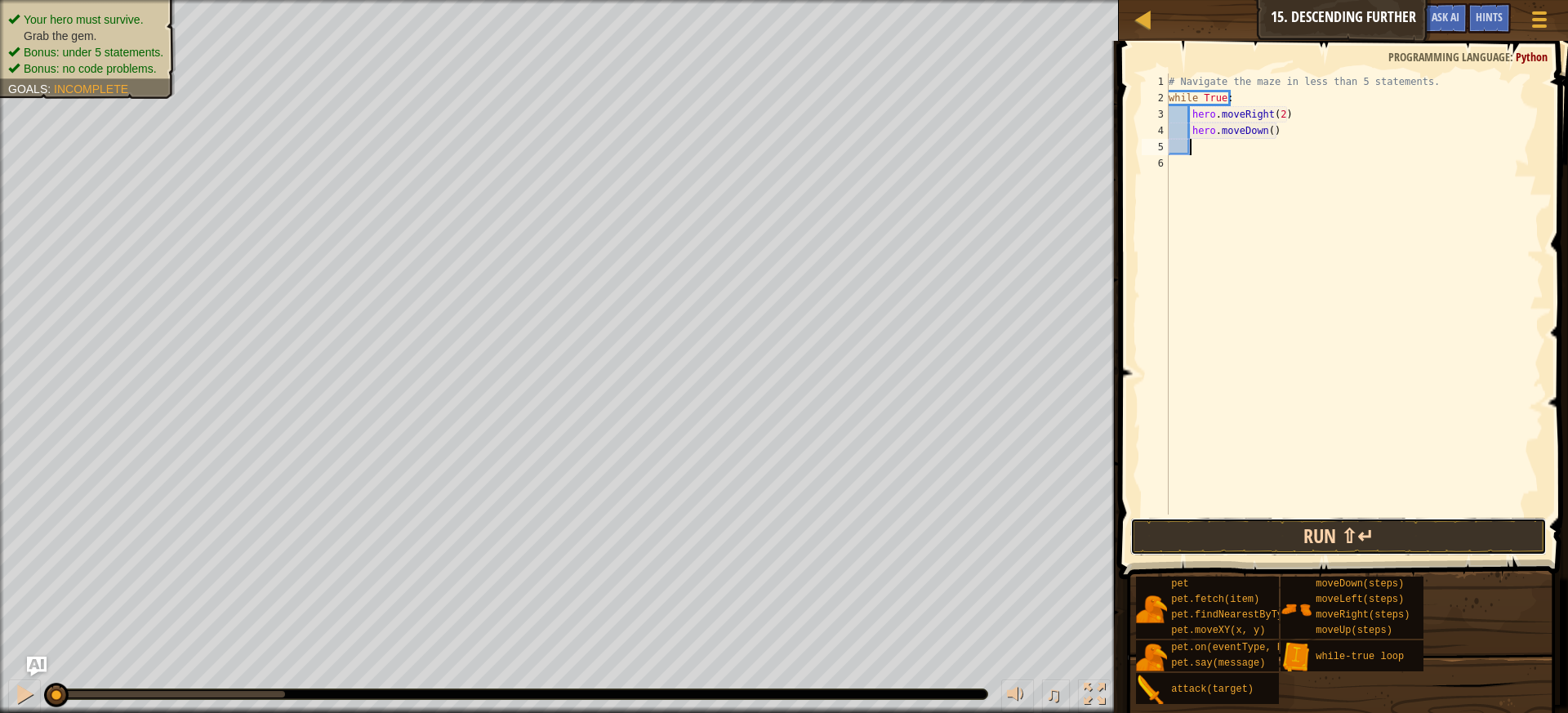
click at [1262, 536] on button "Run ⇧↵" at bounding box center [1339, 536] width 418 height 37
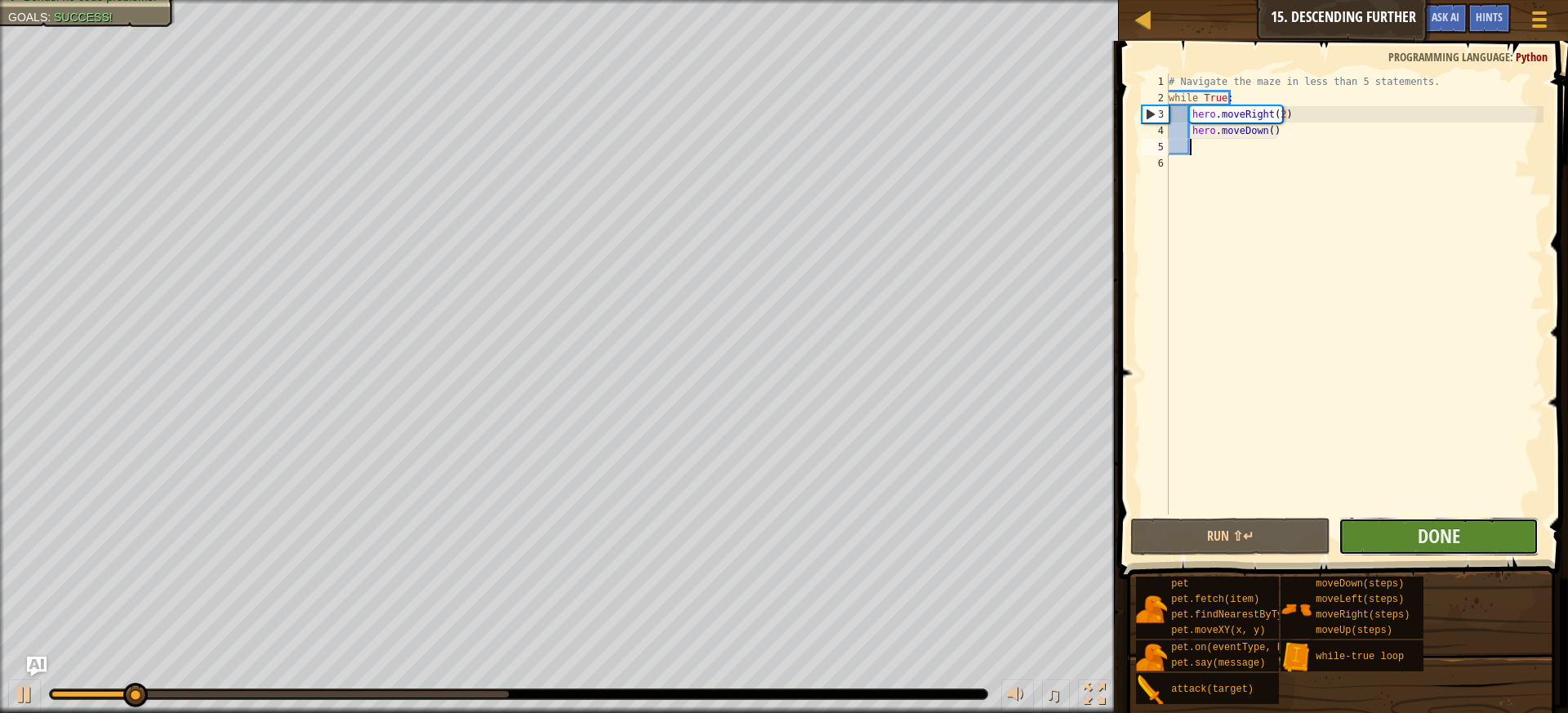
click at [1396, 533] on button "Done" at bounding box center [1439, 536] width 200 height 37
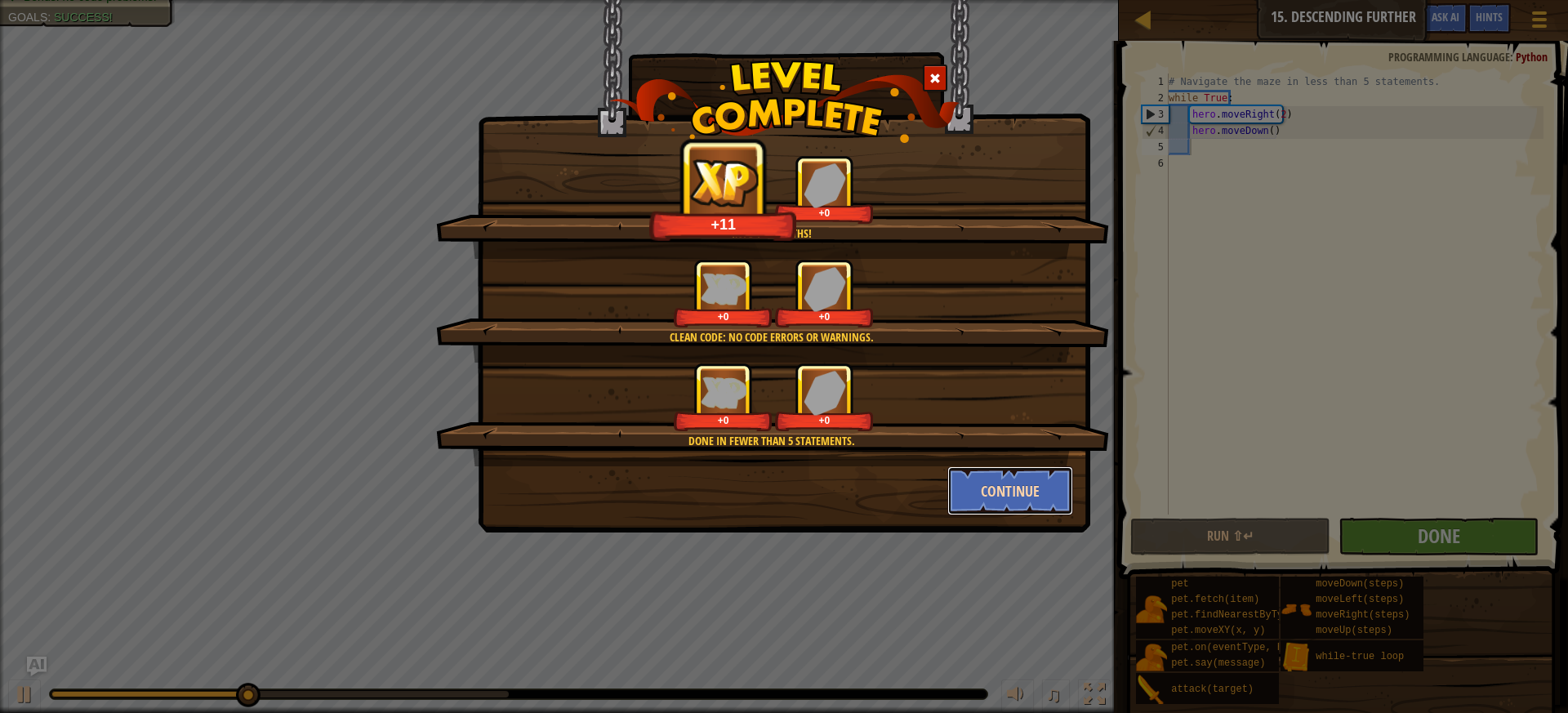
click at [959, 484] on button "Continue" at bounding box center [1010, 491] width 127 height 49
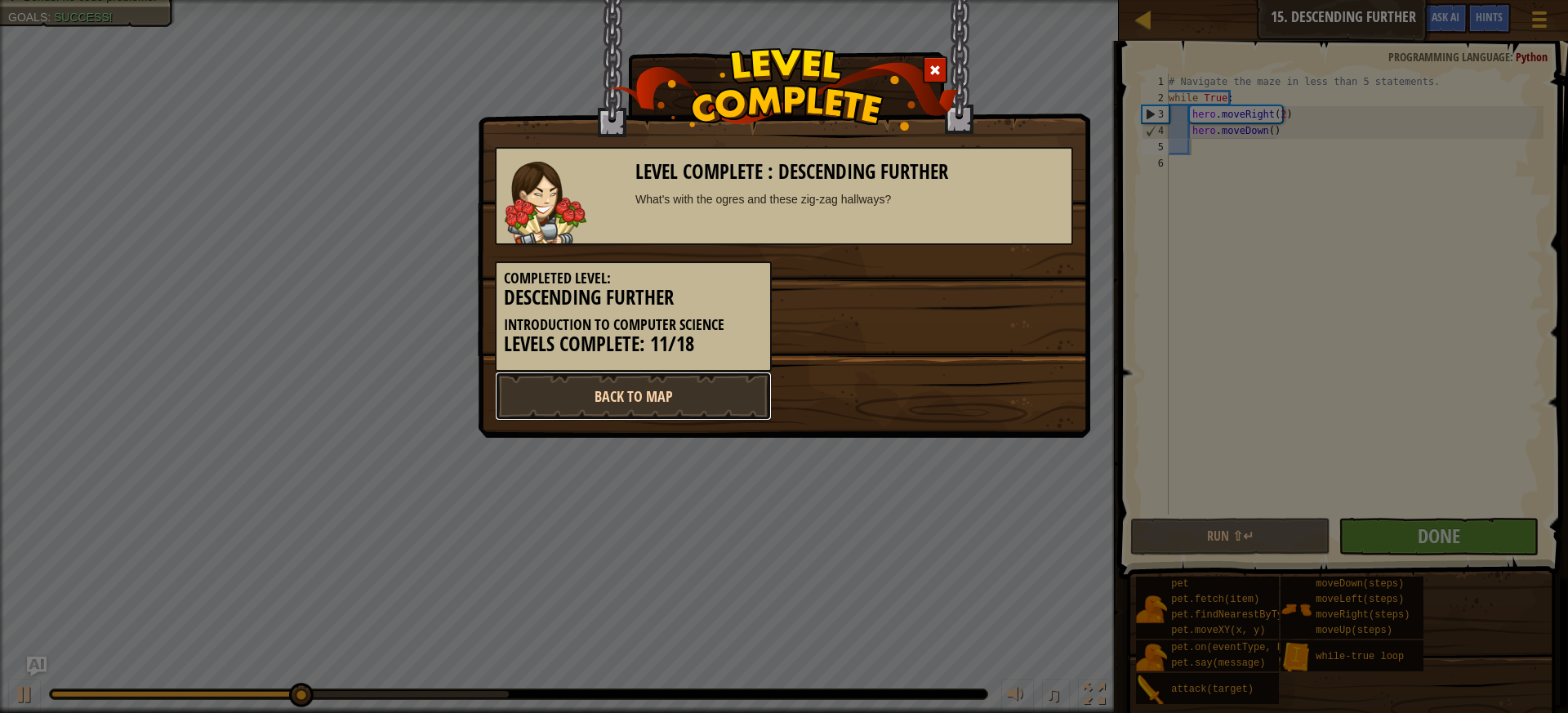
click at [758, 408] on link "Back to Map" at bounding box center [634, 396] width 277 height 49
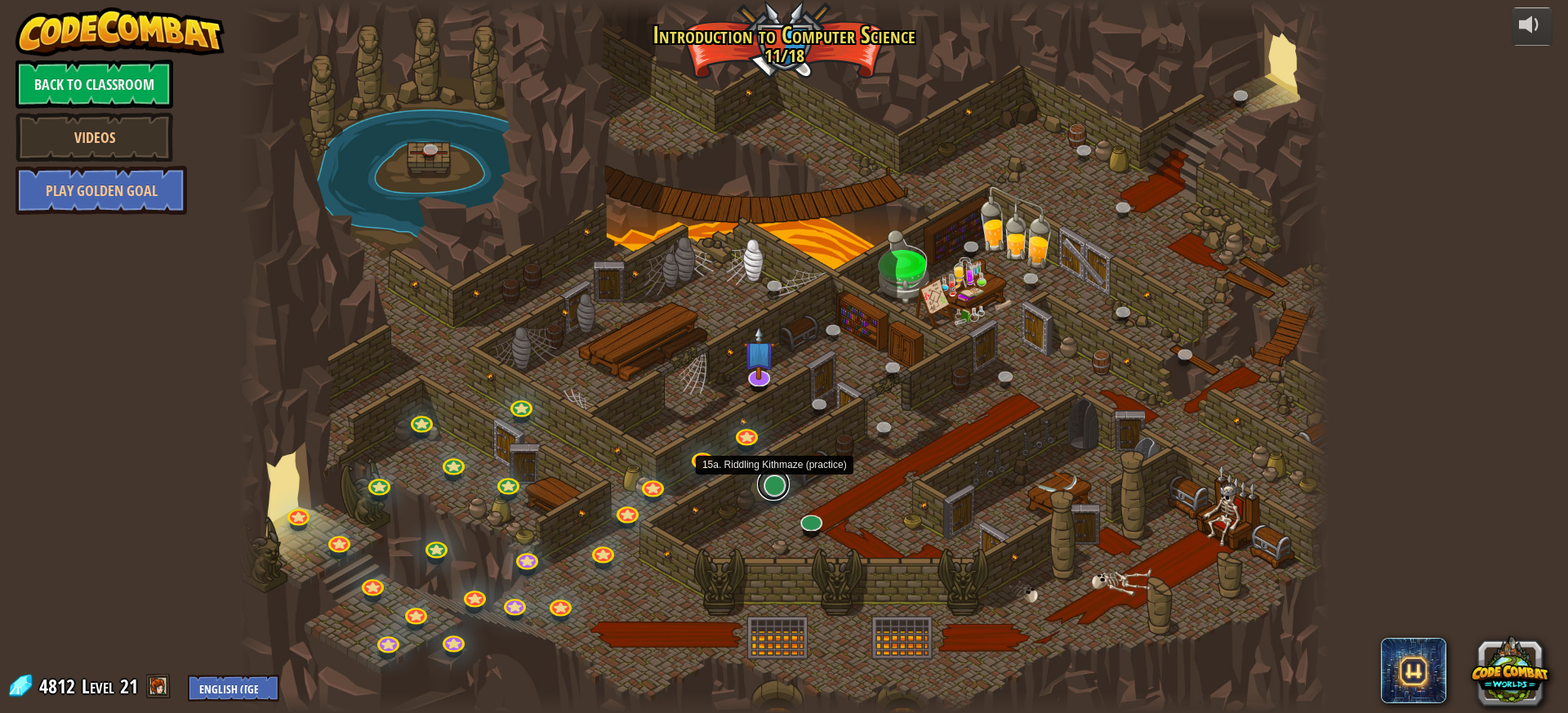
click at [778, 488] on link at bounding box center [773, 483] width 32 height 32
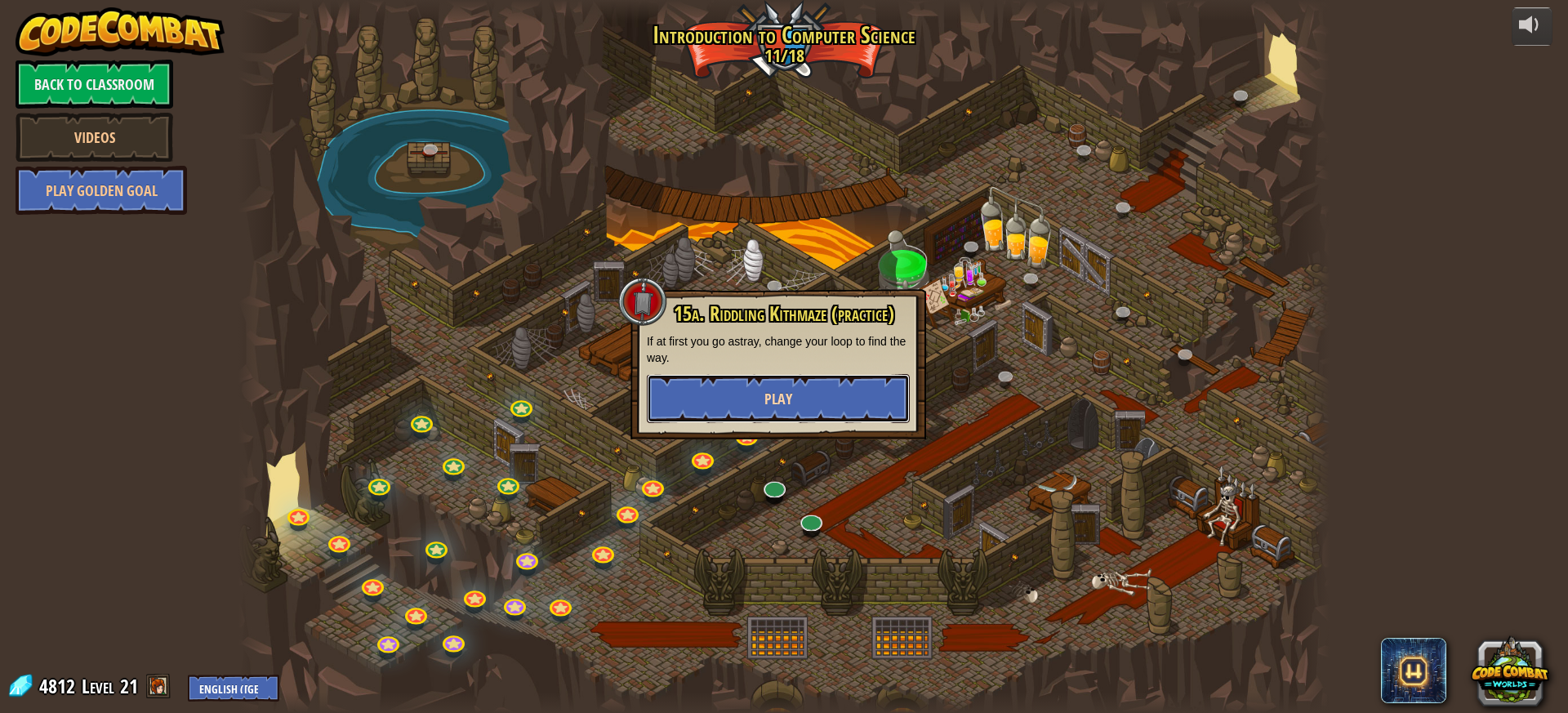
click at [845, 401] on button "Play" at bounding box center [779, 399] width 263 height 49
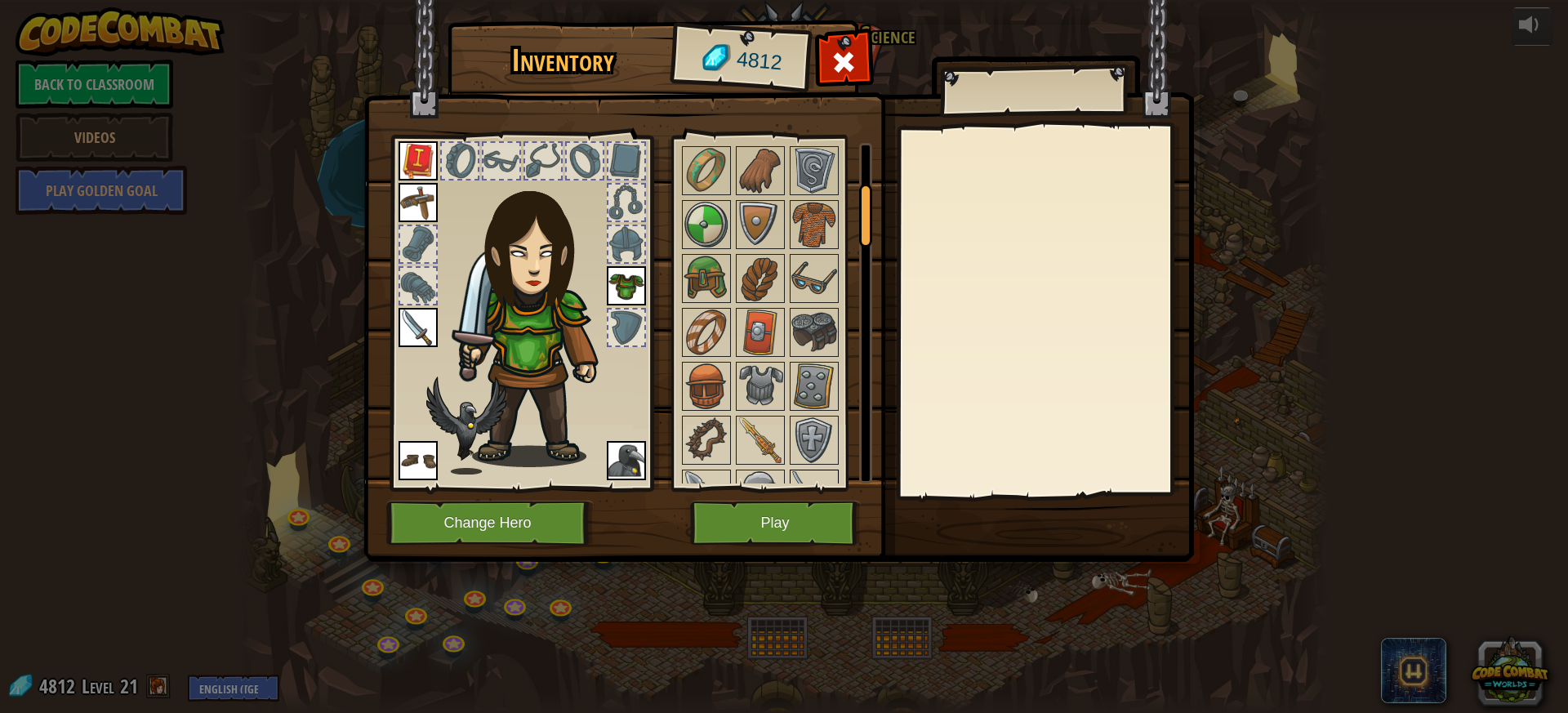
scroll to position [245, 0]
click at [818, 266] on img at bounding box center [814, 275] width 46 height 46
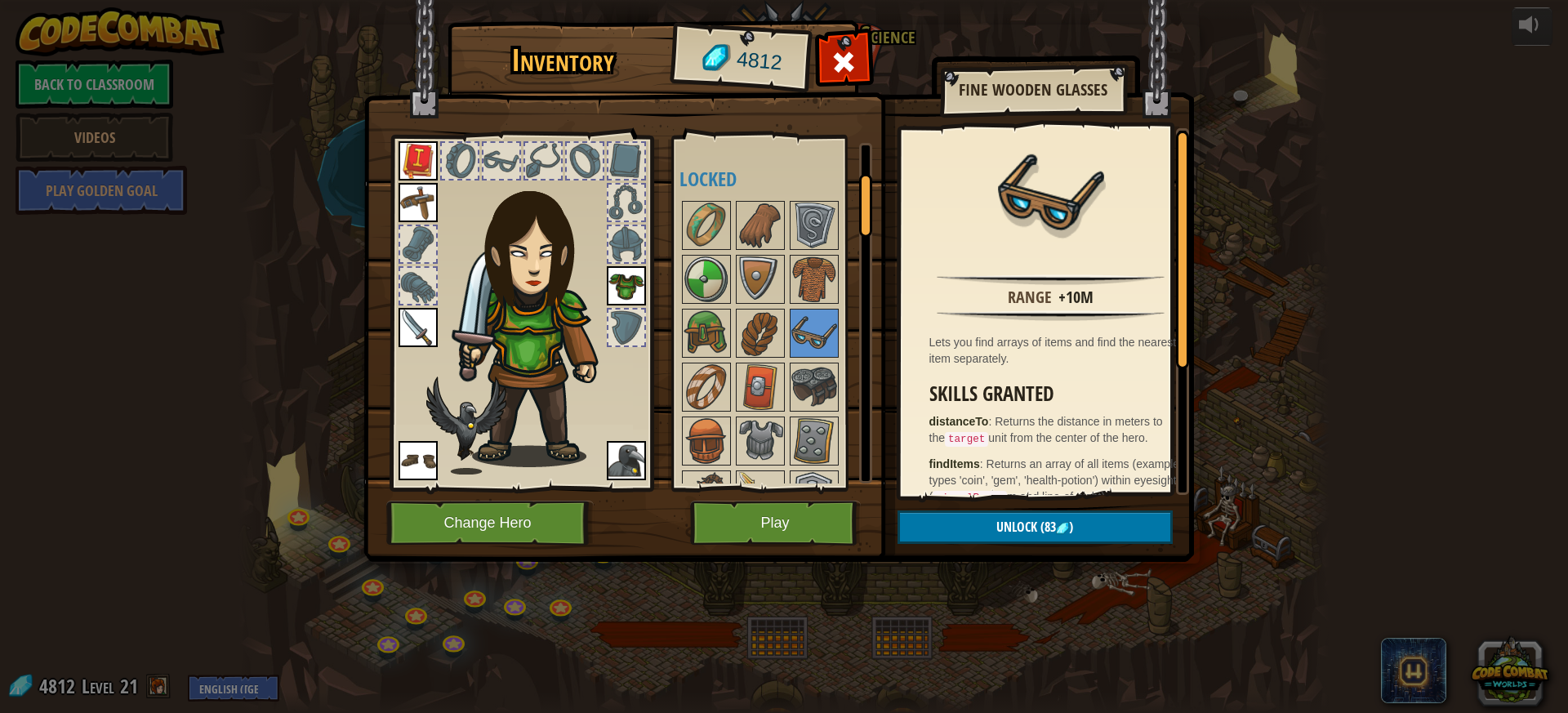
scroll to position [163, 0]
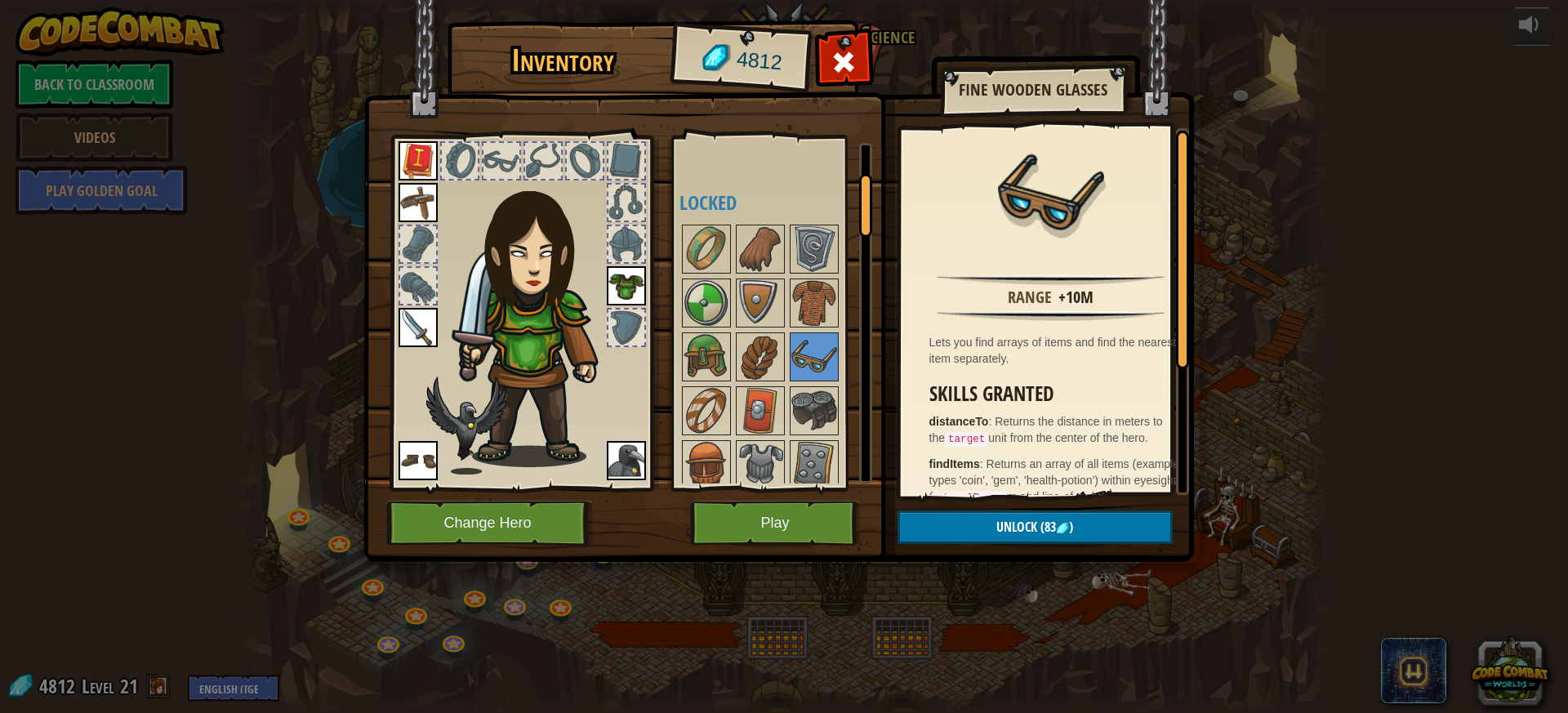
click at [628, 159] on div at bounding box center [626, 161] width 36 height 36
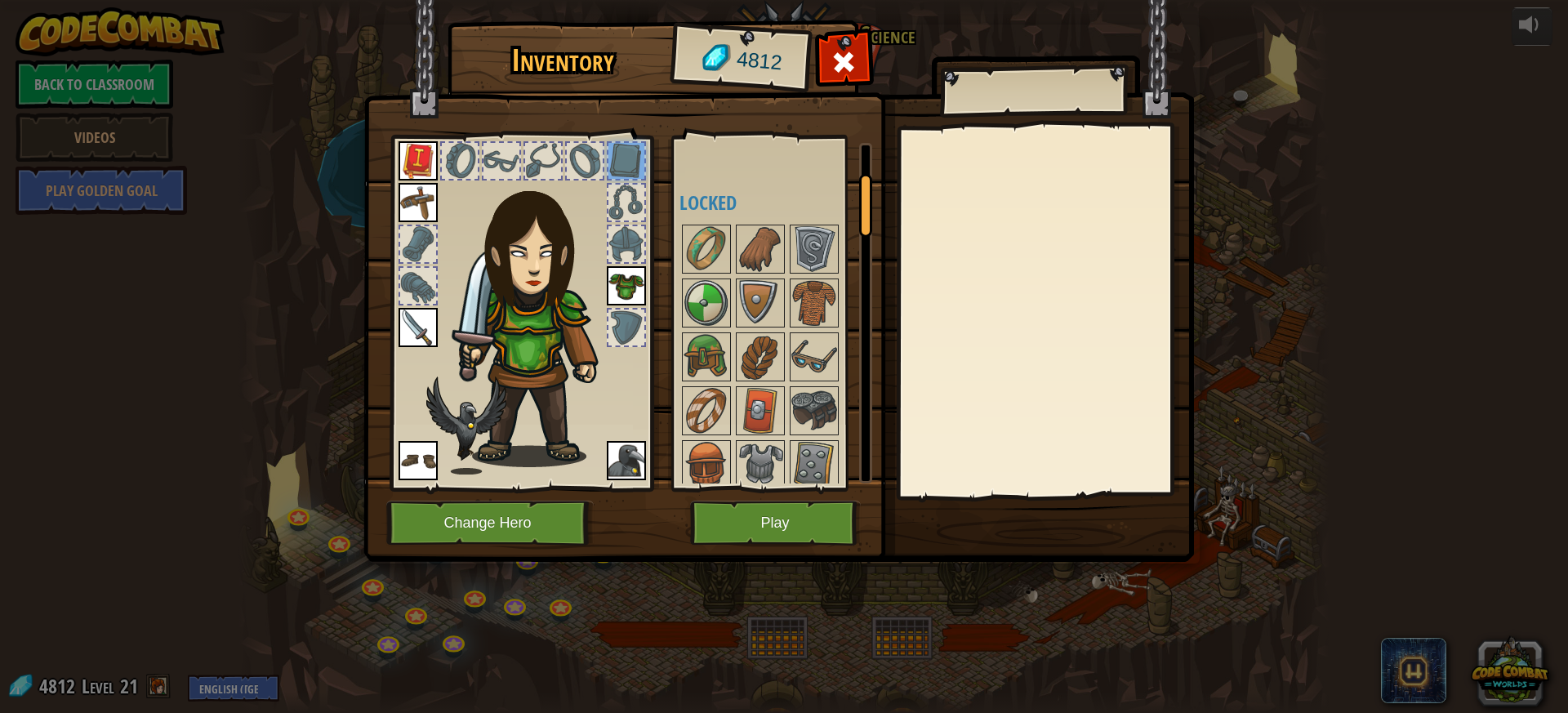
click at [628, 159] on div at bounding box center [626, 161] width 36 height 36
click at [768, 518] on button "Play" at bounding box center [776, 523] width 171 height 45
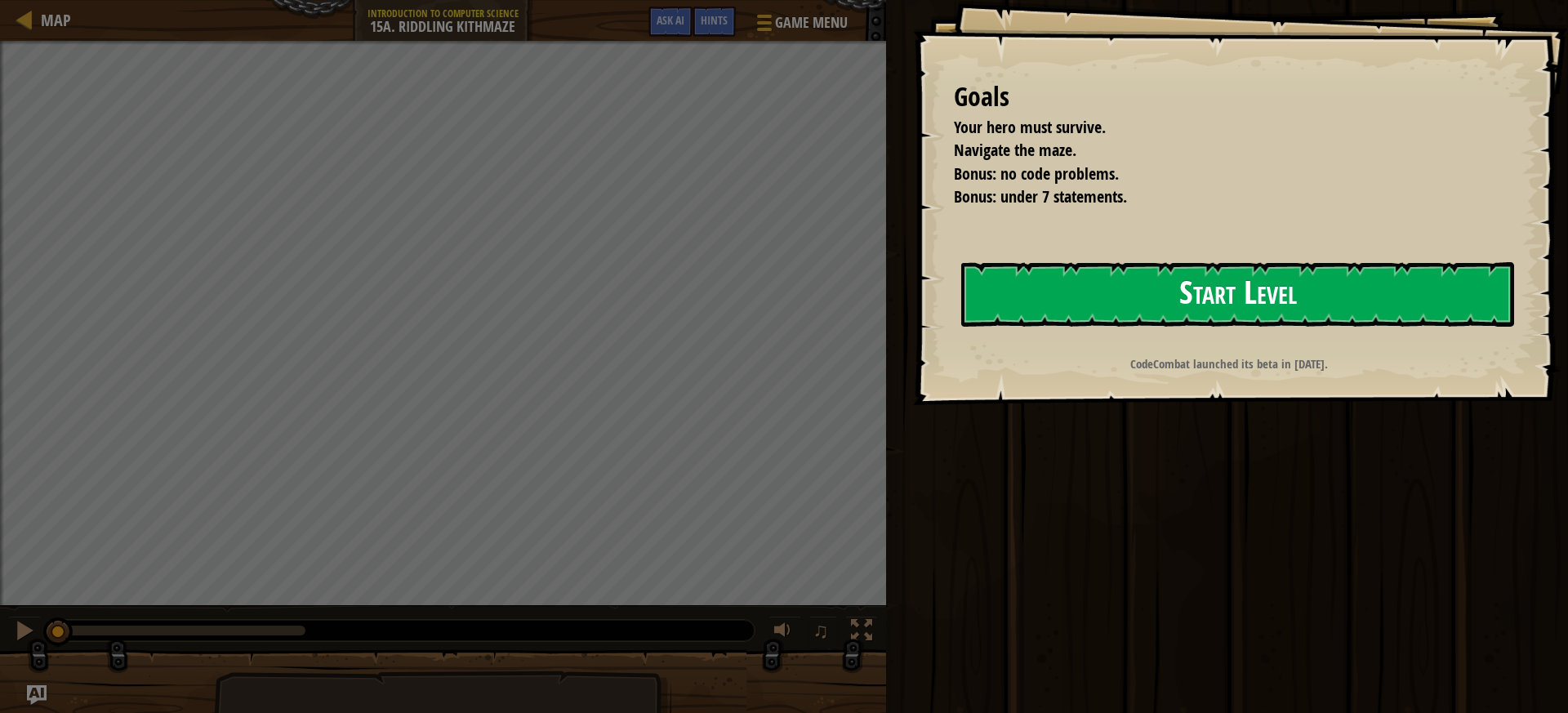
click at [1274, 301] on button "Start Level" at bounding box center [1238, 295] width 553 height 65
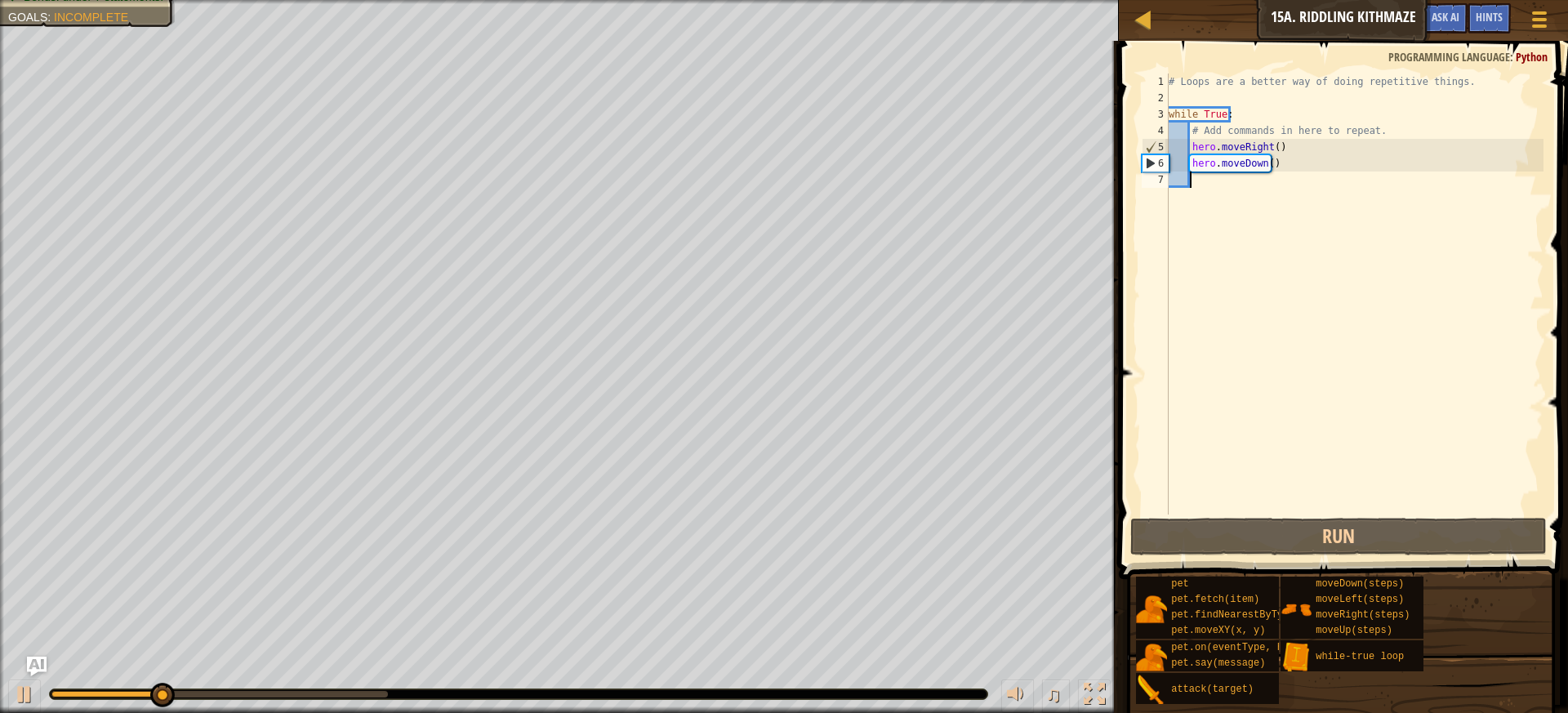
click at [1217, 188] on div "# Loops are a better way of doing repetitive things. while True : # Add command…" at bounding box center [1354, 310] width 378 height 473
type textarea "h"
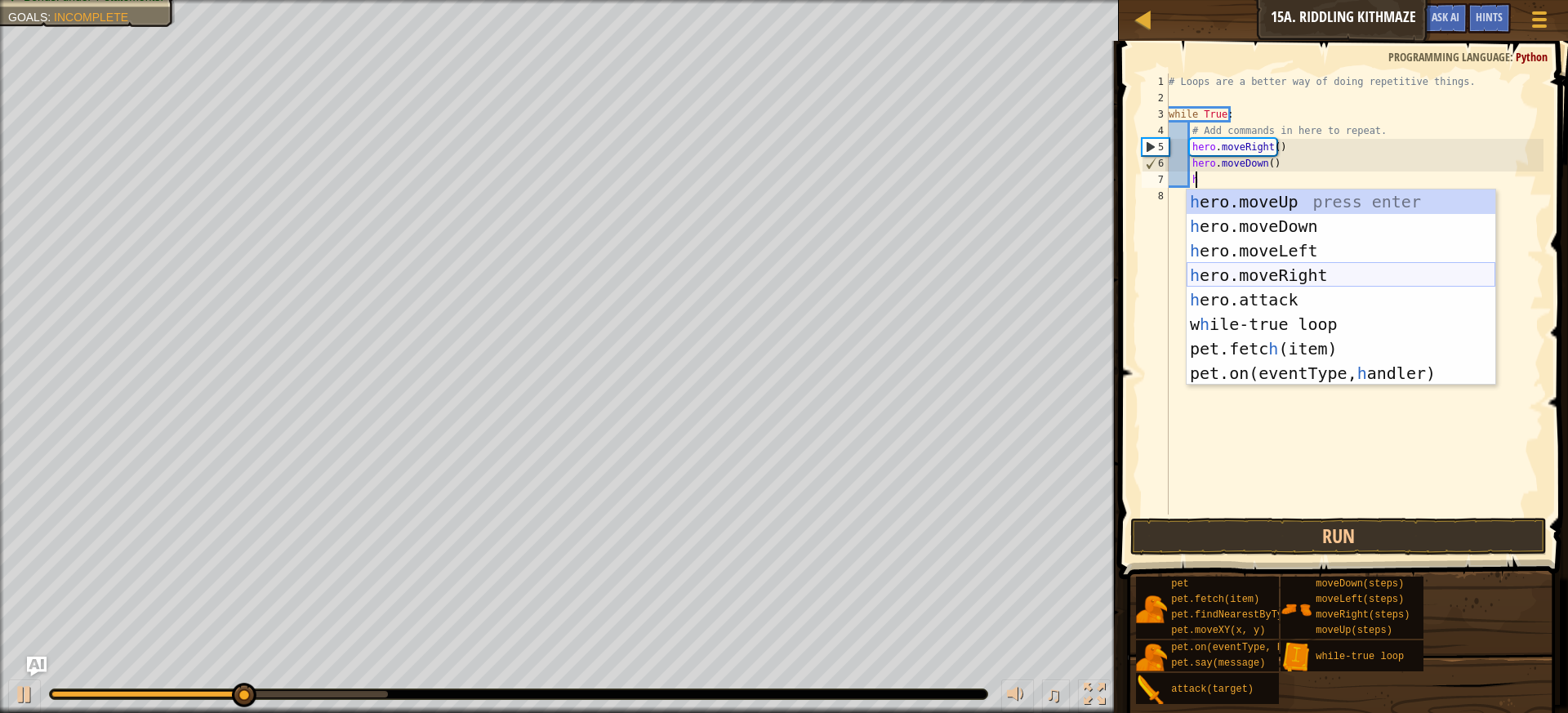
click at [1295, 271] on div "h ero.moveUp press enter h ero.moveDown press enter h ero.moveLeft press enter …" at bounding box center [1341, 311] width 308 height 245
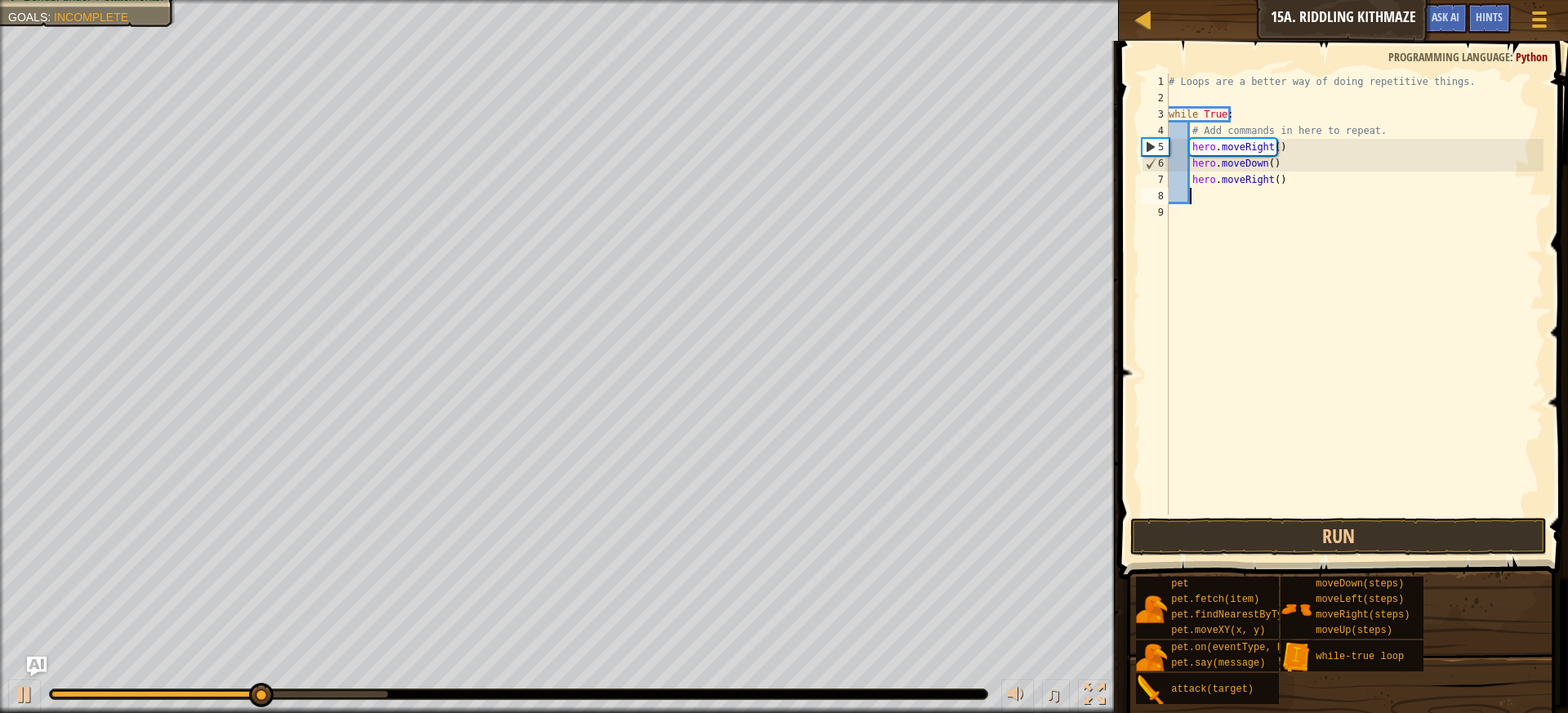
click at [1268, 182] on div "# Loops are a better way of doing repetitive things. while True : # Add command…" at bounding box center [1354, 310] width 378 height 473
type textarea "hero.moveRight(2)"
click at [1243, 197] on div "# Loops are a better way of doing repetitive things. while True : # Add command…" at bounding box center [1354, 310] width 378 height 473
type textarea "h"
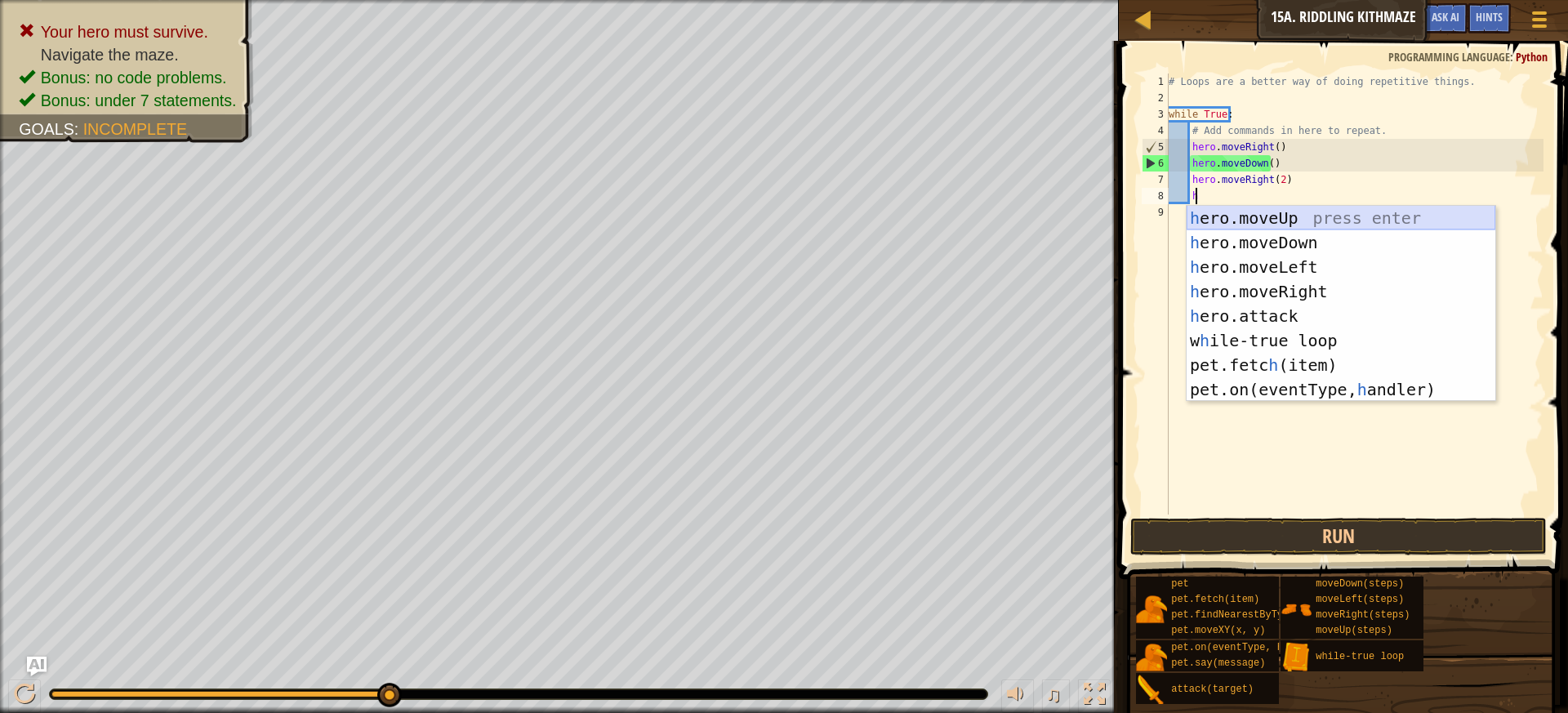
click at [1292, 218] on div "h ero.moveUp press enter h ero.moveDown press enter h ero.moveLeft press enter …" at bounding box center [1341, 328] width 308 height 245
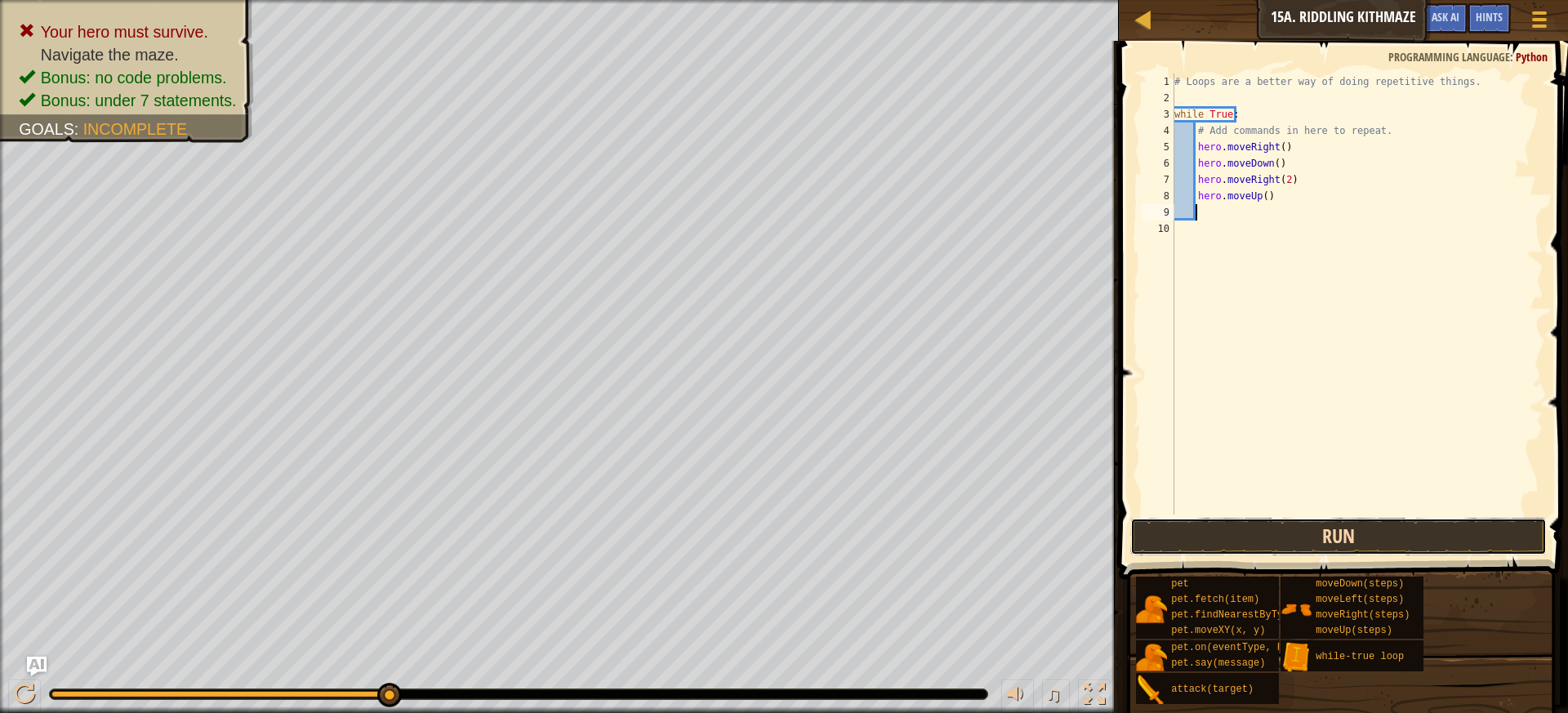
click at [1325, 526] on button "Run" at bounding box center [1339, 536] width 418 height 37
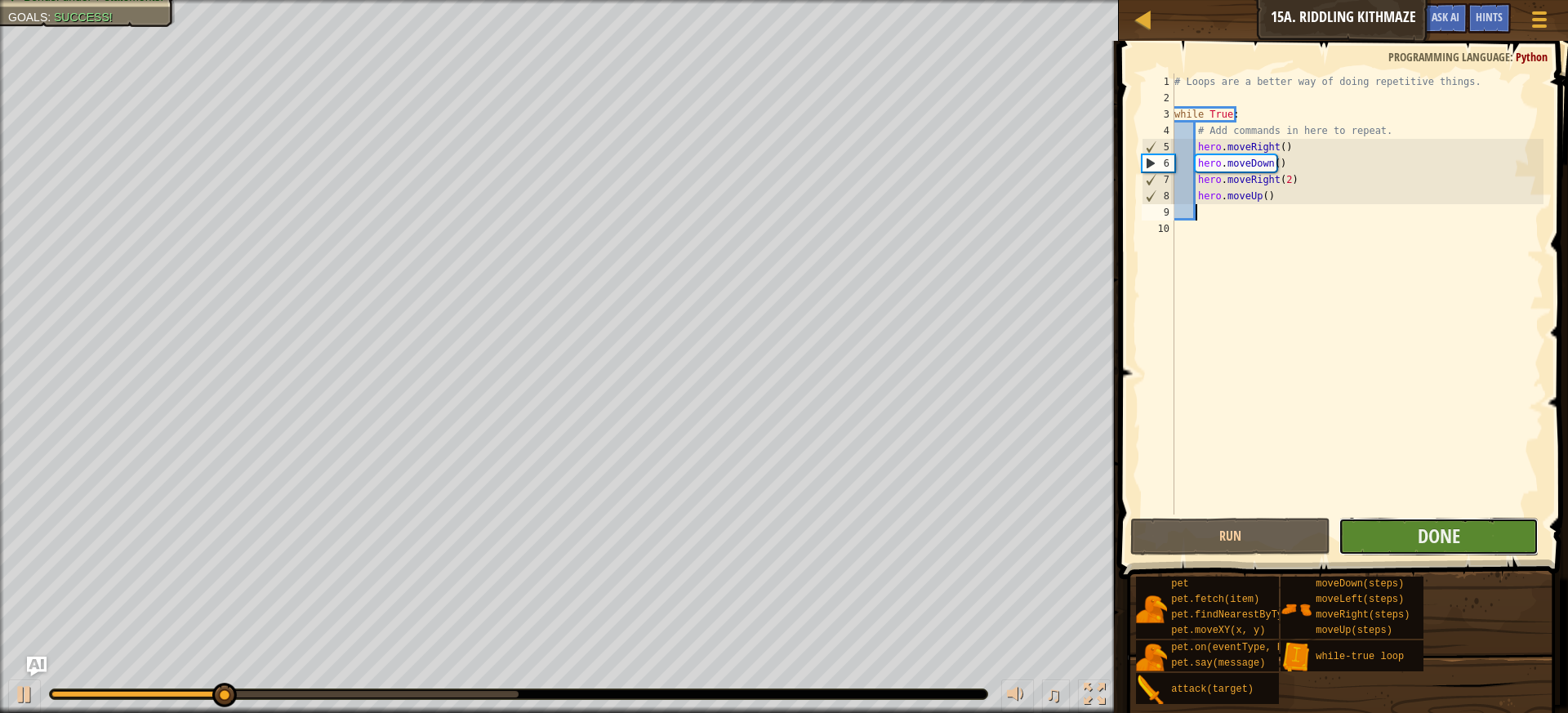
click at [1374, 524] on button "Done" at bounding box center [1439, 536] width 200 height 37
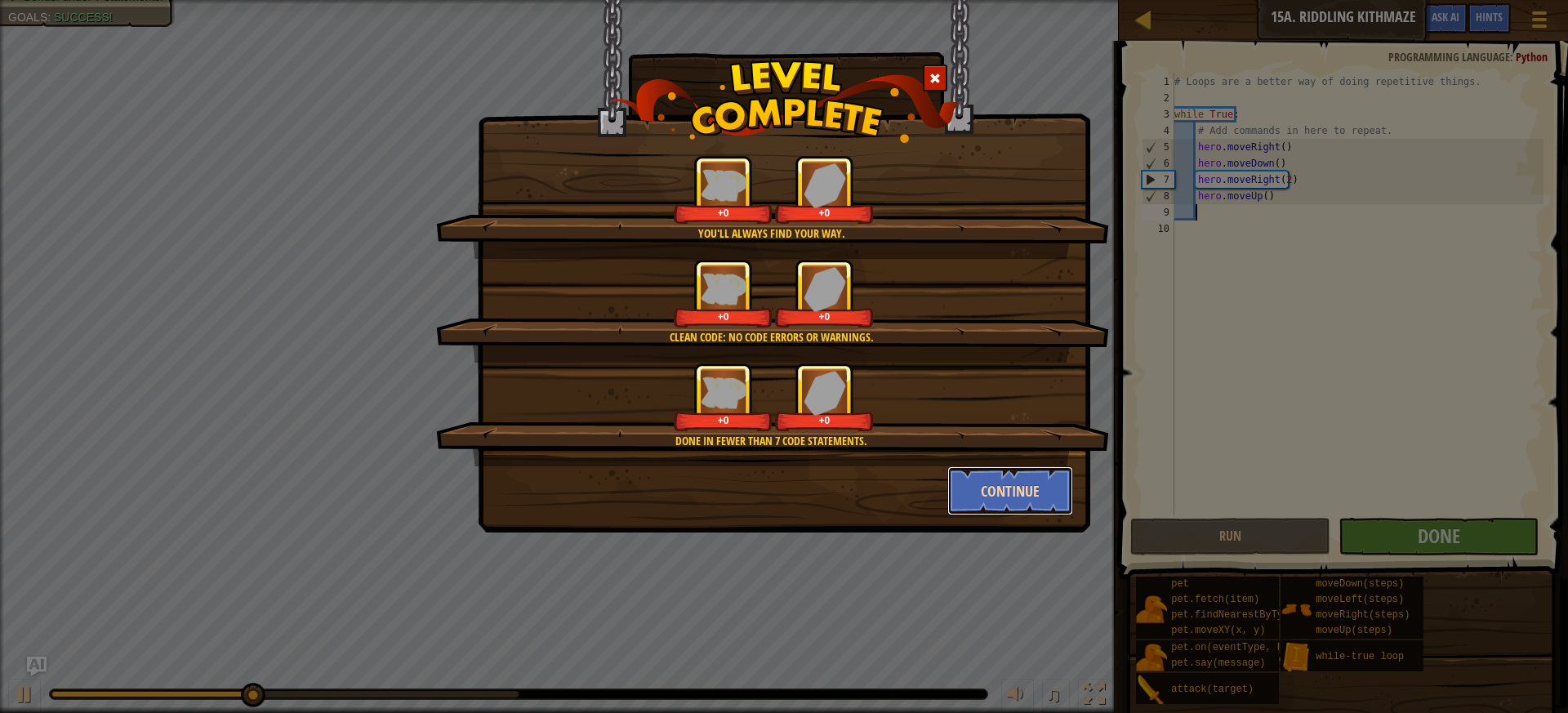
click at [1015, 503] on button "Continue" at bounding box center [1010, 491] width 127 height 49
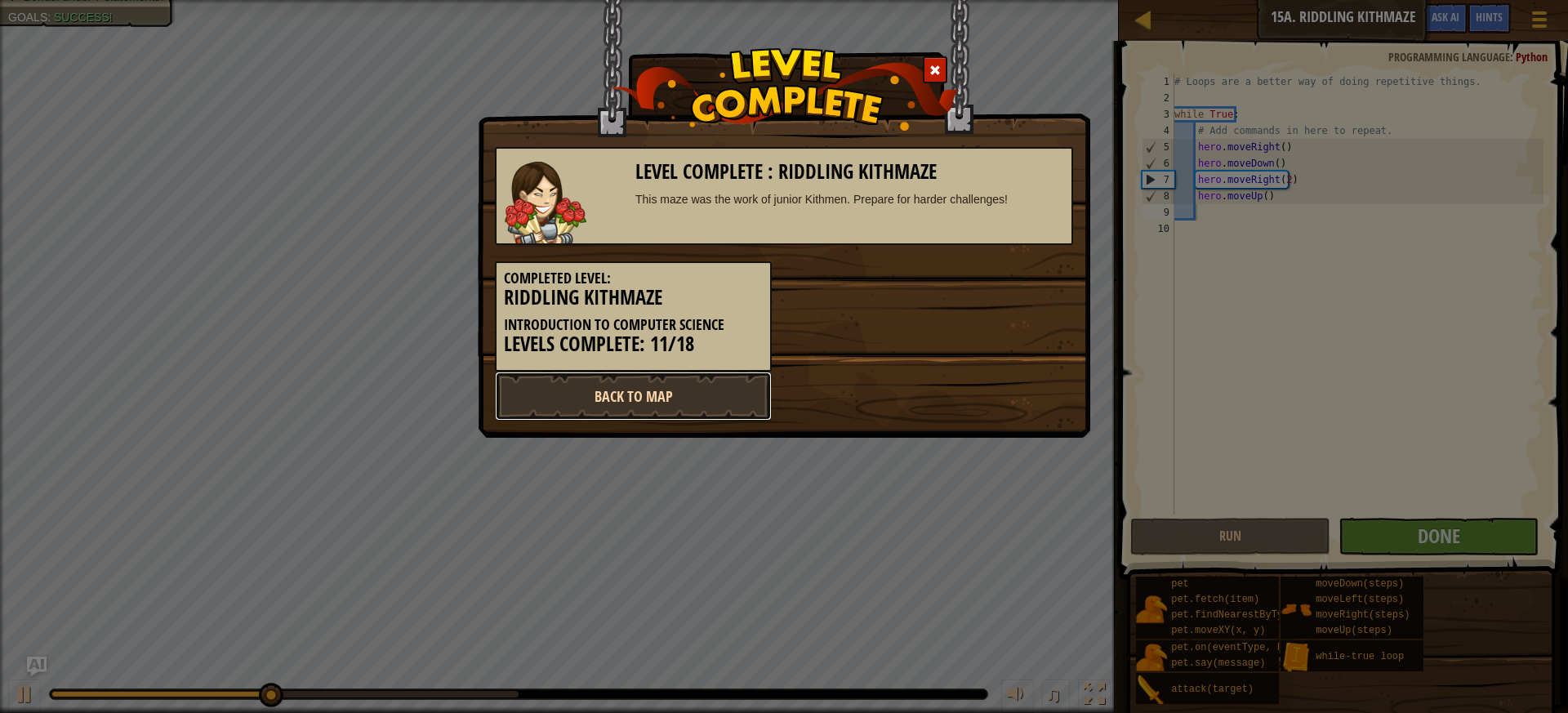
click at [576, 380] on link "Back to Map" at bounding box center [634, 396] width 277 height 49
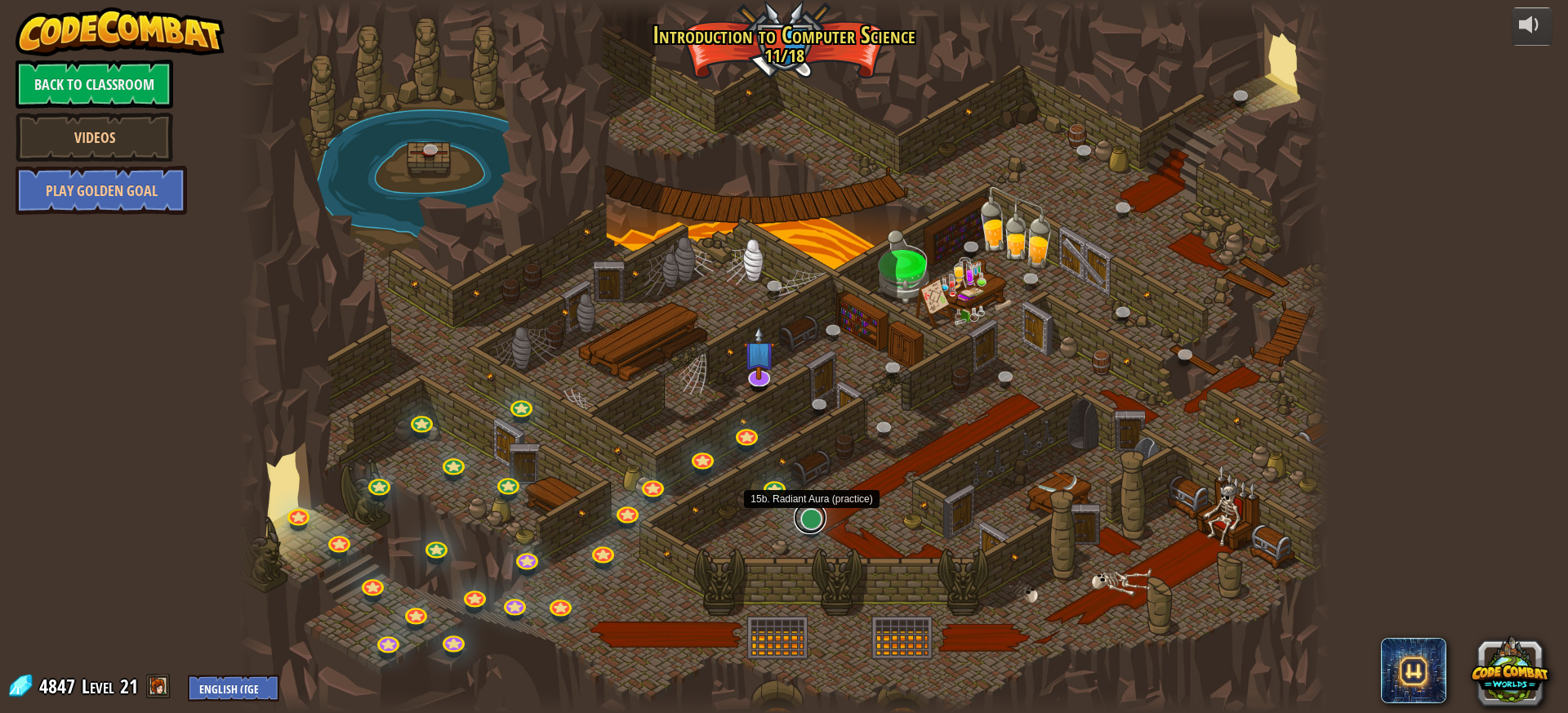
click at [813, 529] on link at bounding box center [810, 518] width 32 height 32
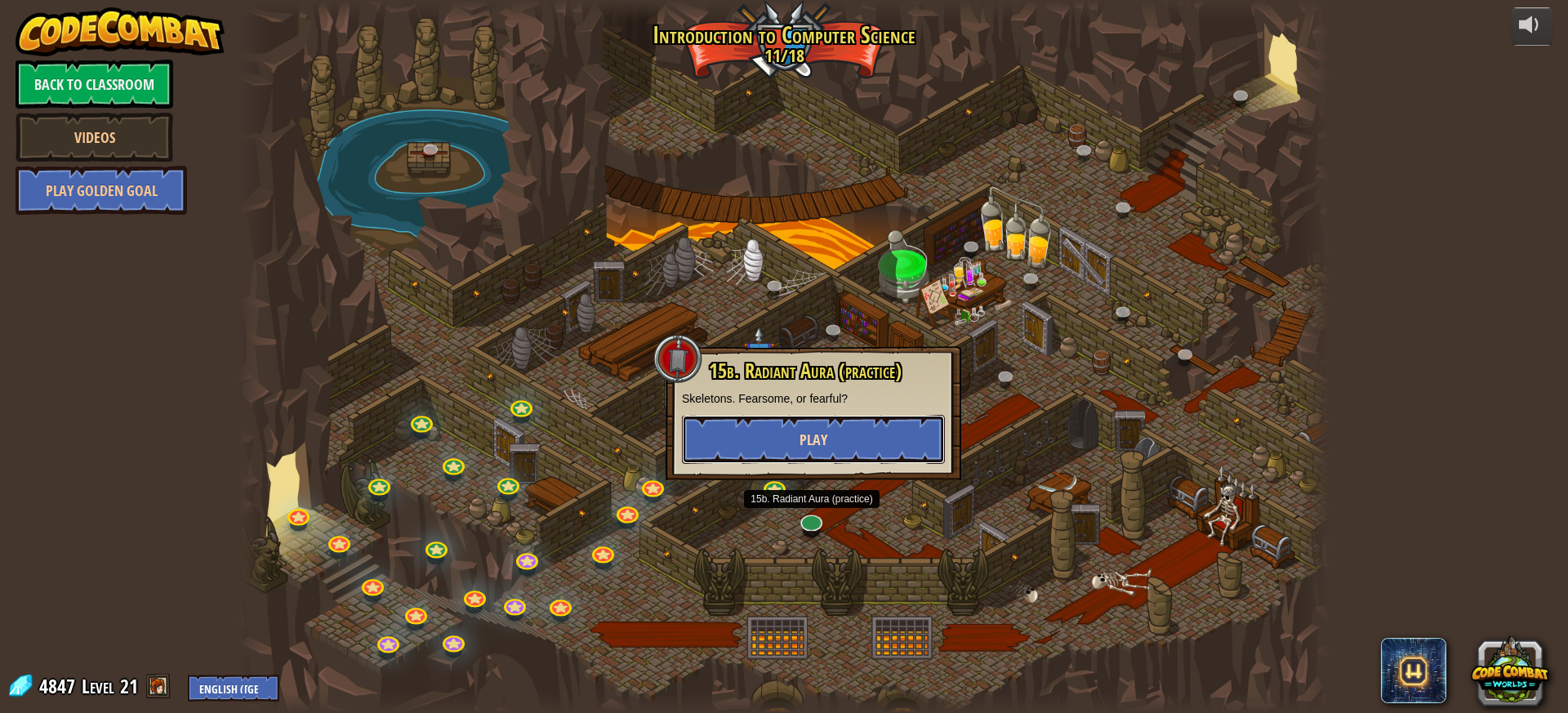
click at [847, 453] on button "Play" at bounding box center [813, 439] width 263 height 49
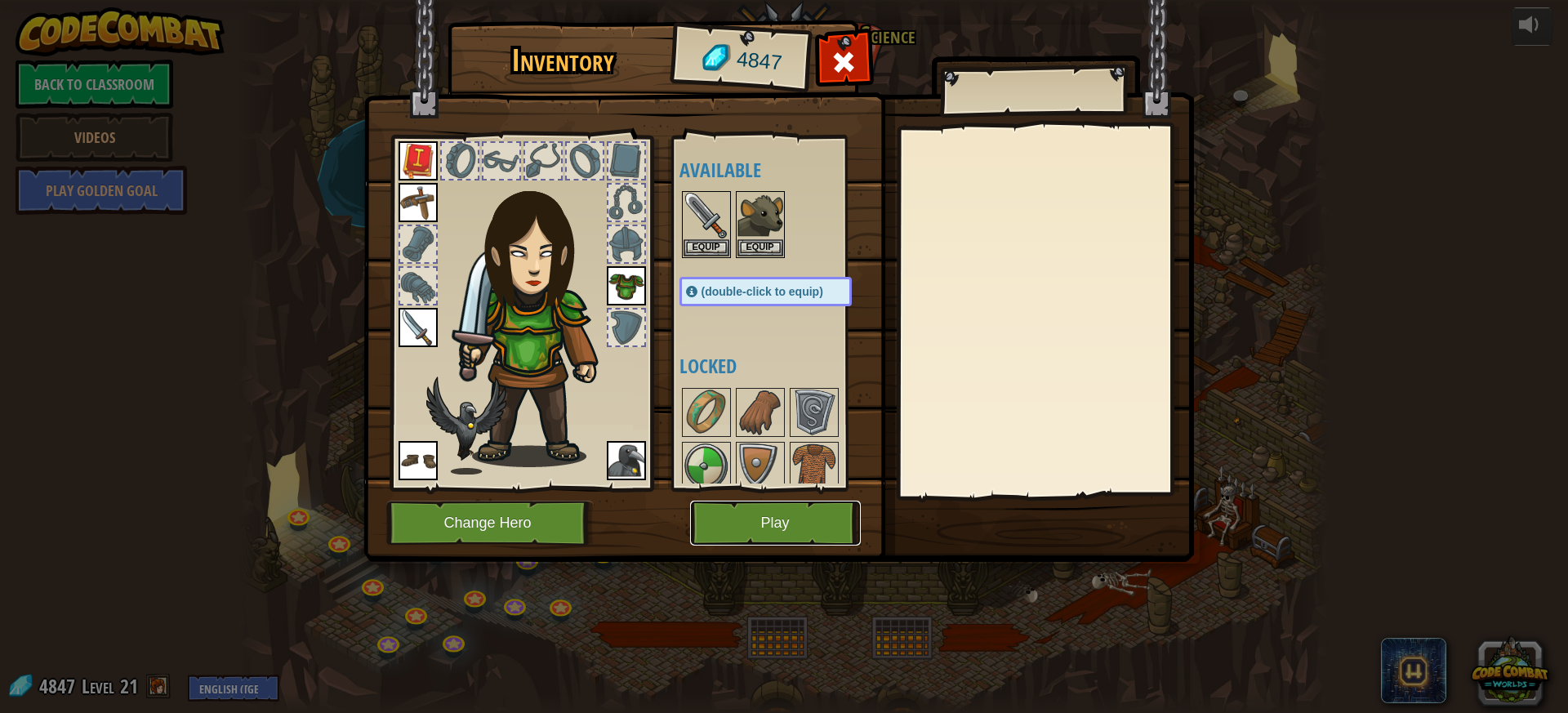
click at [784, 523] on button "Play" at bounding box center [776, 523] width 171 height 45
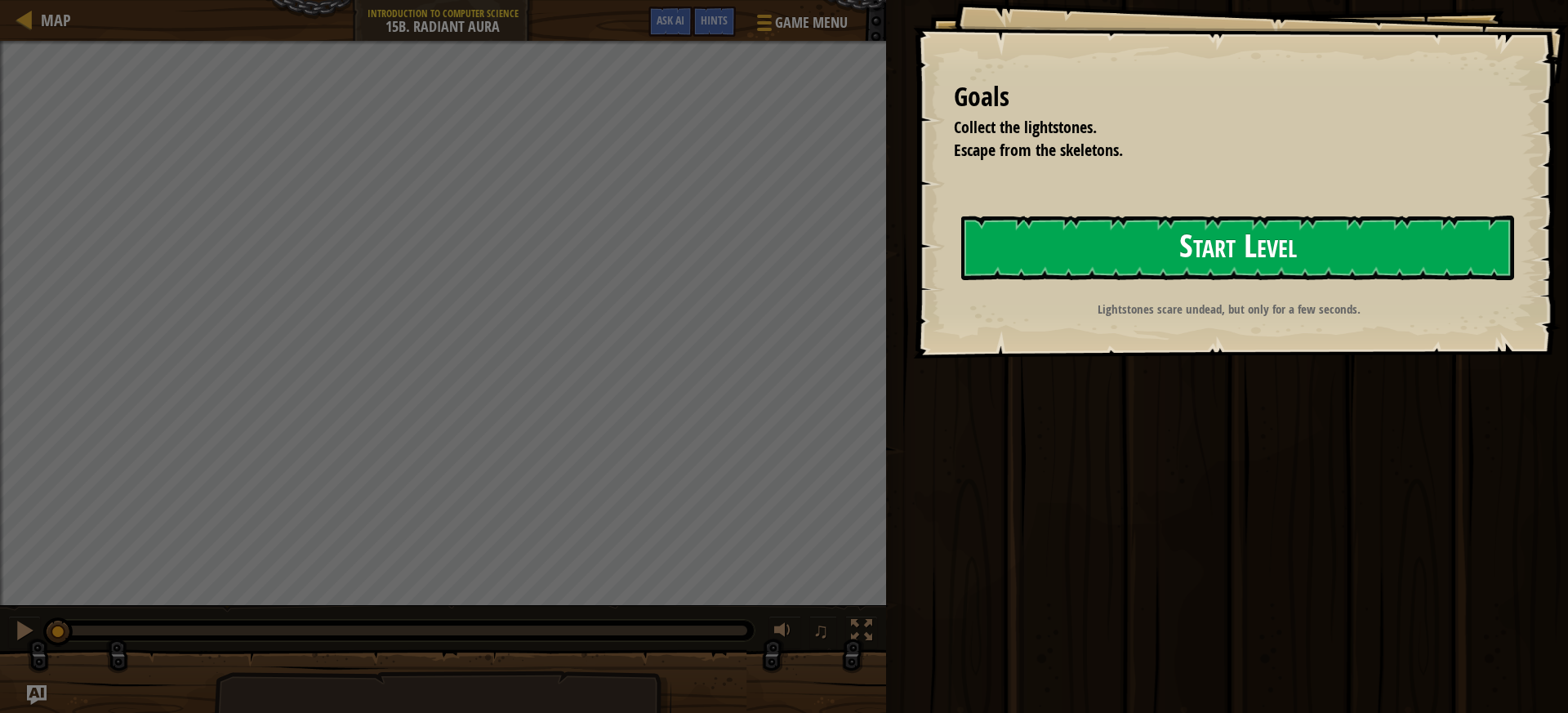
click at [1111, 255] on button "Start Level" at bounding box center [1238, 248] width 553 height 65
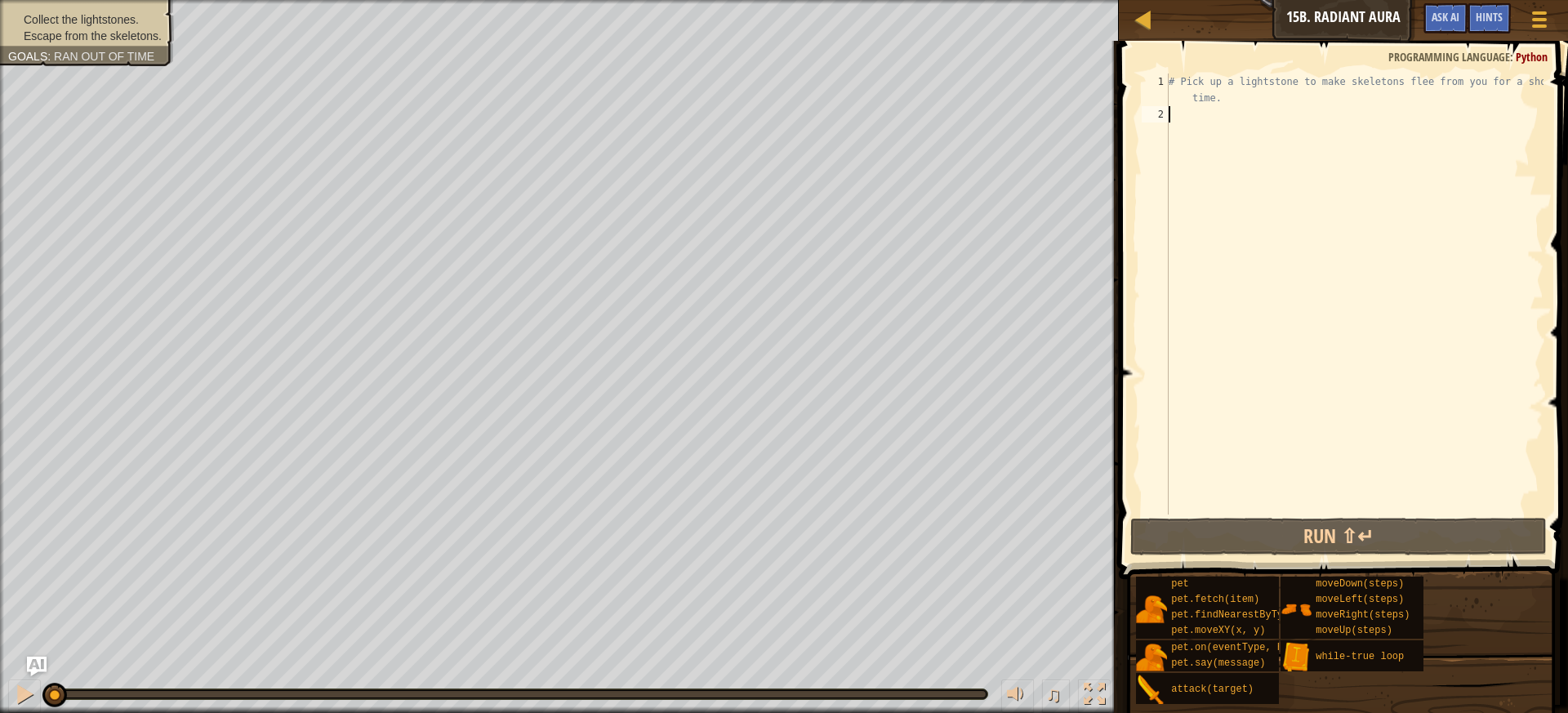
type textarea "w"
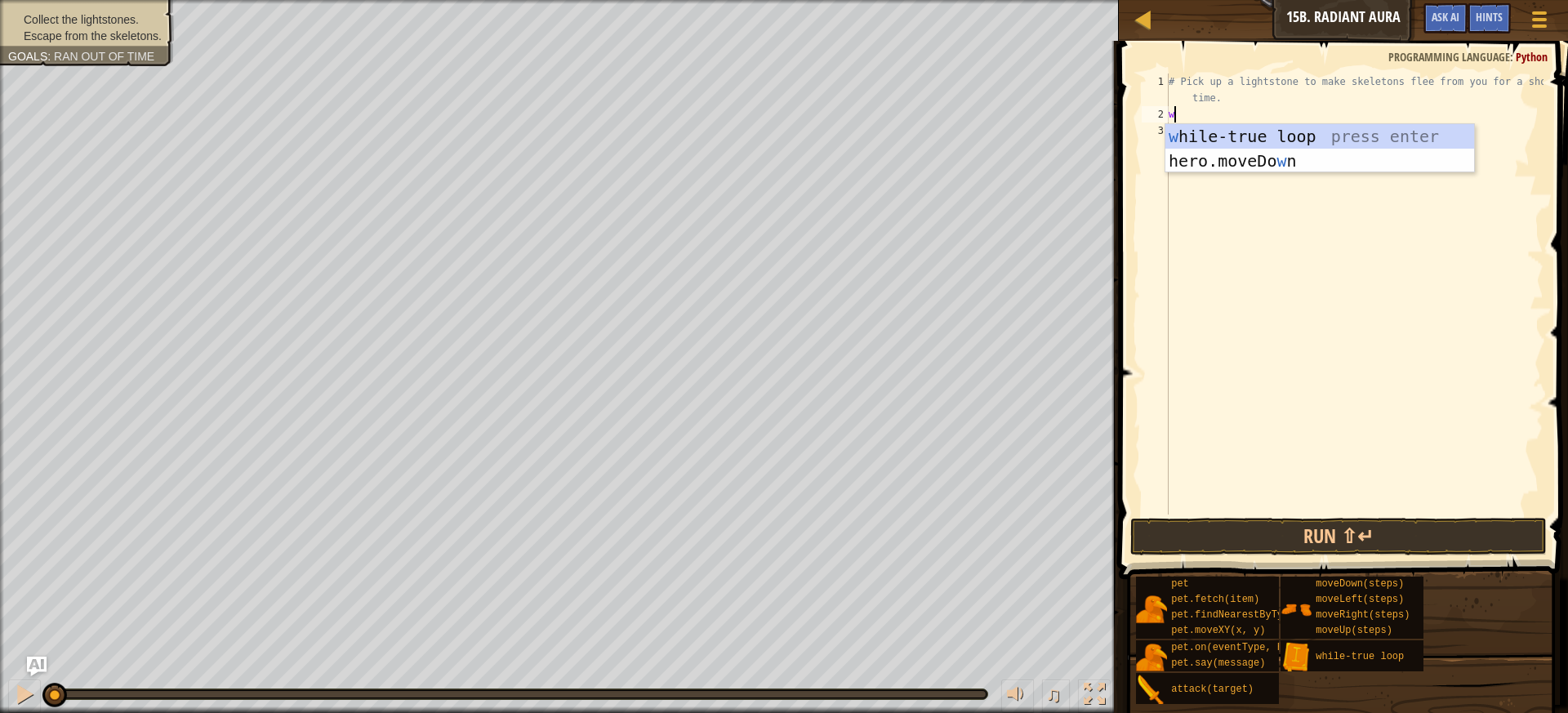
scroll to position [7, 0]
click at [1393, 127] on div "w [PERSON_NAME]-true loop press enter hero.moveDo w n press enter" at bounding box center [1319, 173] width 308 height 98
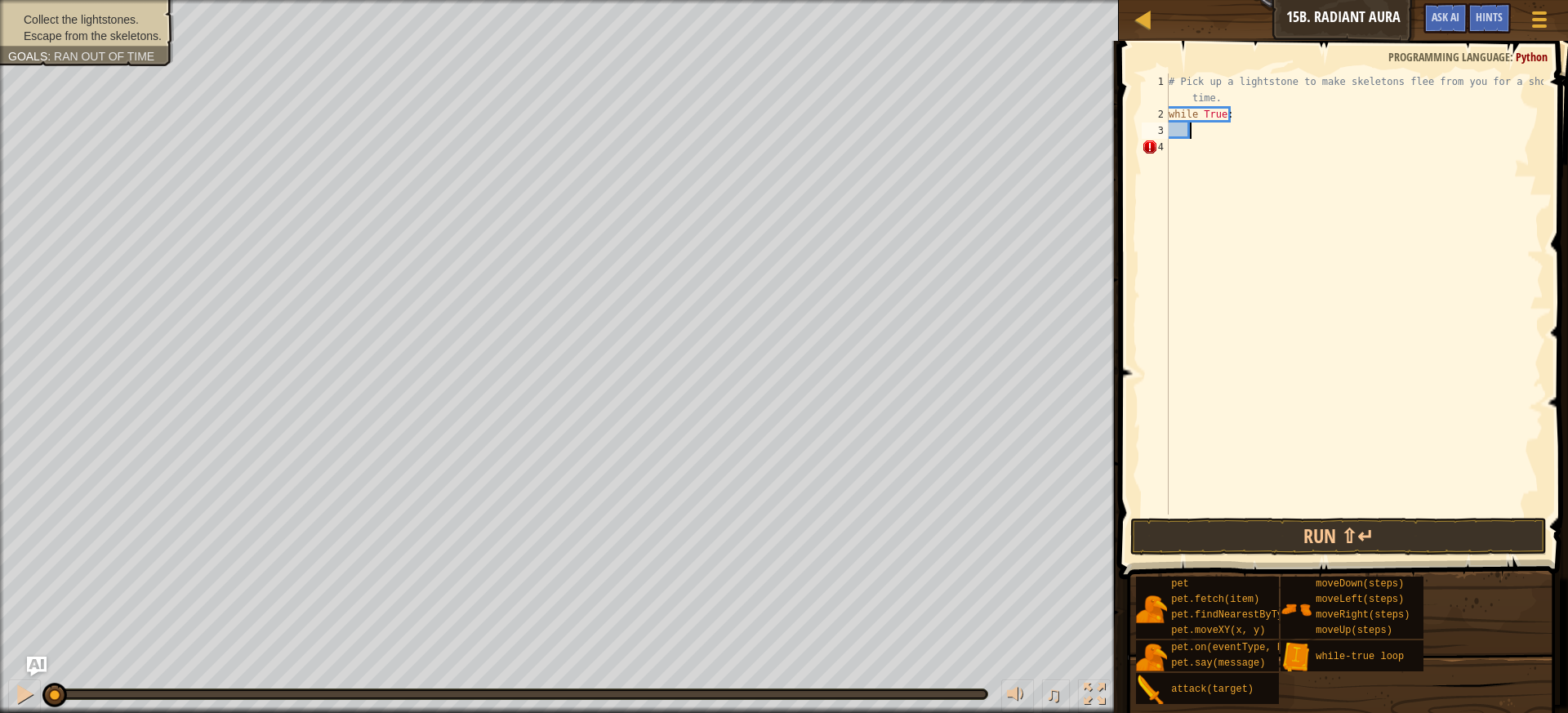
type textarea "h"
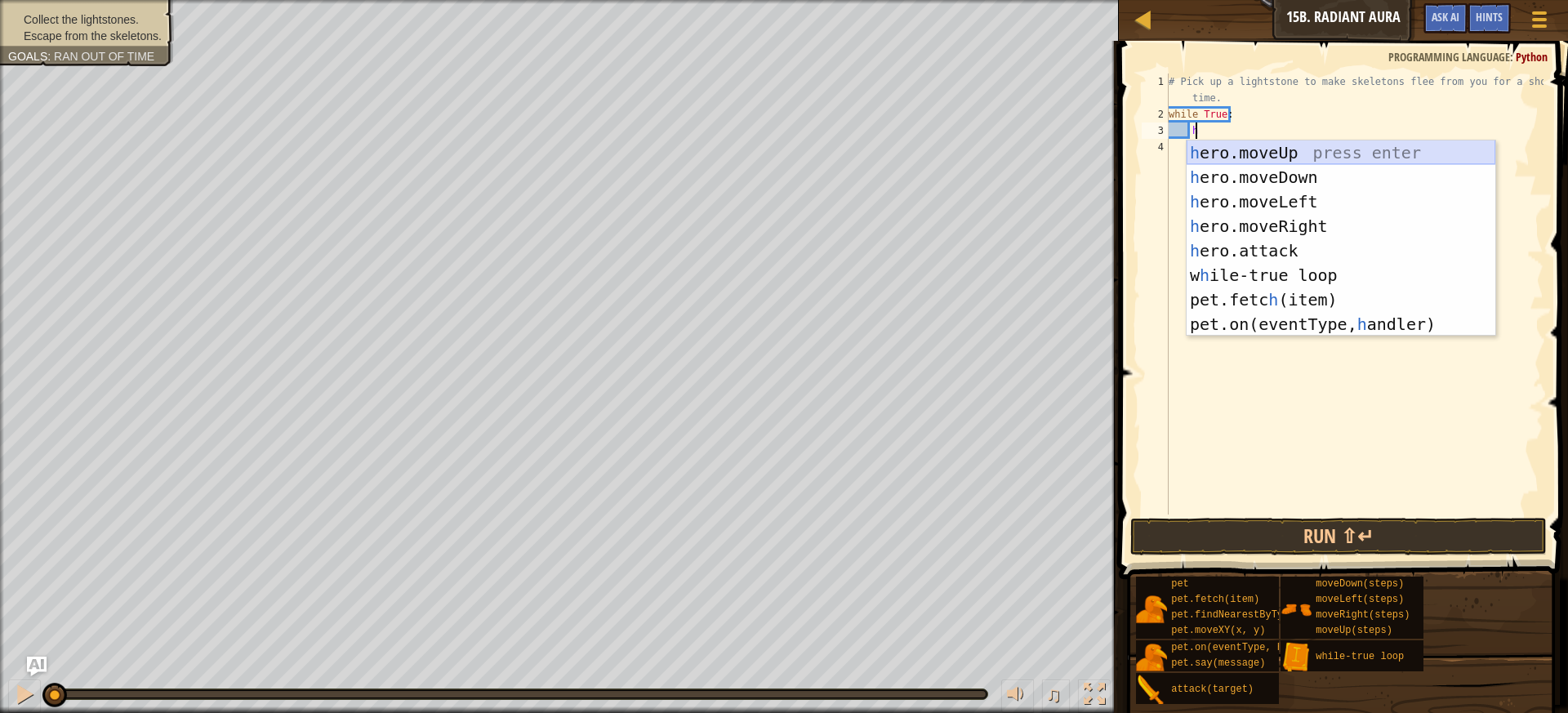
click at [1313, 152] on div "h ero.moveUp press enter h ero.moveDown press enter h ero.moveLeft press enter …" at bounding box center [1341, 262] width 308 height 245
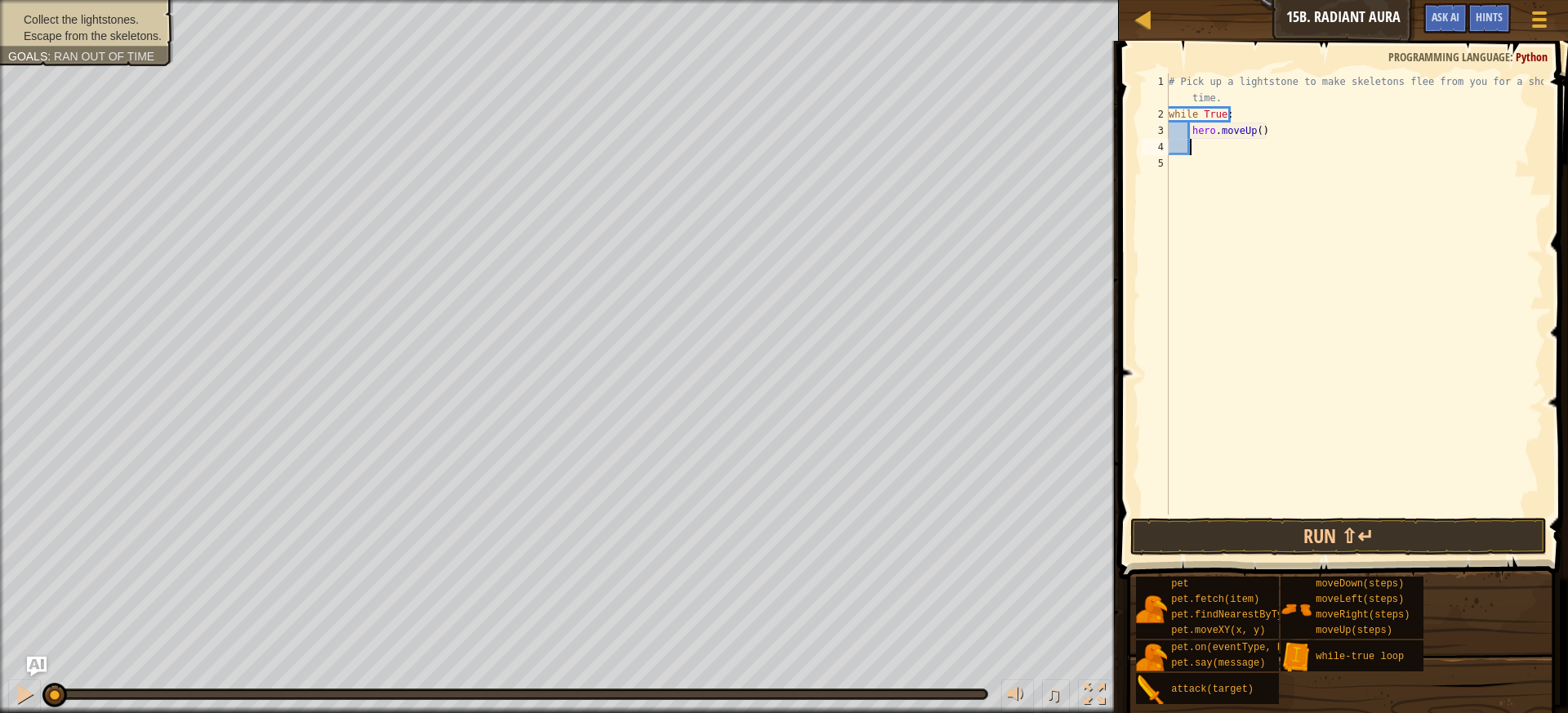
type textarea "h"
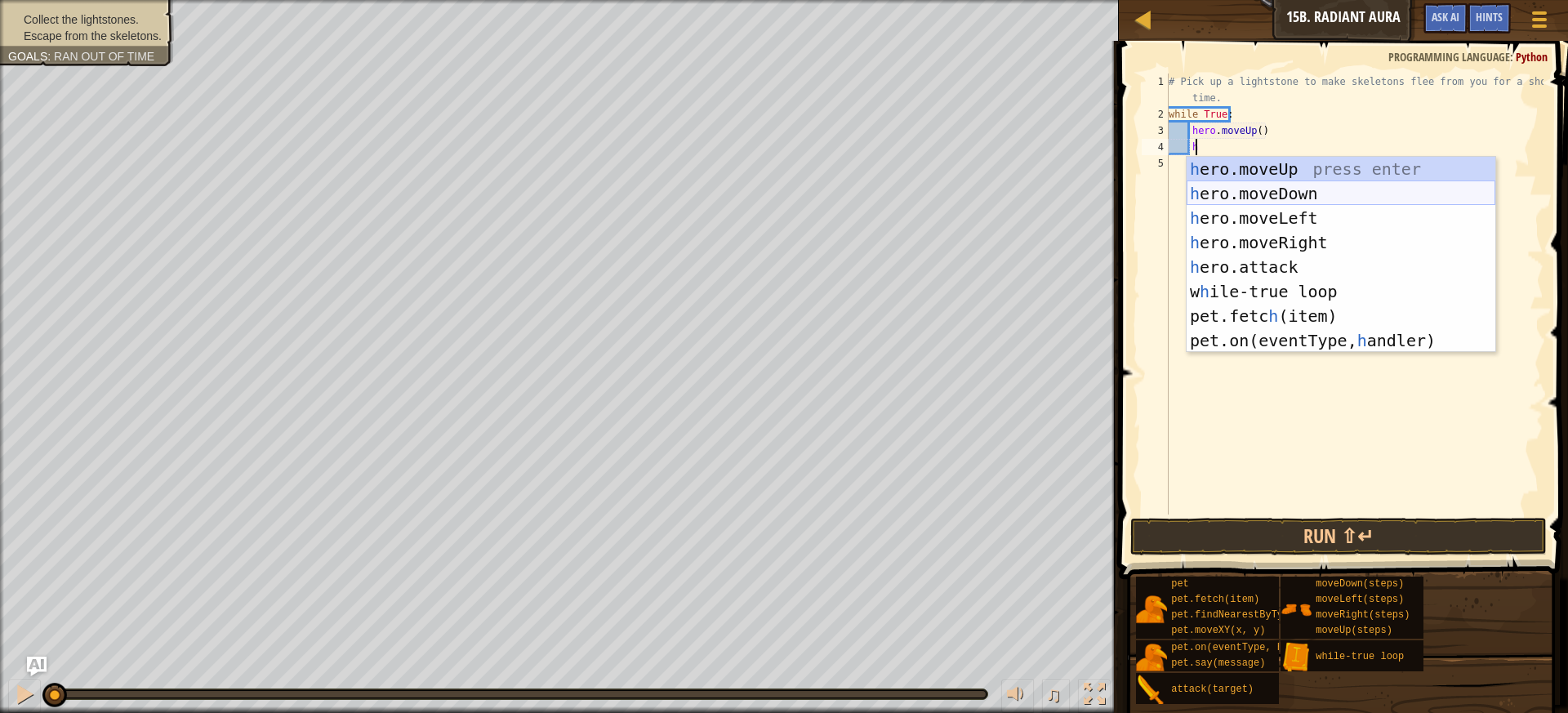
click at [1311, 192] on div "h ero.moveUp press enter h ero.moveDown press enter h ero.moveLeft press enter …" at bounding box center [1341, 279] width 308 height 245
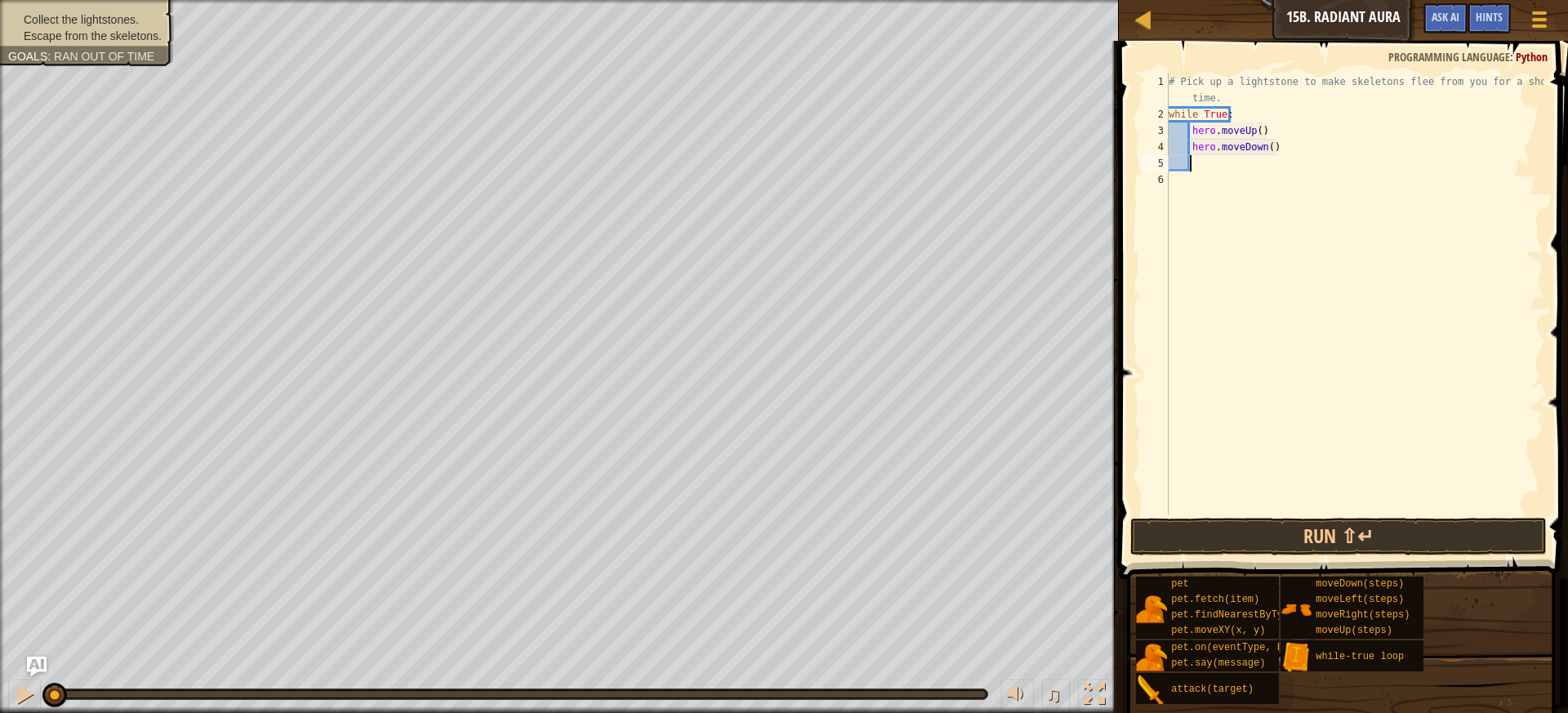
type textarea "h"
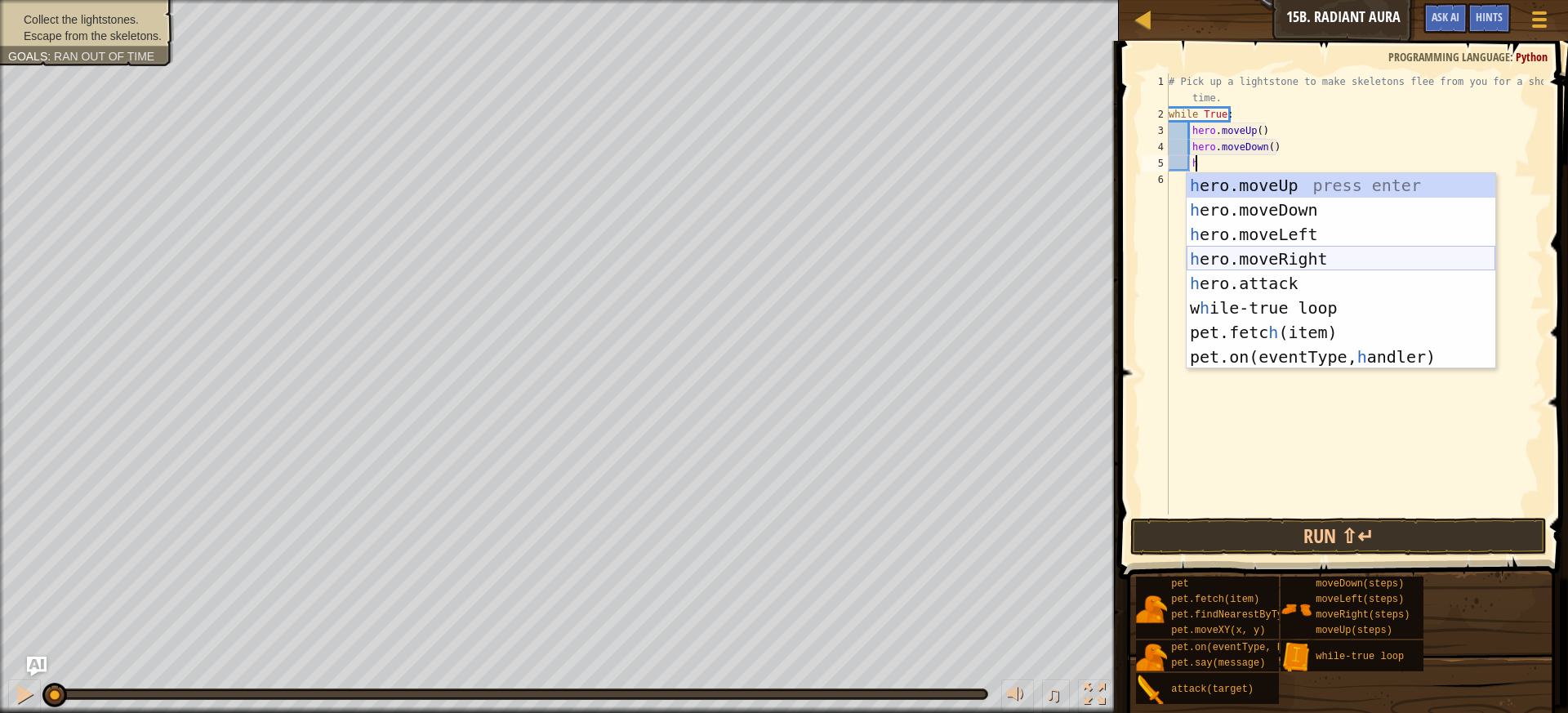
click at [1320, 258] on div "h ero.moveUp press enter h ero.moveDown press enter h ero.moveLeft press enter …" at bounding box center [1341, 295] width 308 height 245
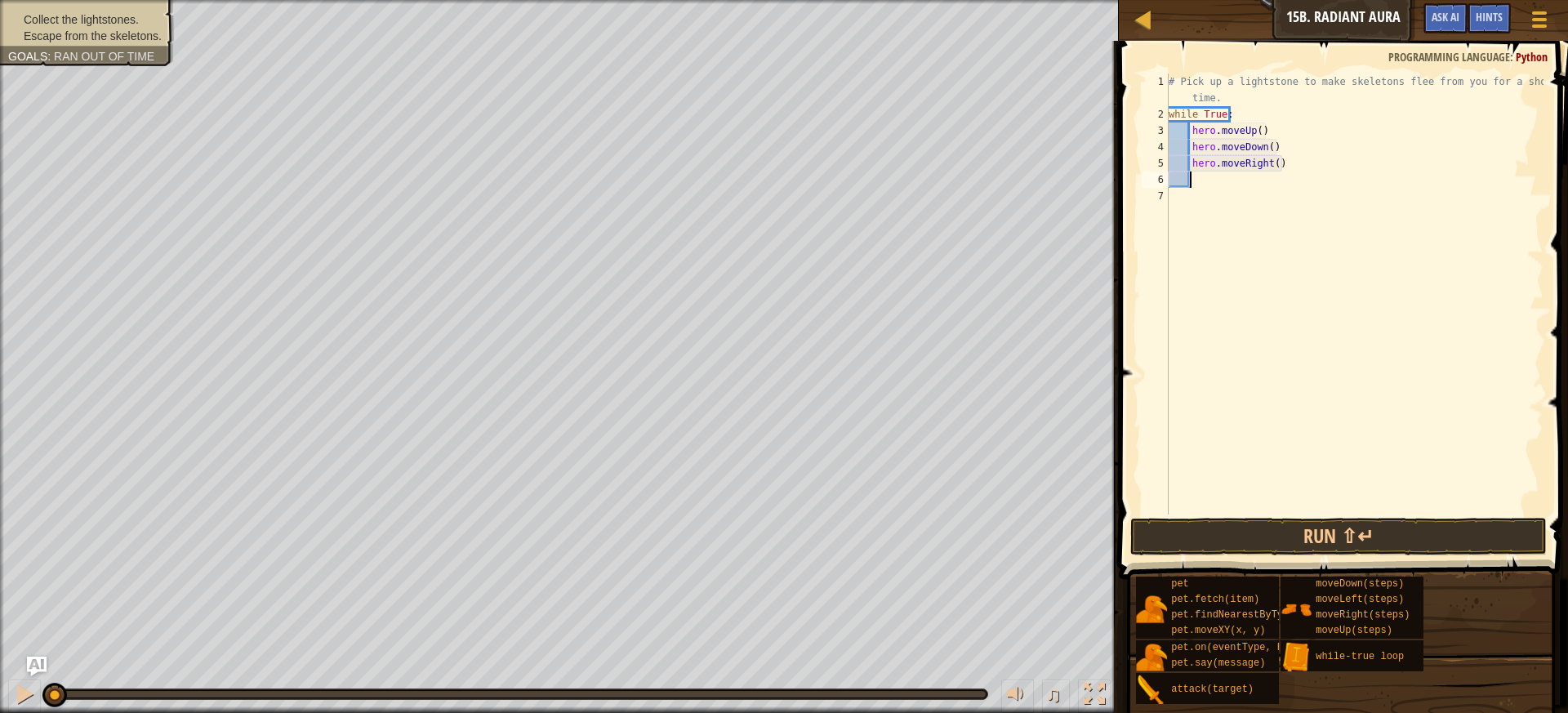
click at [1269, 162] on div "# Pick up a lightstone to make skeletons flee from you for a short time. while …" at bounding box center [1354, 318] width 378 height 490
type textarea "hero.moveRight(2)"
click at [1347, 531] on button "Run ⇧↵" at bounding box center [1339, 536] width 418 height 37
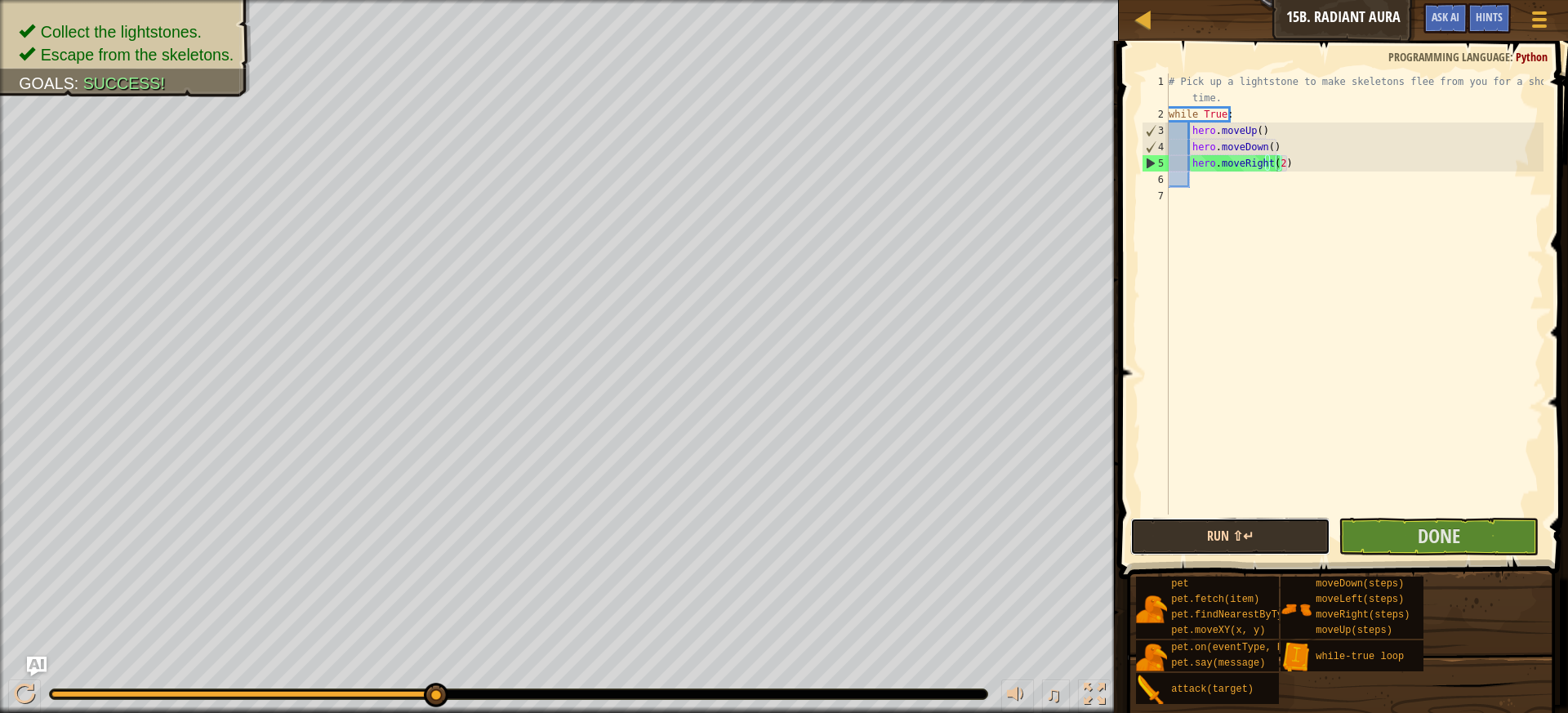
click at [1251, 523] on button "Run ⇧↵" at bounding box center [1231, 536] width 200 height 37
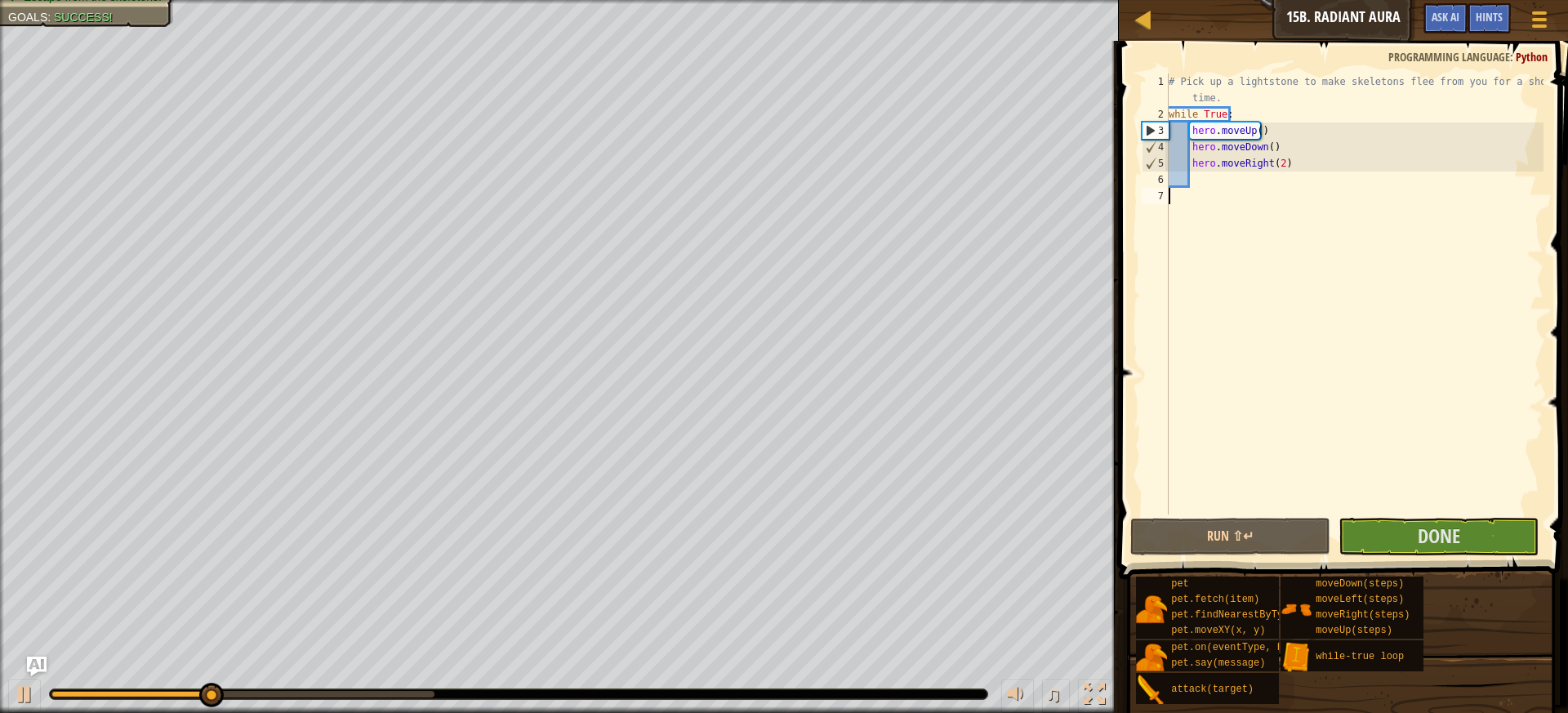
click at [647, 430] on div "Map Introduction to Computer Science 15b. Radiant Aura Game Menu Done Hints Ask…" at bounding box center [784, 356] width 1568 height 713
click at [1459, 540] on span "Done" at bounding box center [1438, 535] width 42 height 27
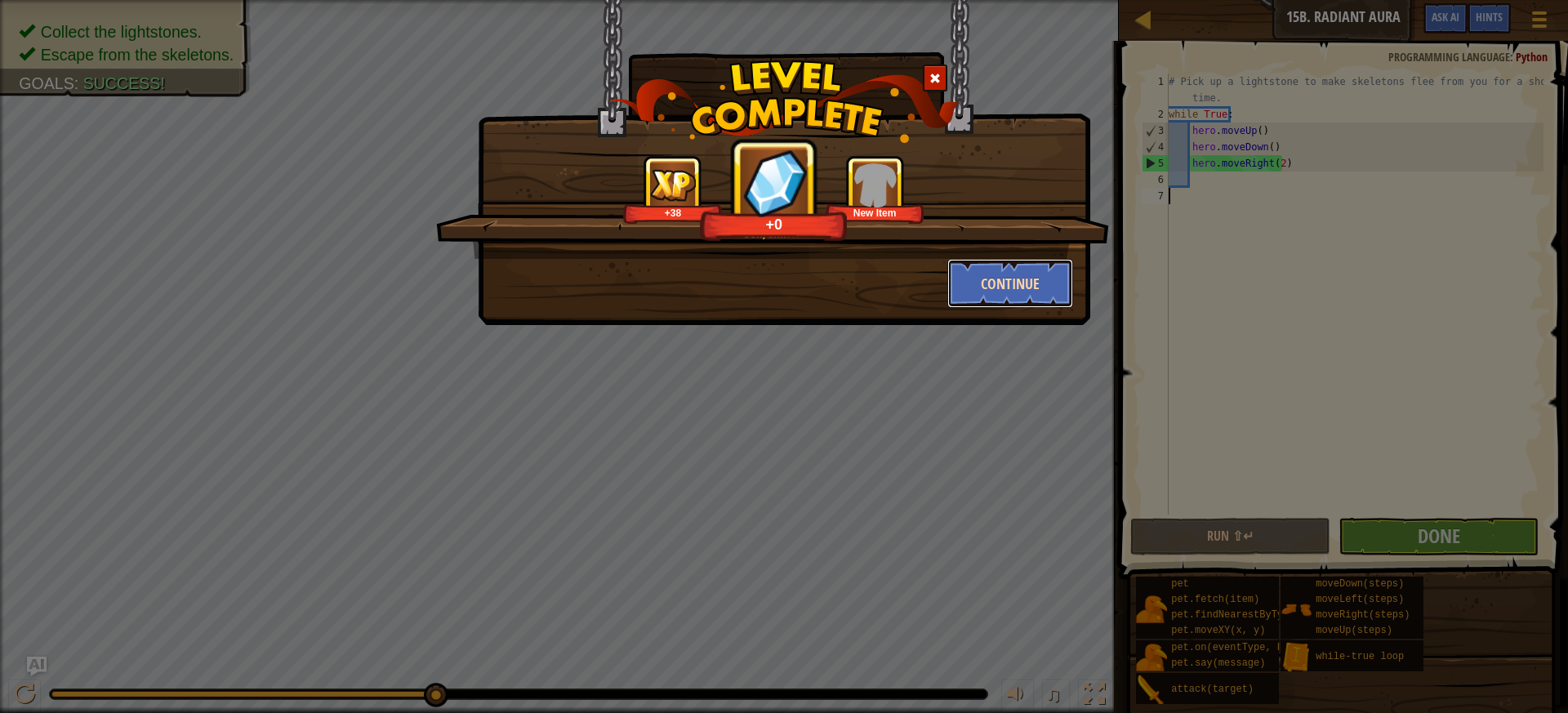
click at [1016, 278] on button "Continue" at bounding box center [1010, 284] width 127 height 49
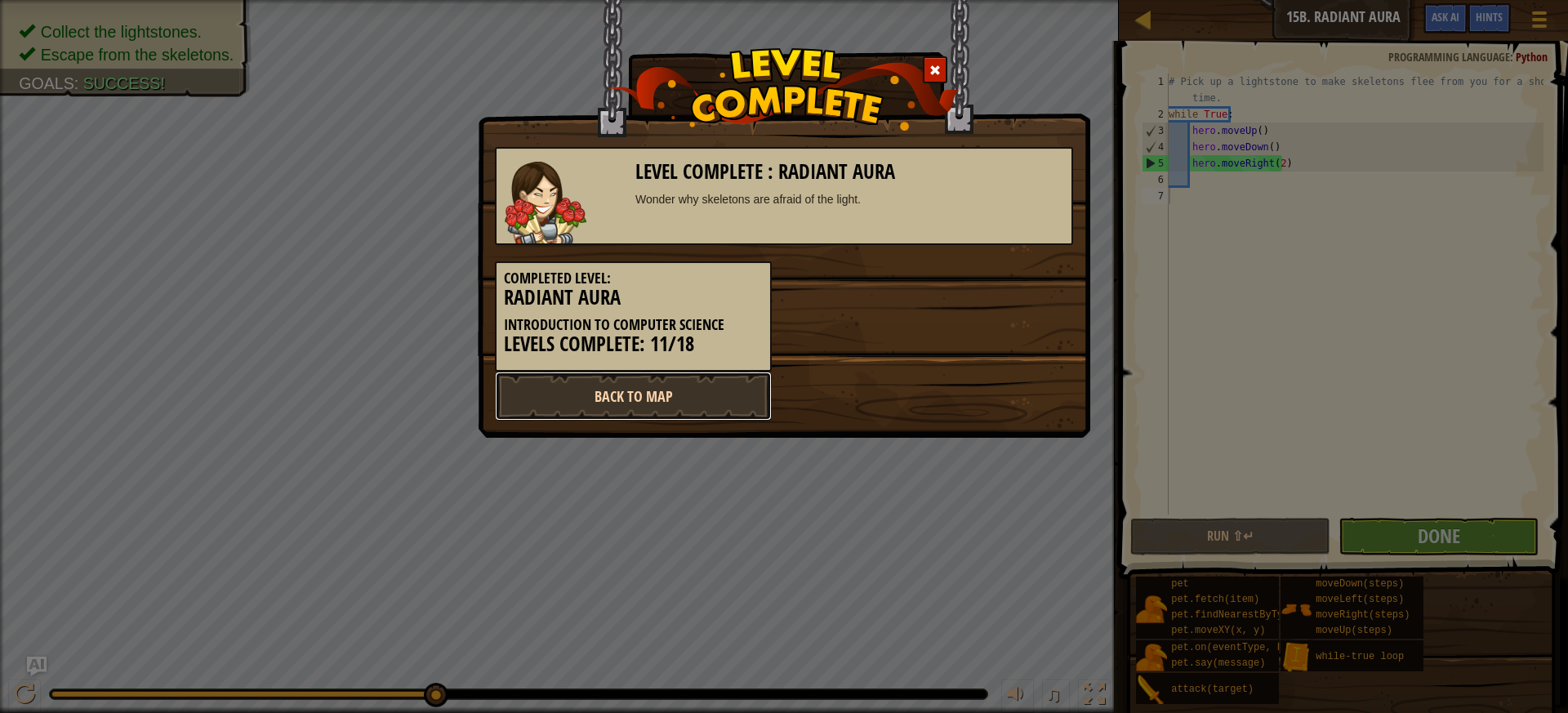
click at [673, 395] on link "Back to Map" at bounding box center [634, 396] width 277 height 49
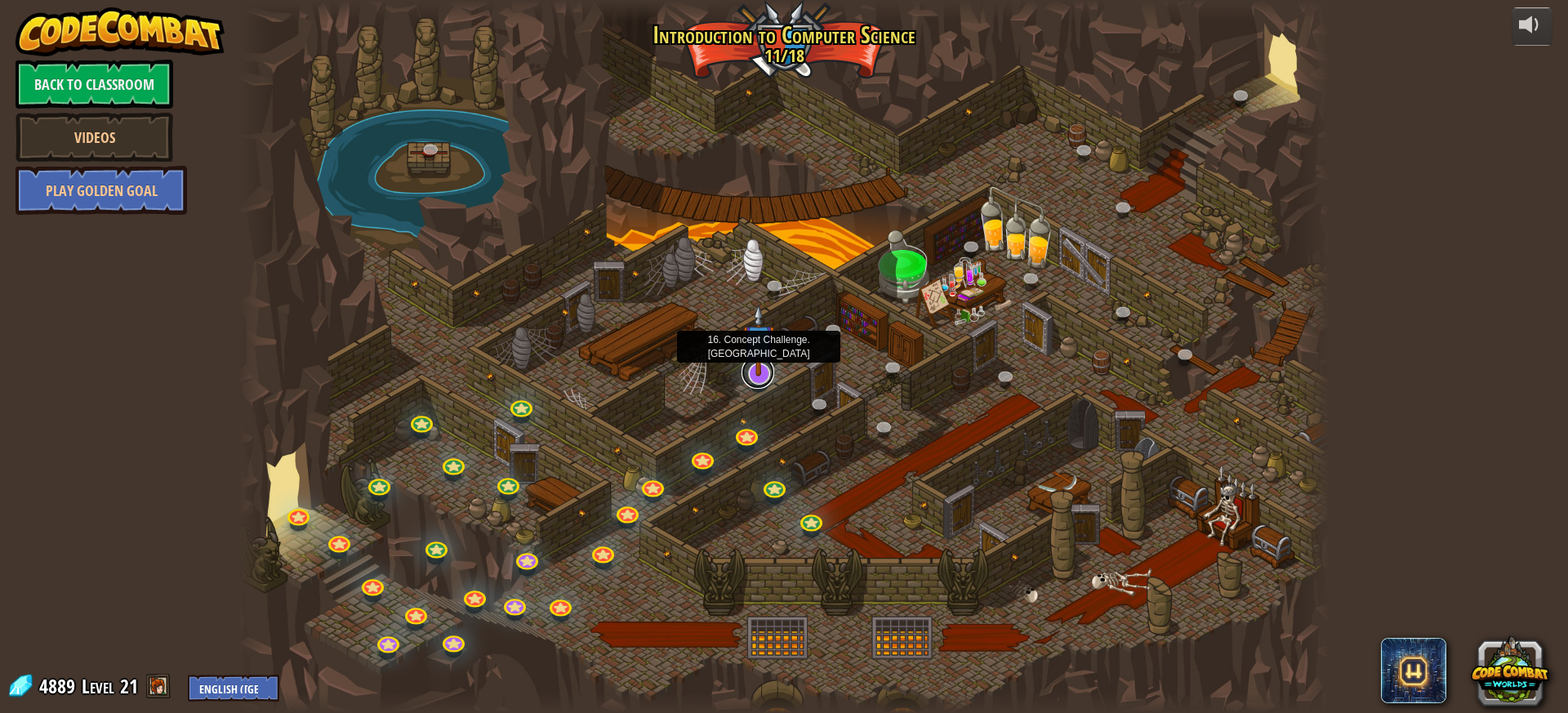
click at [755, 381] on link at bounding box center [757, 372] width 32 height 32
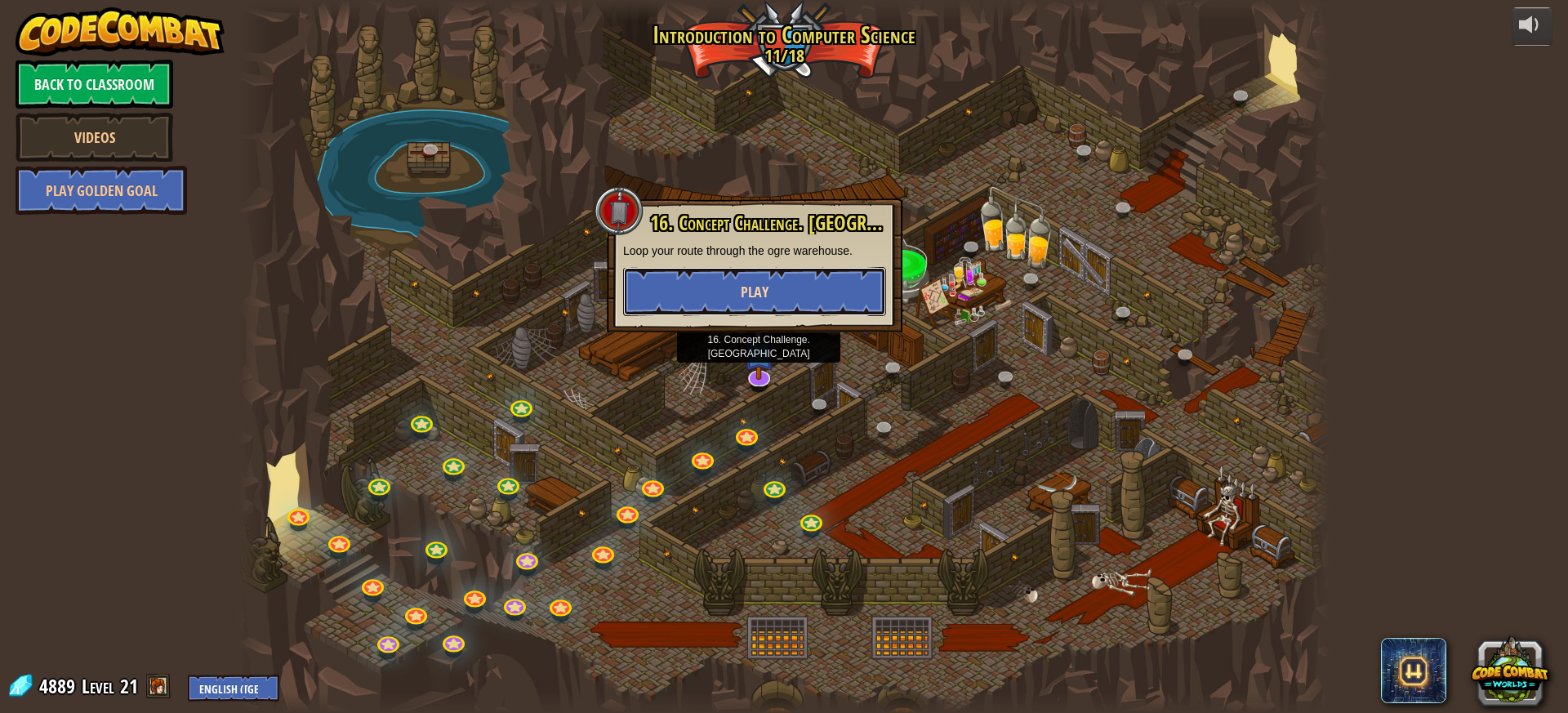
click at [829, 294] on button "Play" at bounding box center [755, 292] width 263 height 49
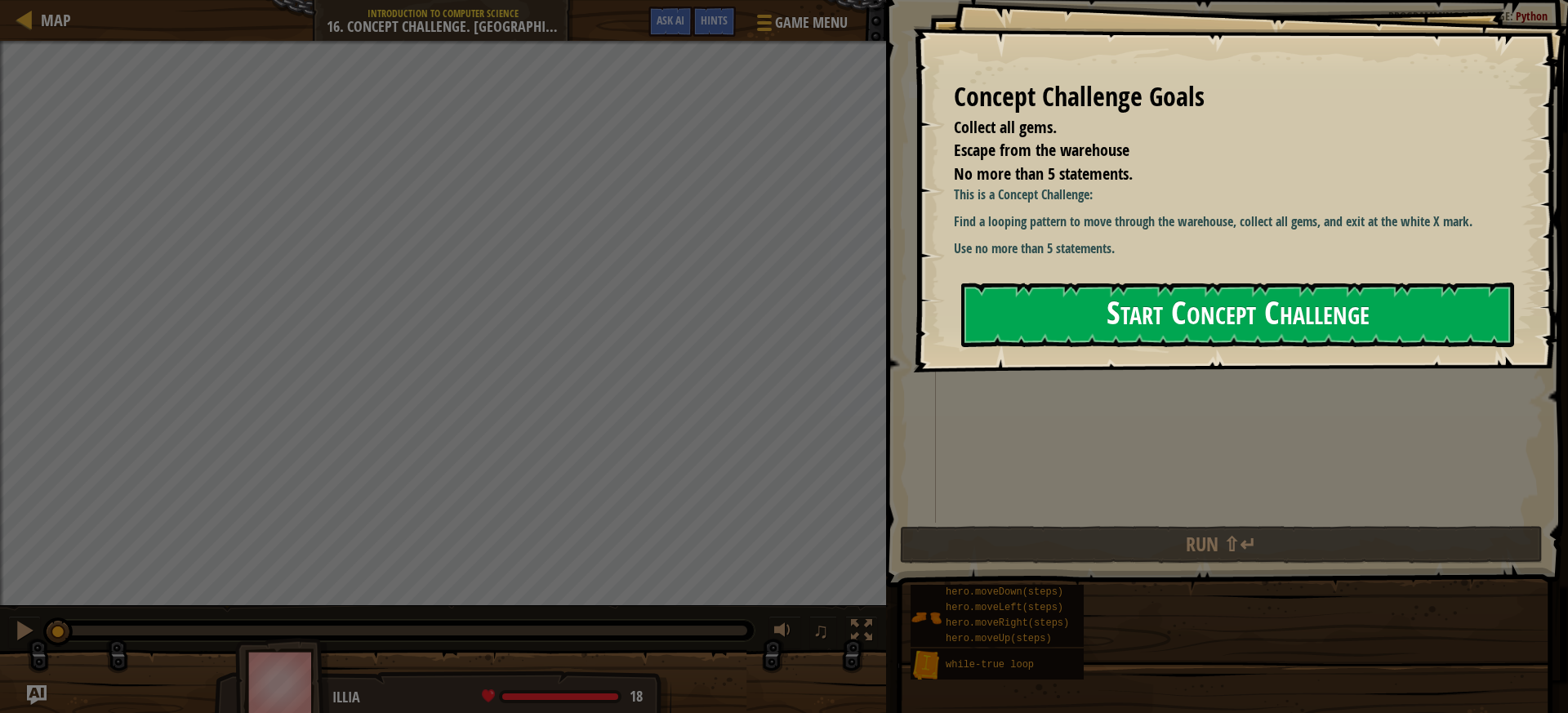
click at [1224, 332] on button "Start Concept Challenge" at bounding box center [1238, 315] width 553 height 65
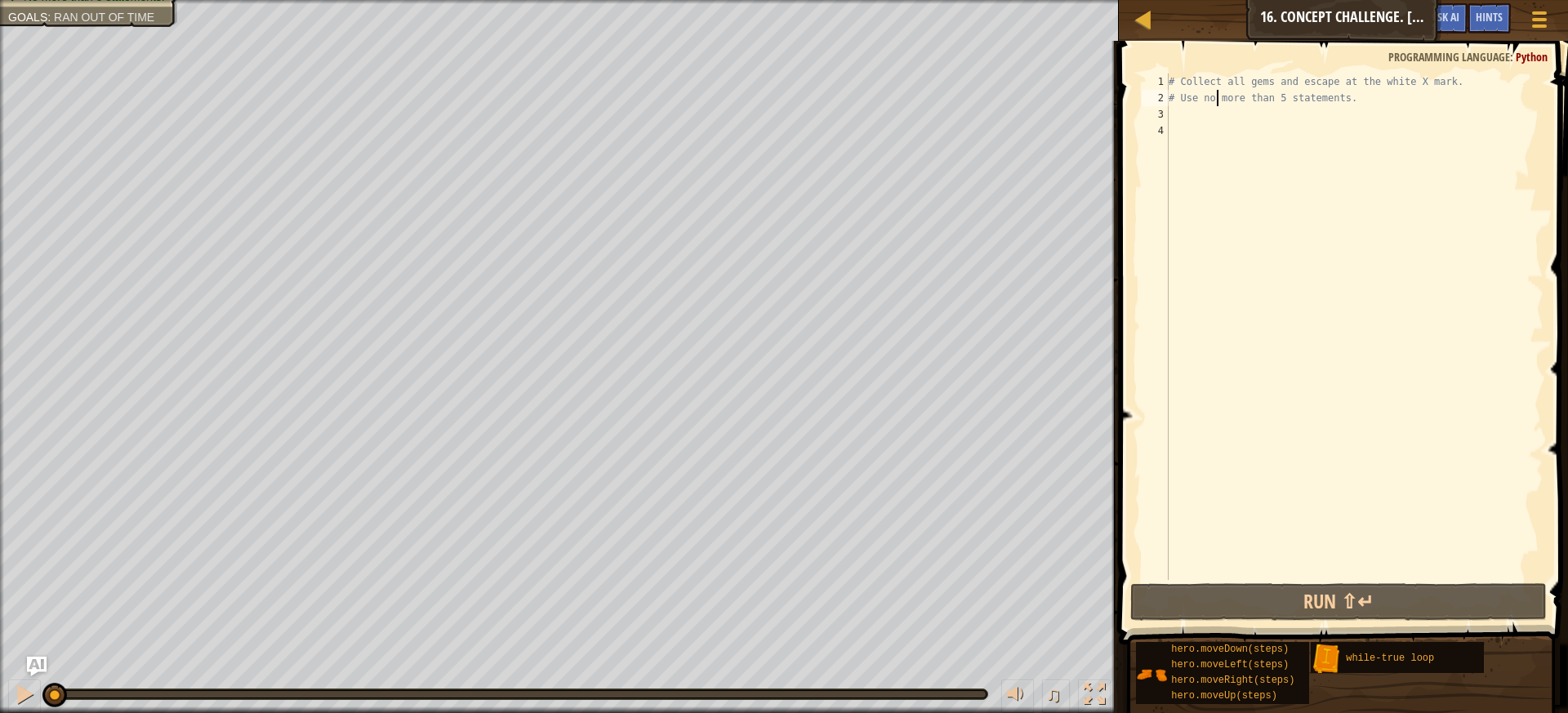
click at [1215, 104] on div "# Collect all gems and escape at the white X mark. # Use no more than 5 stateme…" at bounding box center [1354, 343] width 378 height 539
type textarea "# Use no more than 5 statements."
click at [1190, 115] on div "# Collect all gems and escape at the white X mark. # Use no more than 5 stateme…" at bounding box center [1354, 343] width 378 height 539
type textarea "w"
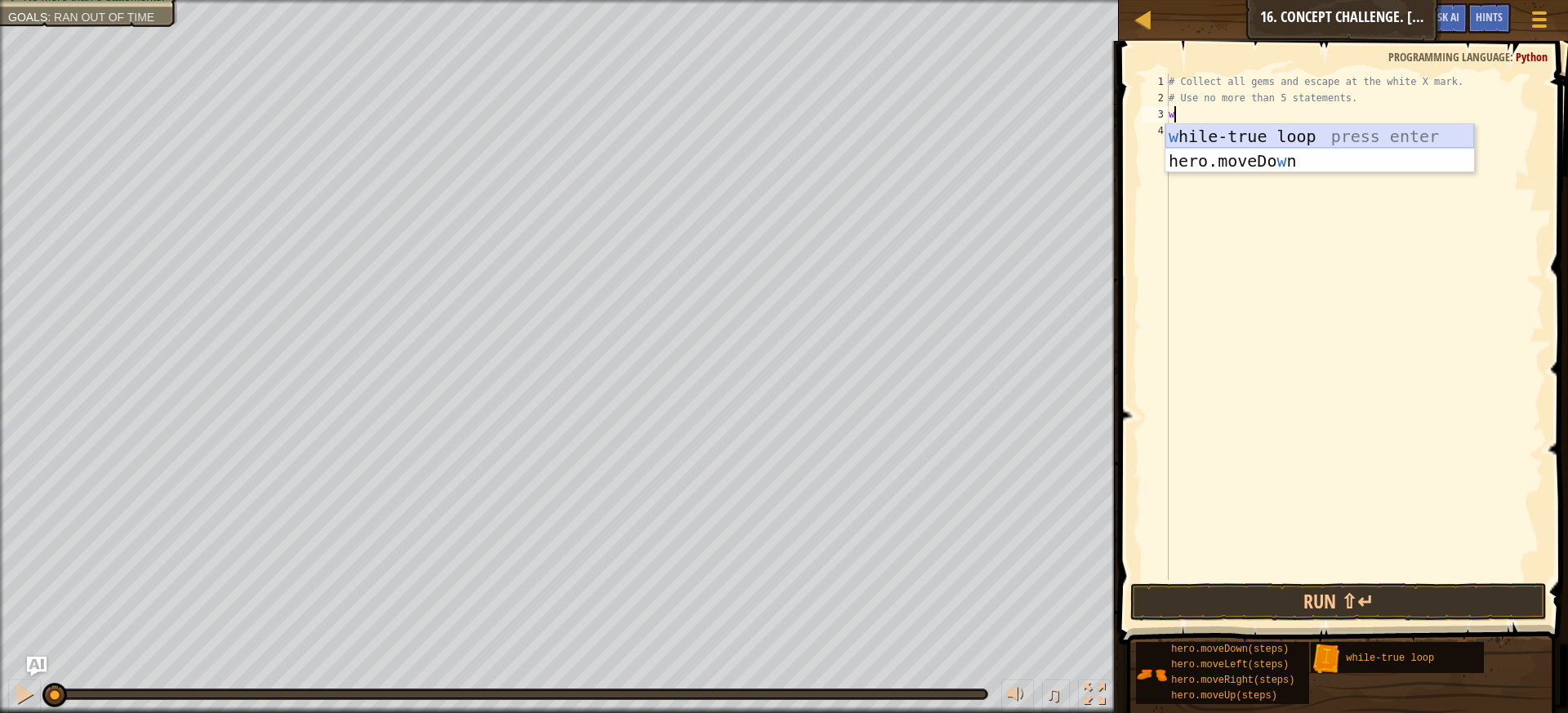
click at [1204, 137] on div "w [PERSON_NAME]-true loop press enter hero.moveDo w n press enter" at bounding box center [1319, 173] width 308 height 98
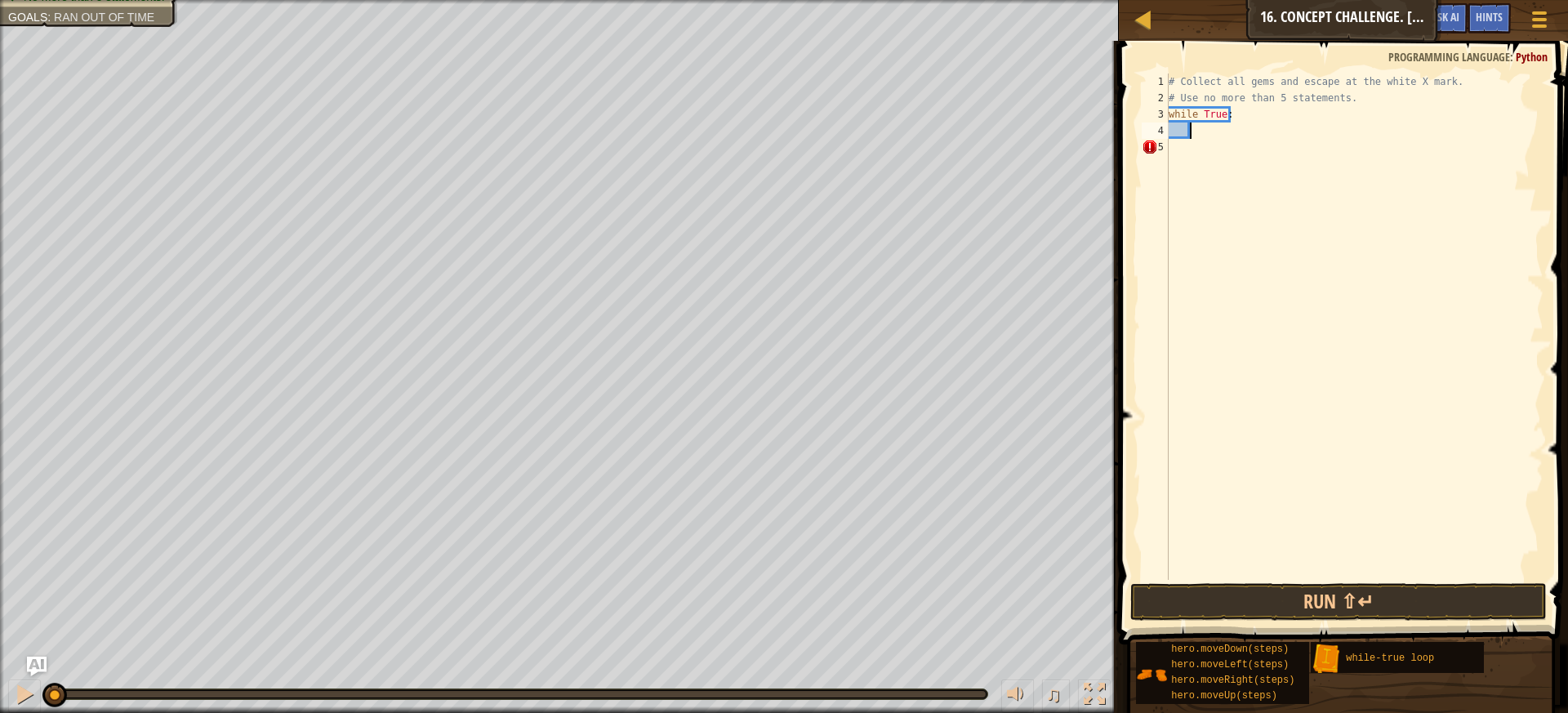
type textarea "h"
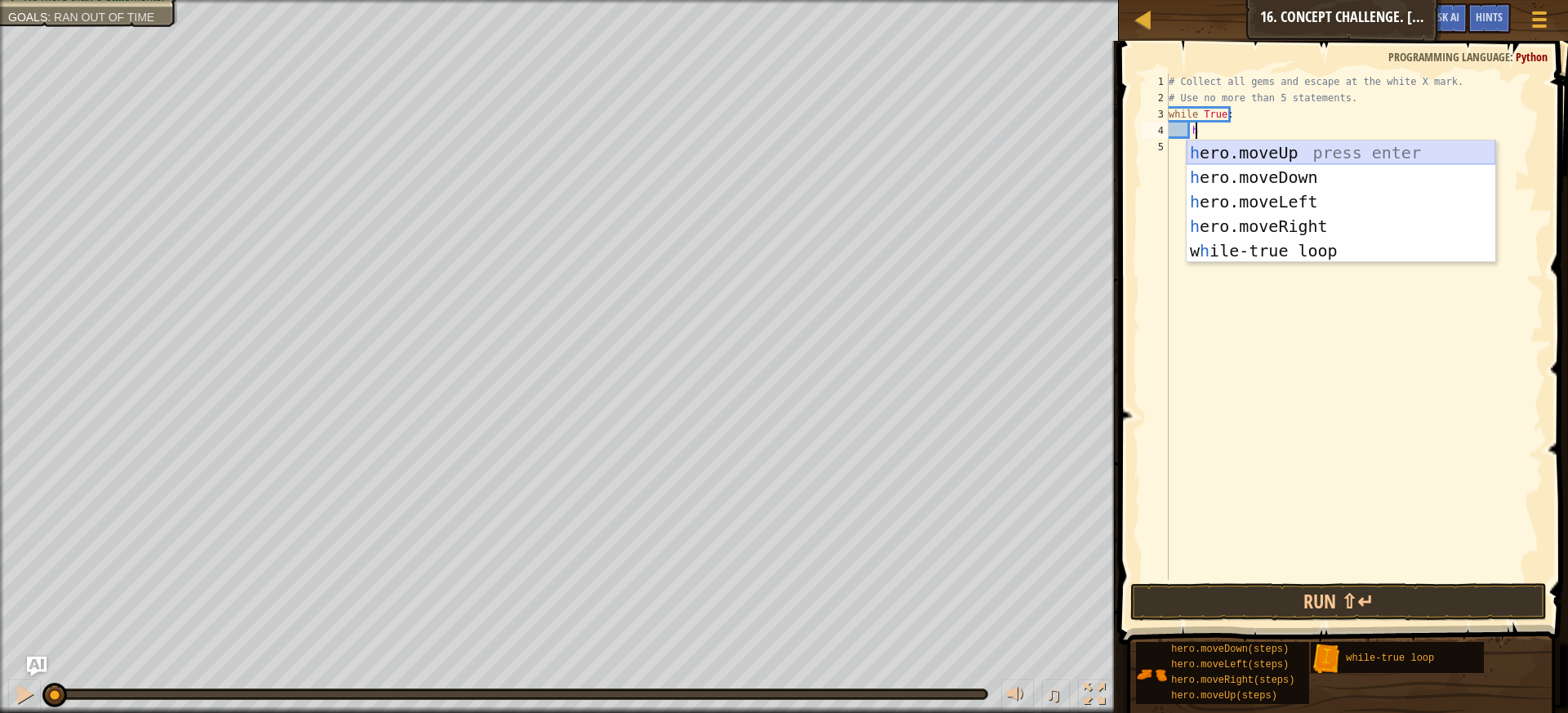
click at [1295, 152] on div "h ero.moveUp press enter h ero.moveDown press enter h ero.moveLeft press enter …" at bounding box center [1341, 226] width 308 height 172
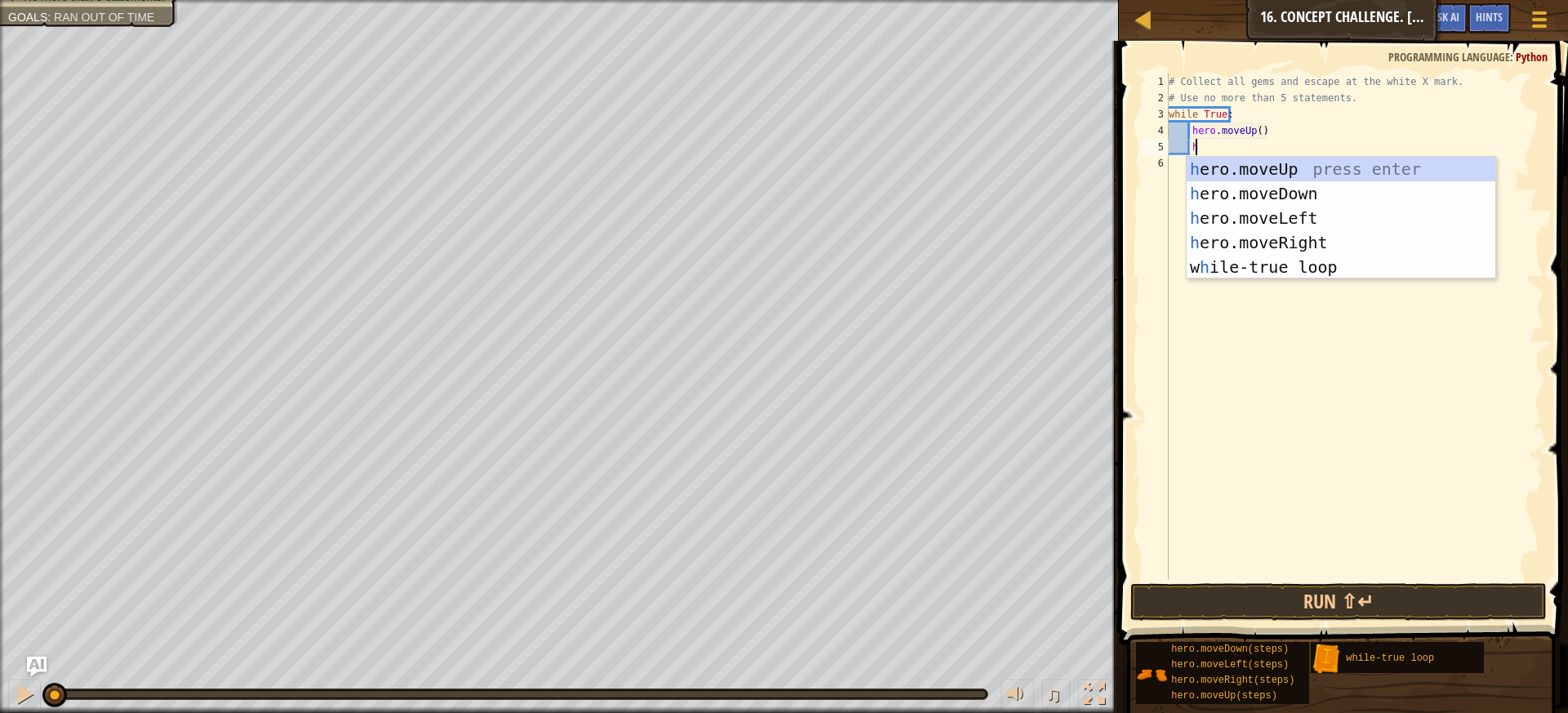
type textarea "h"
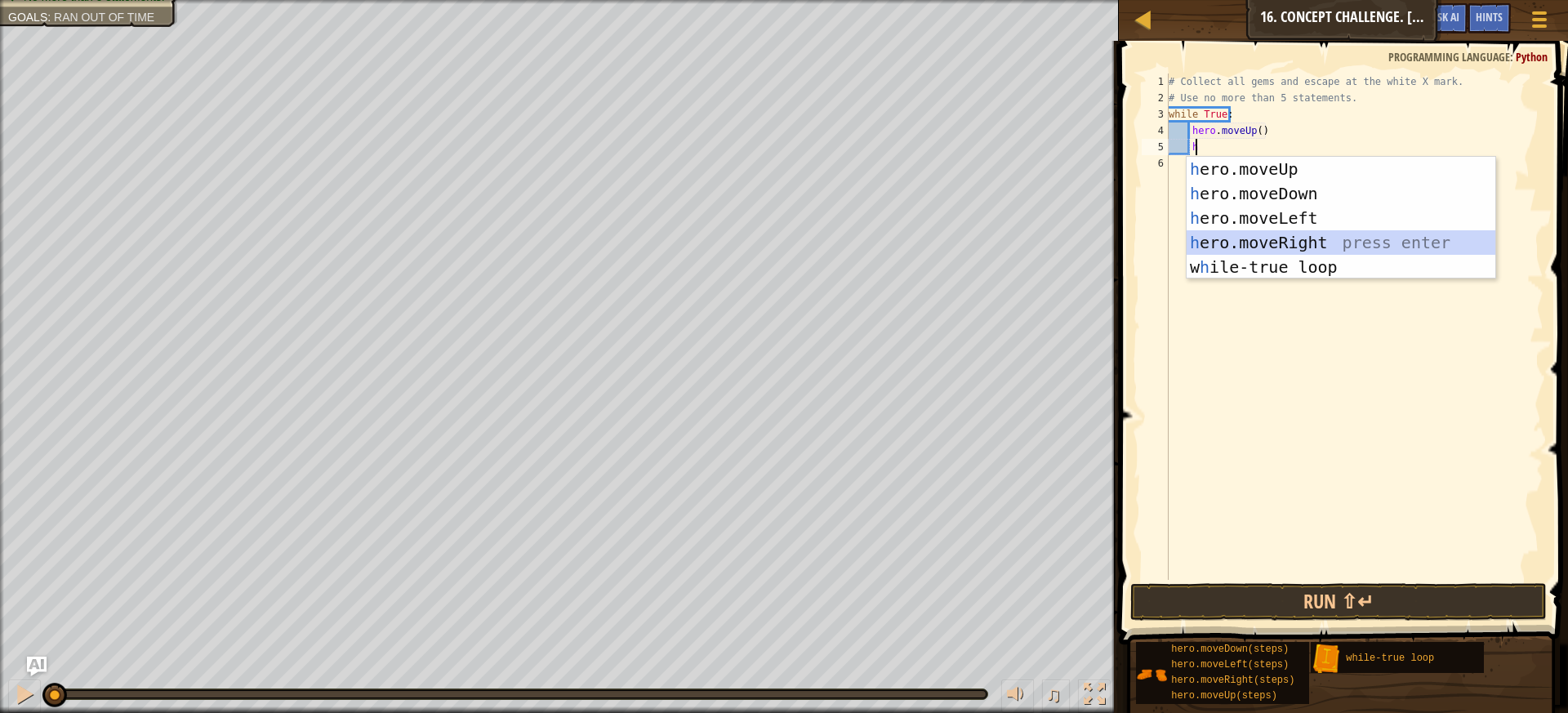
click at [1316, 236] on div "h ero.moveUp press enter h ero.moveDown press enter h ero.moveLeft press enter …" at bounding box center [1341, 243] width 308 height 172
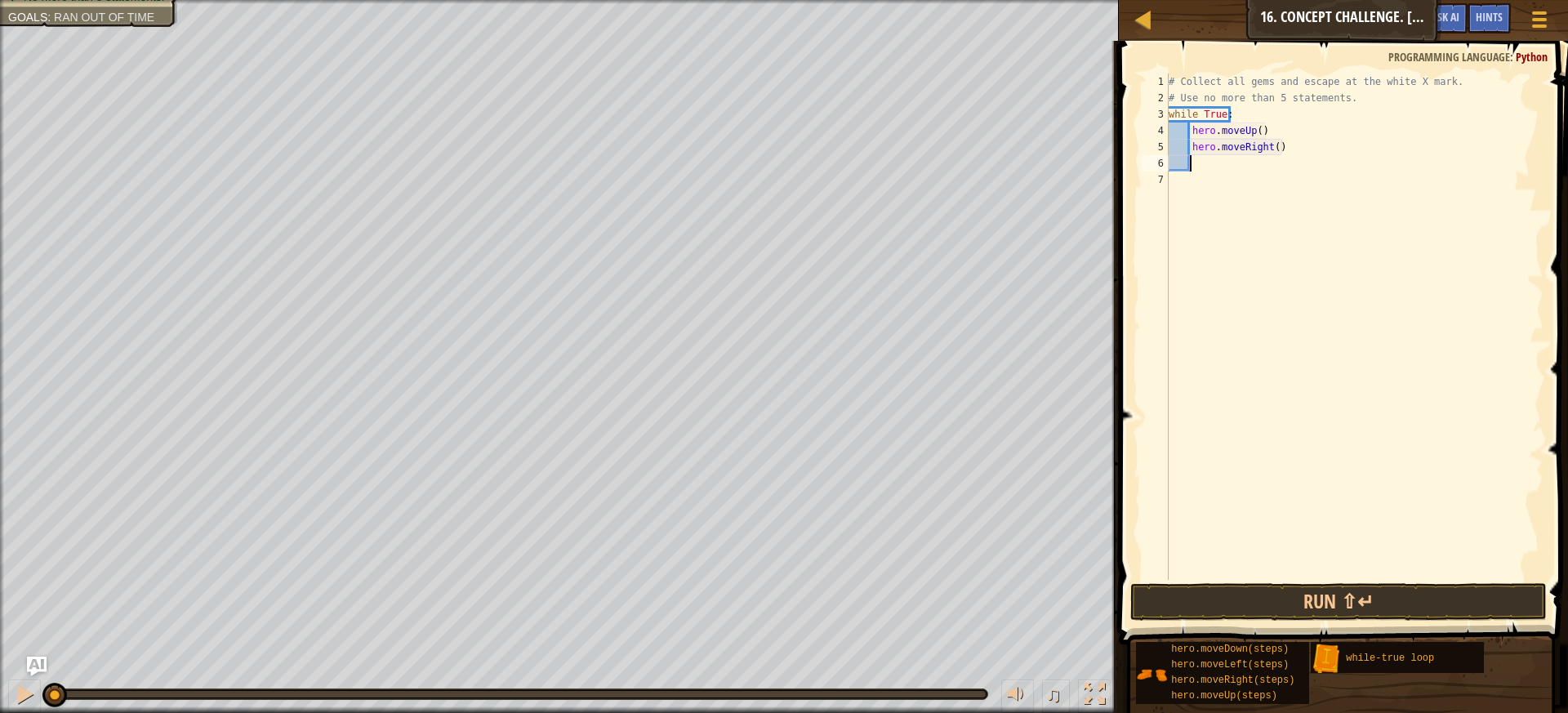
scroll to position [7, 0]
type textarea "w"
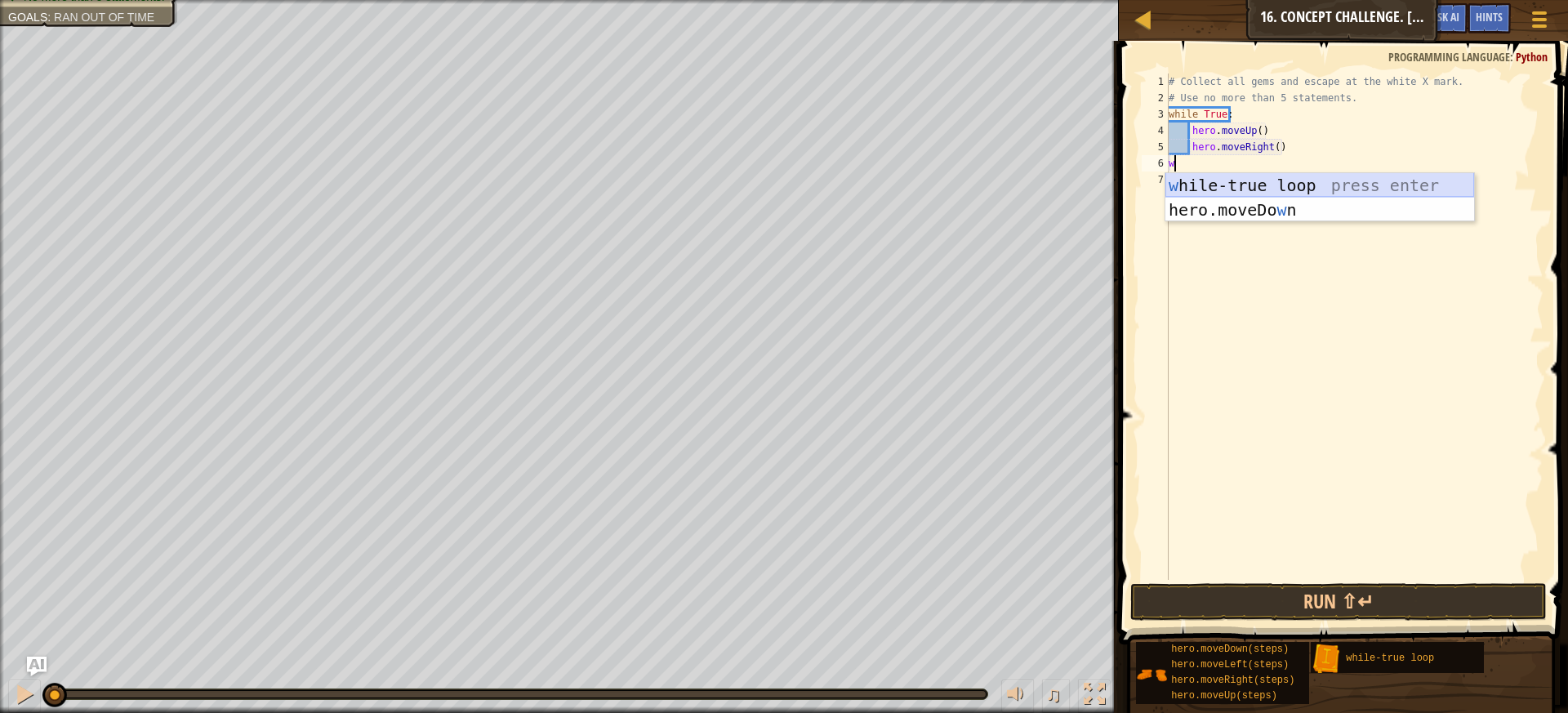
click at [1235, 180] on div "w [PERSON_NAME]-true loop press enter hero.moveDo w n press enter" at bounding box center [1319, 222] width 308 height 98
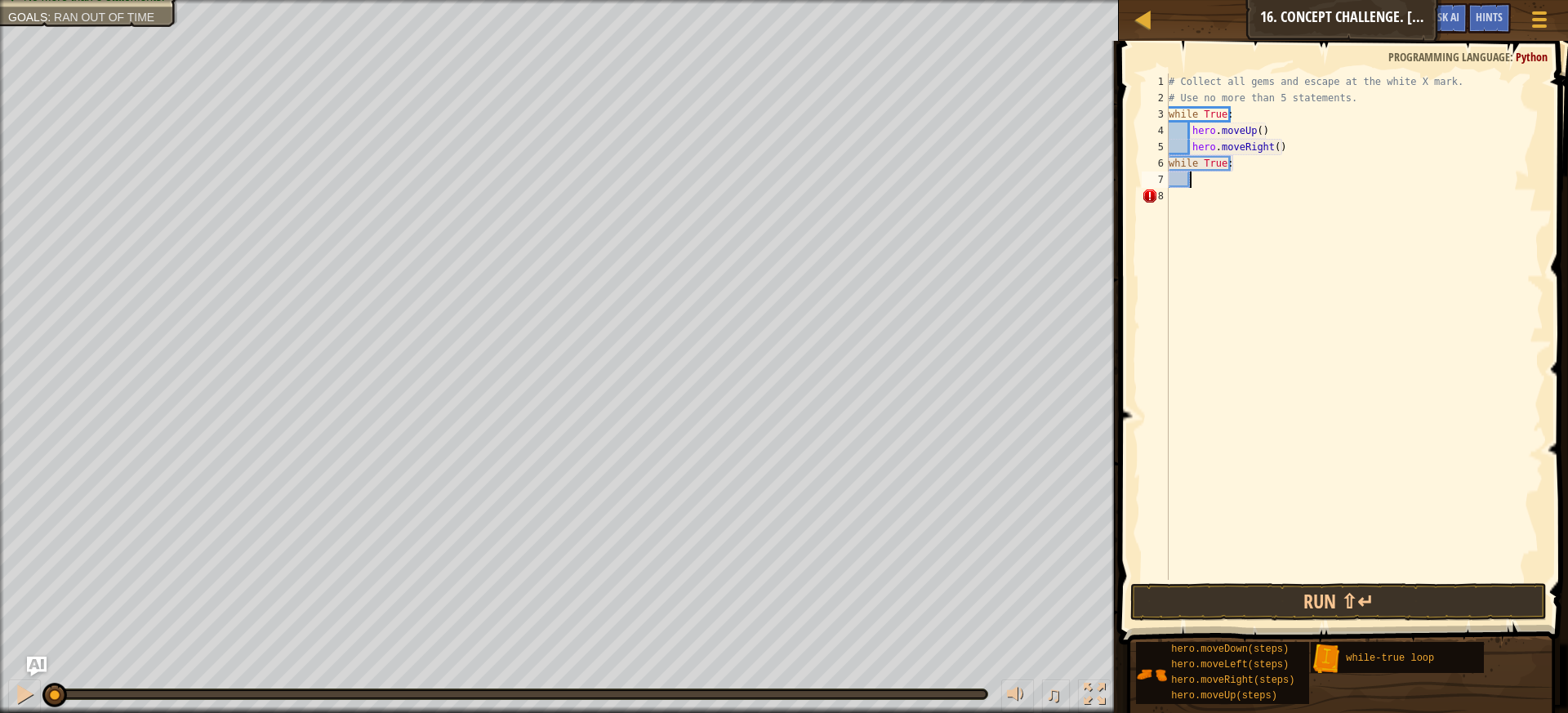
type textarea "h"
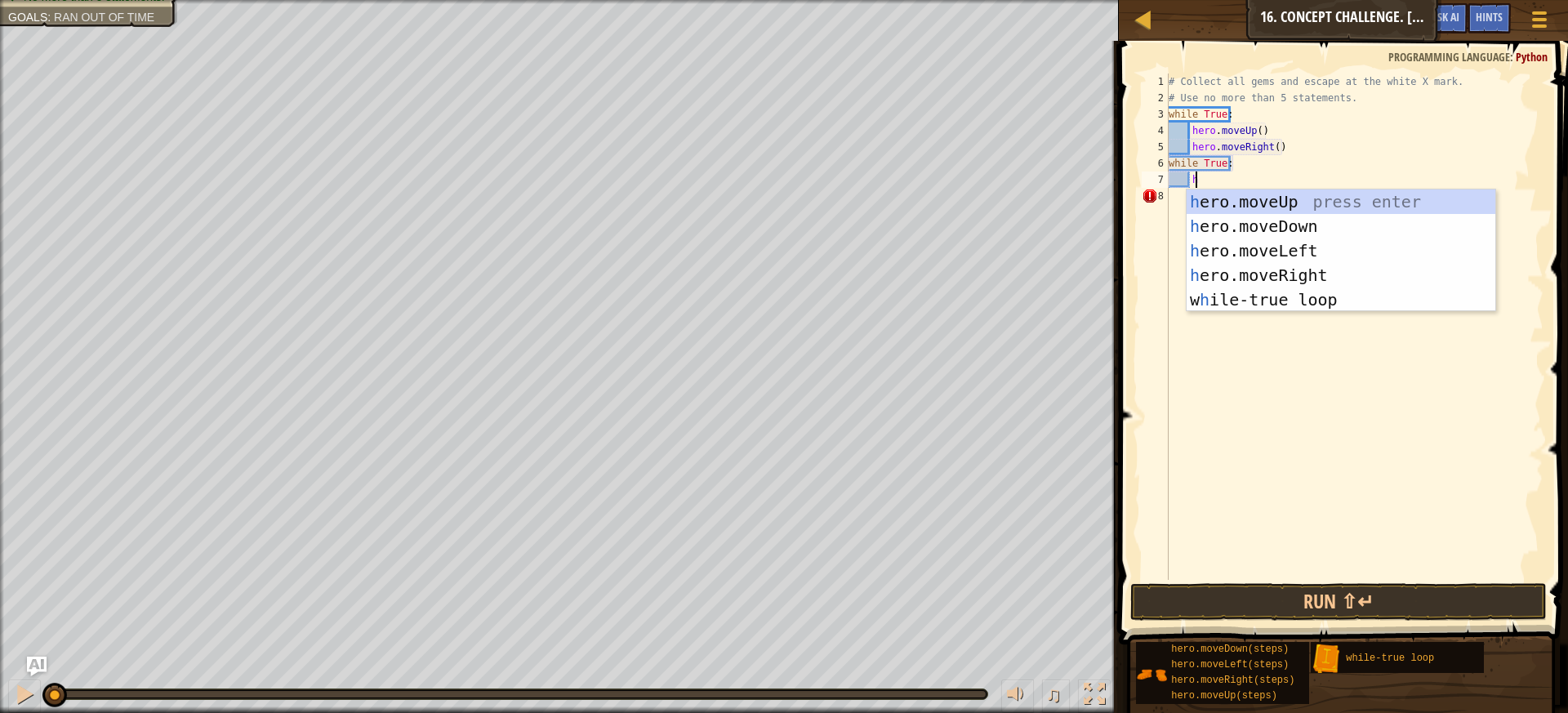
scroll to position [7, 1]
click at [1251, 216] on div "h ero.moveUp press enter h ero.moveDown press enter h ero.moveLeft press enter …" at bounding box center [1341, 275] width 308 height 172
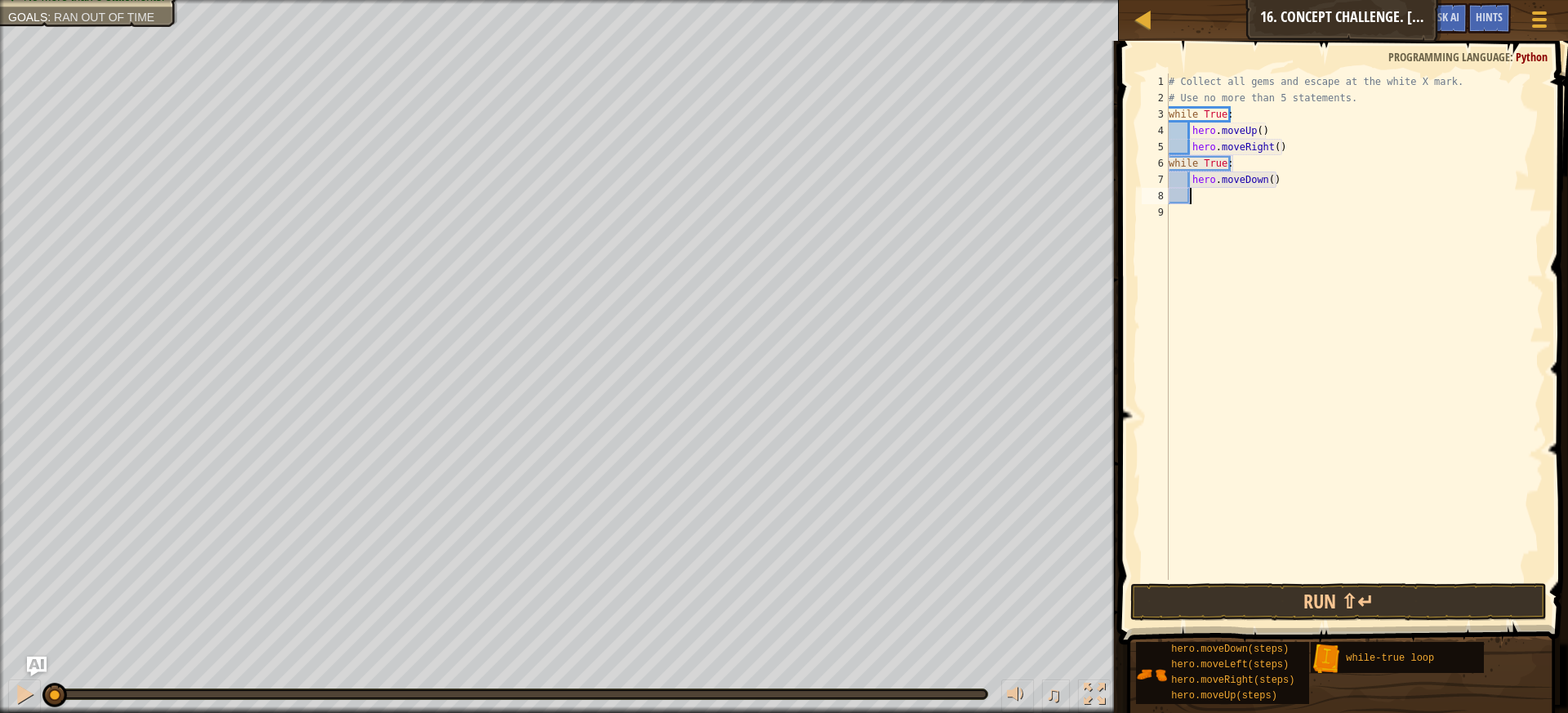
type textarea "h"
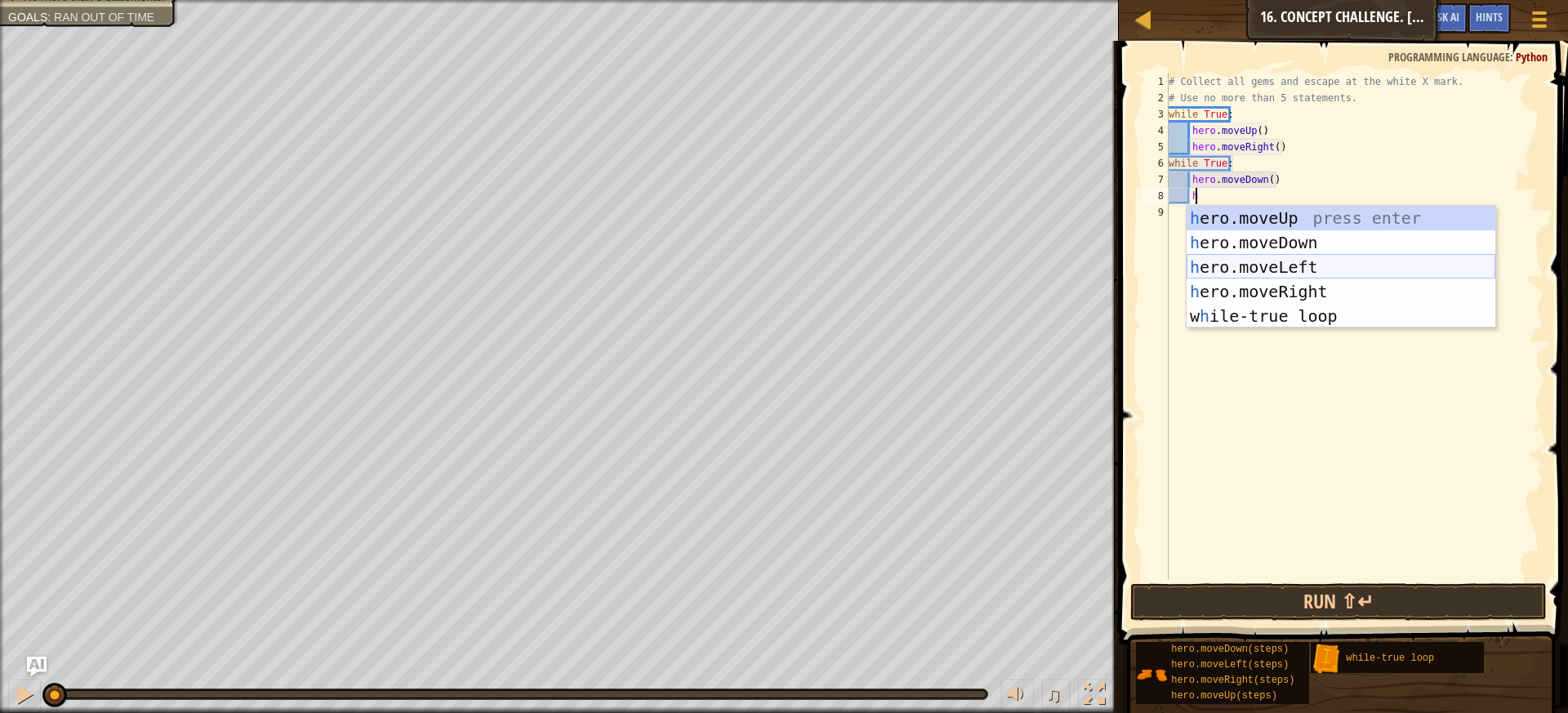
click at [1257, 270] on div "h ero.moveUp press enter h ero.moveDown press enter h ero.moveLeft press enter …" at bounding box center [1341, 292] width 308 height 172
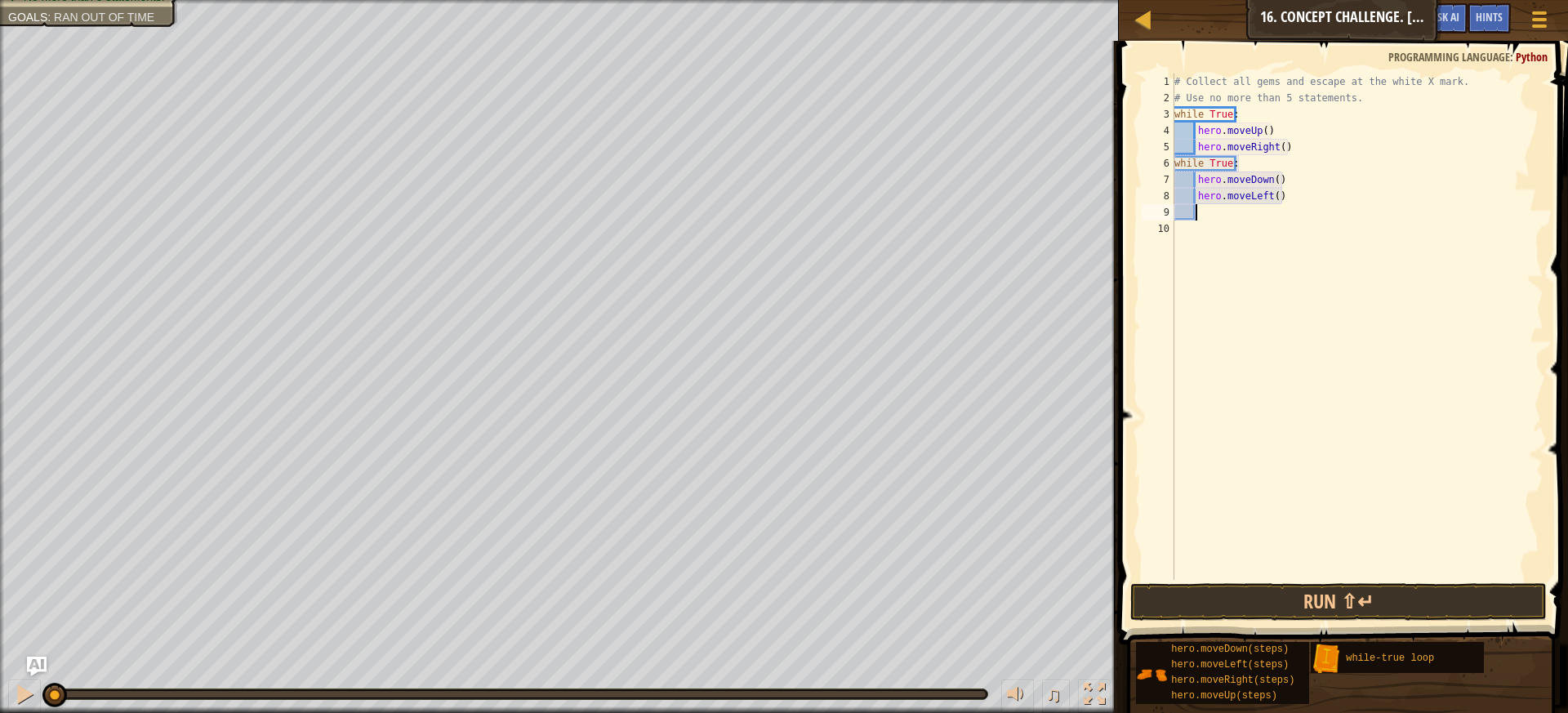
scroll to position [7, 0]
type textarea "h"
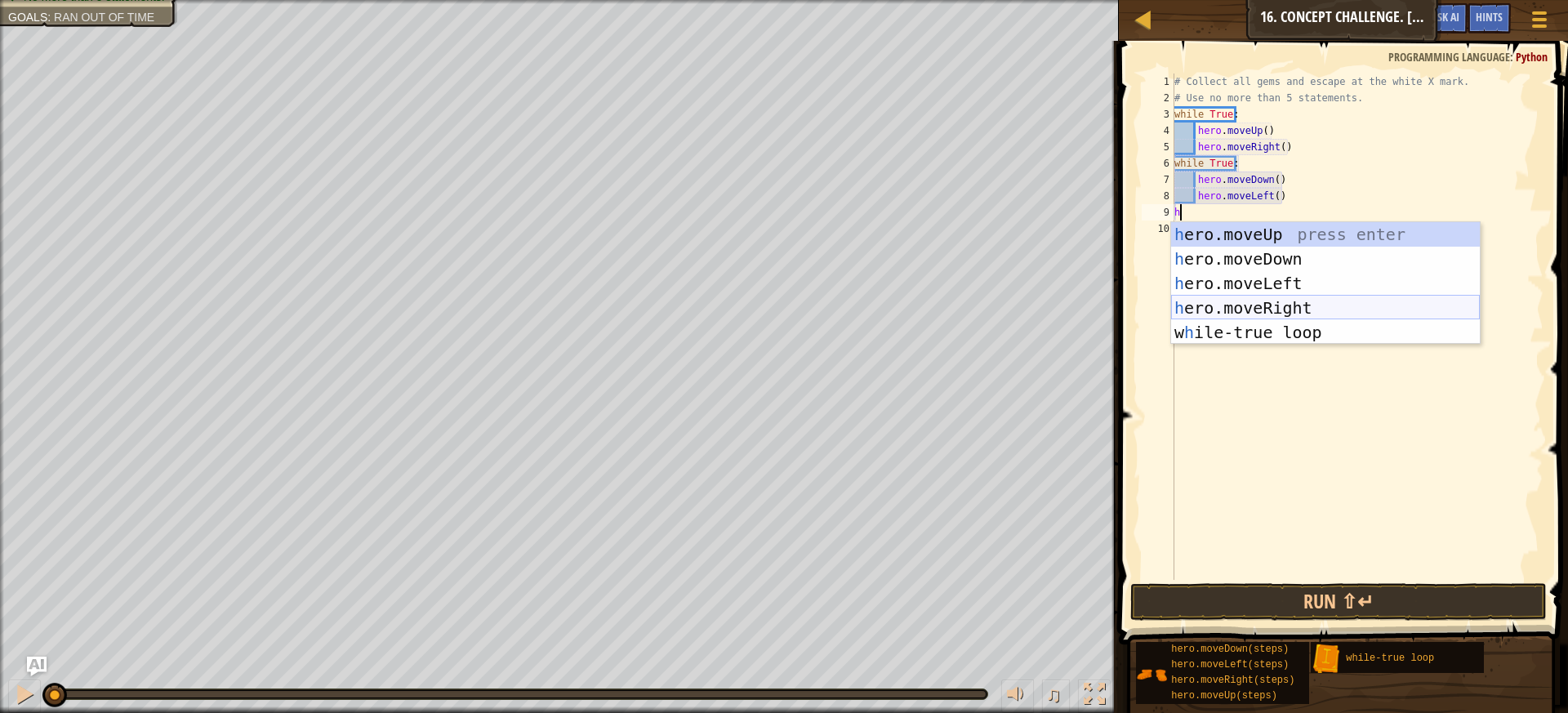
click at [1243, 298] on div "h ero.moveUp press enter h ero.moveDown press enter h ero.moveLeft press enter …" at bounding box center [1325, 307] width 308 height 172
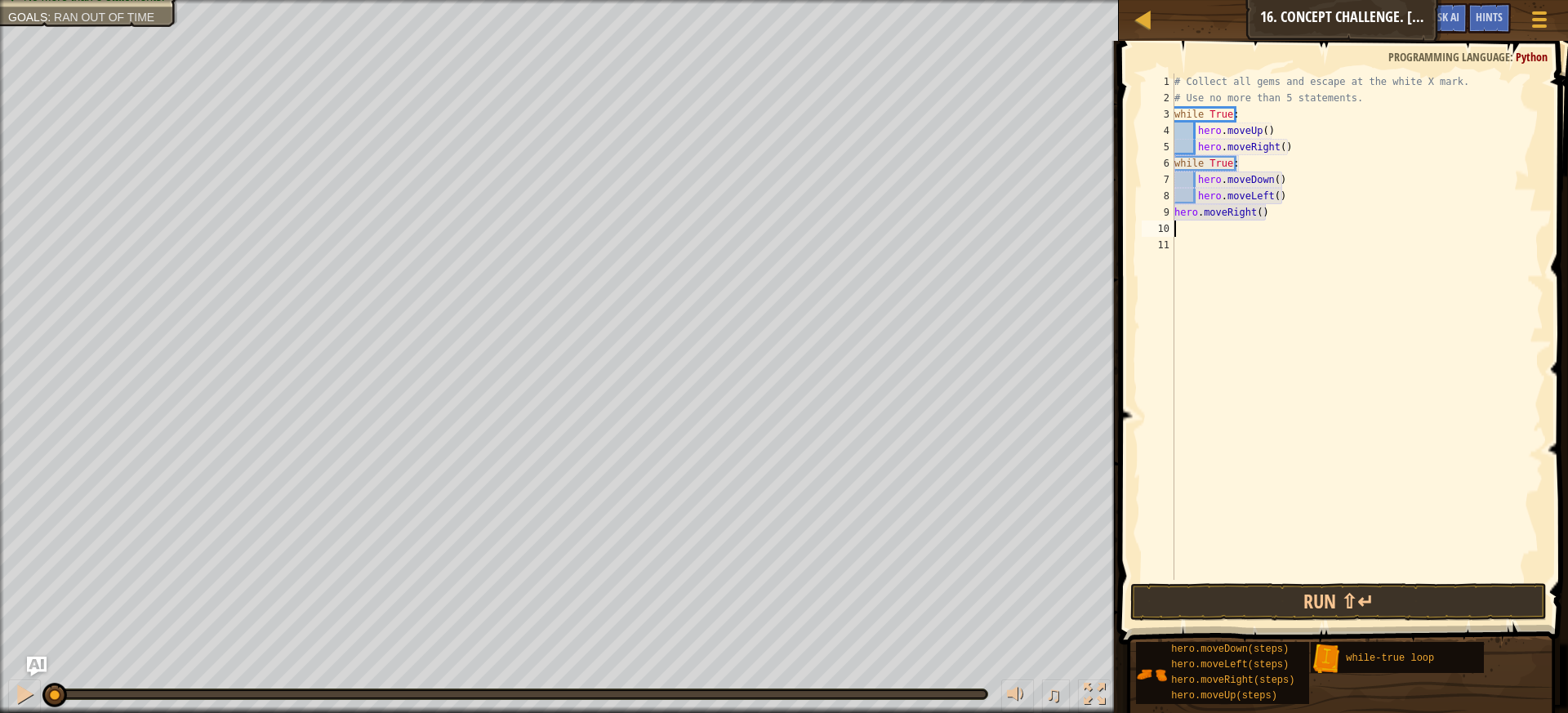
type textarea "h"
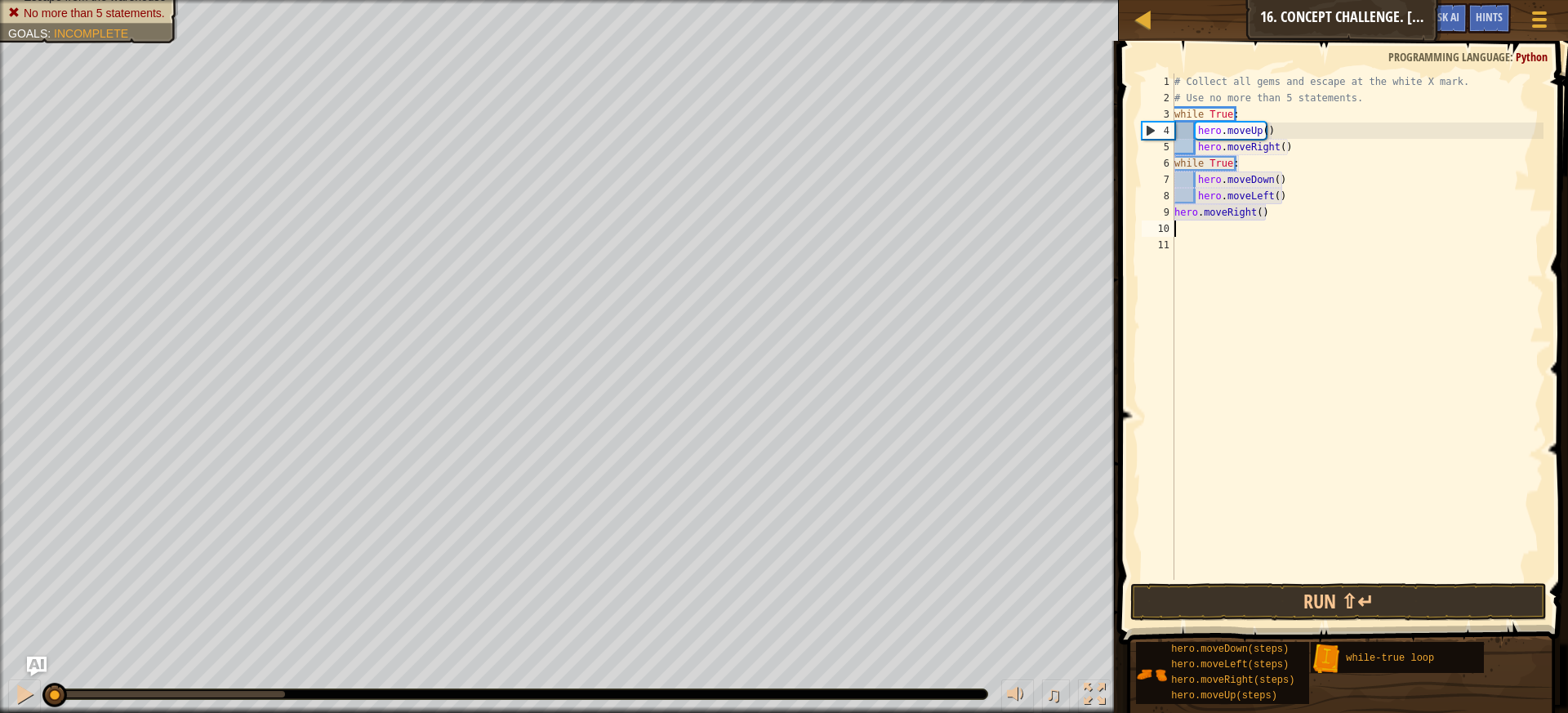
type textarea "w"
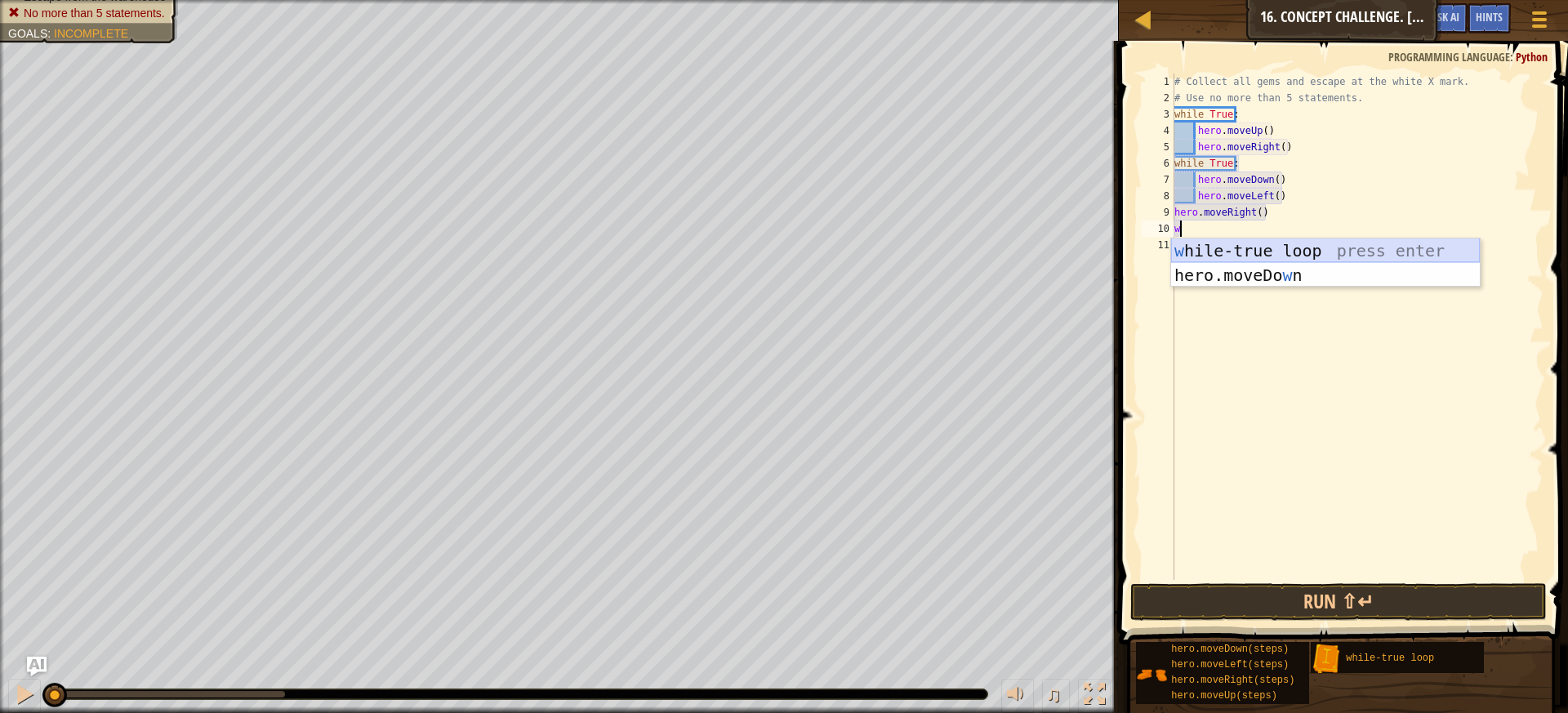
click at [1260, 252] on div "w [PERSON_NAME]-true loop press enter hero.moveDo w n press enter" at bounding box center [1325, 288] width 308 height 98
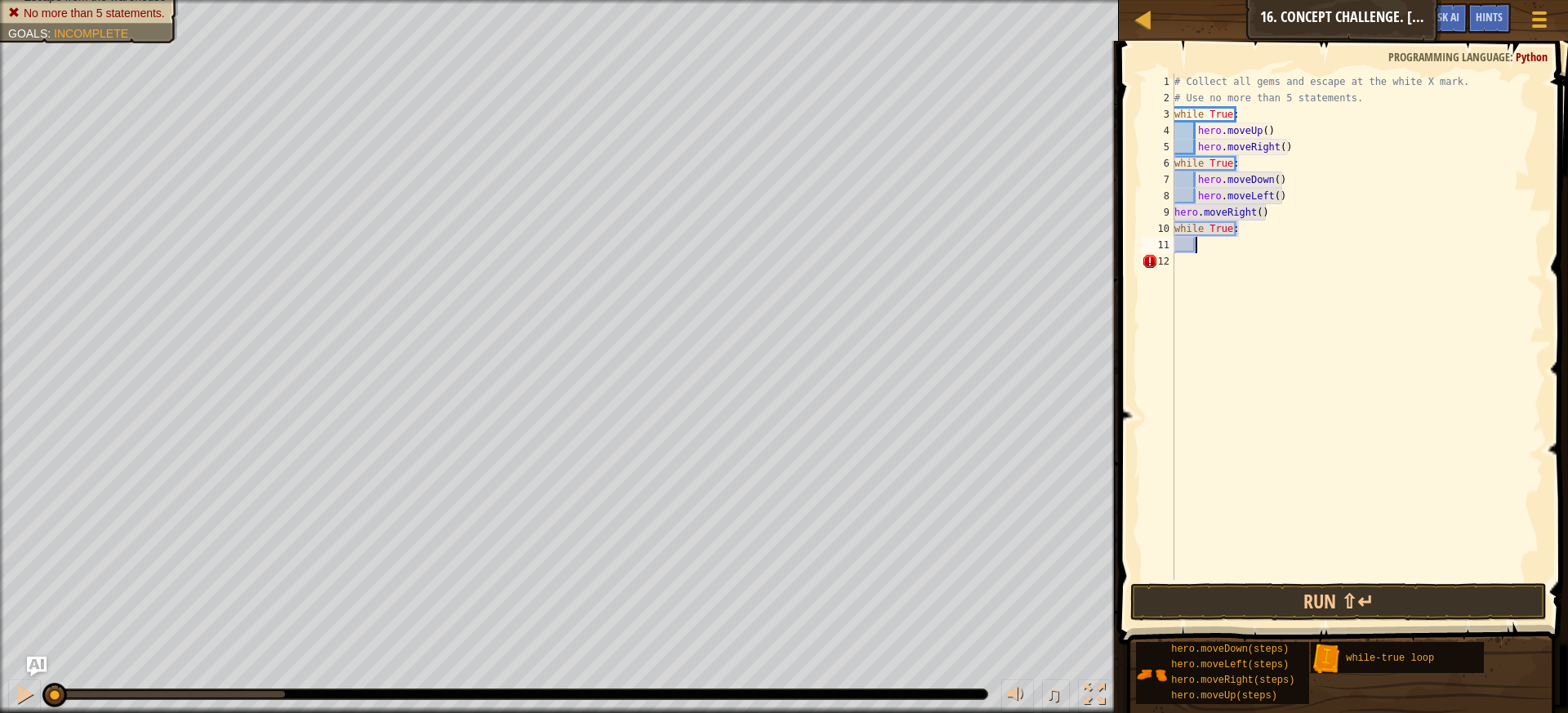
type textarea "h"
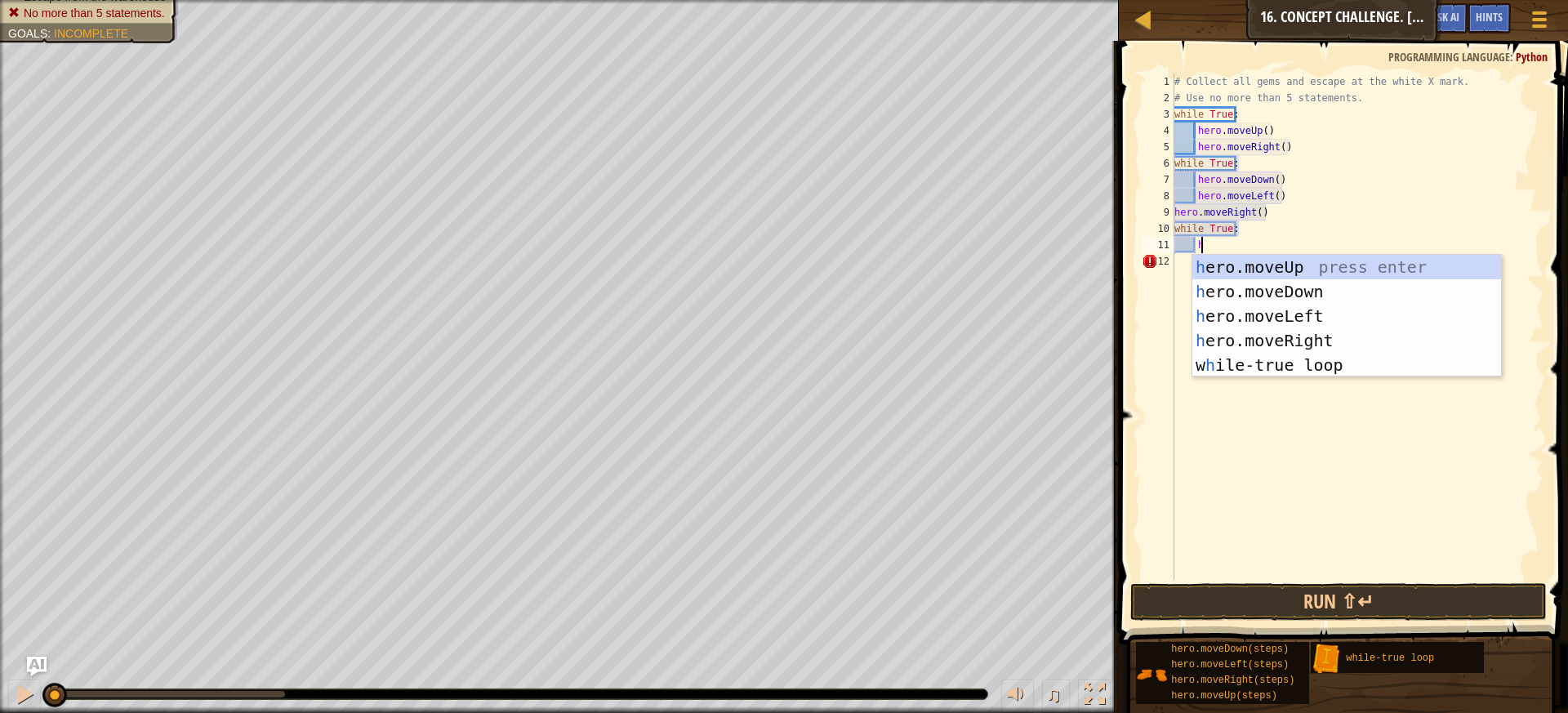
scroll to position [7, 1]
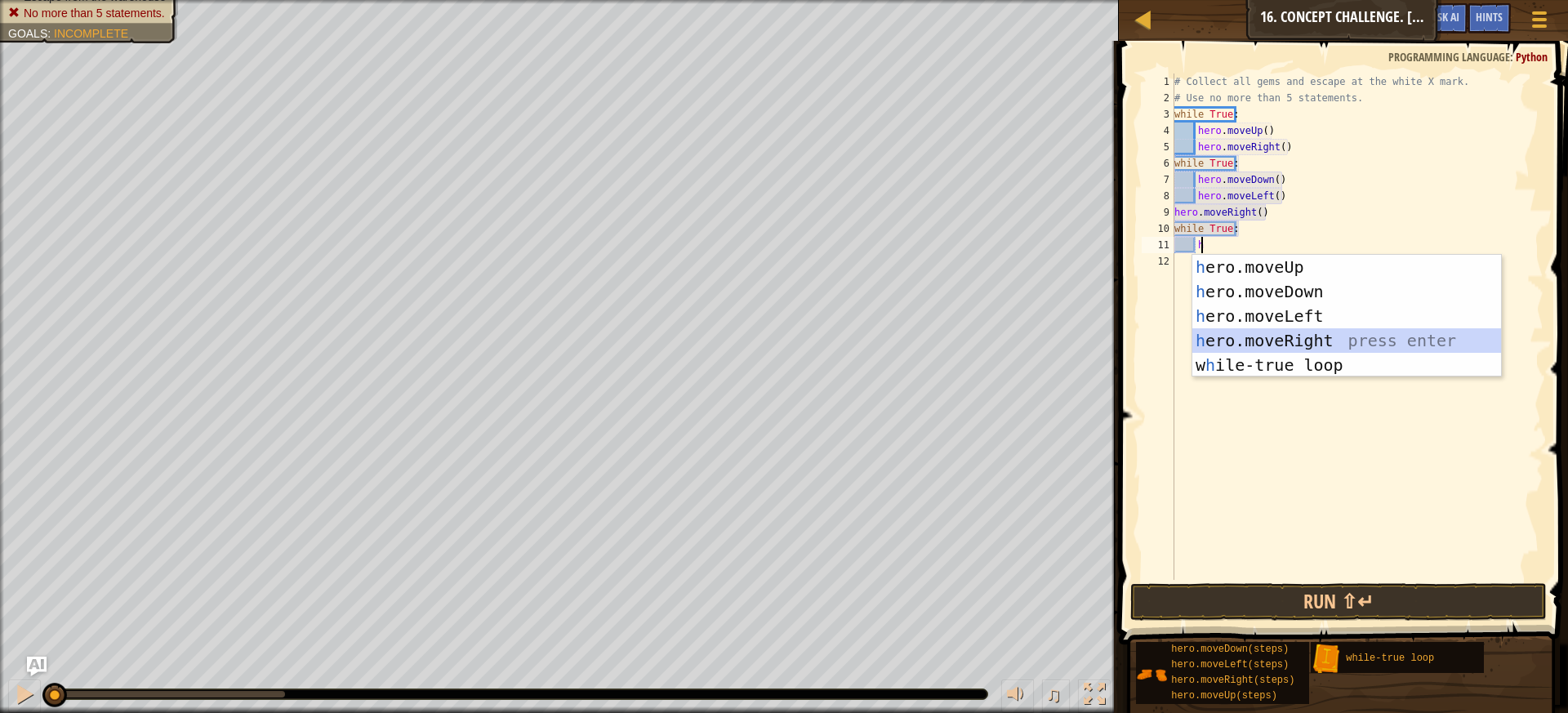
click at [1292, 338] on div "h ero.moveUp press enter h ero.moveDown press enter h ero.moveLeft press enter …" at bounding box center [1347, 340] width 308 height 172
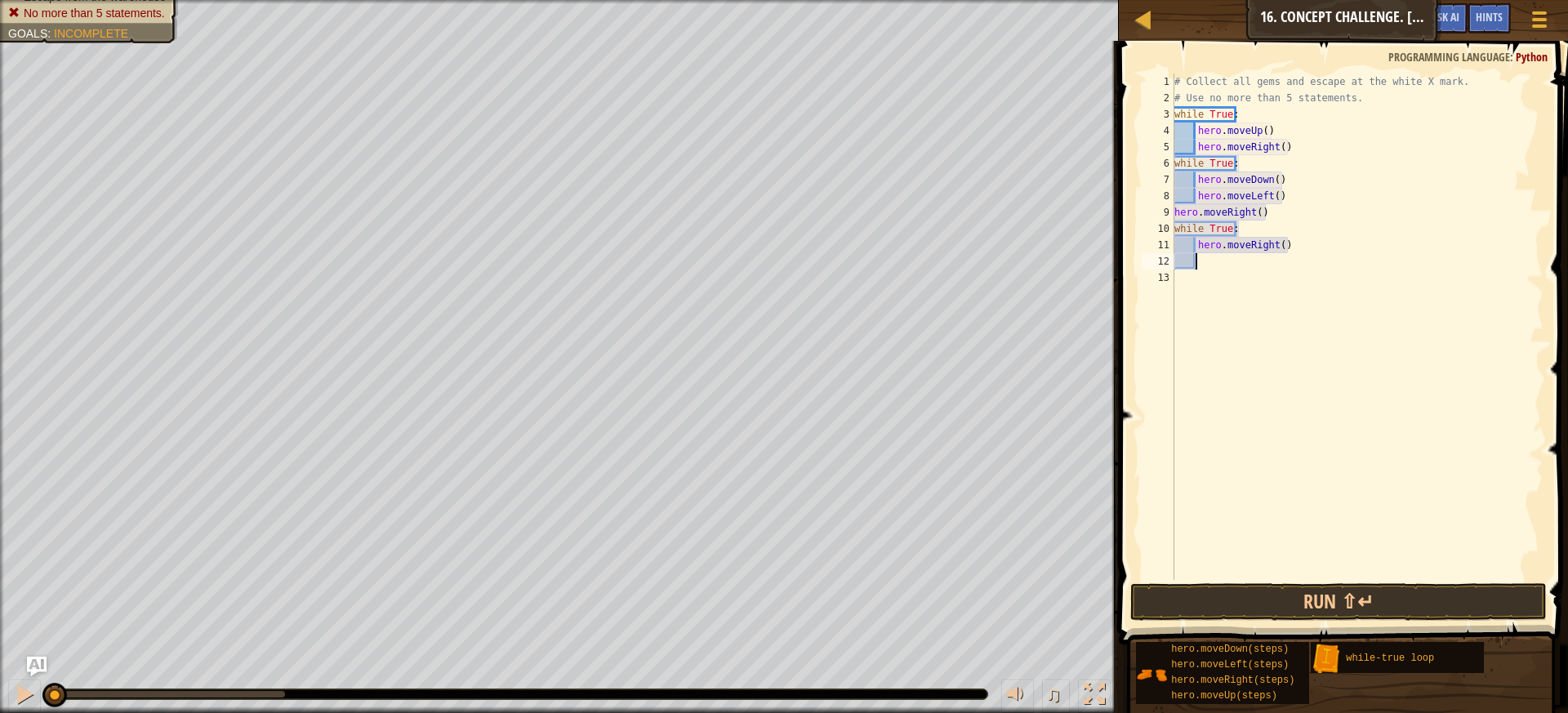
type textarea "h"
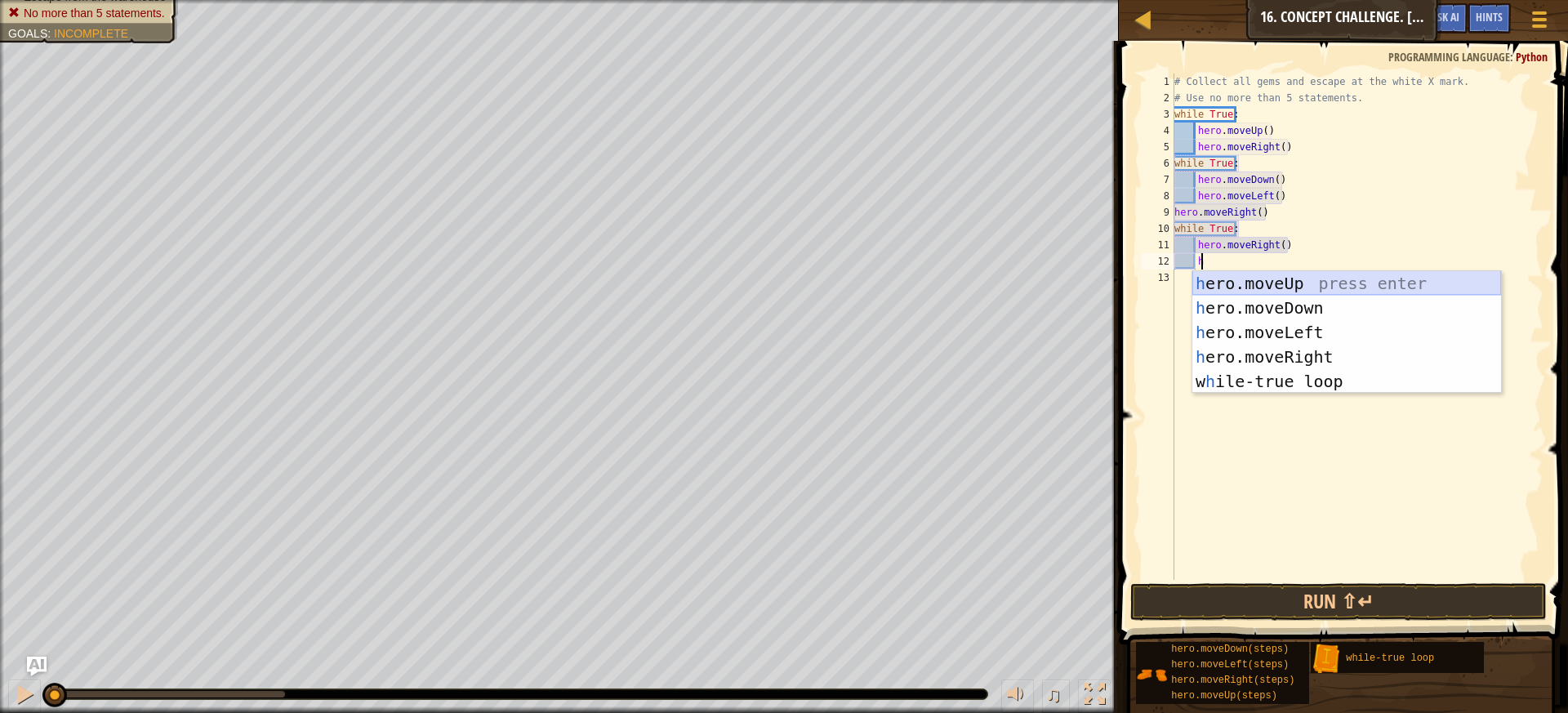
click at [1321, 281] on div "h ero.moveUp press enter h ero.moveDown press enter h ero.moveLeft press enter …" at bounding box center [1347, 356] width 308 height 172
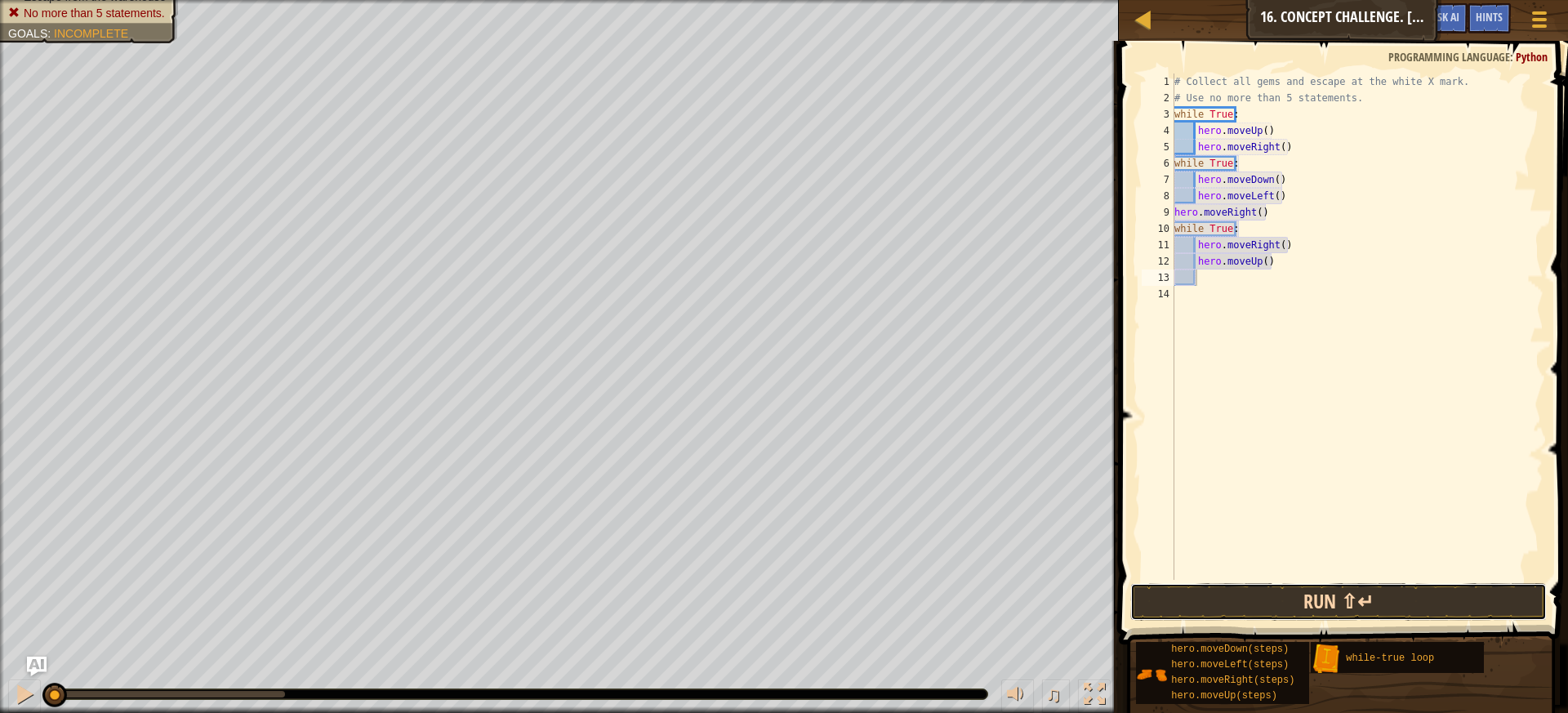
click at [1355, 588] on button "Run ⇧↵" at bounding box center [1339, 602] width 418 height 37
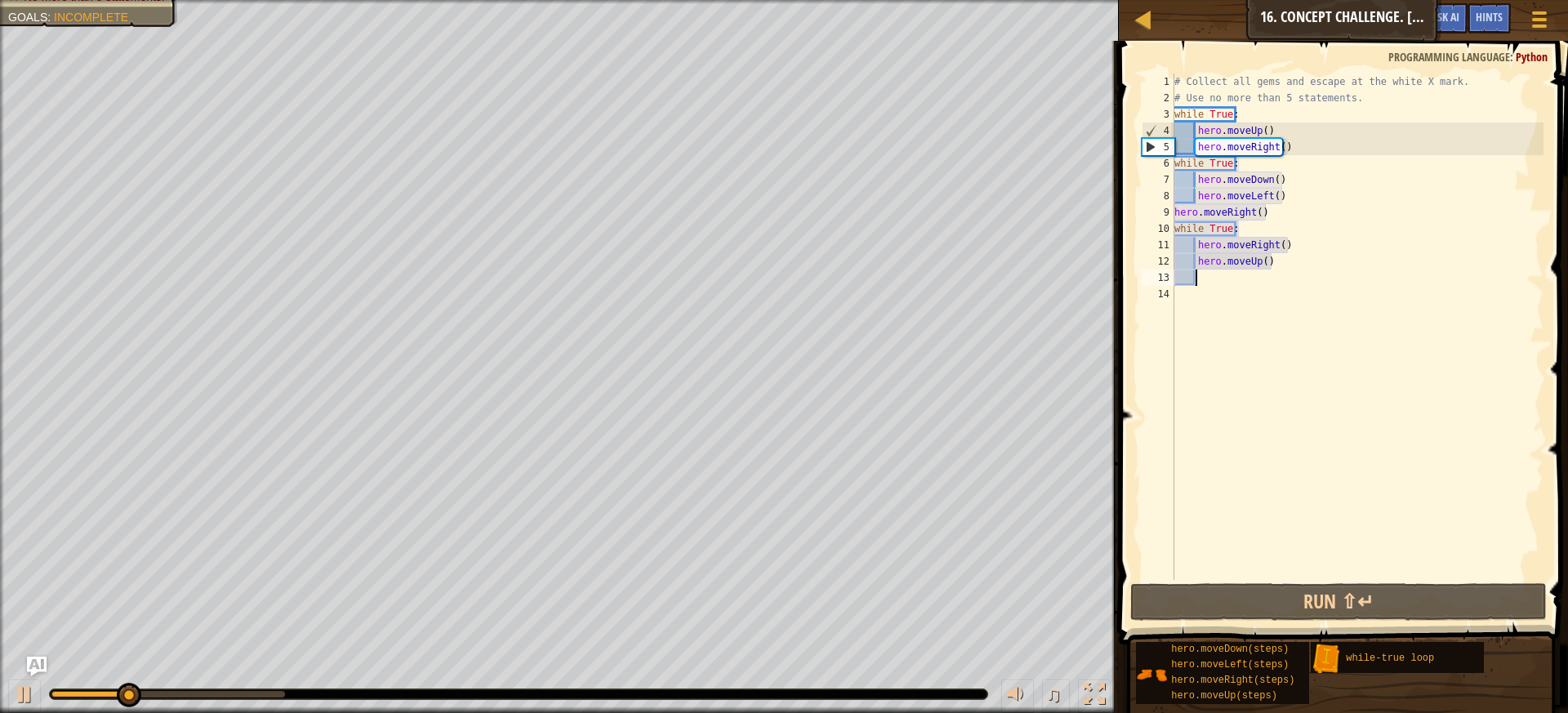
click at [1276, 146] on div "# Collect all gems and escape at the white X mark. # Use no more than 5 stateme…" at bounding box center [1357, 343] width 372 height 539
click at [1260, 133] on div "# Collect all gems and escape at the white X mark. # Use no more than 5 stateme…" at bounding box center [1357, 343] width 372 height 539
type textarea "hero.moveUp(2)"
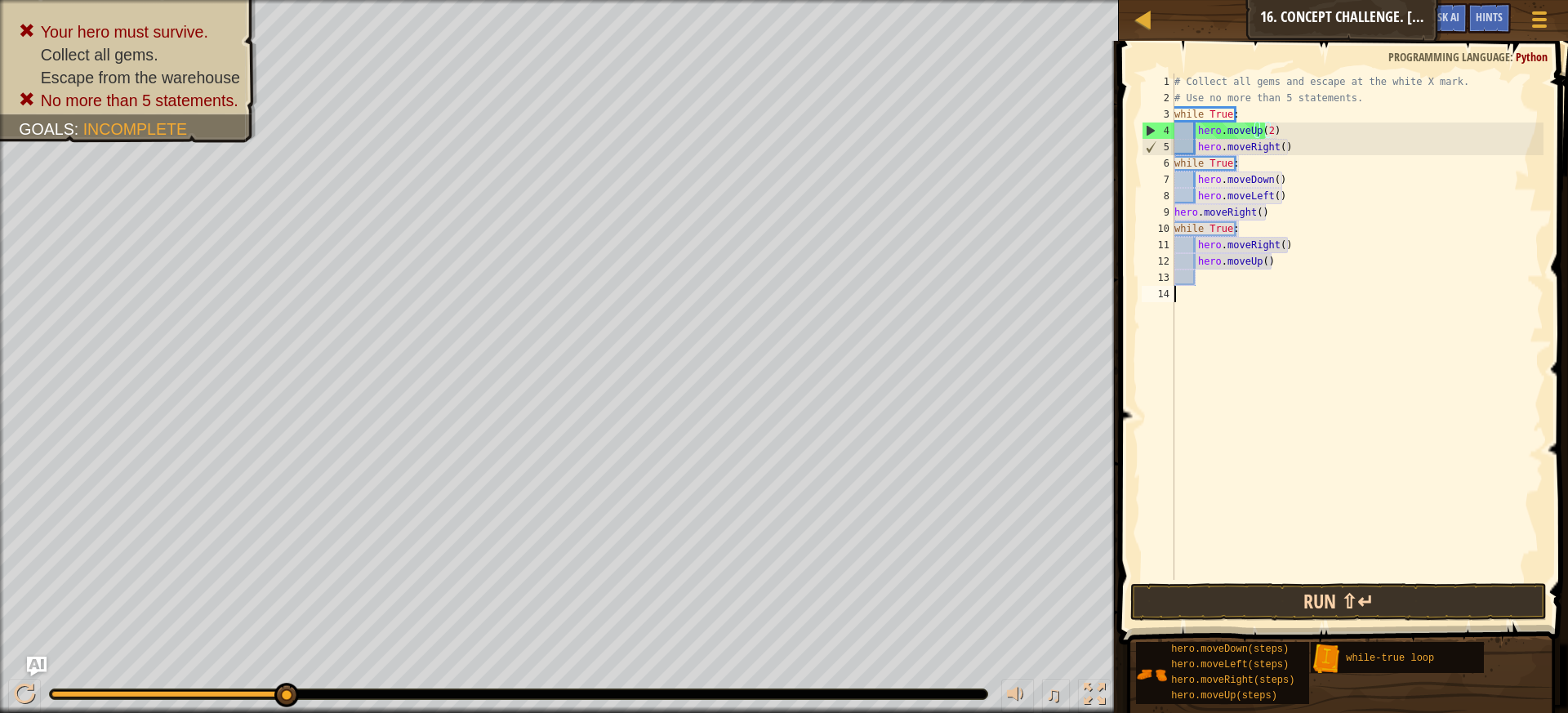
drag, startPoint x: 1339, startPoint y: 560, endPoint x: 1352, endPoint y: 598, distance: 40.2
click at [1351, 586] on div "hero.moveUp(2) 1 2 3 4 5 6 7 8 9 10 11 12 13 14 # Collect all gems and escape a…" at bounding box center [1341, 375] width 454 height 652
click at [1352, 598] on button "Run ⇧↵" at bounding box center [1339, 602] width 418 height 37
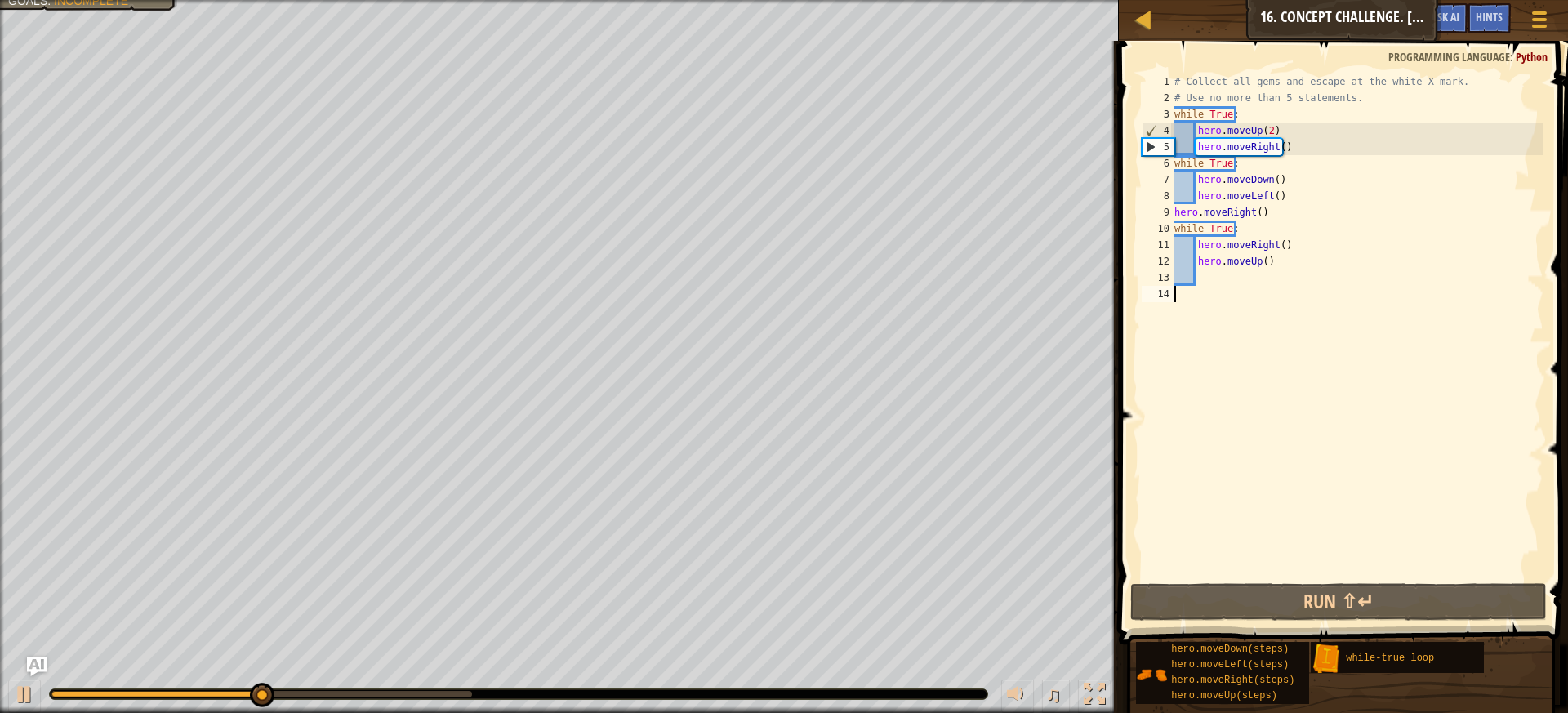
click at [1247, 109] on div "# Collect all gems and escape at the white X mark. # Use no more than 5 stateme…" at bounding box center [1357, 343] width 372 height 539
click at [1240, 115] on div "# Collect all gems and escape at the white X mark. # Use no more than 5 stateme…" at bounding box center [1357, 343] width 372 height 539
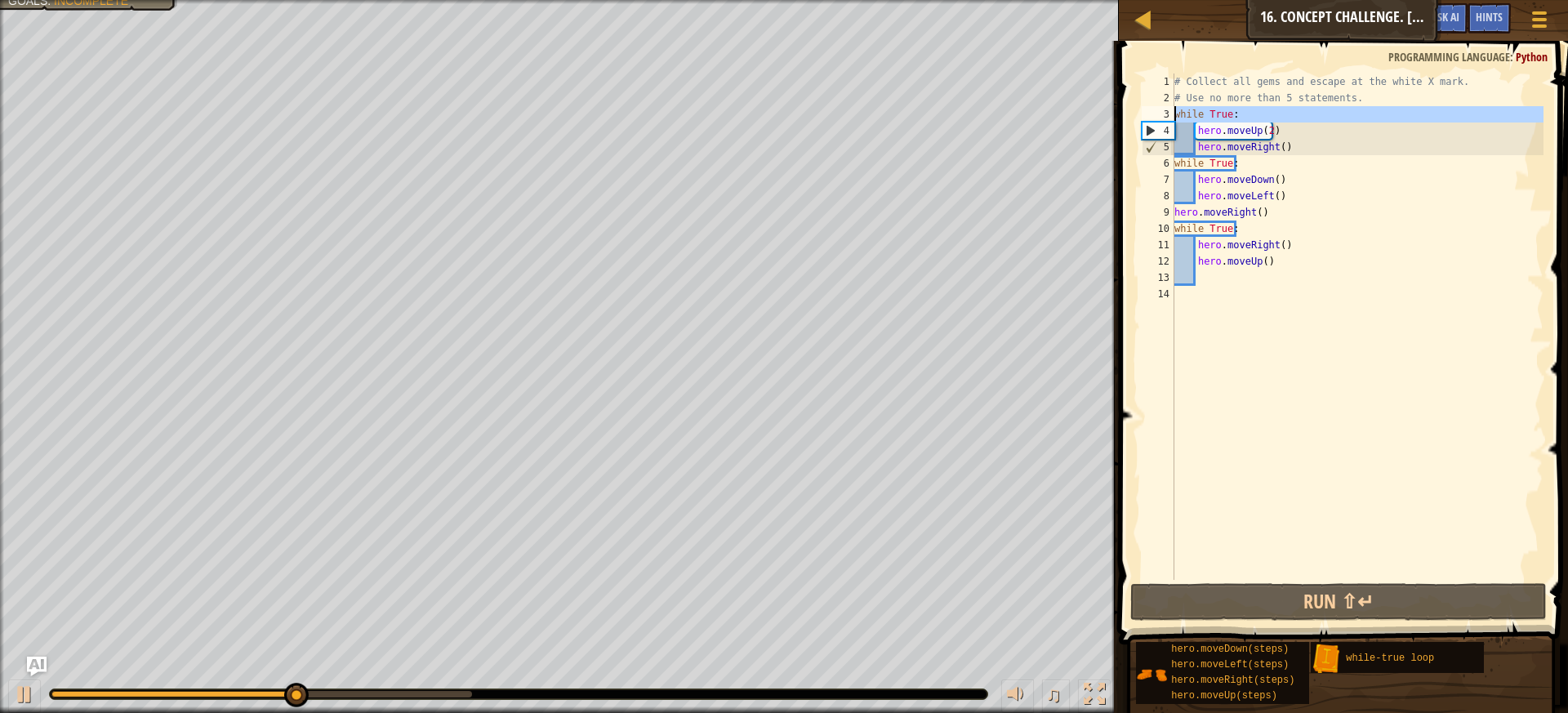
click at [1174, 116] on div "3" at bounding box center [1157, 114] width 32 height 17
type textarea "while True:"
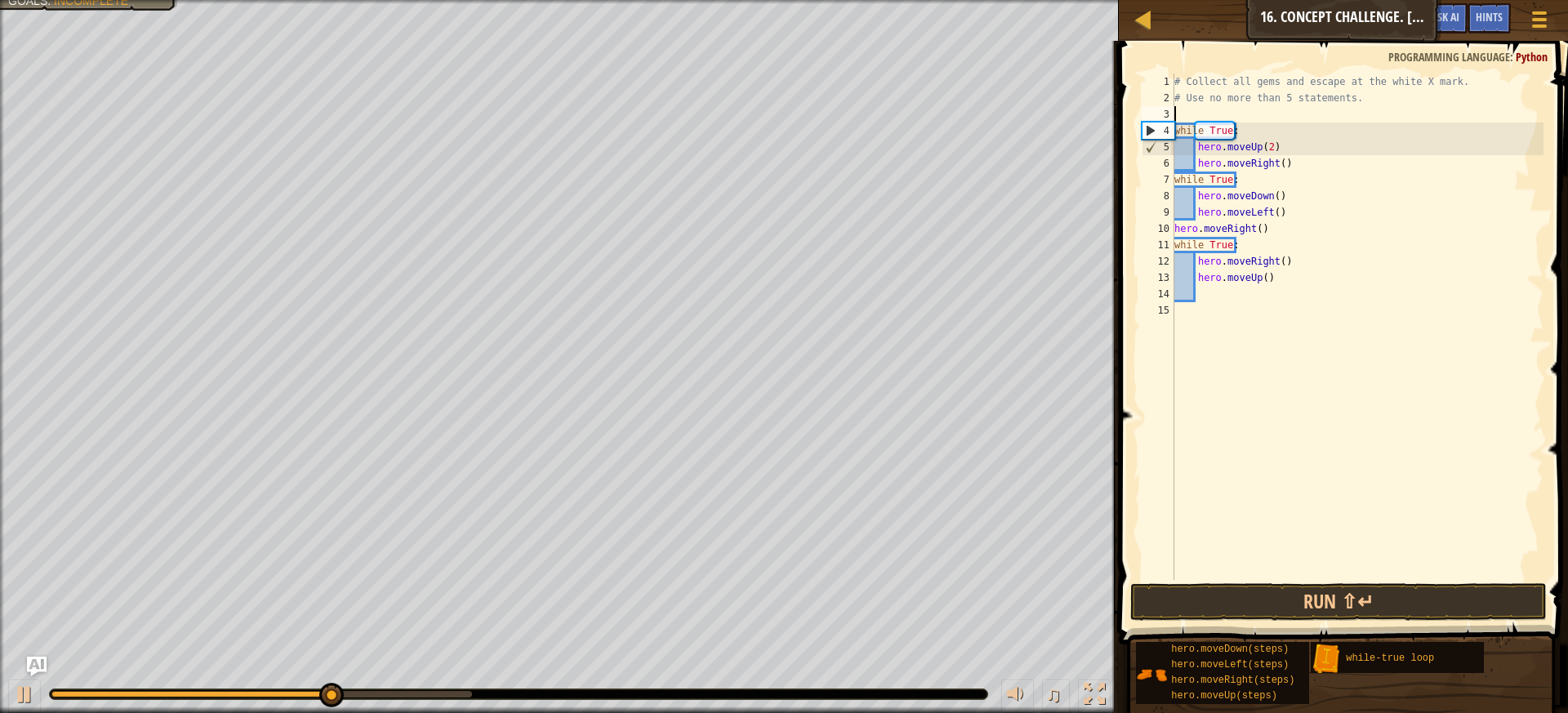
click at [1183, 113] on div "# Collect all gems and escape at the white X mark. # Use no more than 5 stateme…" at bounding box center [1357, 343] width 372 height 539
type textarea "h"
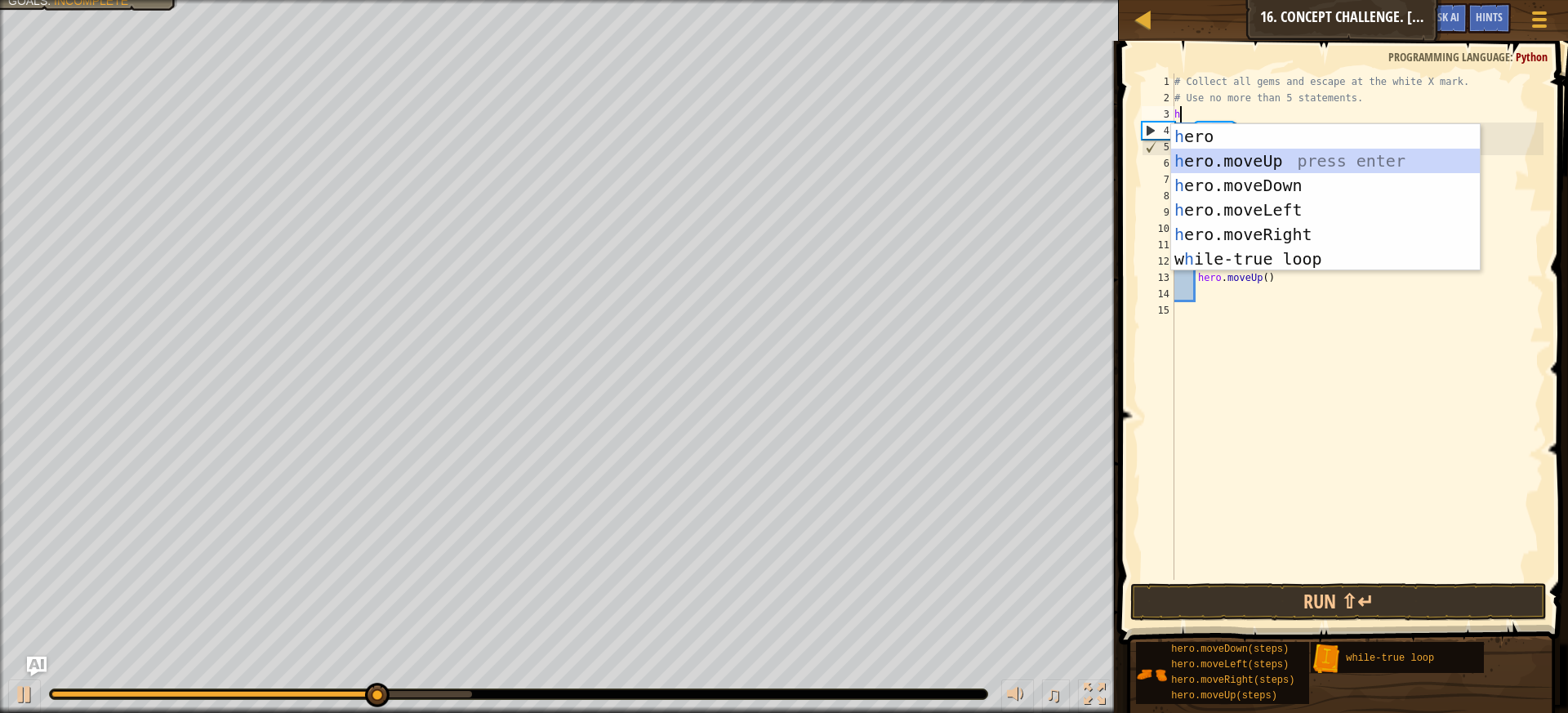
click at [1267, 162] on div "h ero press enter h ero.moveUp press enter h ero.moveDown press enter h ero.mov…" at bounding box center [1325, 222] width 308 height 196
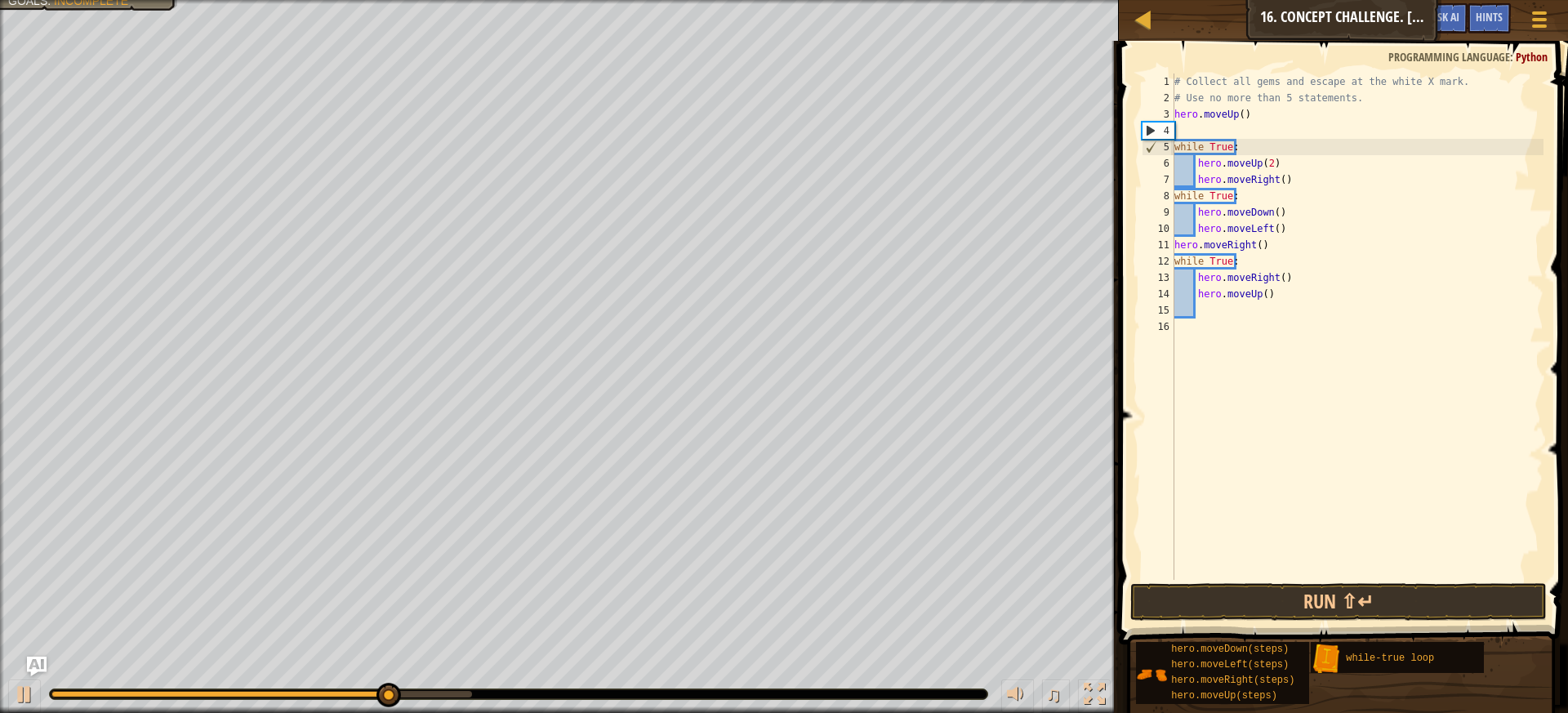
click at [1241, 114] on div "# Collect all gems and escape at the white X mark. # Use no more than 5 stateme…" at bounding box center [1357, 343] width 372 height 539
click at [1261, 162] on div "# Collect all gems and escape at the white X mark. # Use no more than 5 stateme…" at bounding box center [1357, 343] width 372 height 539
click at [1264, 162] on div "# Collect all gems and escape at the white X mark. # Use no more than 5 stateme…" at bounding box center [1357, 343] width 372 height 539
type textarea "hero.moveUp()"
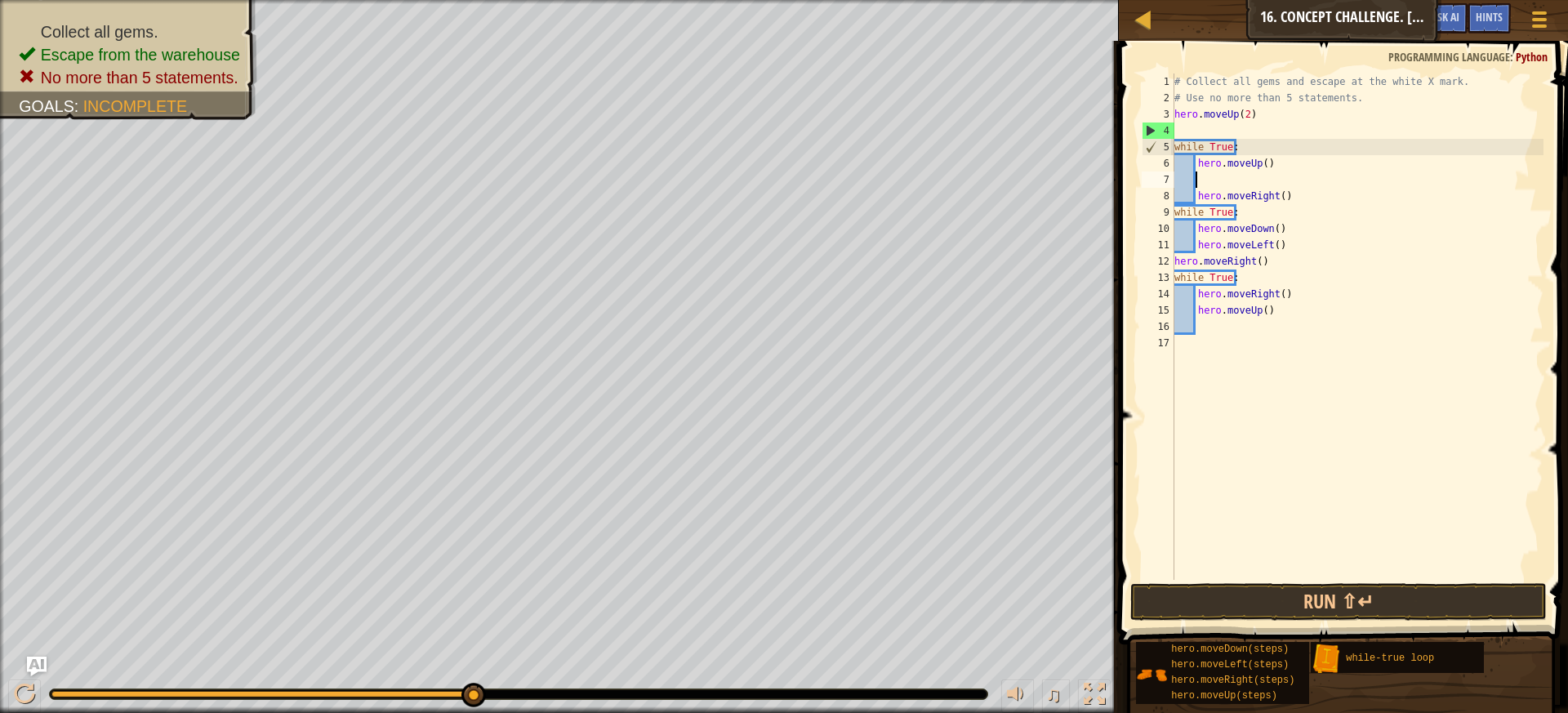
scroll to position [7, 0]
click at [1452, 28] on button "Ask AI" at bounding box center [1445, 18] width 44 height 30
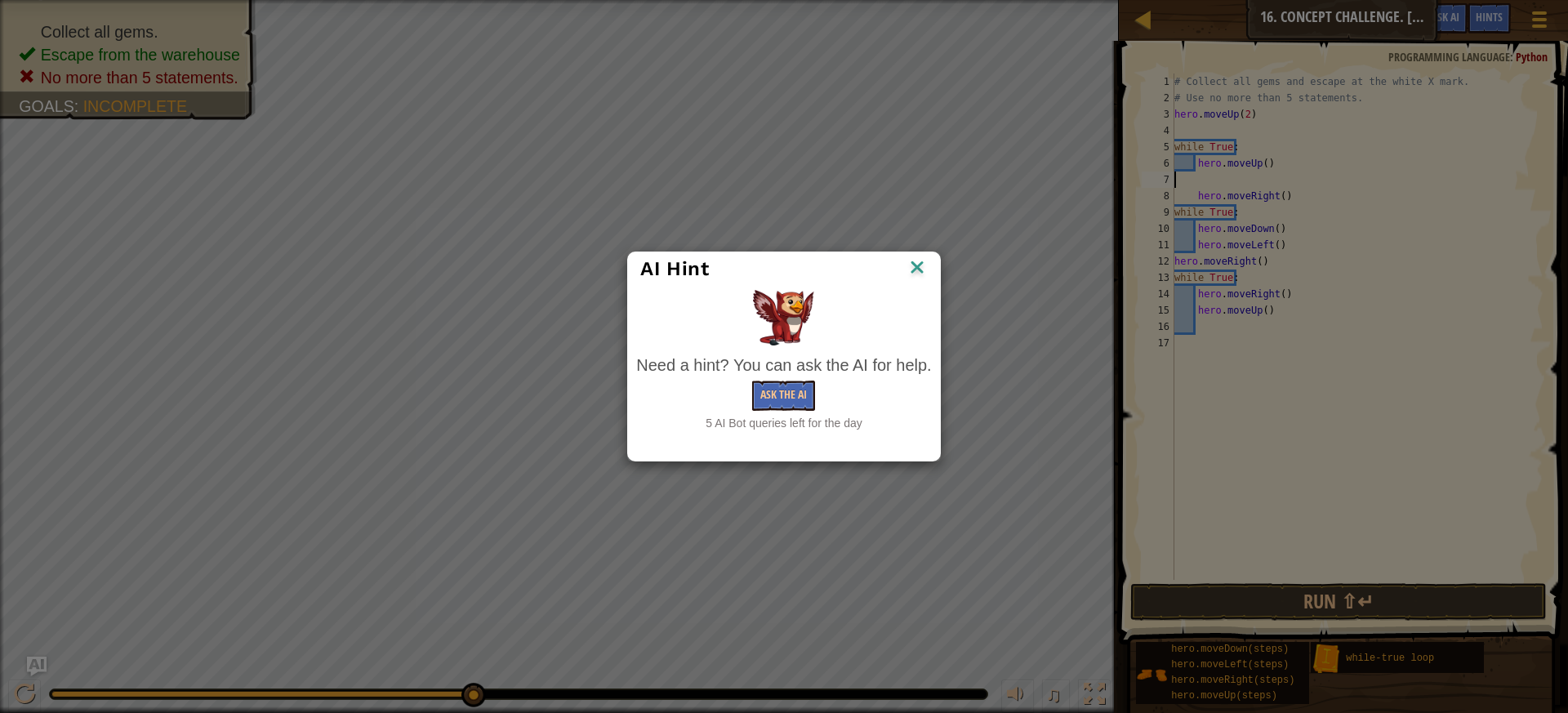
click at [907, 270] on img at bounding box center [918, 268] width 22 height 25
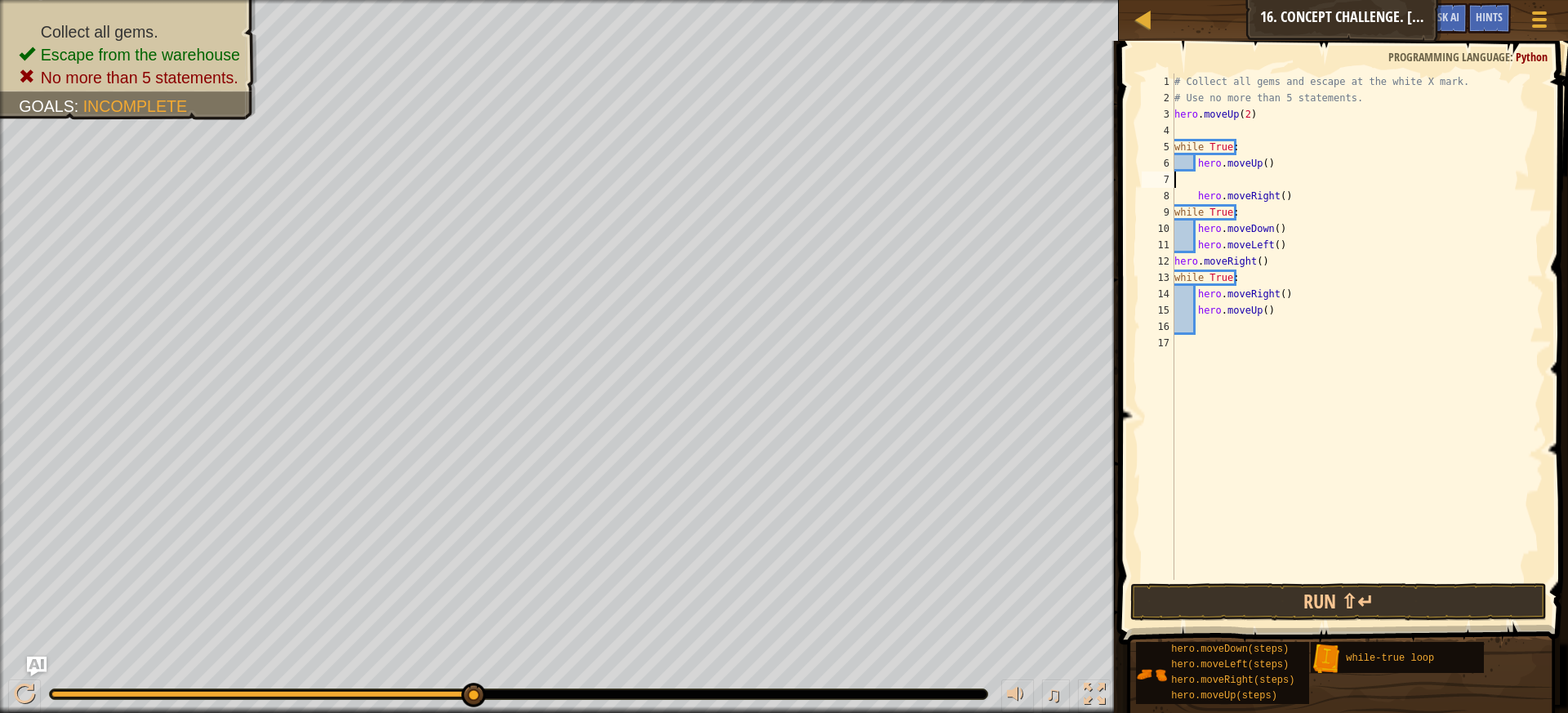
type textarea "hero.moveUp()"
click at [1204, 133] on div "# Collect all gems and escape at the white X mark. # Use no more than 5 stateme…" at bounding box center [1357, 343] width 372 height 539
type textarea "hero.moveUp(2)"
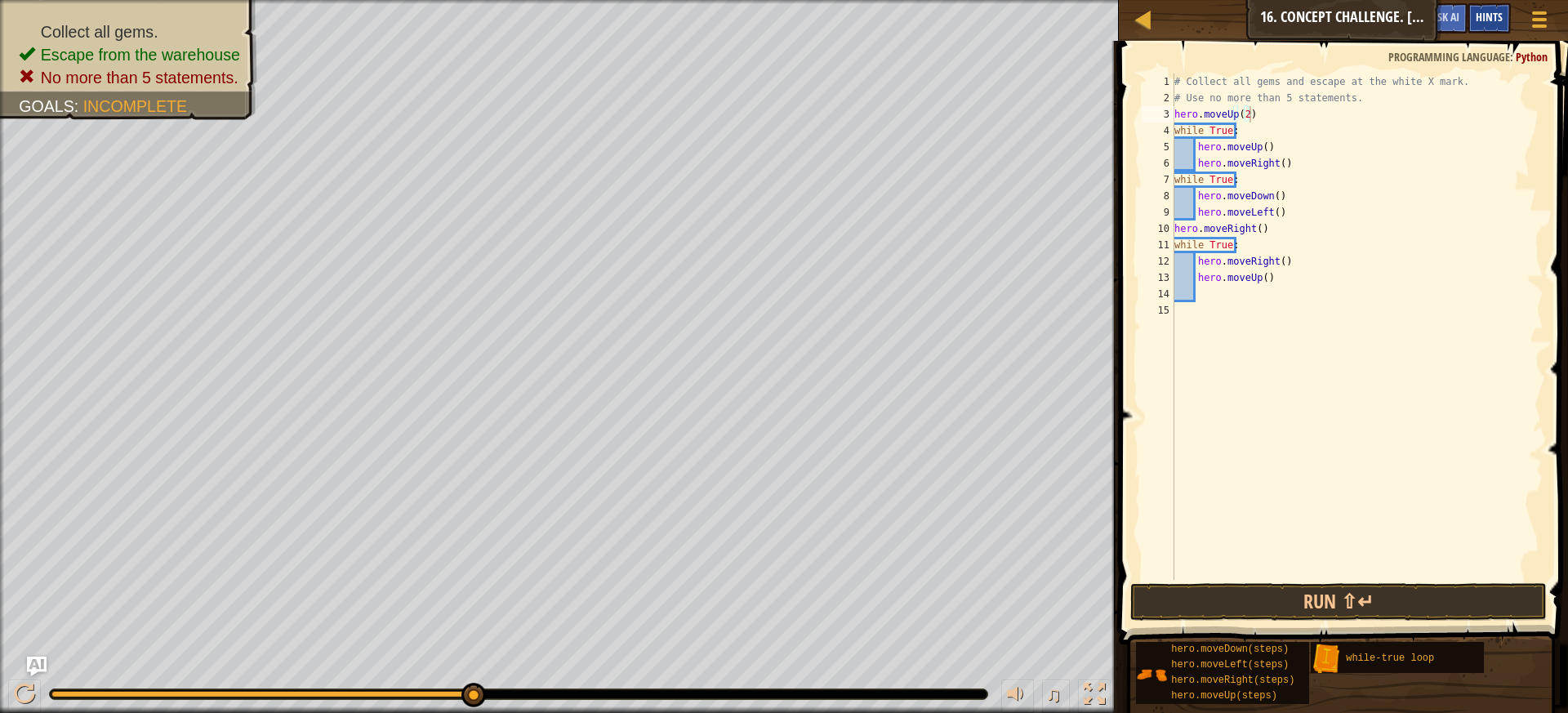
click at [1494, 16] on span "Hints" at bounding box center [1488, 17] width 27 height 16
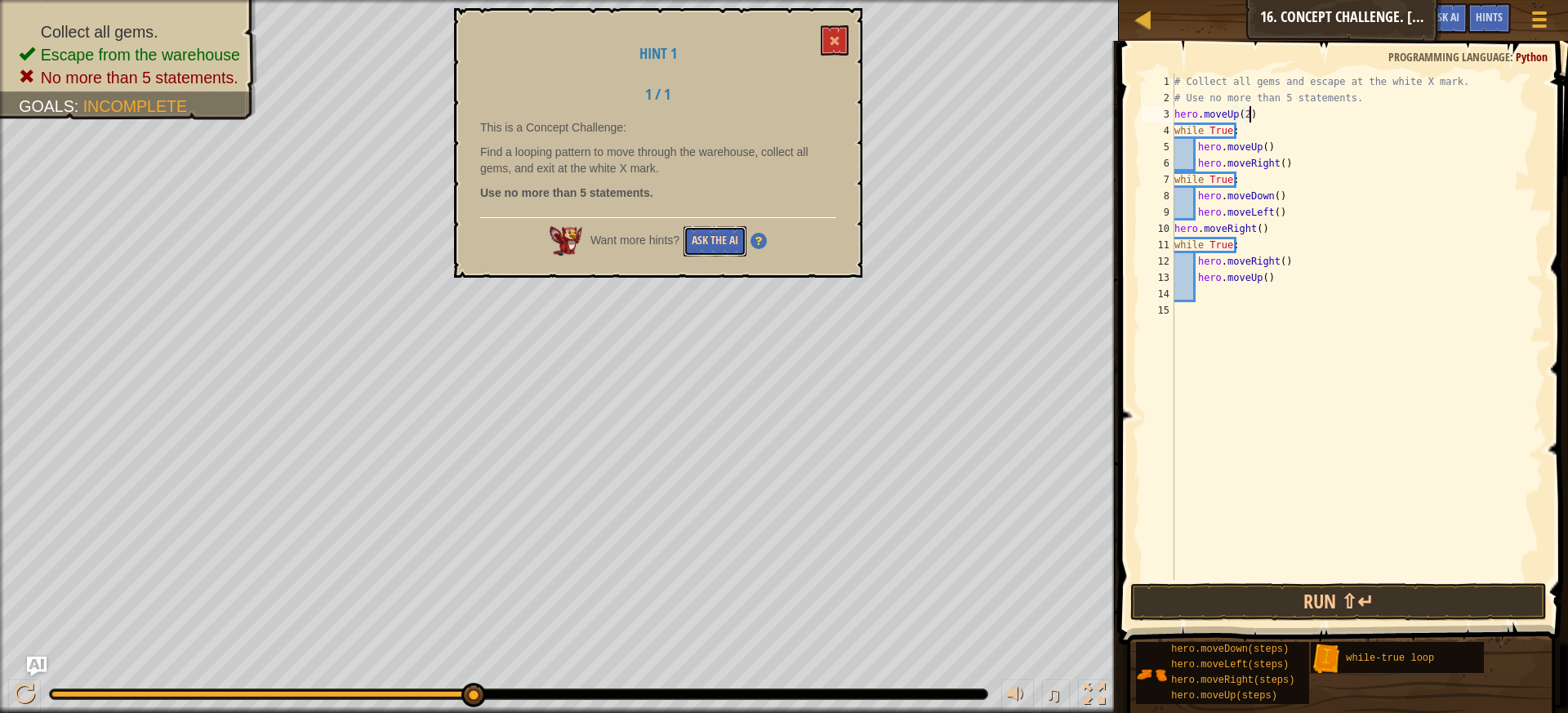
click at [713, 233] on button "Ask the AI" at bounding box center [715, 241] width 63 height 30
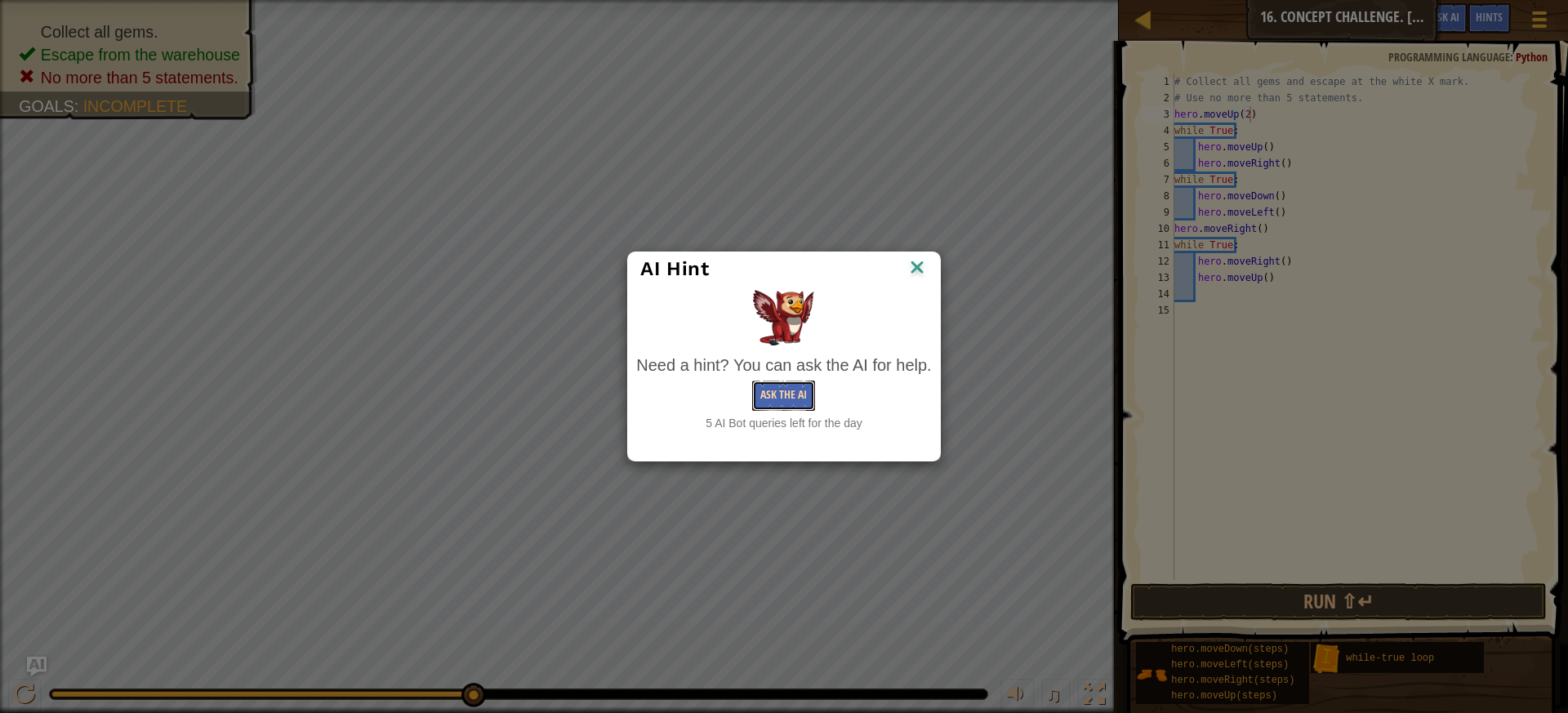
click at [792, 392] on button "Ask the AI" at bounding box center [784, 395] width 63 height 30
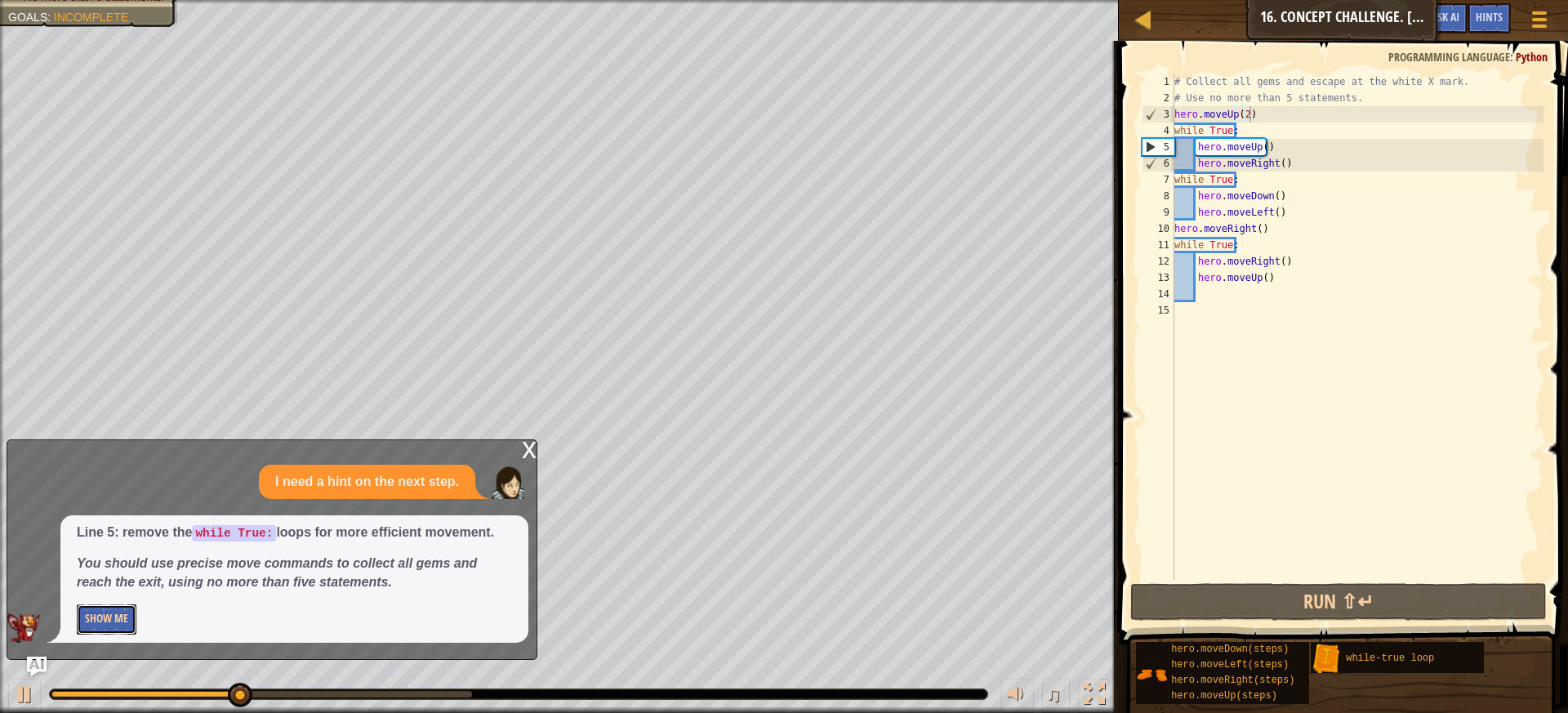
click at [122, 613] on button "Show Me" at bounding box center [106, 619] width 60 height 30
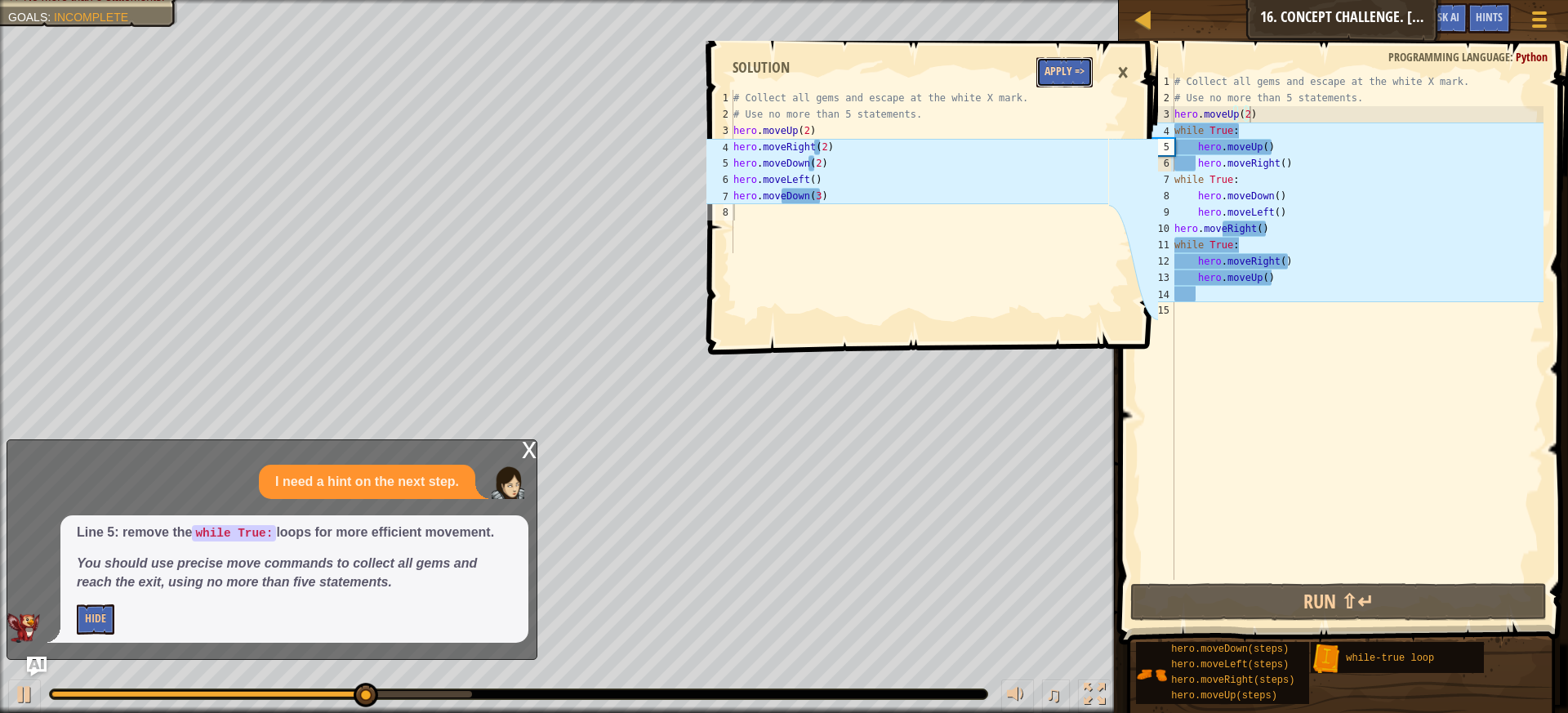
click at [1072, 80] on button "Apply =>" at bounding box center [1064, 72] width 56 height 30
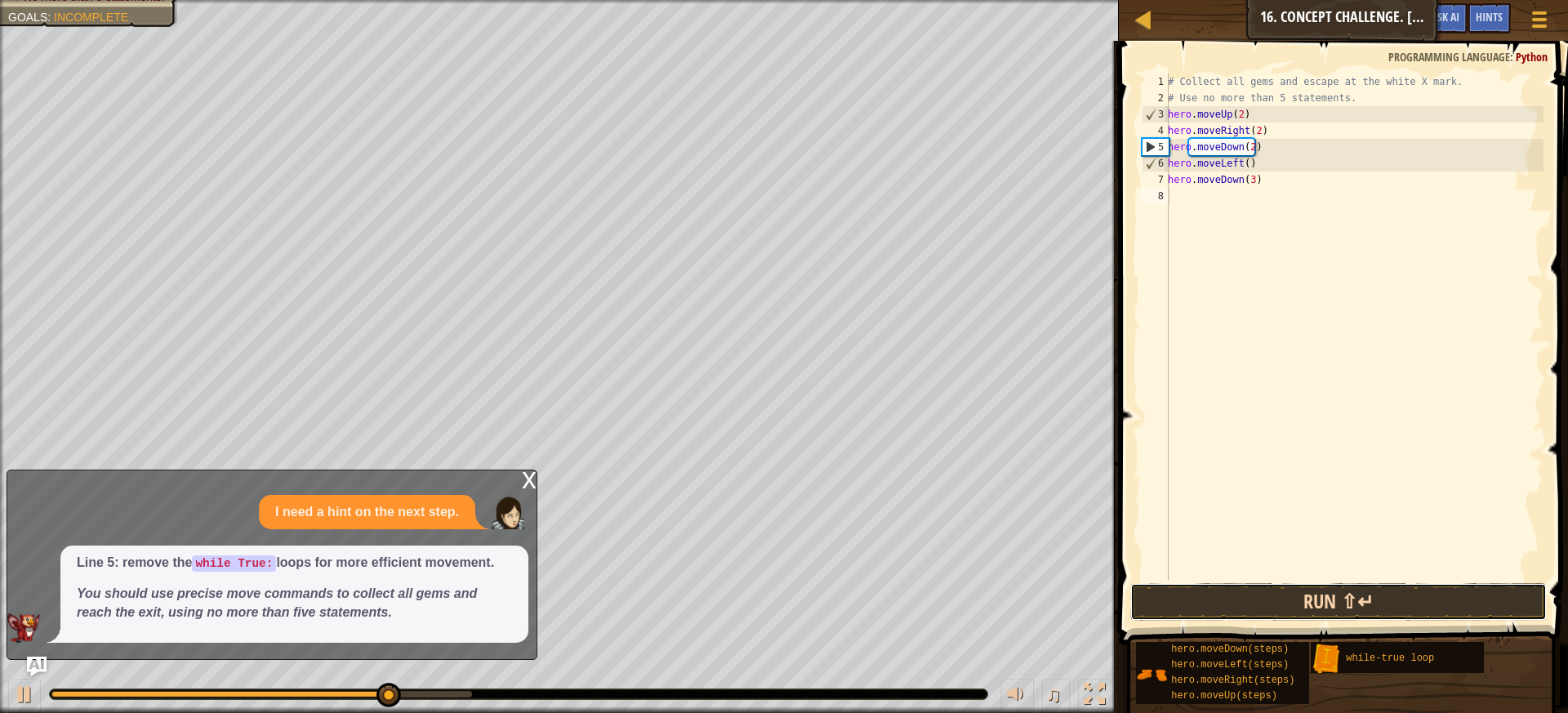
click at [1363, 588] on button "Run ⇧↵" at bounding box center [1339, 602] width 418 height 37
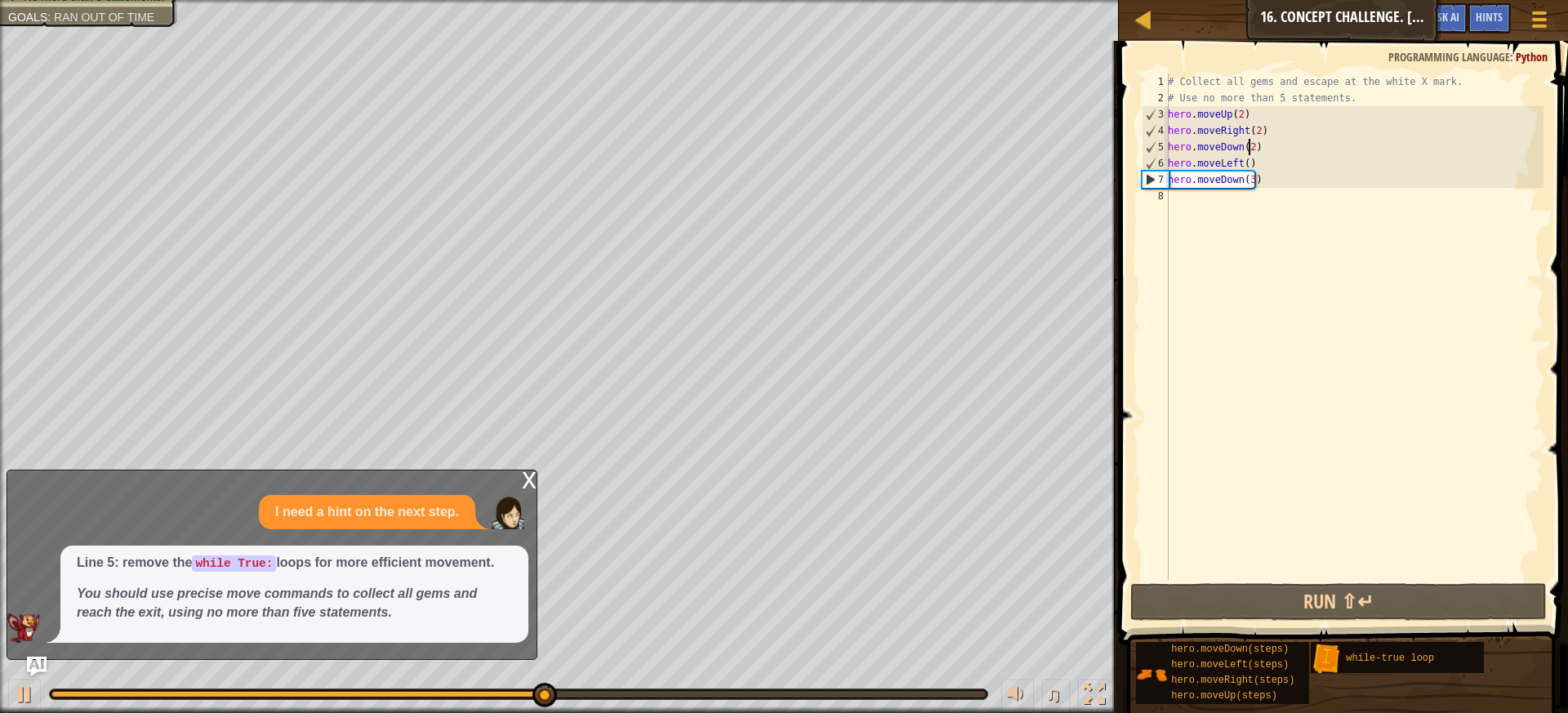
click at [1248, 147] on div "# Collect all gems and escape at the white X mark. # Use no more than 5 stateme…" at bounding box center [1355, 343] width 379 height 539
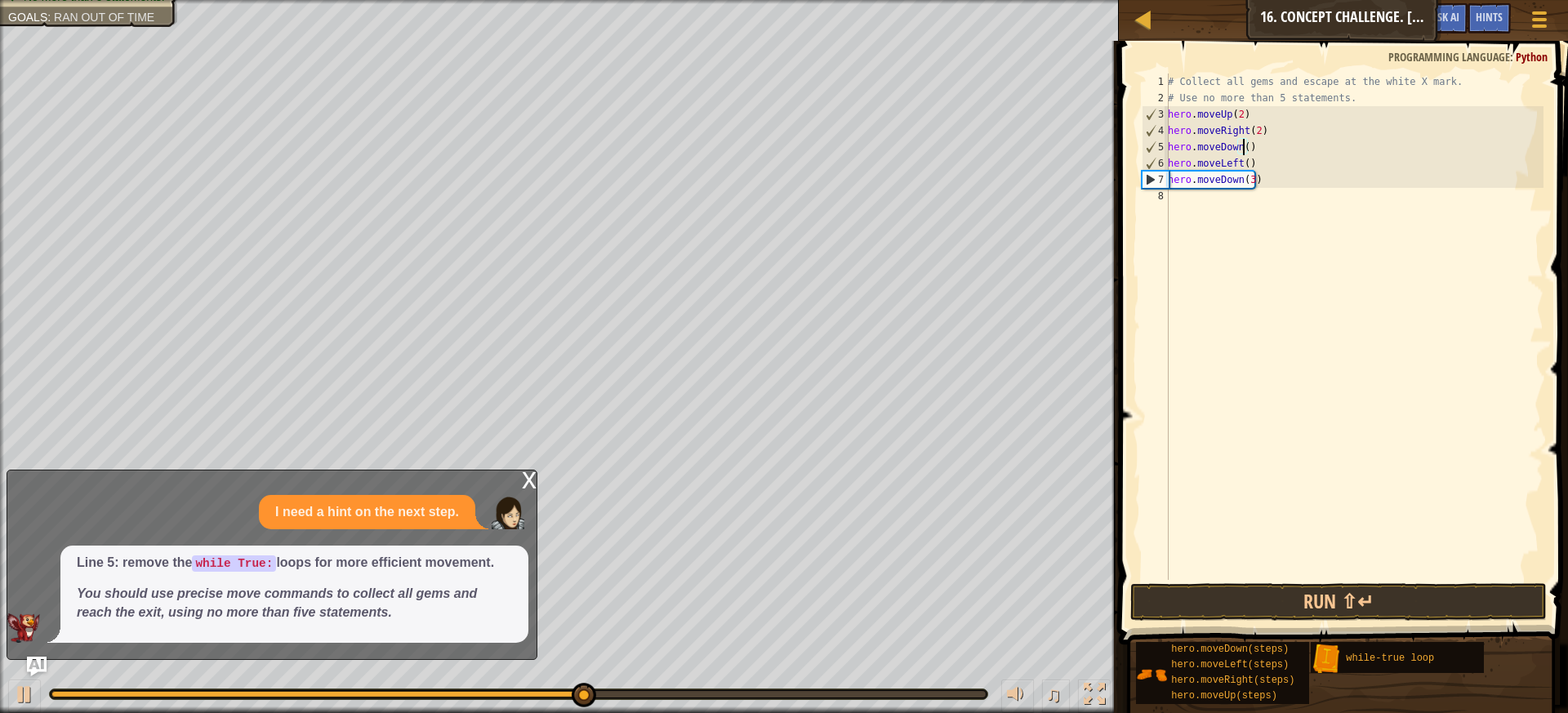
scroll to position [7, 6]
click at [1262, 182] on div "# Collect all gems and escape at the white X mark. # Use no more than 5 stateme…" at bounding box center [1355, 343] width 379 height 539
click at [1261, 181] on div "# Collect all gems and escape at the white X mark. # Use no more than 5 stateme…" at bounding box center [1355, 343] width 379 height 539
type textarea "h"
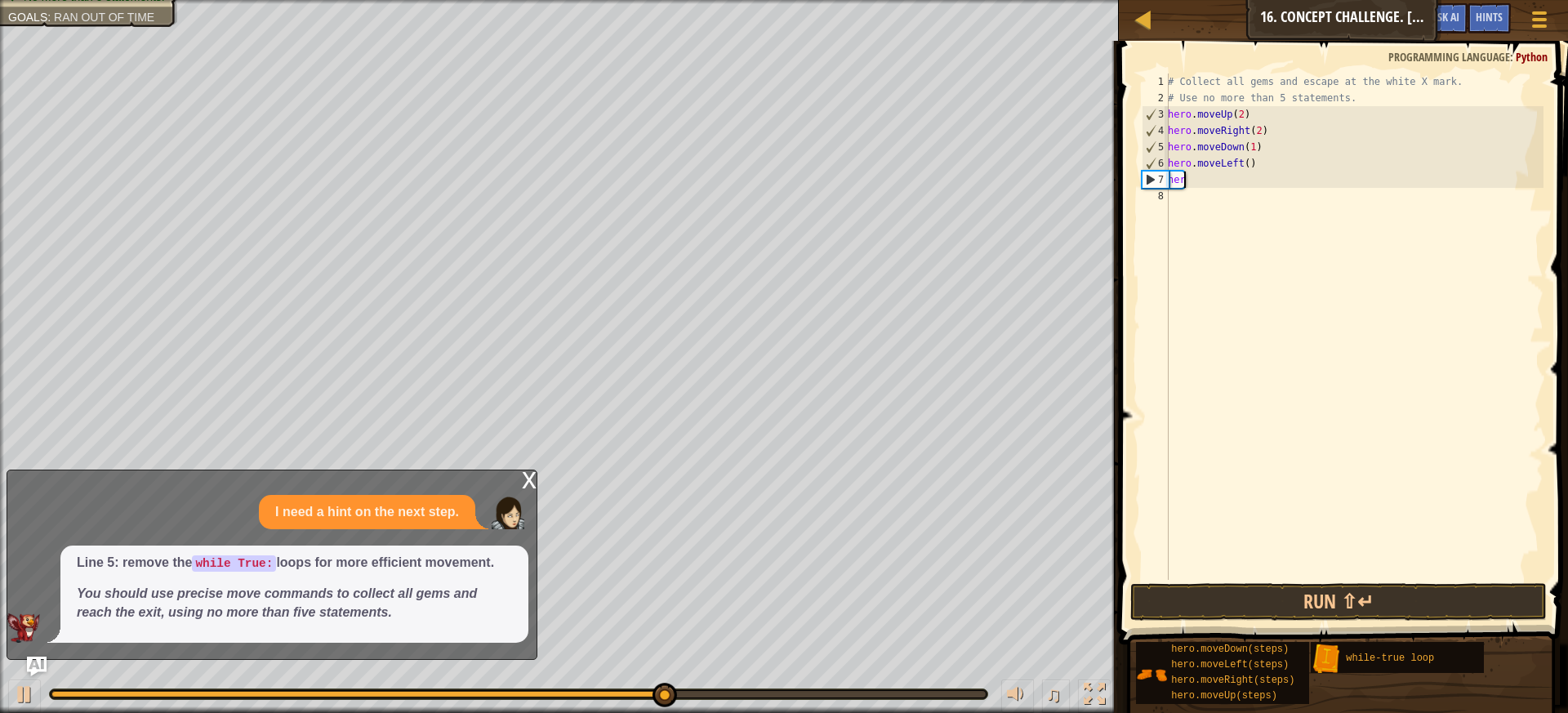
scroll to position [7, 0]
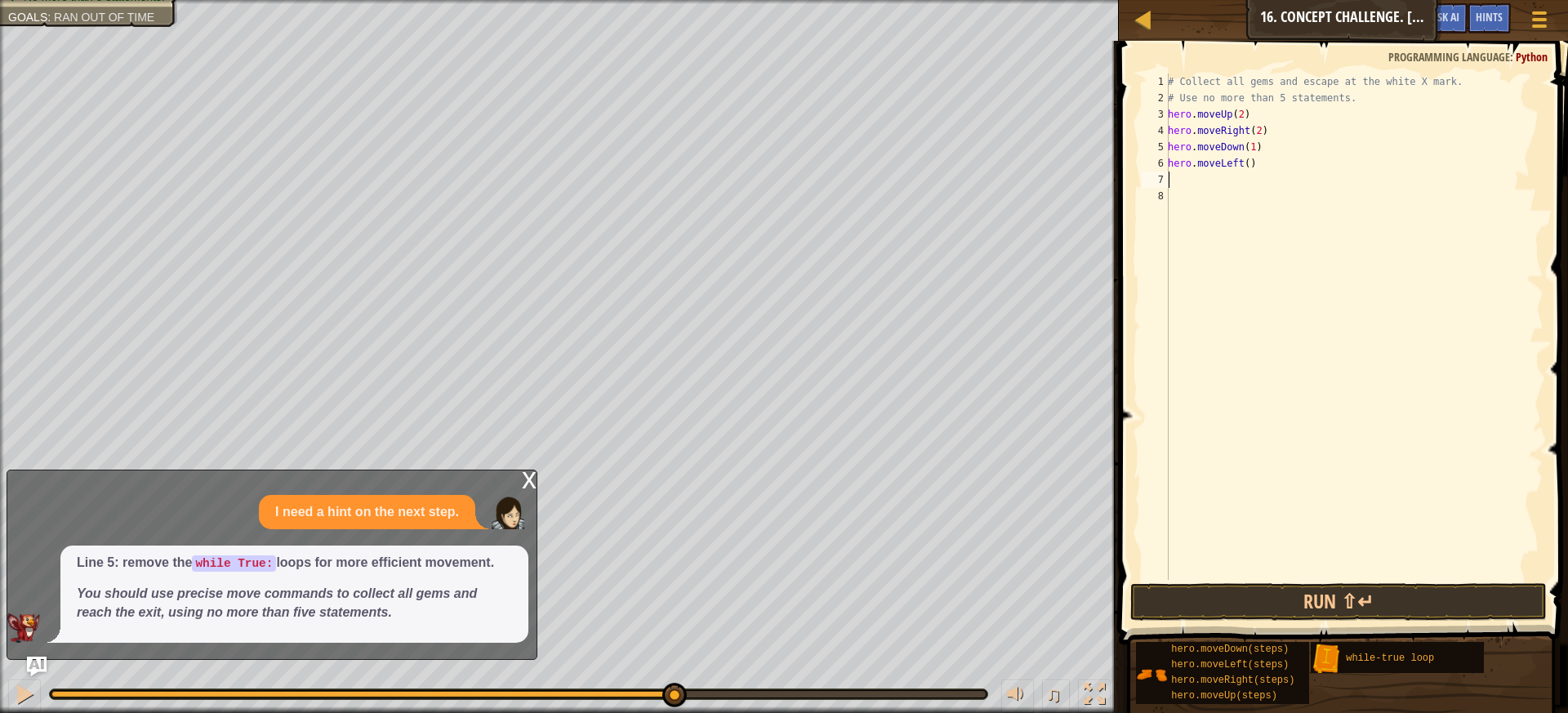
type textarea "h"
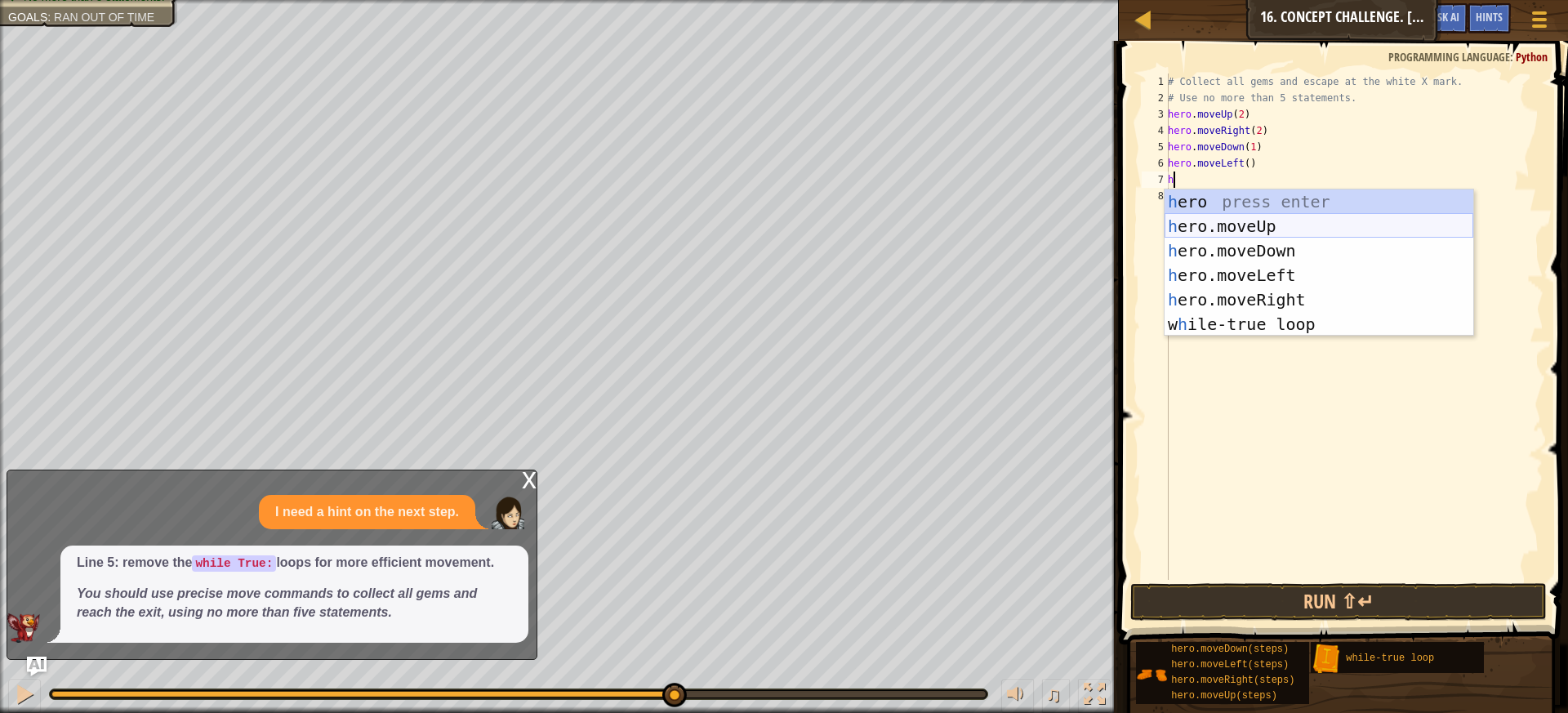
click at [1295, 223] on div "h ero press enter h ero.moveUp press enter h ero.moveDown press enter h ero.mov…" at bounding box center [1319, 288] width 308 height 196
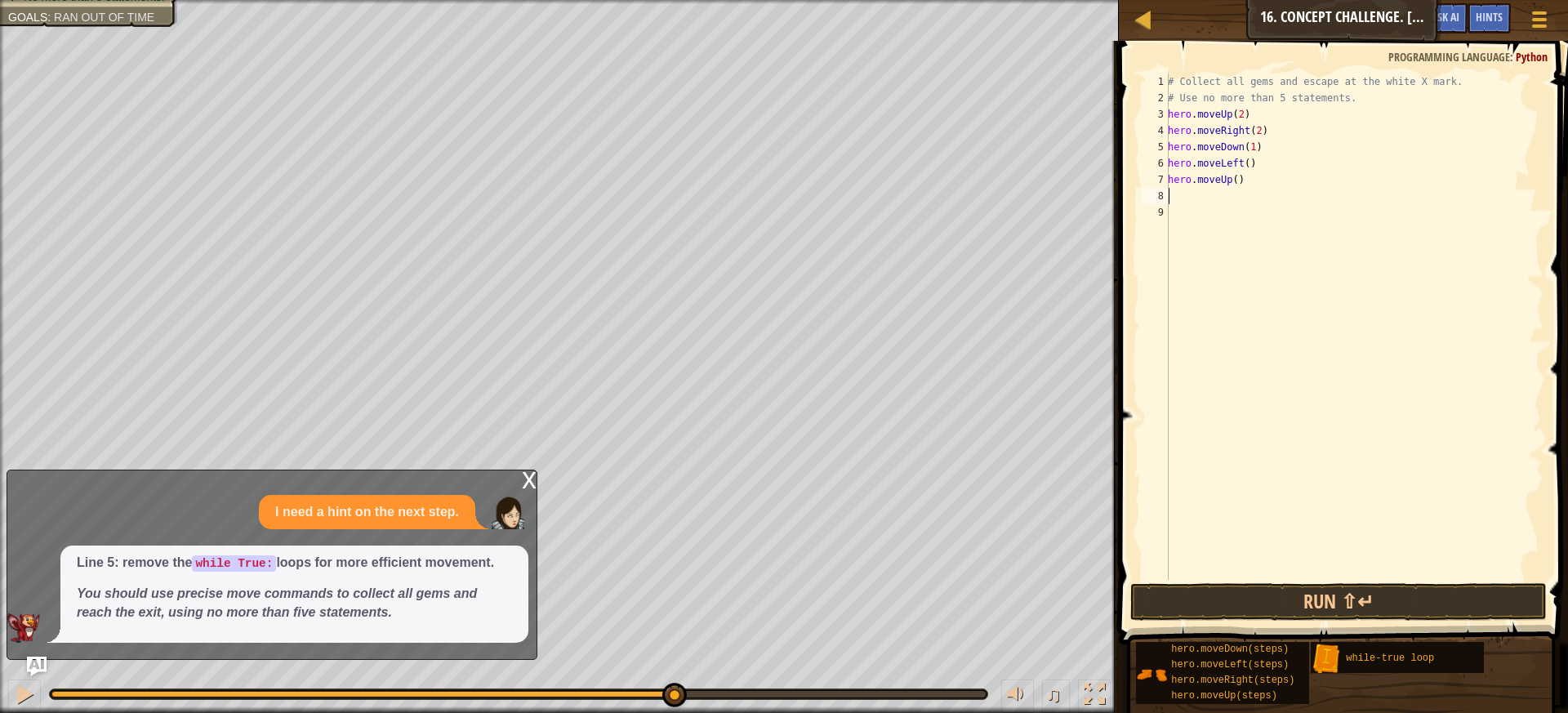
click at [1232, 179] on div "# Collect all gems and escape at the white X mark. # Use no more than 5 stateme…" at bounding box center [1355, 343] width 379 height 539
type textarea "hero.moveUp(2)"
click at [1169, 114] on div "# Collect all gems and escape at the white X mark. # Use no more than 5 stateme…" at bounding box center [1355, 343] width 379 height 539
click at [1186, 116] on div "# Collect all gems and escape at the white X mark. # Use no more than 5 stateme…" at bounding box center [1357, 343] width 372 height 539
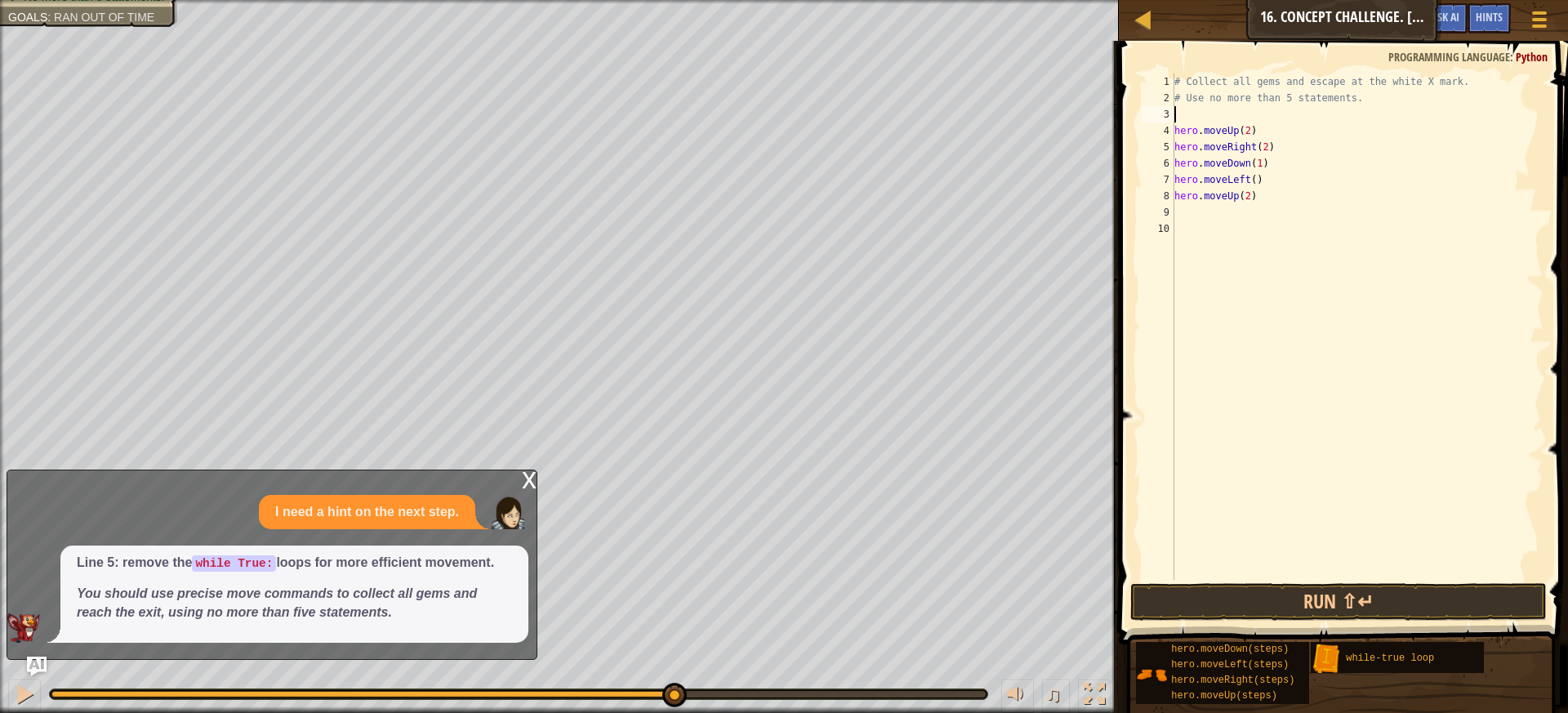
scroll to position [7, 0]
type textarea "w"
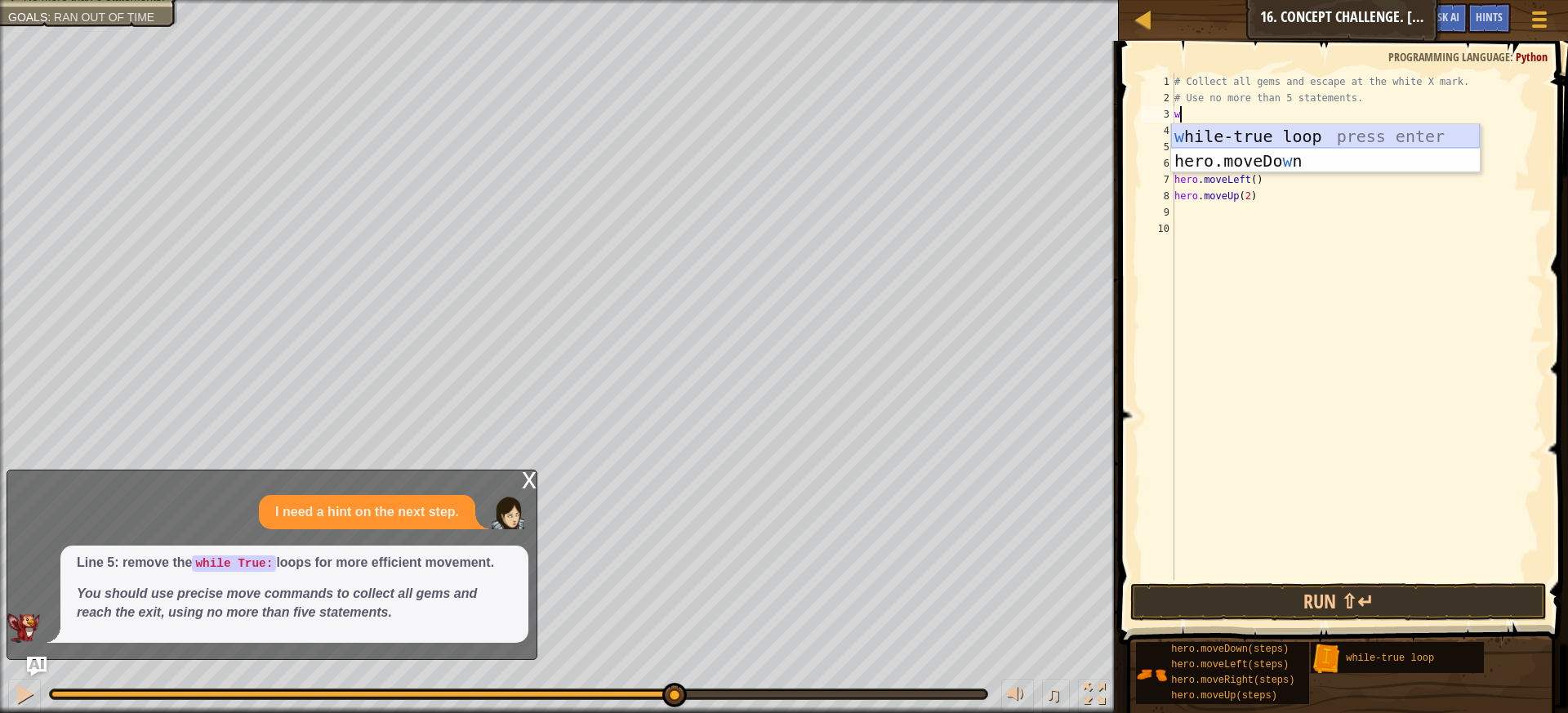
click at [1240, 133] on div "w [PERSON_NAME]-true loop press enter hero.moveDo w n press enter" at bounding box center [1325, 173] width 308 height 98
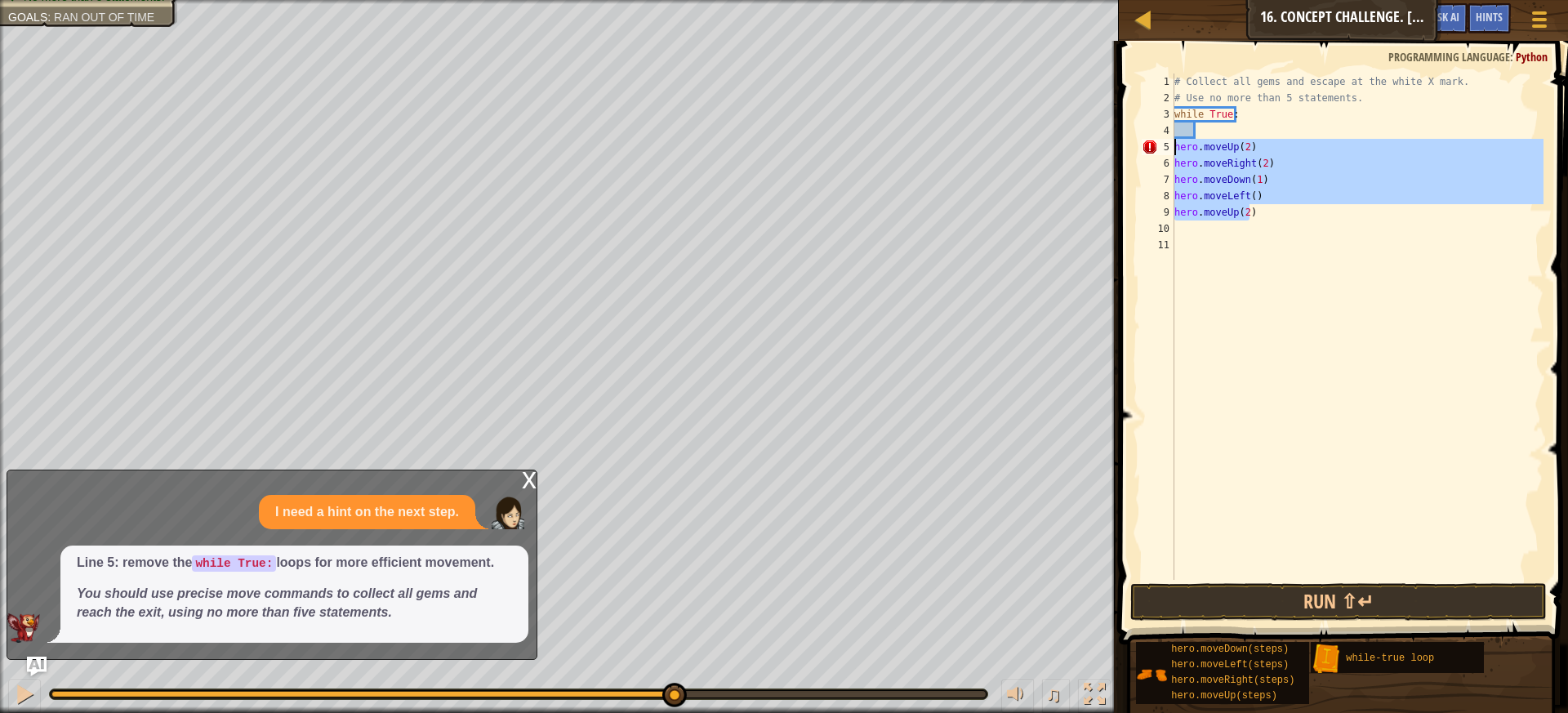
drag, startPoint x: 1266, startPoint y: 215, endPoint x: 1175, endPoint y: 147, distance: 113.6
click at [1175, 147] on div "# Collect all gems and escape at the white X mark. # Use no more than 5 stateme…" at bounding box center [1357, 343] width 372 height 539
type textarea "hero.moveUp(2) hero.moveRight(2)"
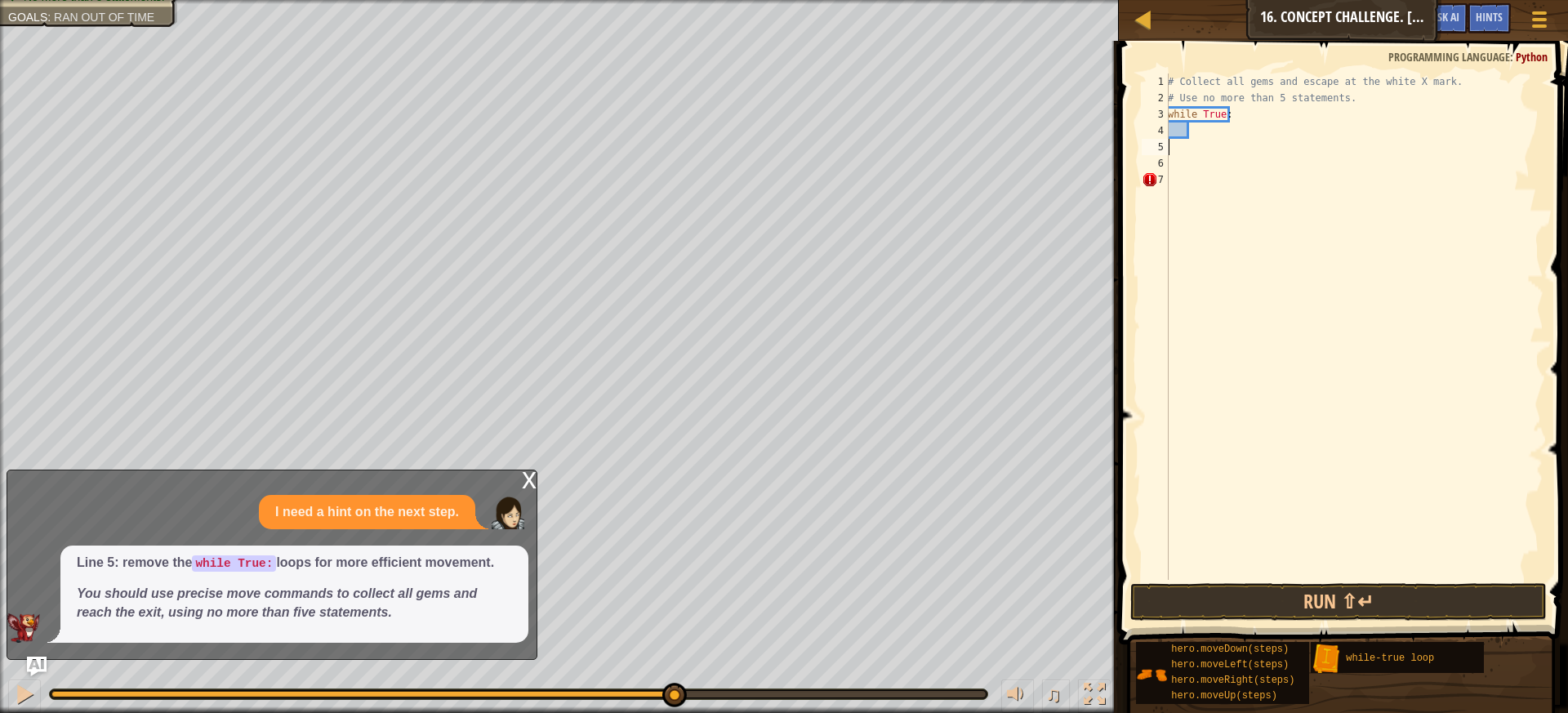
click at [1199, 134] on div "# Collect all gems and escape at the white X mark. # Use no more than 5 stateme…" at bounding box center [1355, 343] width 379 height 539
paste textarea "hero.moveUp(2)"
click at [1174, 148] on div "5" at bounding box center [1157, 146] width 32 height 17
click at [1174, 162] on div "6" at bounding box center [1157, 163] width 32 height 17
click at [1174, 177] on div "7" at bounding box center [1157, 180] width 32 height 17
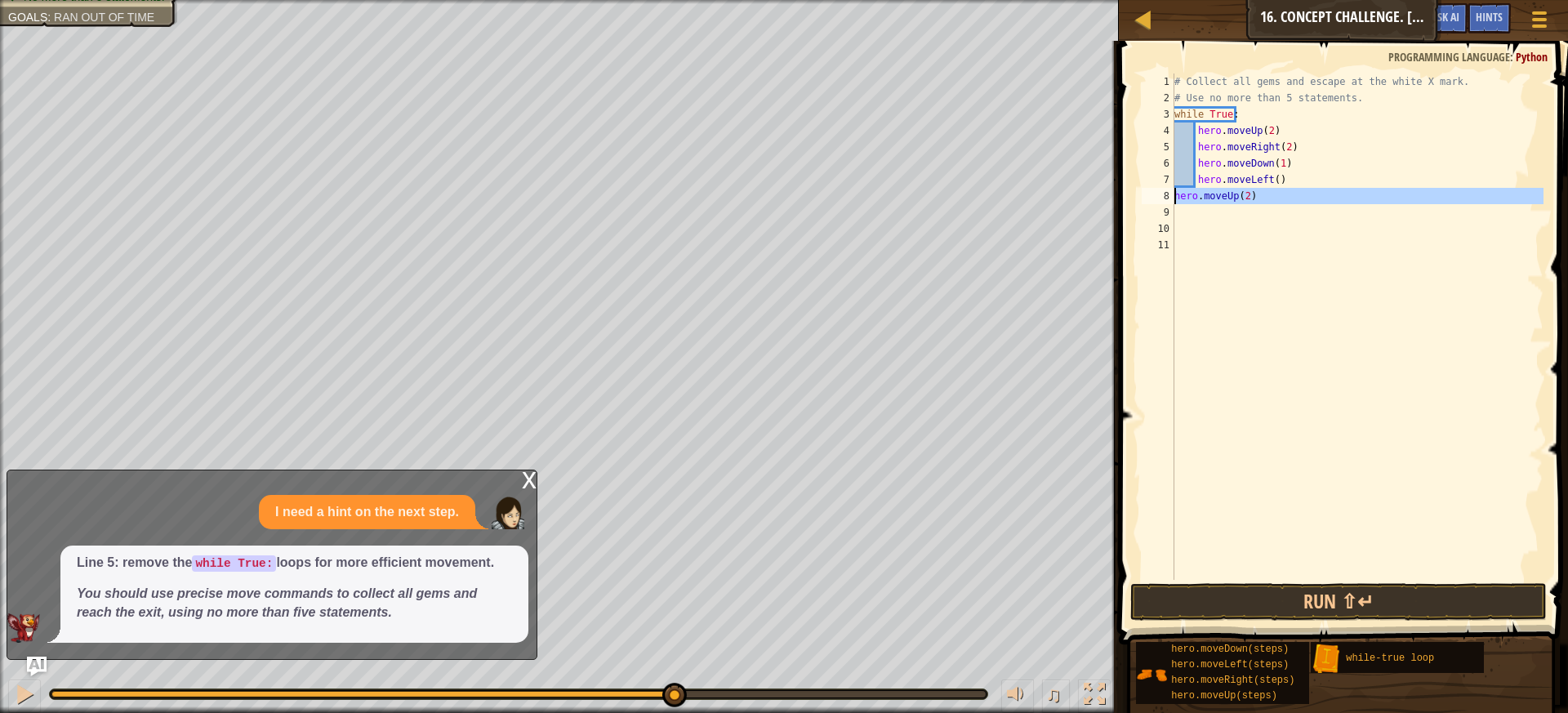
click at [1173, 198] on div "8" at bounding box center [1157, 195] width 32 height 17
type textarea "hero.moveUp(2)"
click at [1275, 454] on div "# Collect all gems and escape at the white X mark. # Use no more than 5 stateme…" at bounding box center [1357, 343] width 372 height 539
click at [1324, 602] on button "Run ⇧↵" at bounding box center [1339, 602] width 418 height 37
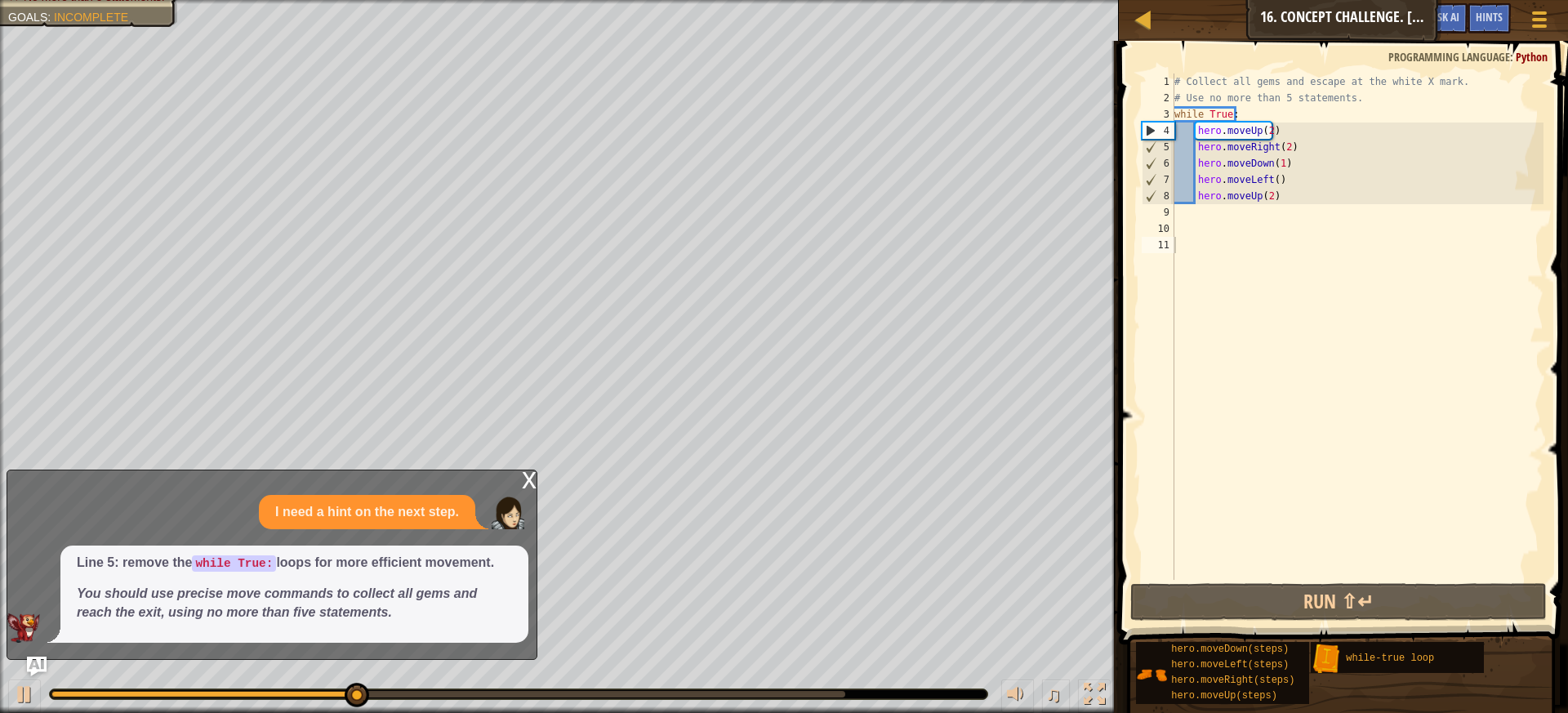
click at [527, 477] on div "x" at bounding box center [529, 478] width 15 height 17
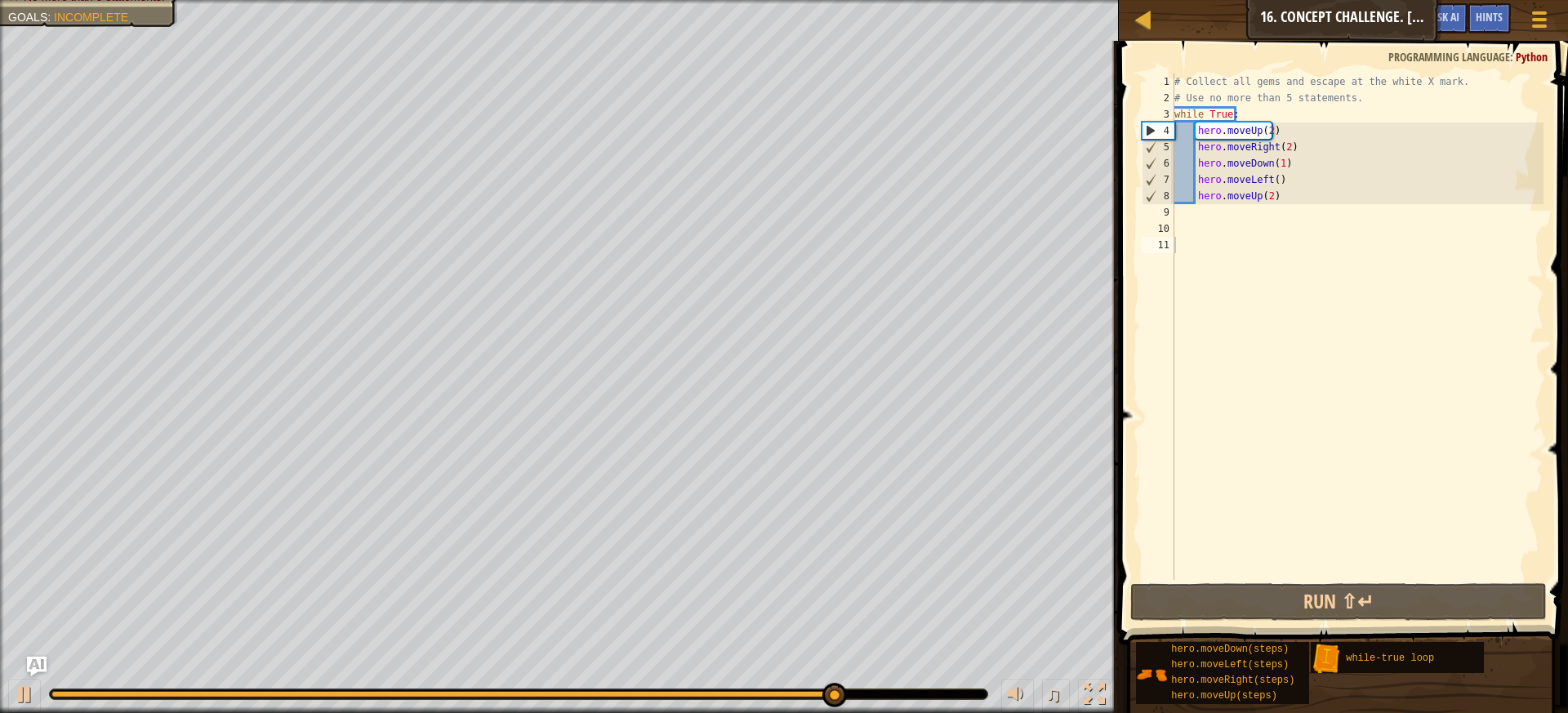
type textarea "hero.moveUp(2)"
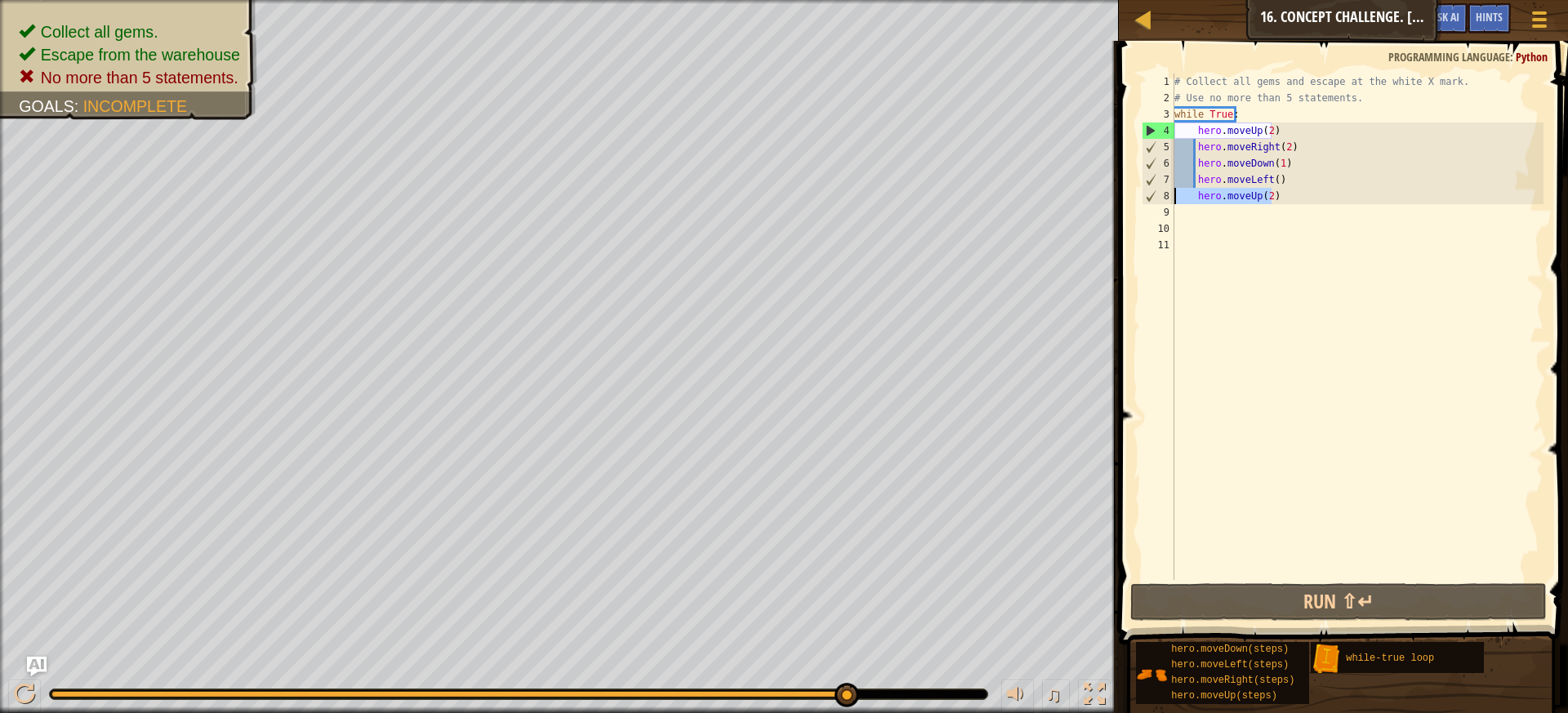
drag, startPoint x: 1287, startPoint y: 195, endPoint x: 1166, endPoint y: 198, distance: 121.0
click at [1166, 198] on div "hero.moveUp(2) 1 2 3 4 5 6 7 8 9 10 11 # Collect all gems and escape at the whi…" at bounding box center [1341, 327] width 405 height 507
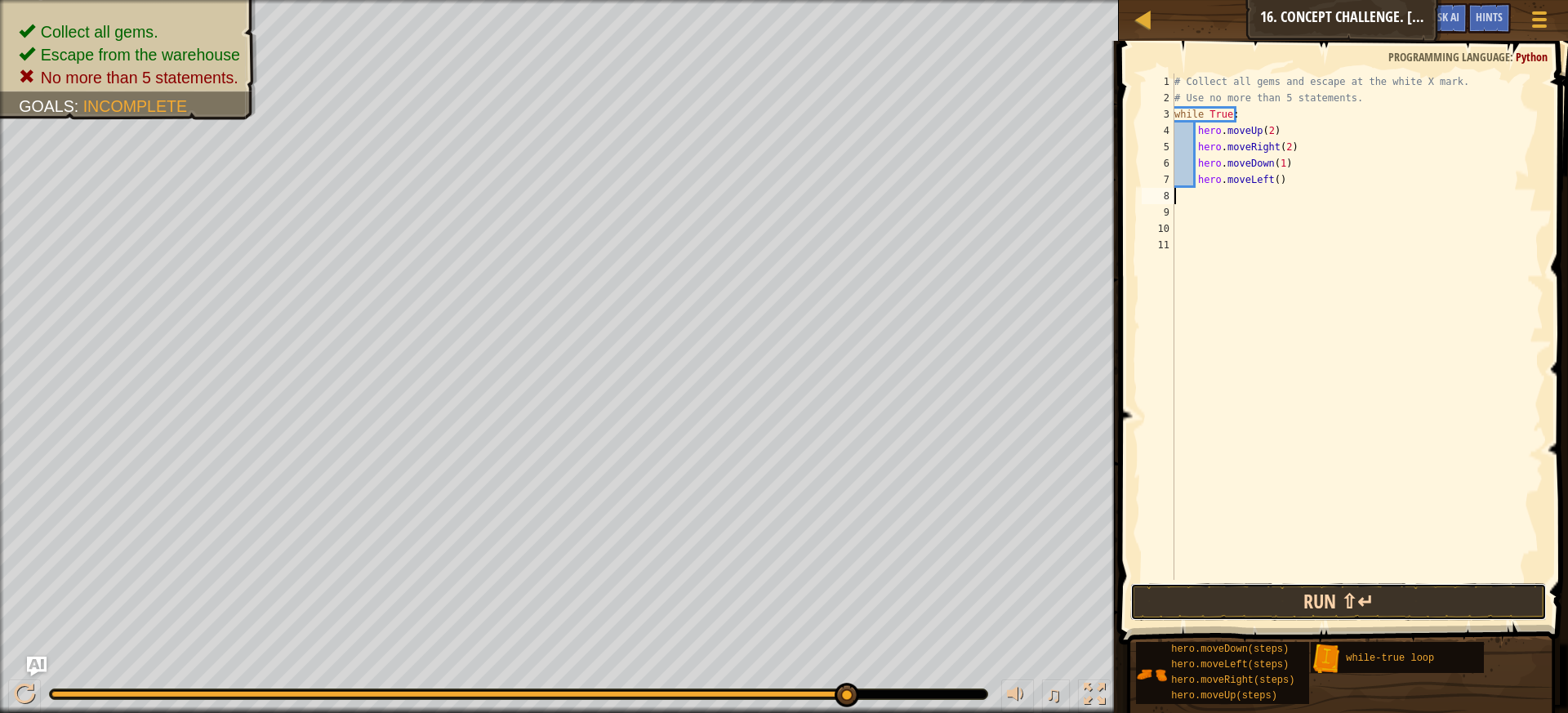
click at [1294, 605] on button "Run ⇧↵" at bounding box center [1339, 602] width 418 height 37
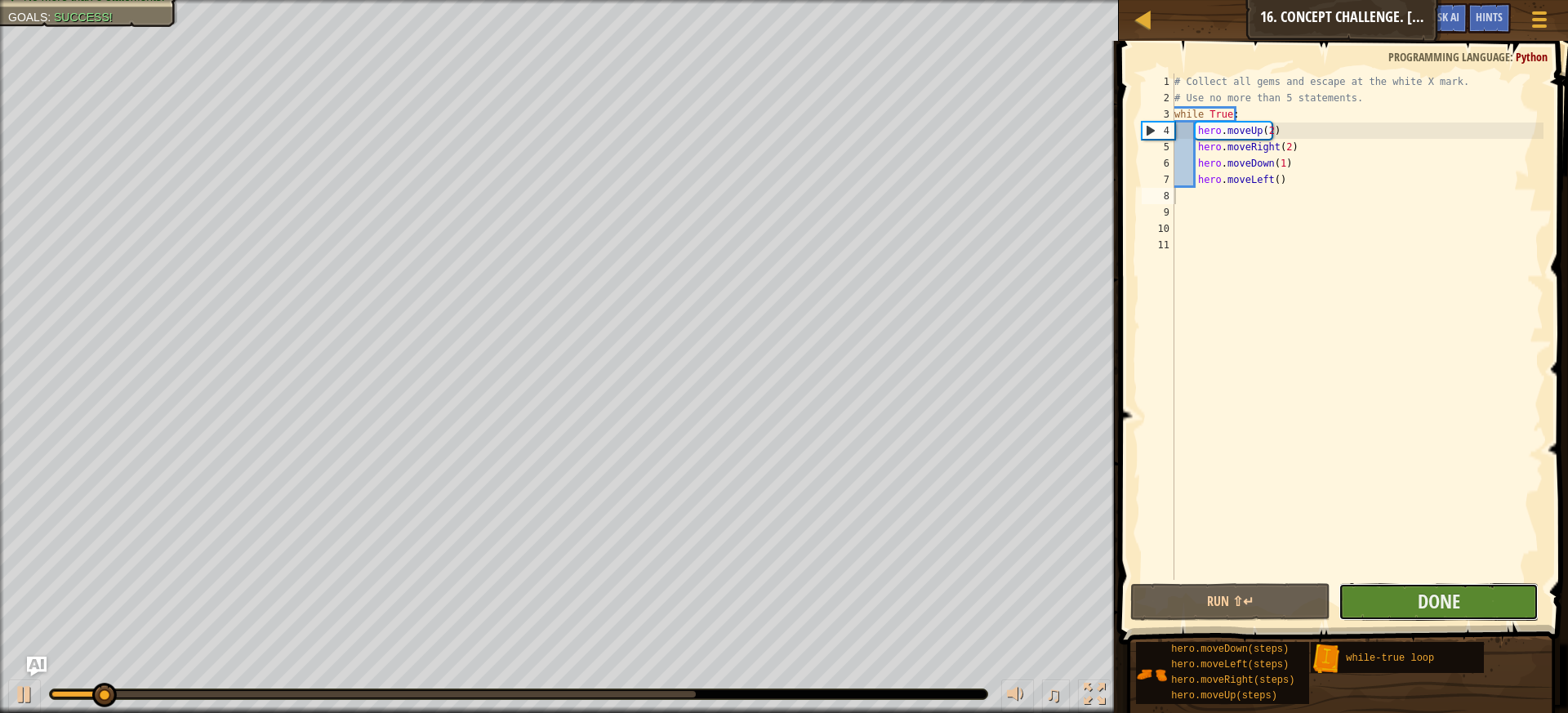
click at [1408, 601] on button "Done" at bounding box center [1439, 602] width 200 height 37
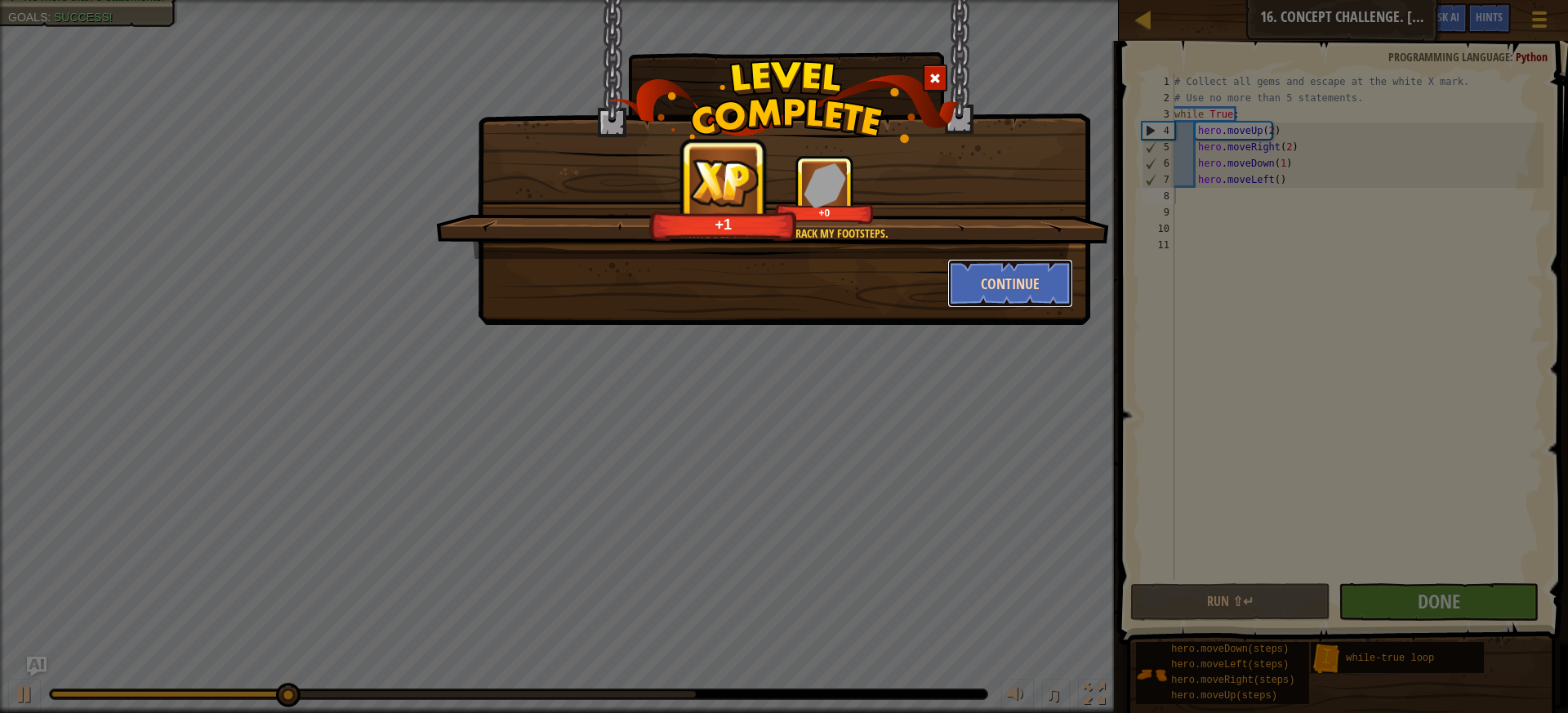
click at [1004, 274] on button "Continue" at bounding box center [1010, 284] width 127 height 49
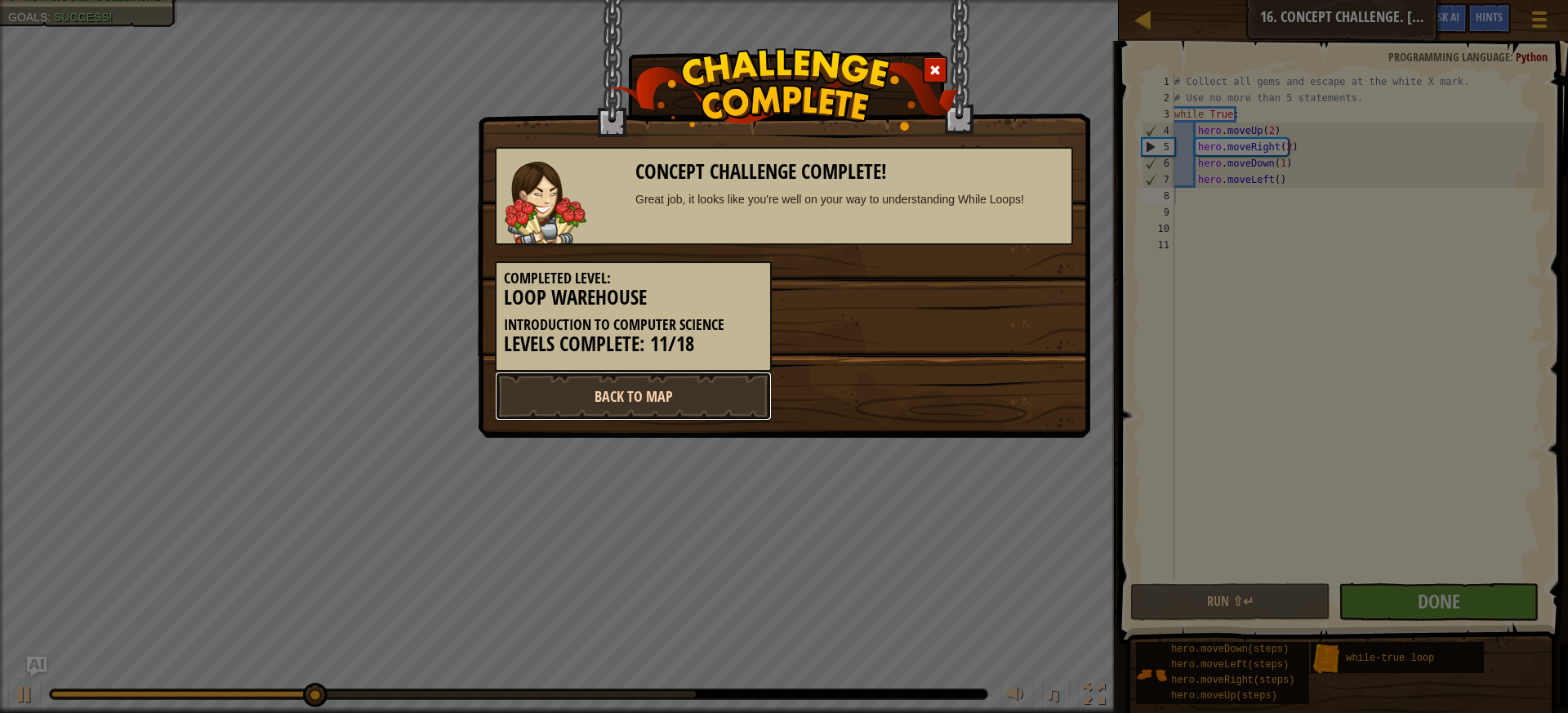
click at [722, 401] on link "Back to Map" at bounding box center [634, 396] width 277 height 49
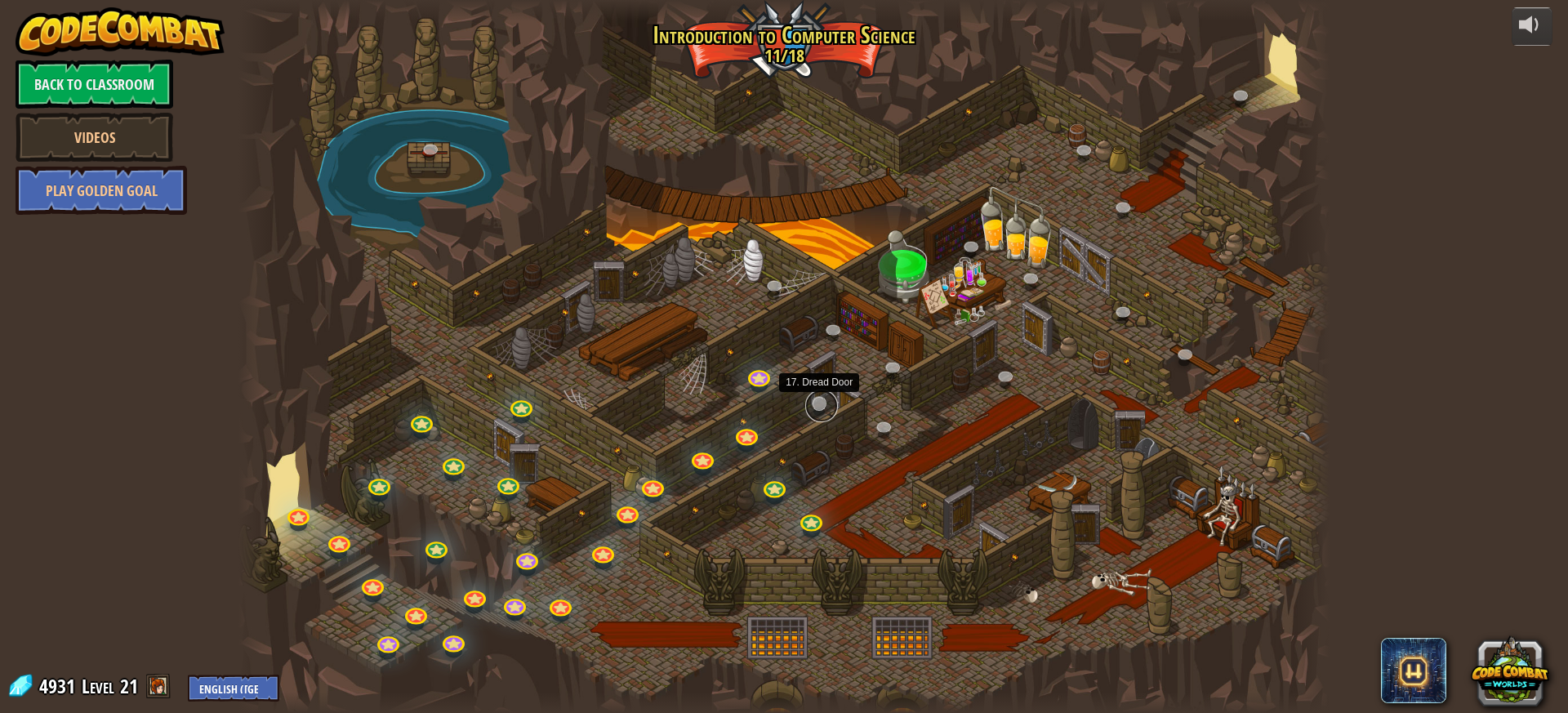
click at [816, 405] on link at bounding box center [821, 406] width 32 height 32
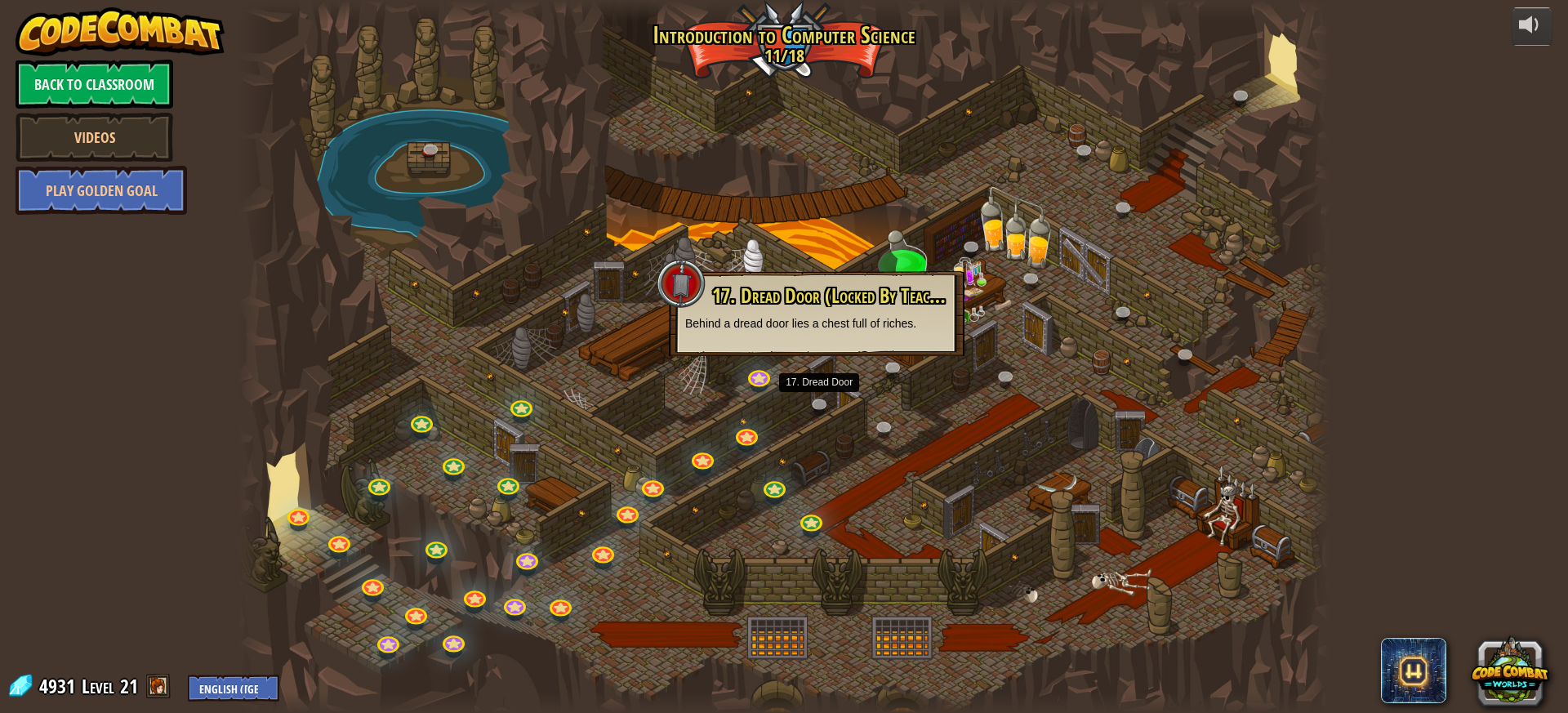
click at [1251, 467] on div at bounding box center [784, 356] width 1092 height 713
